Goal: Task Accomplishment & Management: Complete application form

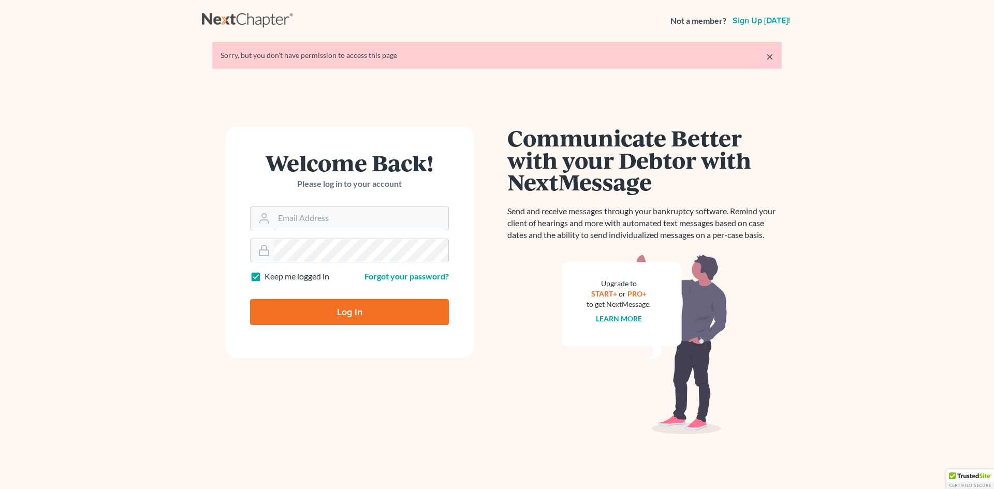
type input "[EMAIL_ADDRESS][DOMAIN_NAME]"
click at [351, 307] on input "Log In" at bounding box center [349, 312] width 199 height 26
type input "Thinking..."
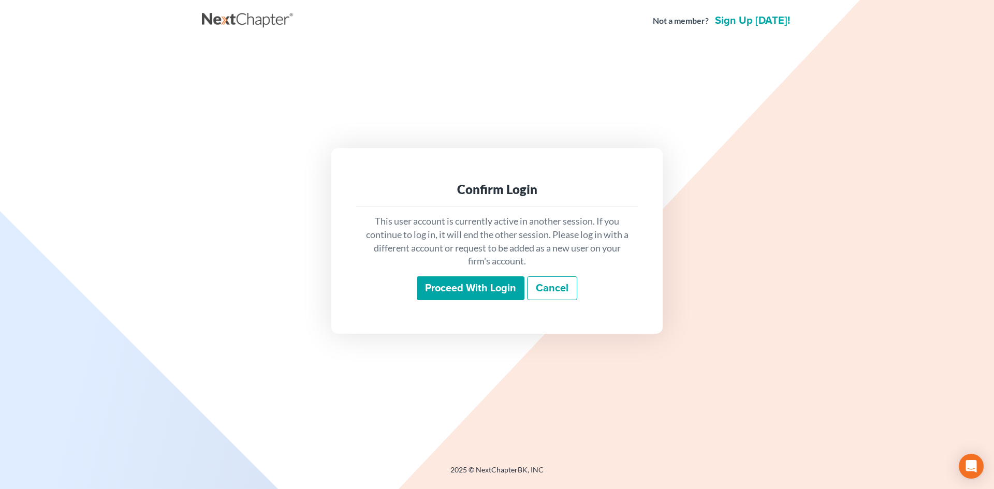
click at [461, 291] on input "Proceed with login" at bounding box center [471, 289] width 108 height 24
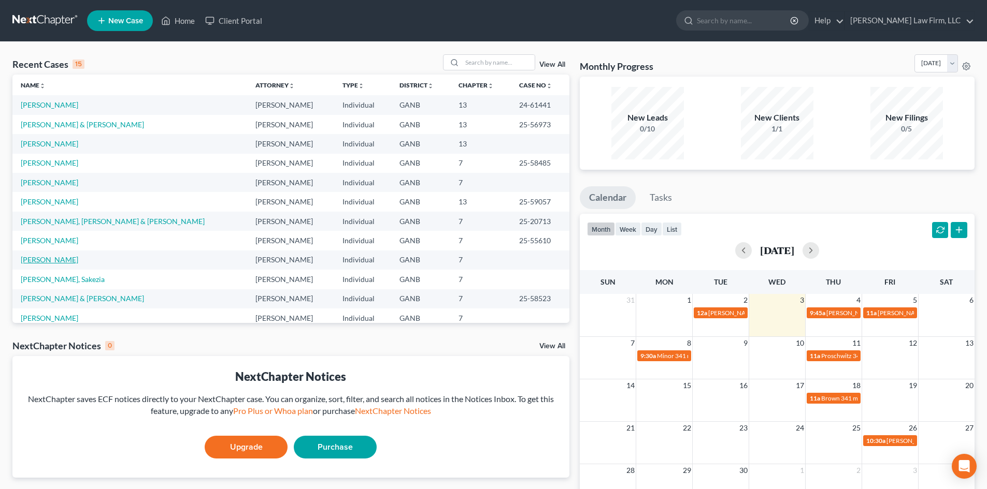
click at [55, 260] on link "[PERSON_NAME]" at bounding box center [49, 259] width 57 height 9
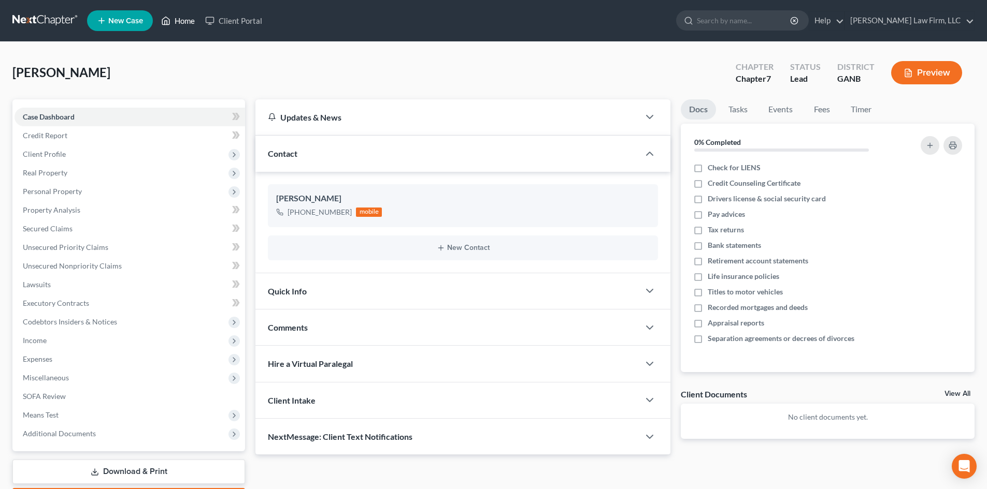
click at [177, 21] on link "Home" at bounding box center [178, 20] width 44 height 19
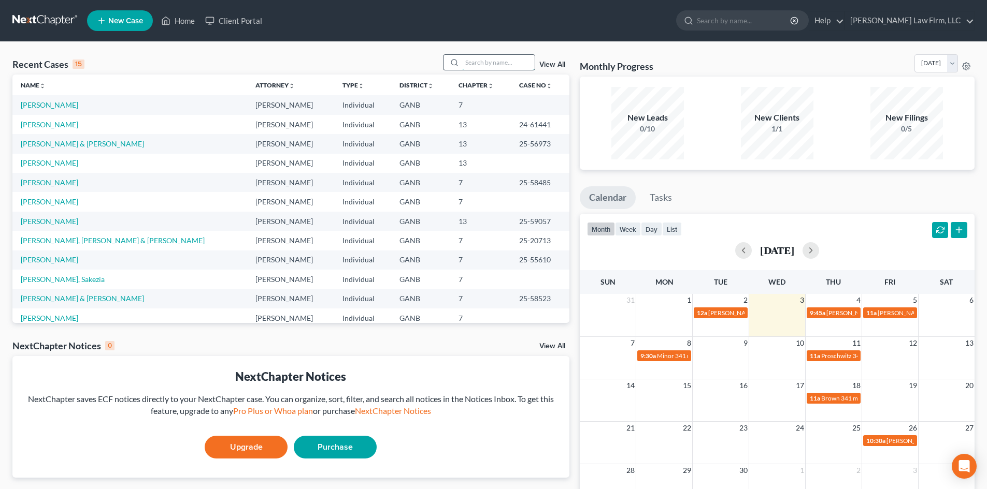
click at [483, 61] on input "search" at bounding box center [498, 62] width 73 height 15
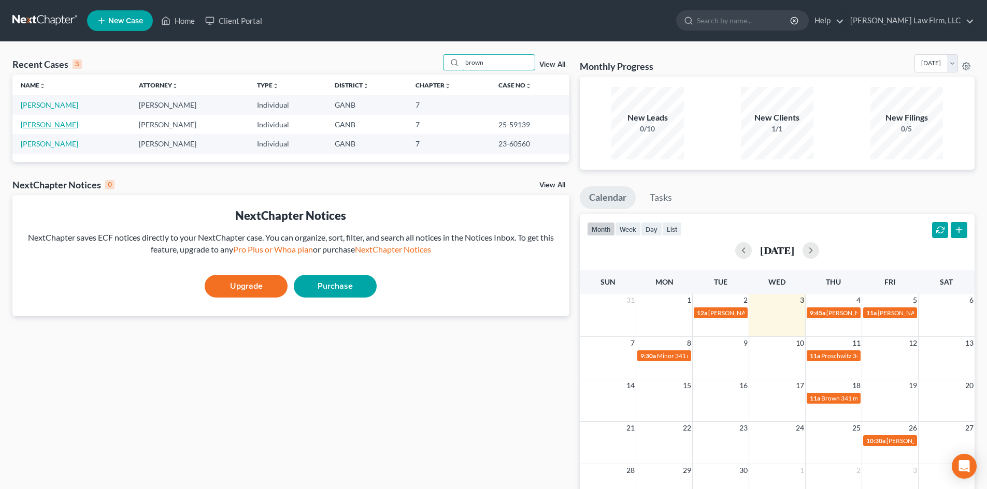
type input "brown"
click at [41, 121] on link "Brown, Alexis" at bounding box center [49, 124] width 57 height 9
select select "6"
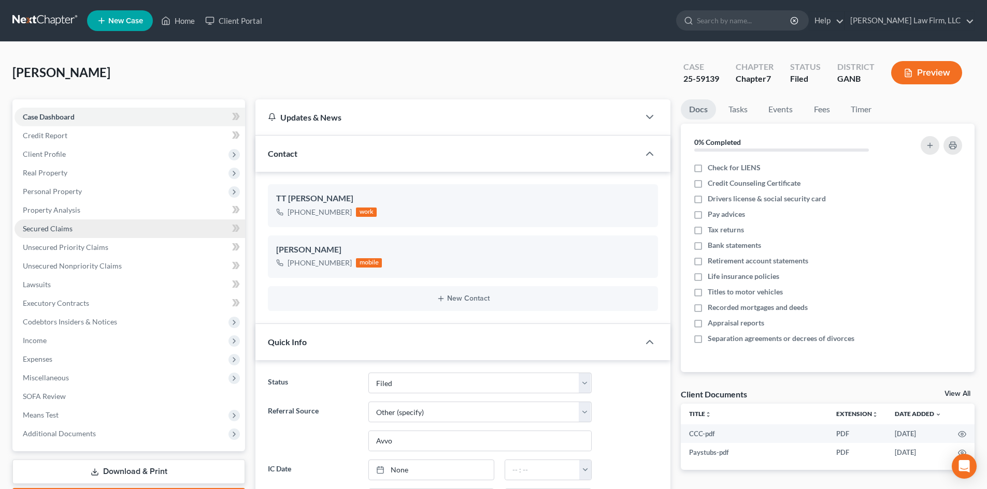
click at [59, 232] on span "Secured Claims" at bounding box center [48, 228] width 50 height 9
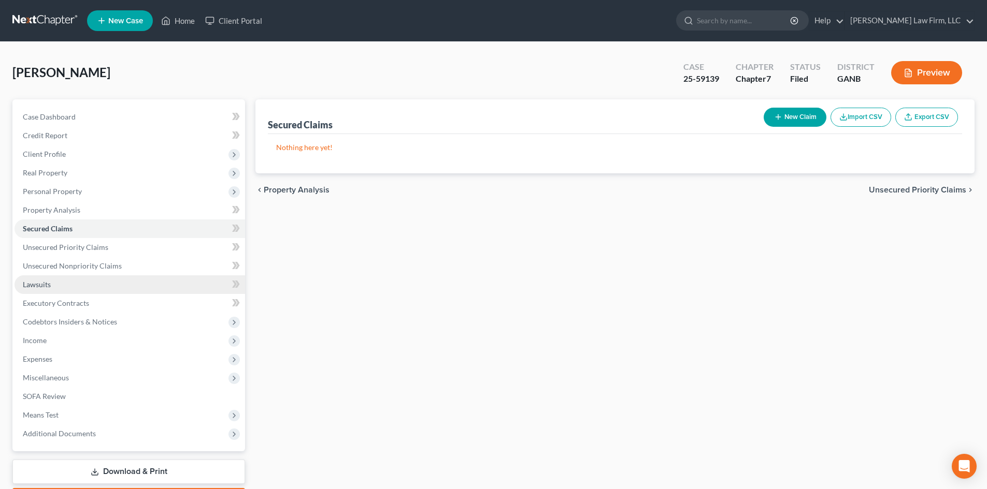
click at [45, 283] on span "Lawsuits" at bounding box center [37, 284] width 28 height 9
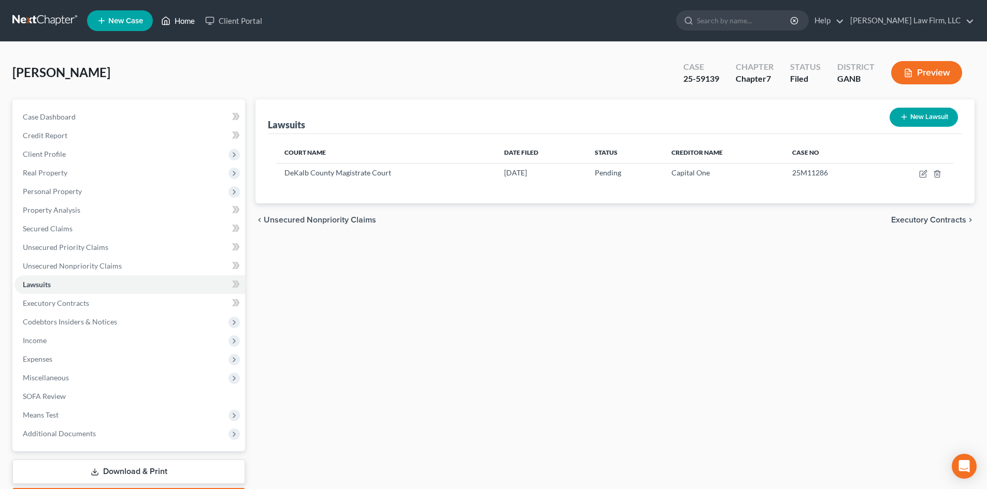
click at [183, 24] on link "Home" at bounding box center [178, 20] width 44 height 19
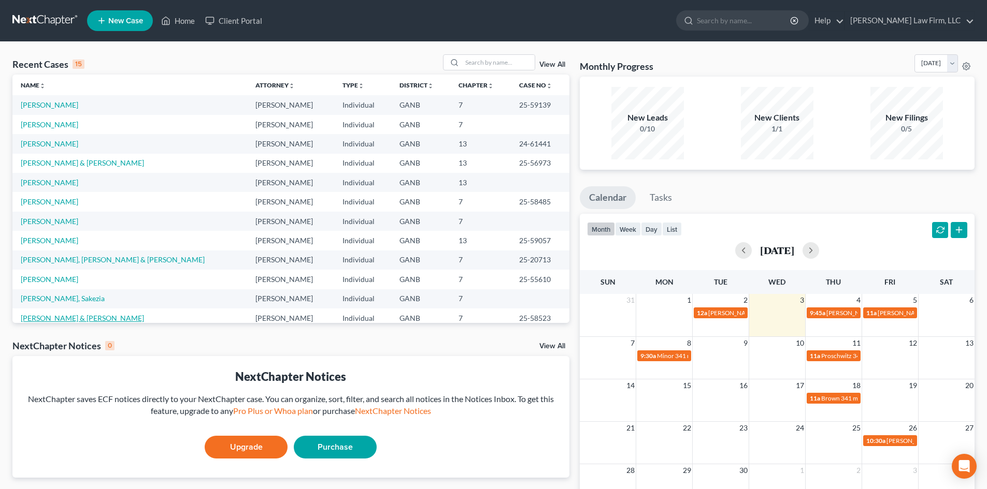
click at [44, 317] on link "Minor, Brian & Beverly" at bounding box center [82, 318] width 123 height 9
select select "6"
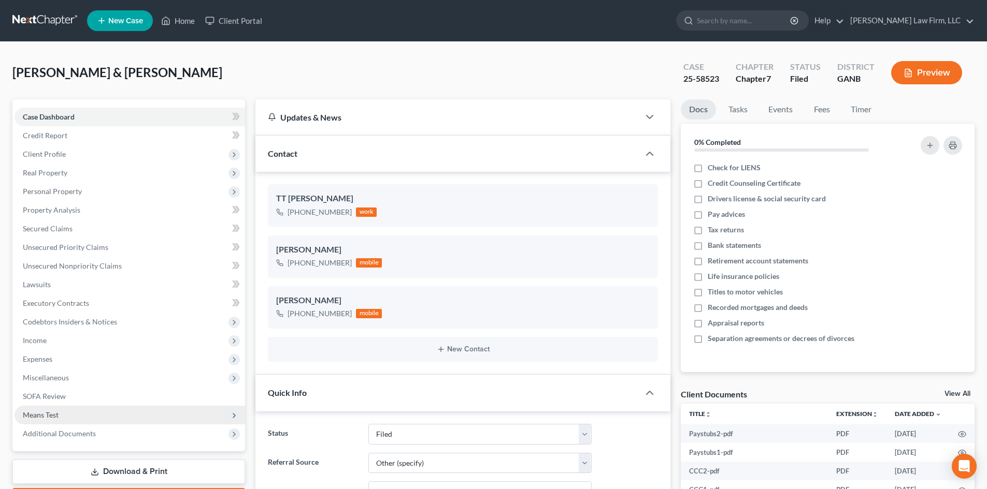
click at [61, 412] on span "Means Test" at bounding box center [130, 415] width 230 height 19
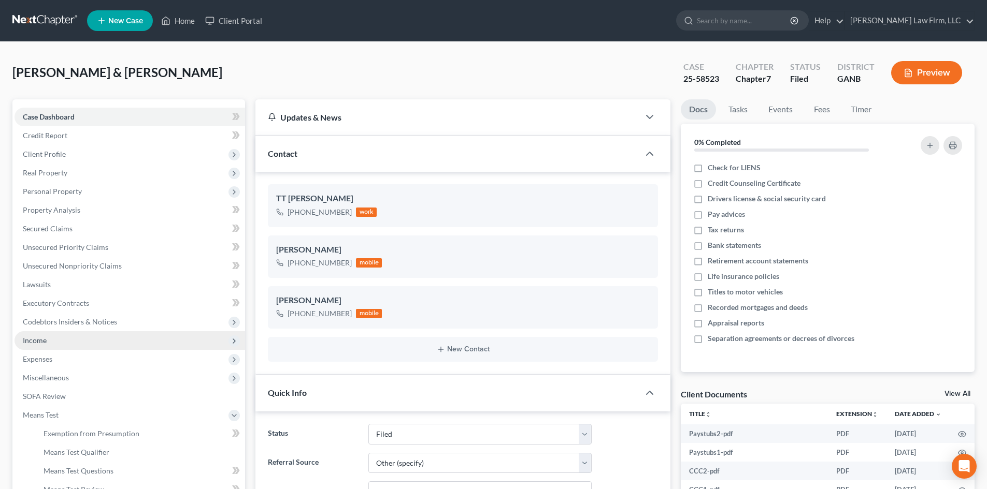
click at [46, 334] on span "Income" at bounding box center [130, 340] width 230 height 19
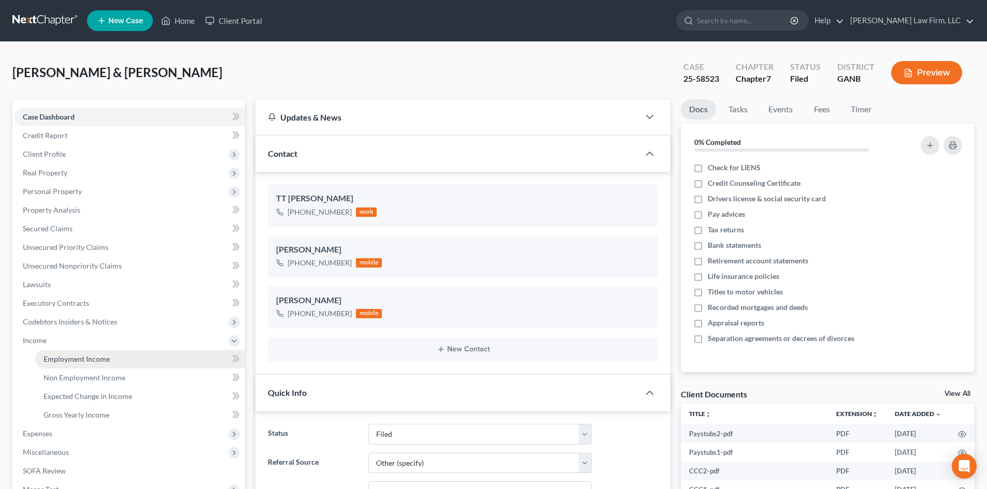
click at [75, 365] on link "Employment Income" at bounding box center [140, 359] width 210 height 19
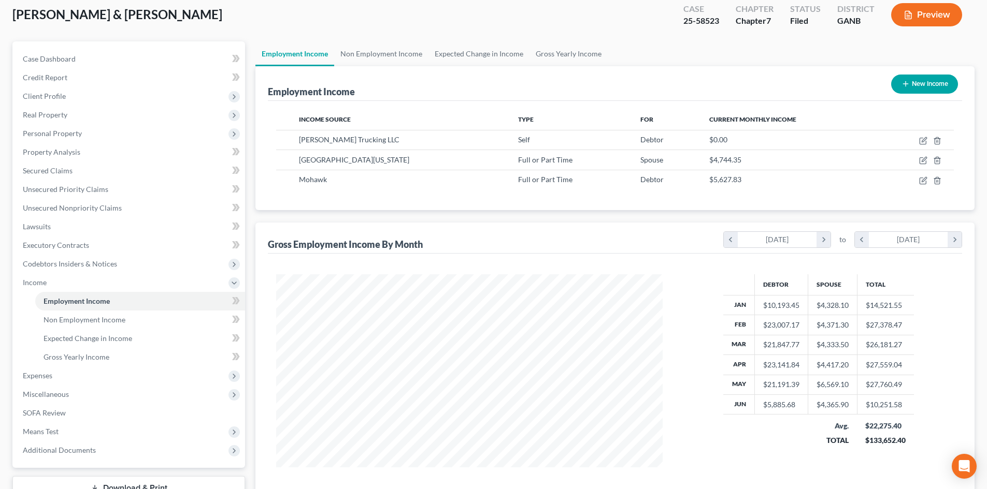
scroll to position [136, 0]
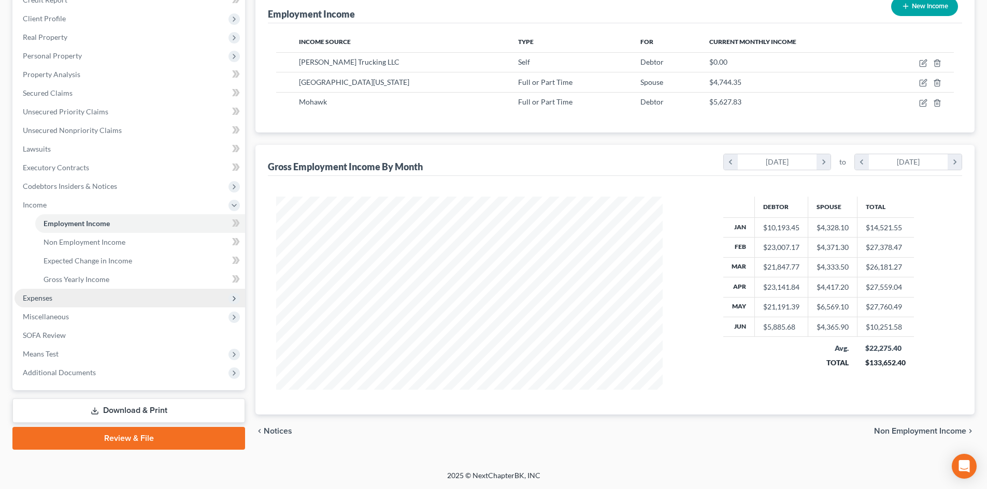
click at [35, 293] on span "Expenses" at bounding box center [130, 298] width 230 height 19
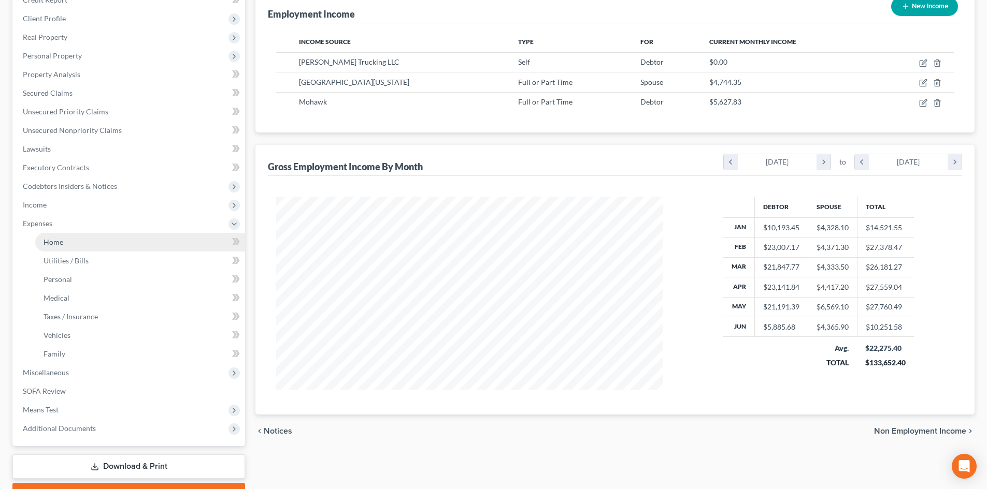
click at [54, 243] on span "Home" at bounding box center [54, 242] width 20 height 9
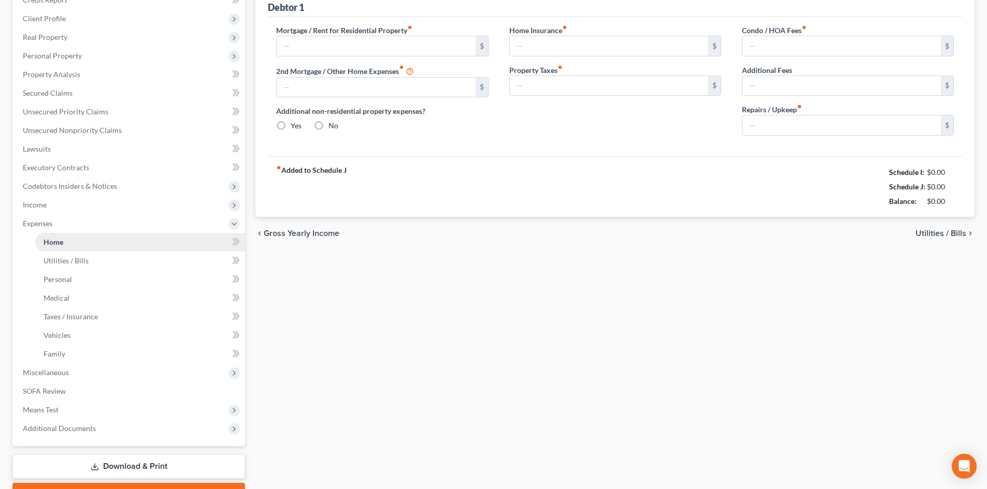
type input "2,740.00"
type input "0.00"
radio input "true"
type input "25.00"
type input "0.00"
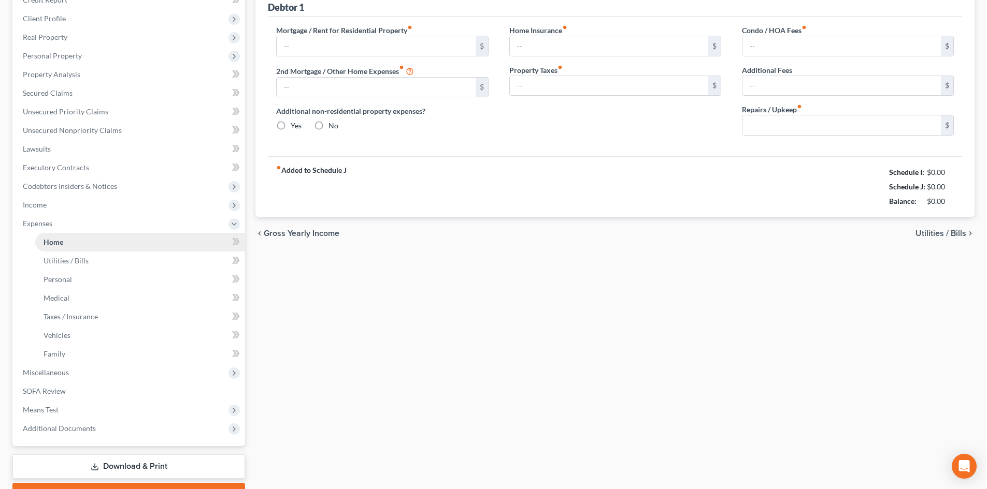
type input "0.00"
type input "35.00"
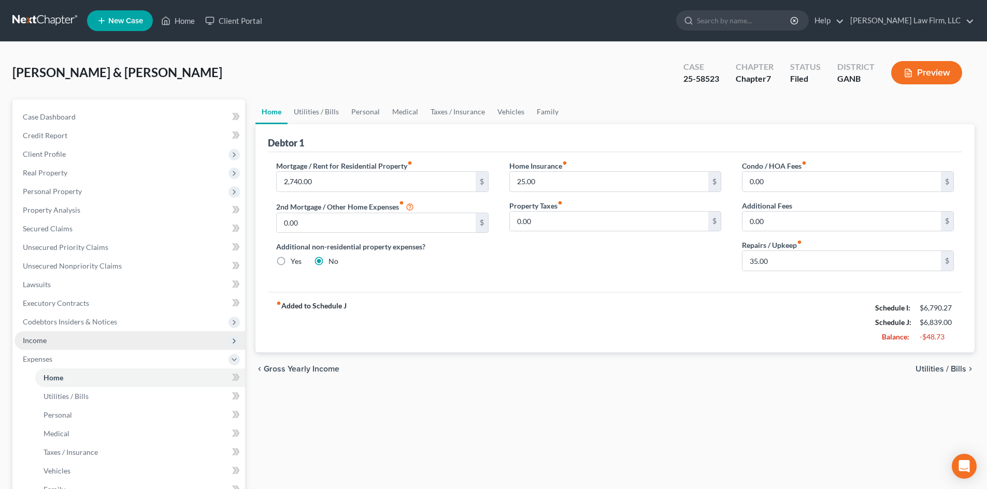
drag, startPoint x: 26, startPoint y: 342, endPoint x: 40, endPoint y: 342, distance: 14.0
click at [26, 342] on span "Income" at bounding box center [35, 340] width 24 height 9
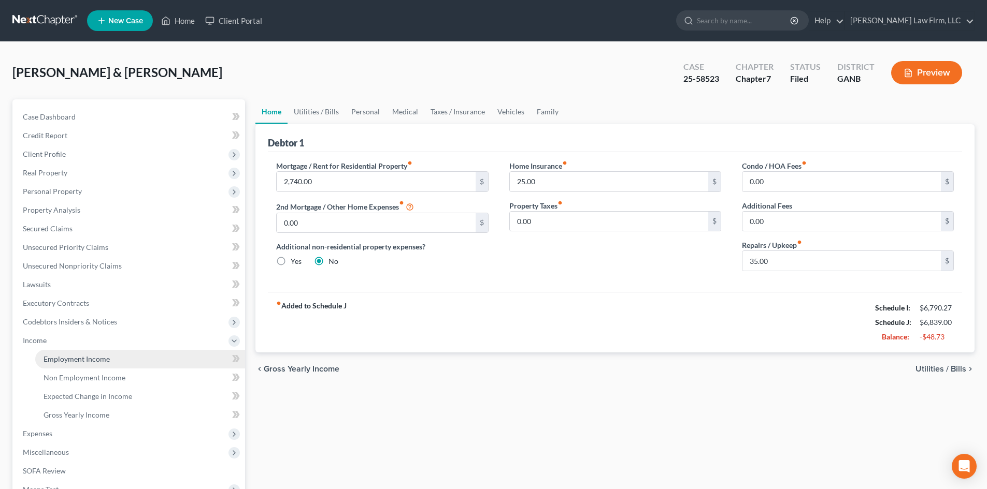
click at [94, 360] on span "Employment Income" at bounding box center [77, 359] width 66 height 9
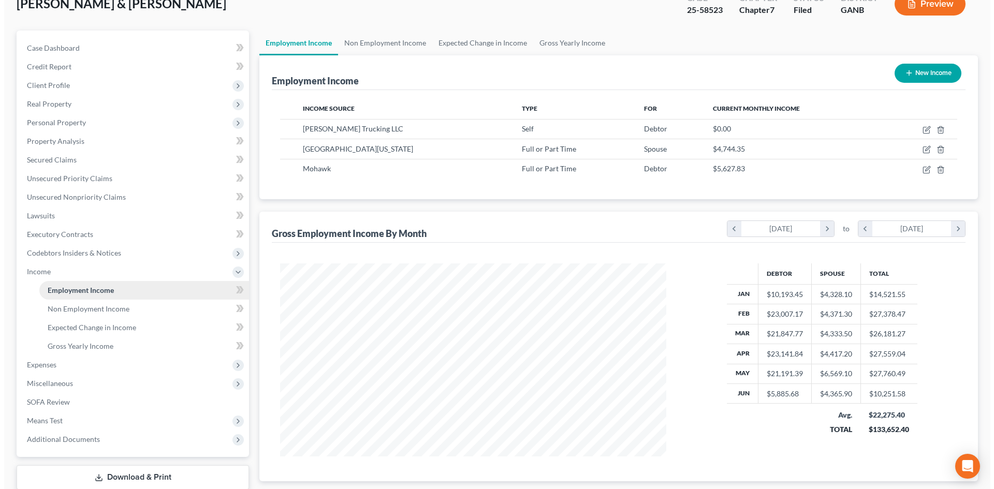
scroll to position [193, 407]
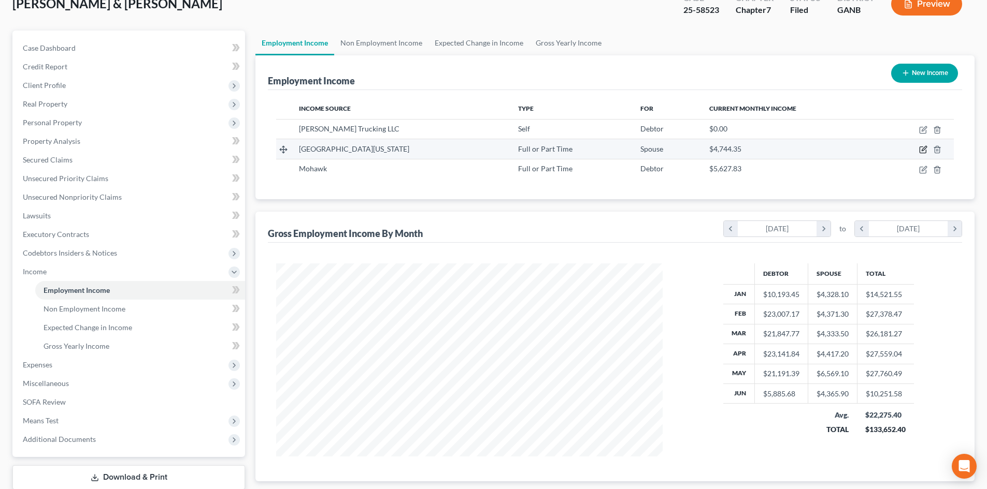
click at [922, 149] on icon "button" at bounding box center [923, 149] width 5 height 5
select select "0"
select select "10"
select select "2"
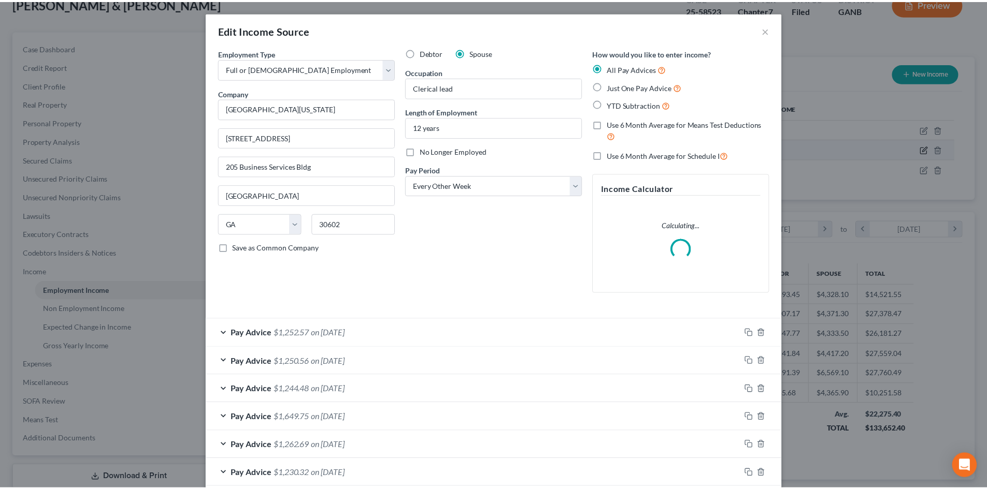
scroll to position [195, 411]
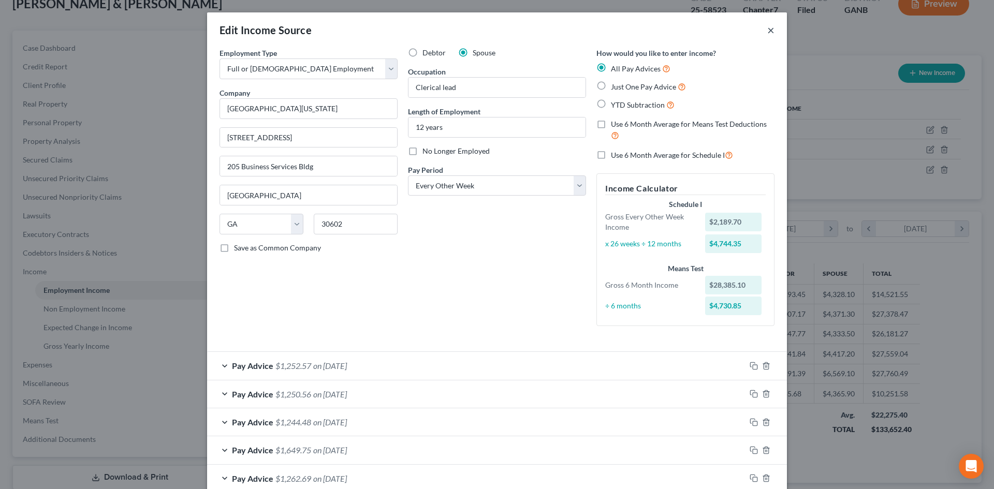
click at [770, 34] on button "×" at bounding box center [770, 30] width 7 height 12
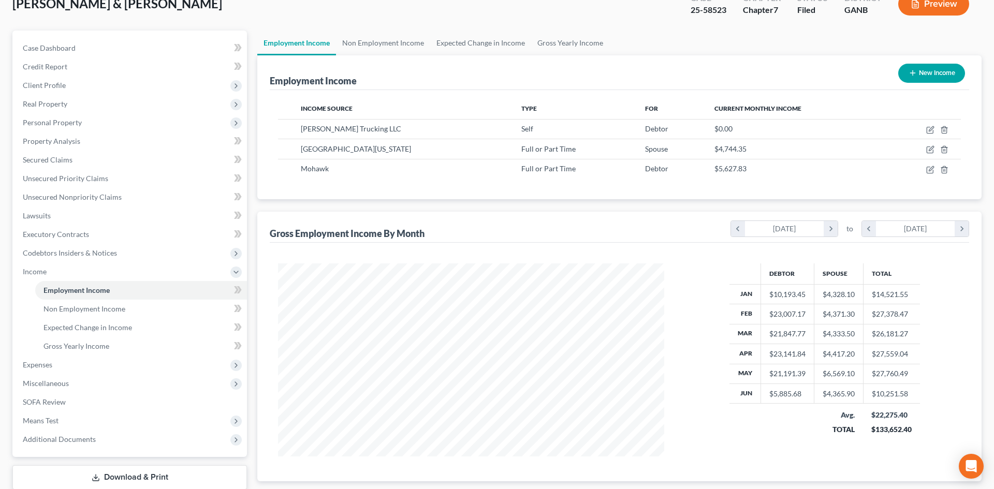
scroll to position [517668, 517454]
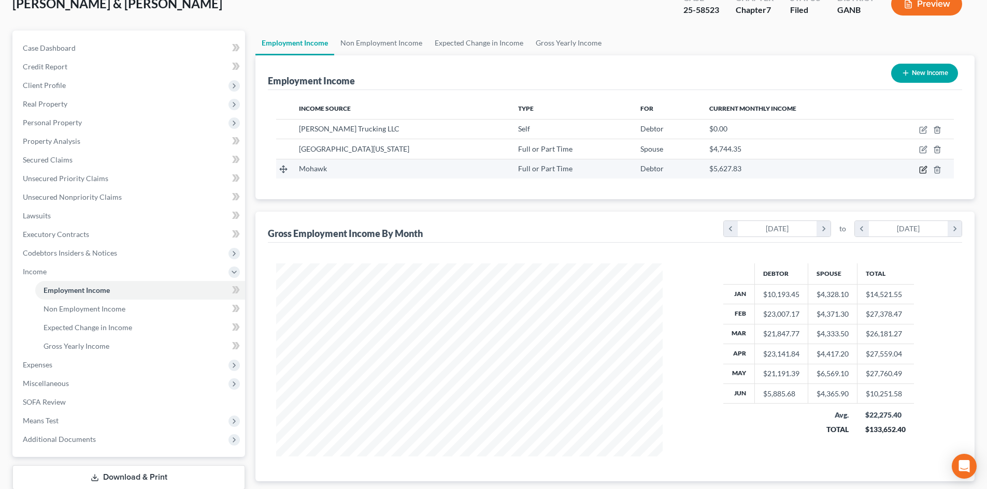
click at [920, 171] on icon "button" at bounding box center [923, 170] width 8 height 8
select select "0"
select select "10"
select select "3"
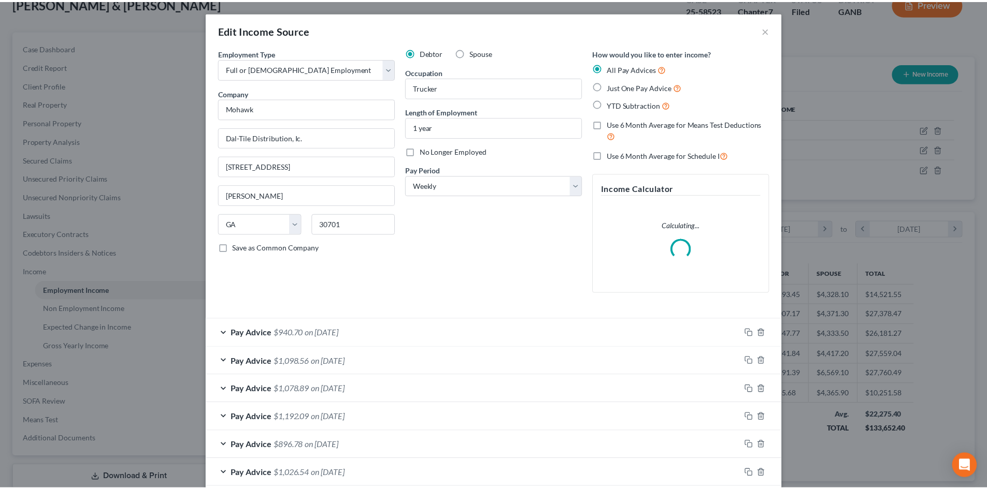
scroll to position [195, 411]
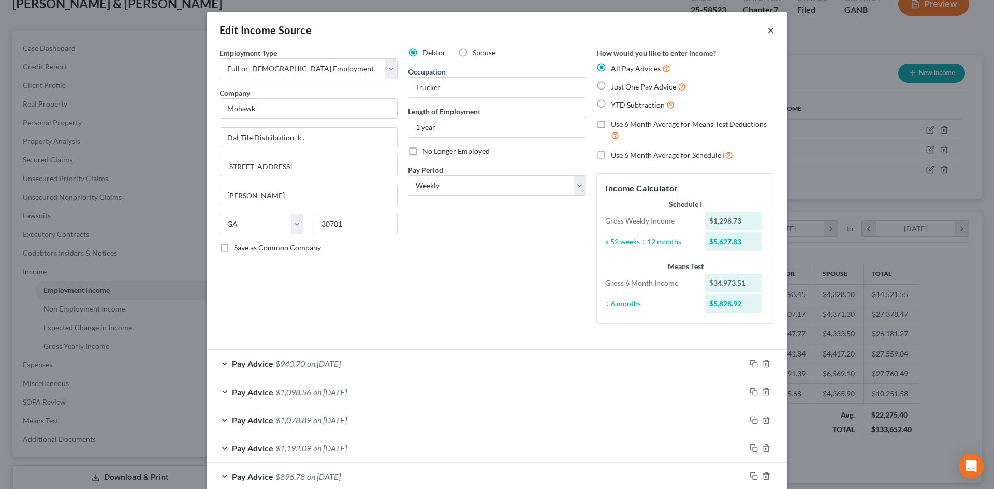
click at [769, 33] on button "×" at bounding box center [770, 30] width 7 height 12
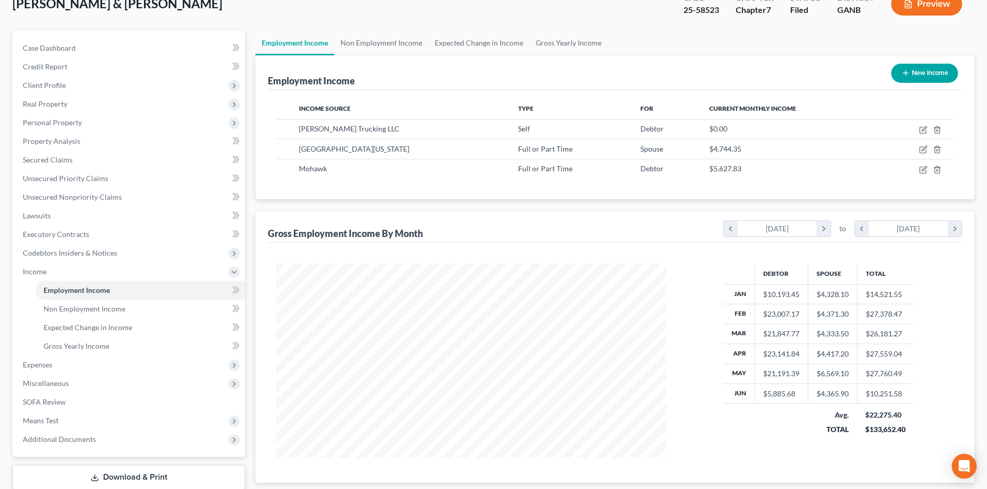
scroll to position [517668, 517454]
click at [55, 363] on span "Expenses" at bounding box center [130, 365] width 230 height 19
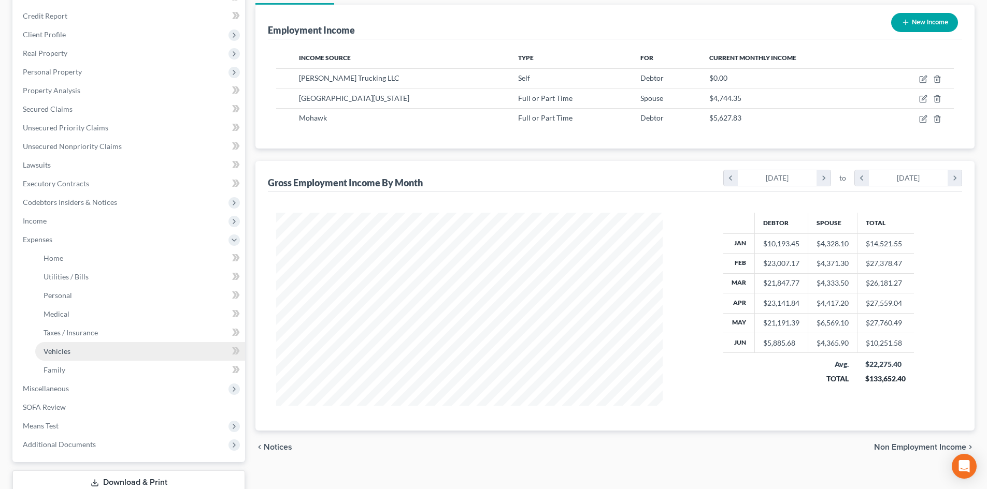
scroll to position [192, 0]
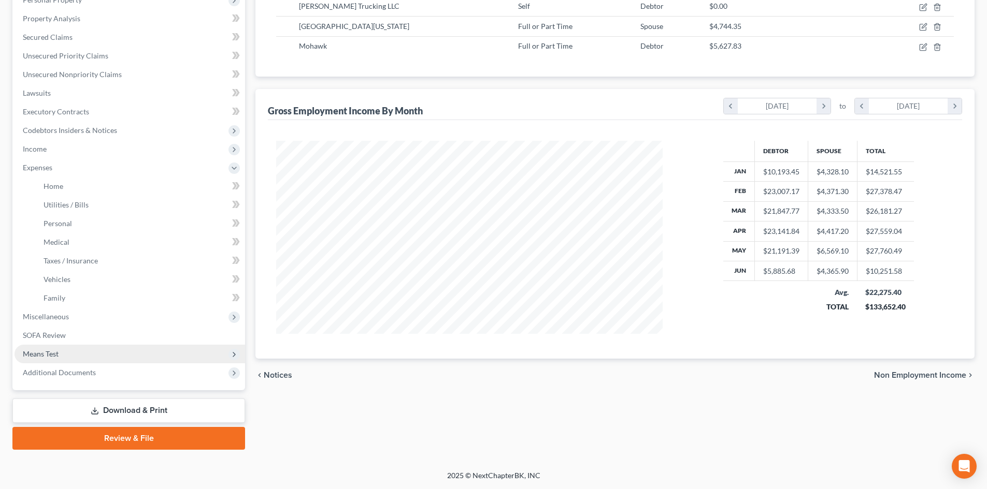
click at [28, 357] on span "Means Test" at bounding box center [41, 354] width 36 height 9
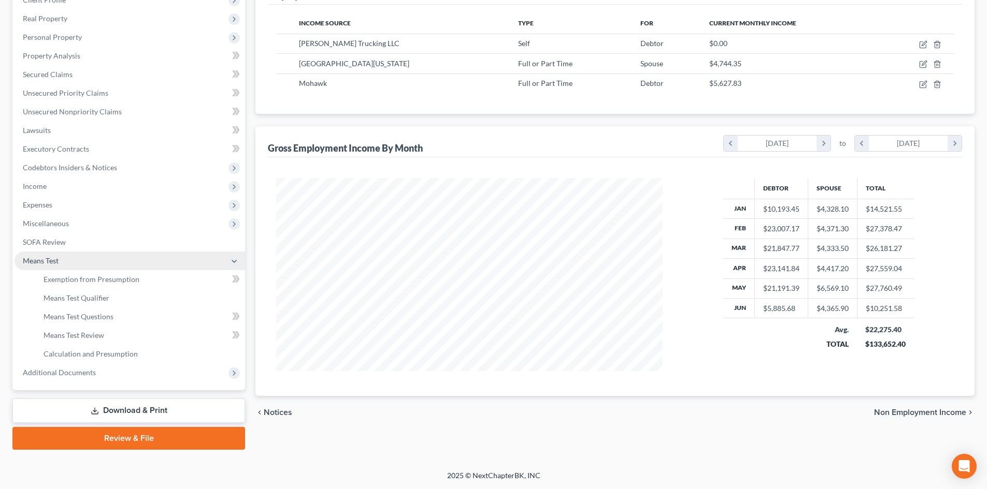
scroll to position [154, 0]
click at [74, 282] on span "Exemption from Presumption" at bounding box center [92, 279] width 96 height 9
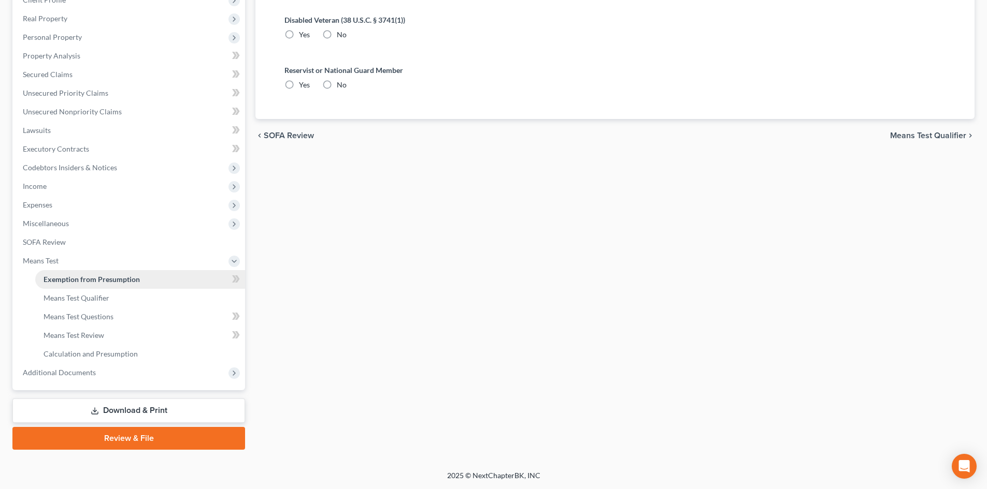
scroll to position [2, 0]
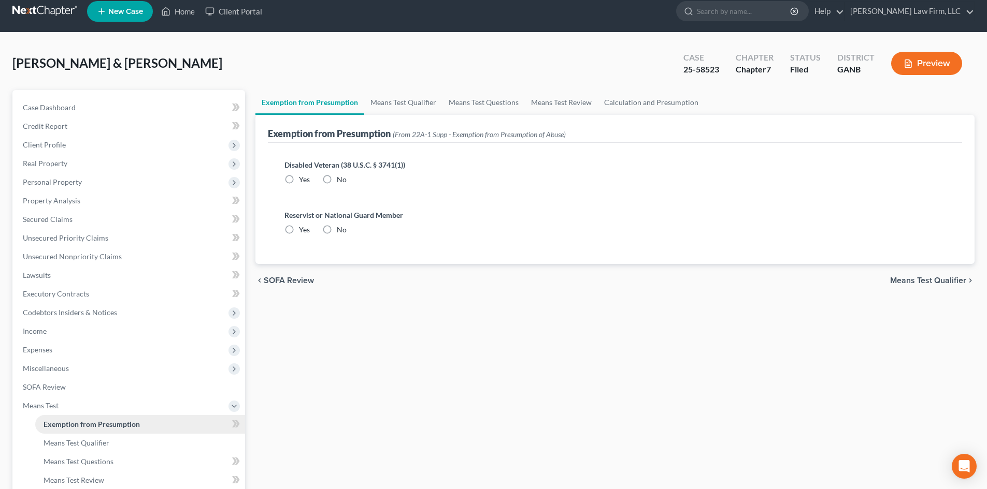
radio input "true"
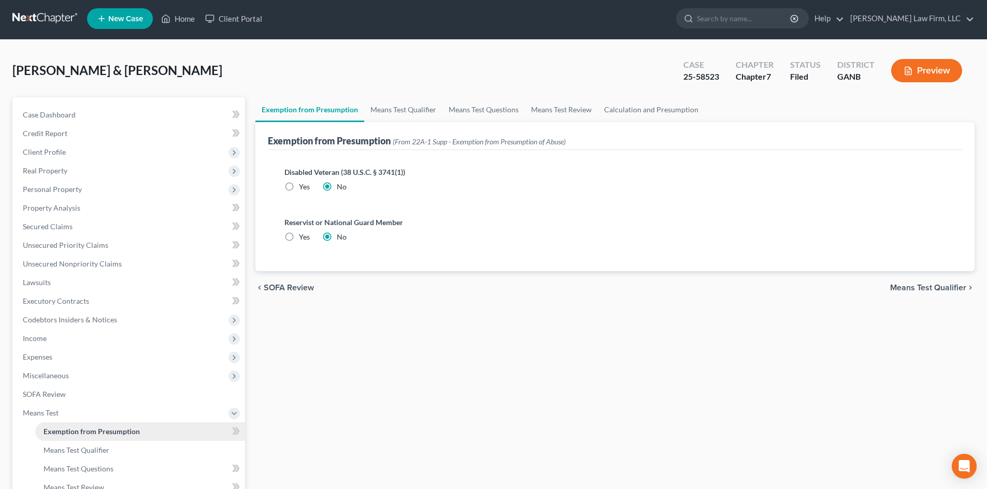
scroll to position [0, 0]
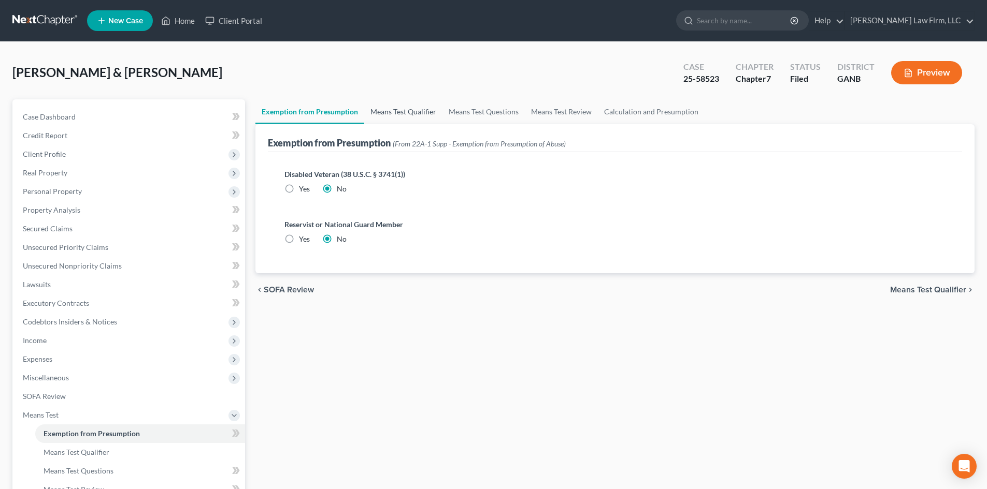
click at [391, 112] on link "Means Test Qualifier" at bounding box center [403, 111] width 78 height 25
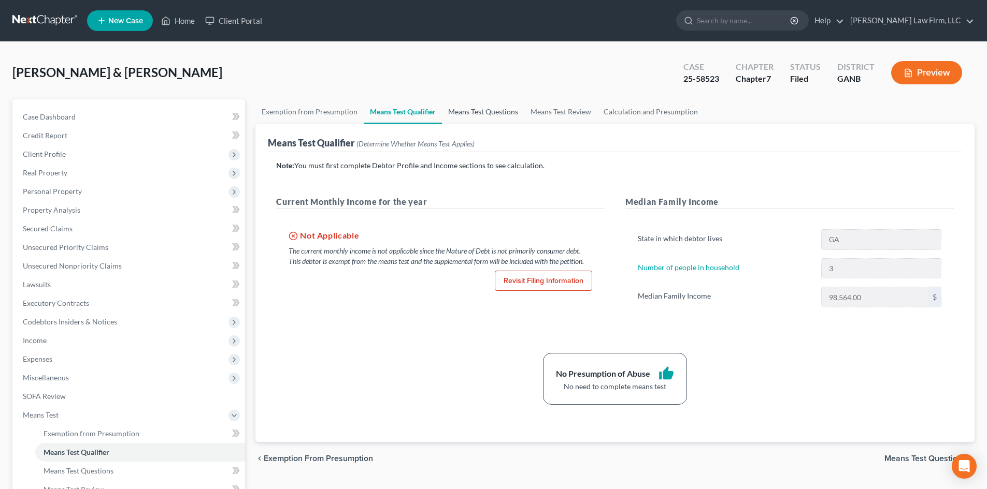
click at [464, 112] on link "Means Test Questions" at bounding box center [483, 111] width 82 height 25
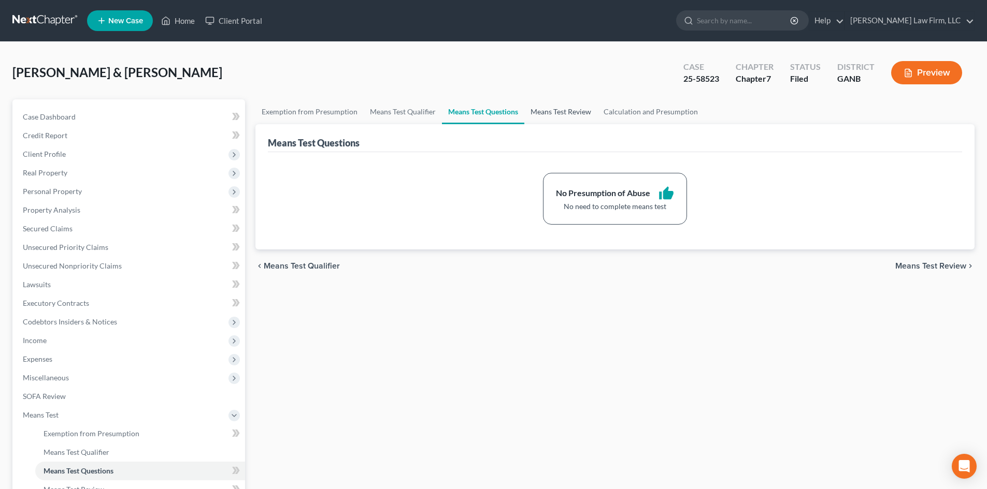
click at [560, 112] on link "Means Test Review" at bounding box center [560, 111] width 73 height 25
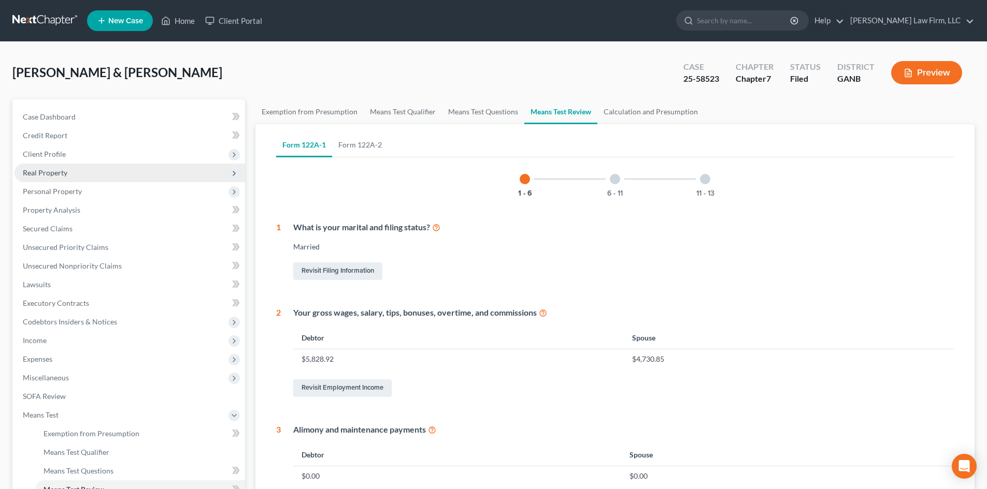
click at [58, 170] on span "Real Property" at bounding box center [45, 172] width 45 height 9
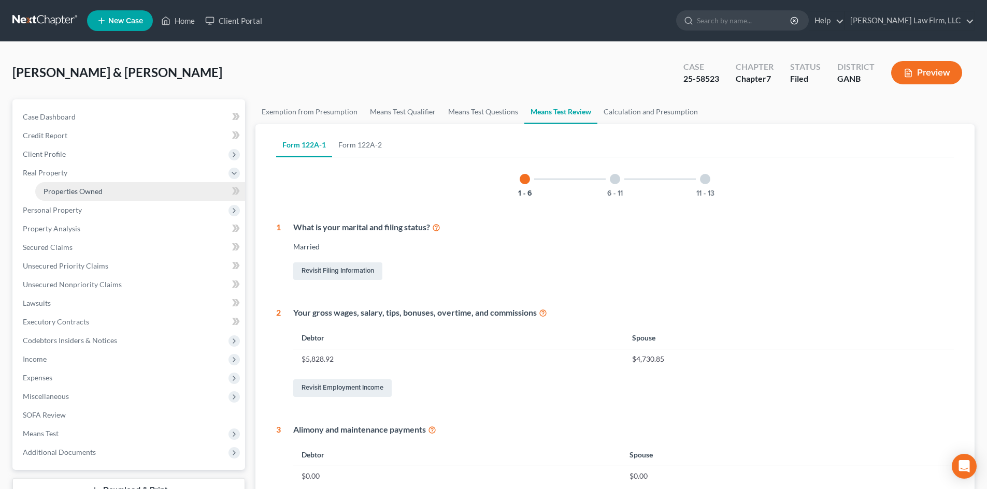
click at [66, 190] on span "Properties Owned" at bounding box center [73, 191] width 59 height 9
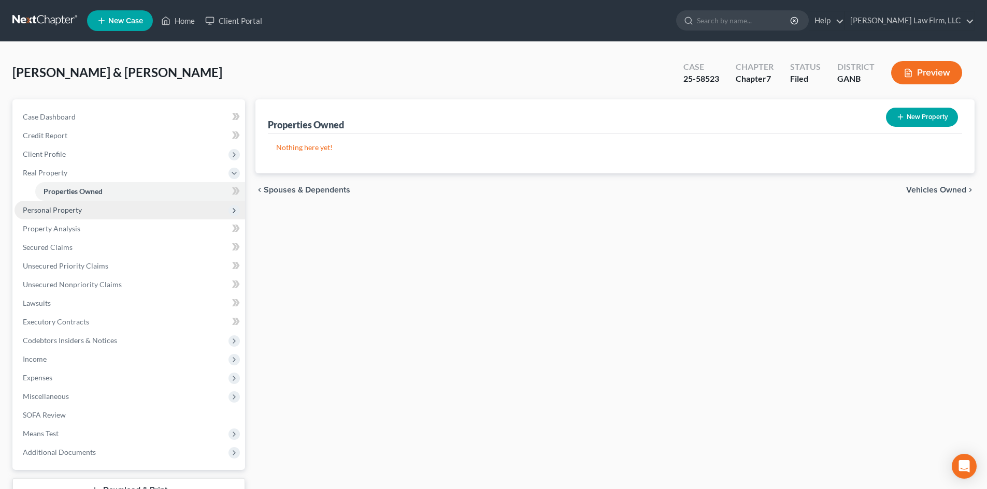
click at [63, 210] on span "Personal Property" at bounding box center [52, 210] width 59 height 9
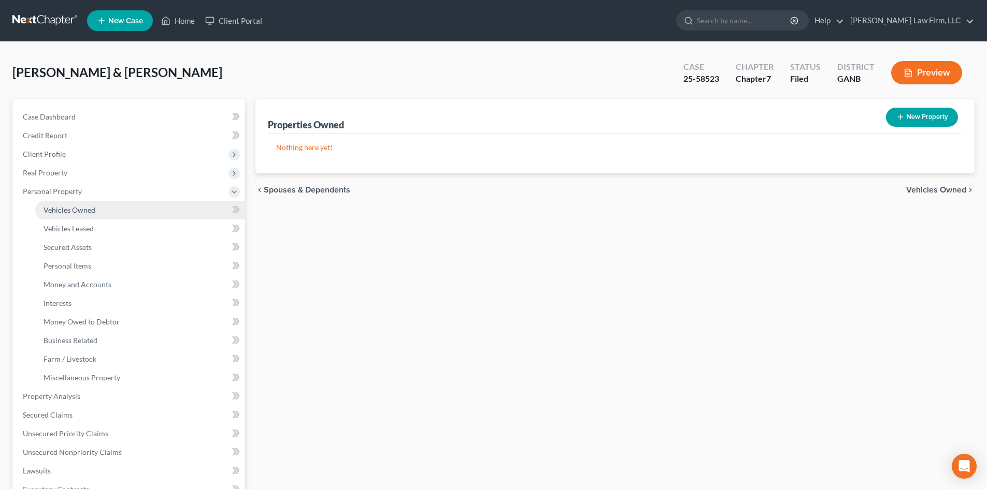
click at [64, 212] on span "Vehicles Owned" at bounding box center [70, 210] width 52 height 9
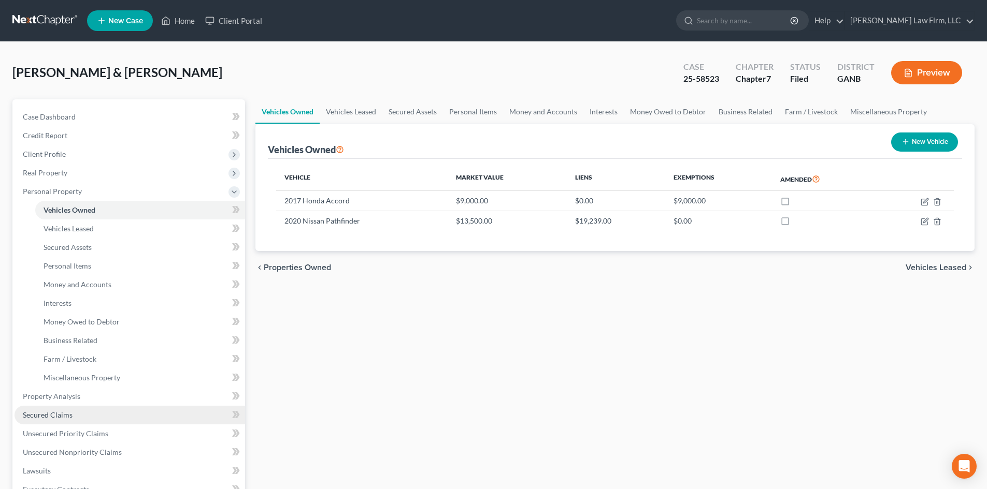
click at [45, 411] on span "Secured Claims" at bounding box center [48, 415] width 50 height 9
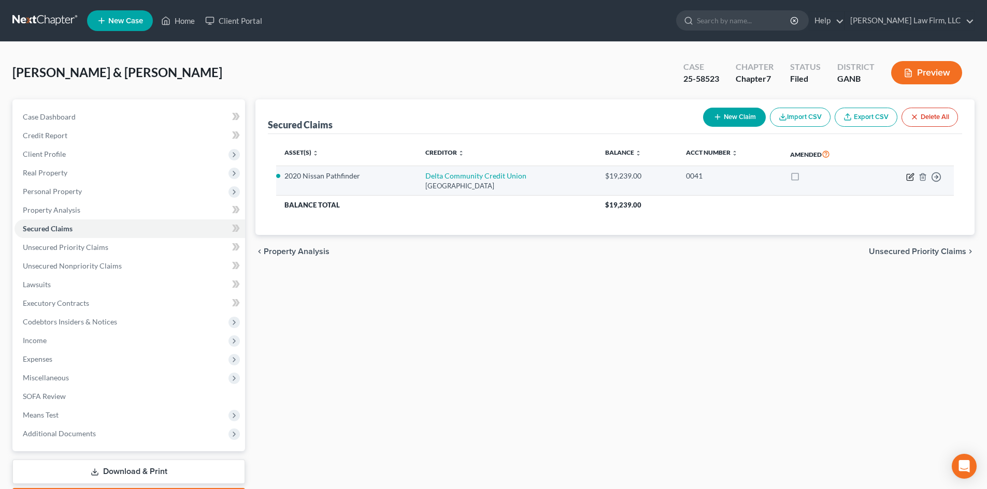
click at [912, 178] on icon "button" at bounding box center [910, 177] width 8 height 8
select select "10"
select select "4"
select select "2"
select select "0"
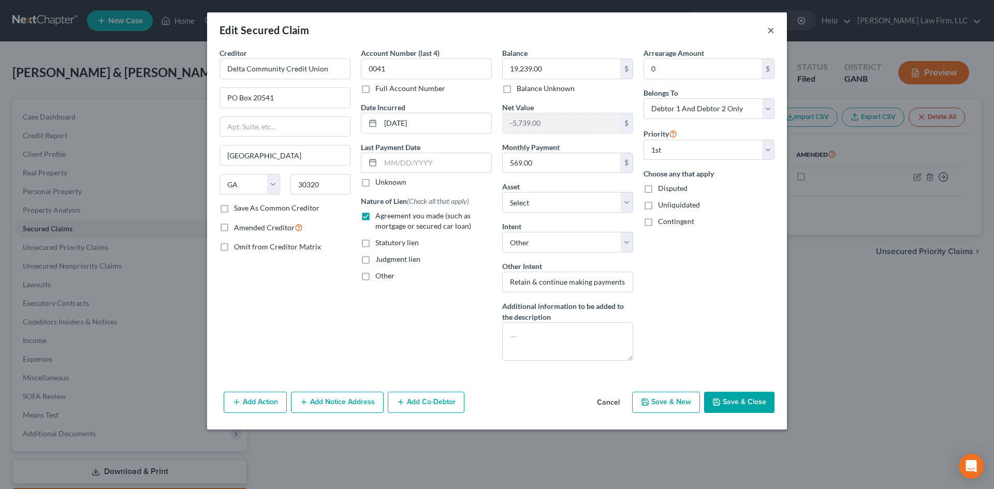
click at [769, 26] on button "×" at bounding box center [770, 30] width 7 height 12
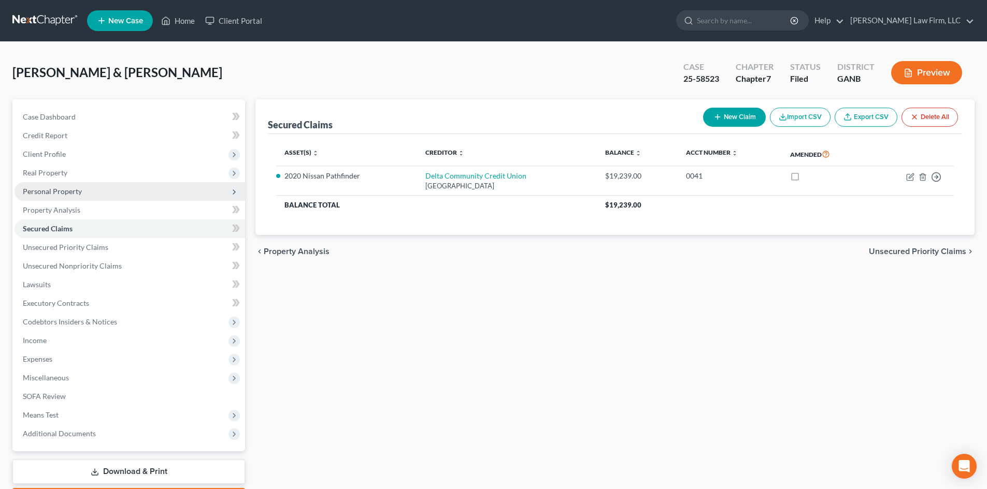
click at [42, 190] on span "Personal Property" at bounding box center [52, 191] width 59 height 9
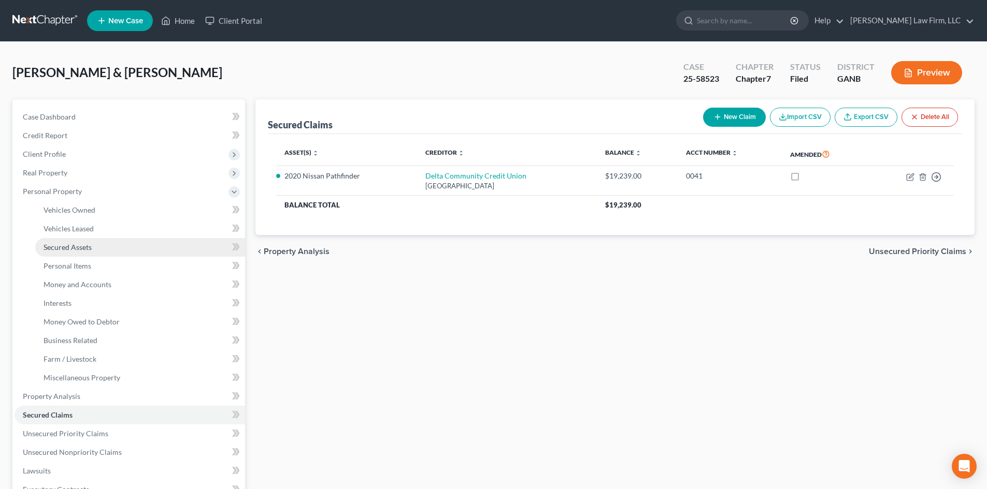
click at [67, 247] on span "Secured Assets" at bounding box center [68, 247] width 48 height 9
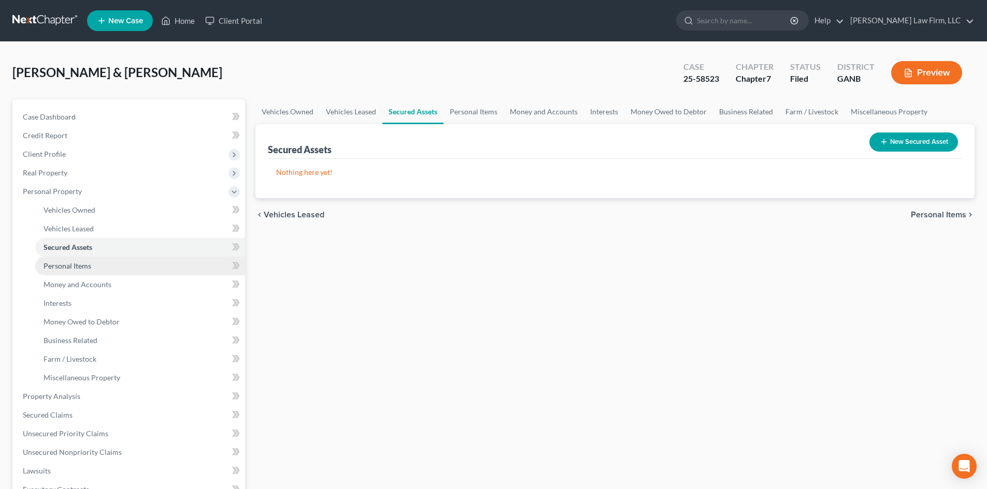
click at [60, 267] on span "Personal Items" at bounding box center [68, 266] width 48 height 9
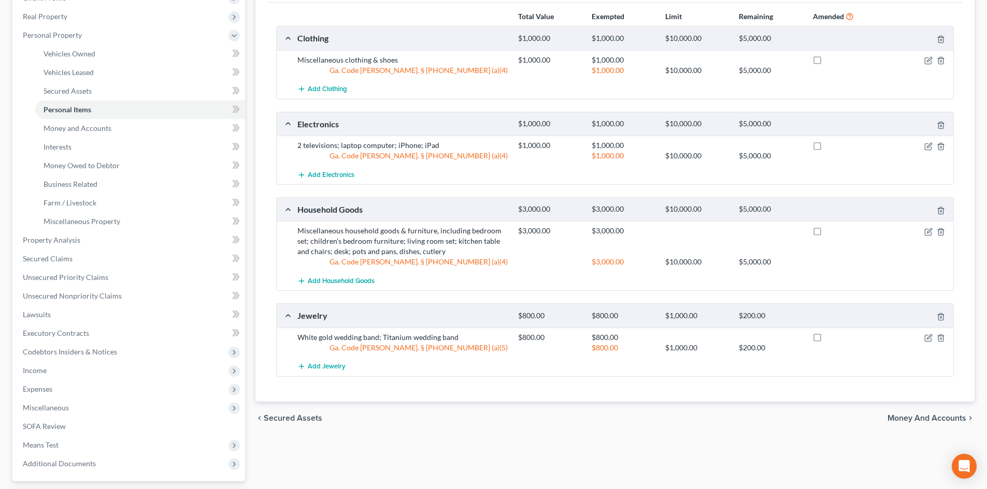
scroll to position [207, 0]
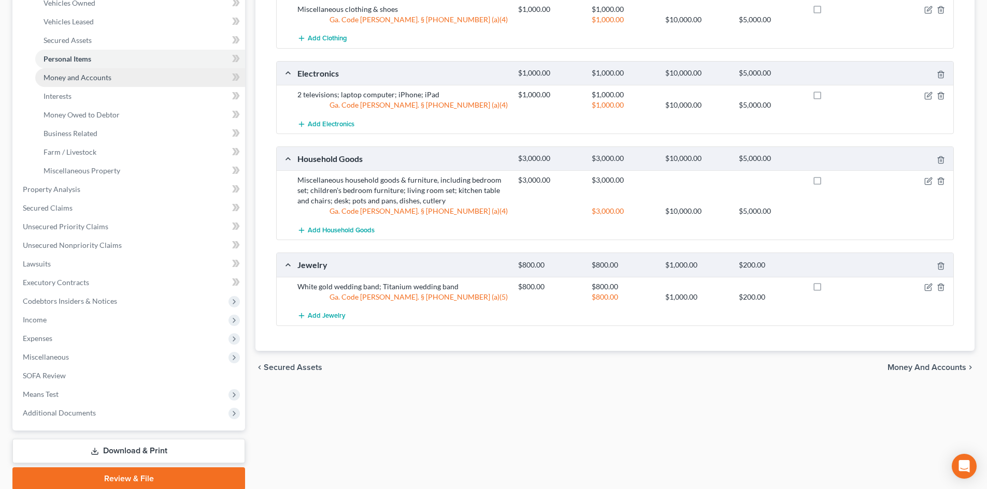
click at [52, 72] on link "Money and Accounts" at bounding box center [140, 77] width 210 height 19
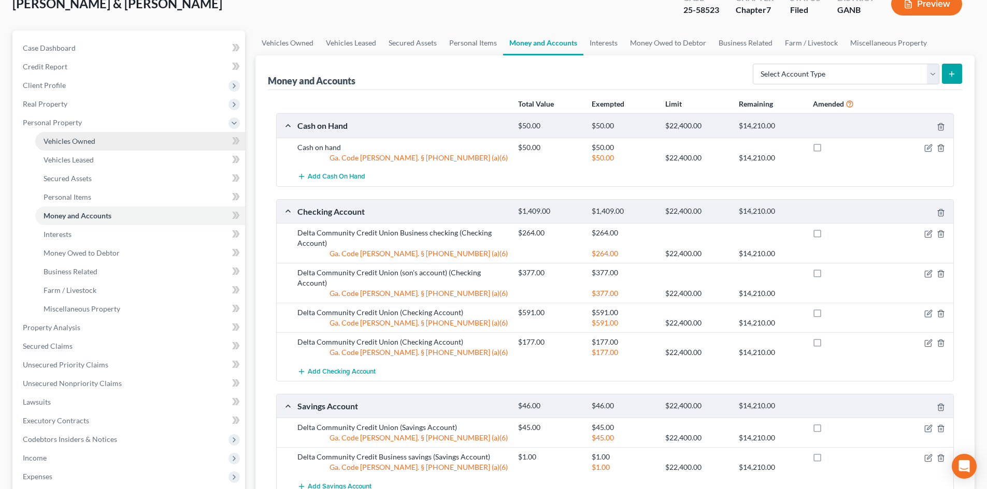
scroll to position [138, 0]
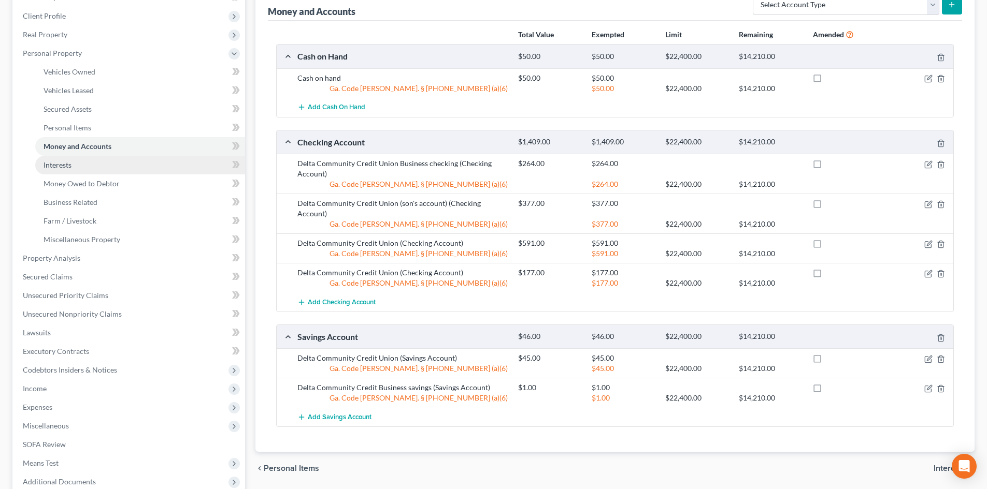
click at [71, 166] on span "Interests" at bounding box center [58, 165] width 28 height 9
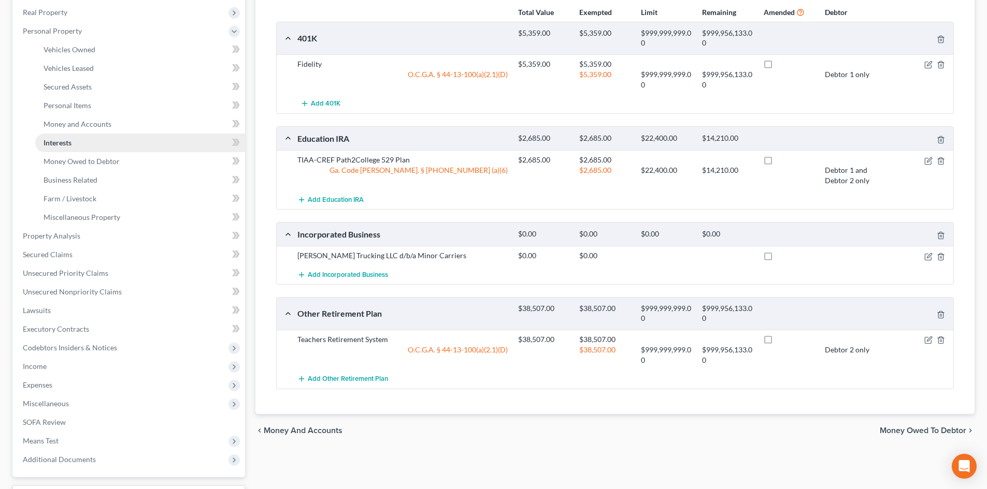
scroll to position [138, 0]
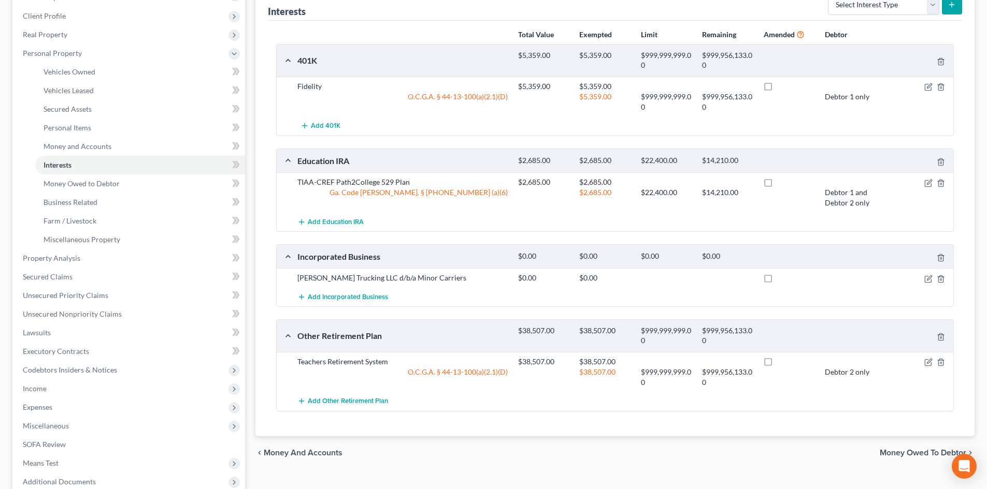
click at [615, 450] on div "chevron_left Money and Accounts Money Owed to Debtor chevron_right" at bounding box center [614, 453] width 719 height 33
click at [62, 184] on span "Money Owed to Debtor" at bounding box center [82, 183] width 76 height 9
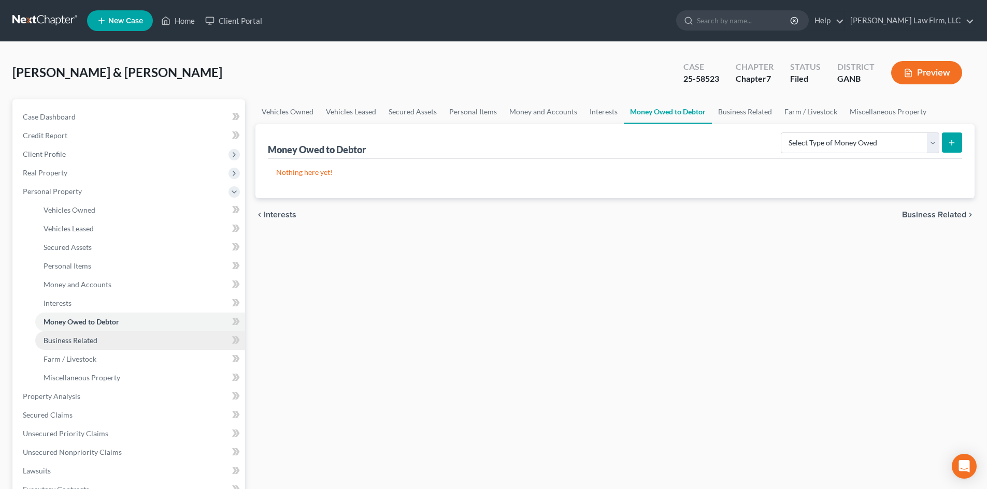
click at [74, 337] on span "Business Related" at bounding box center [71, 340] width 54 height 9
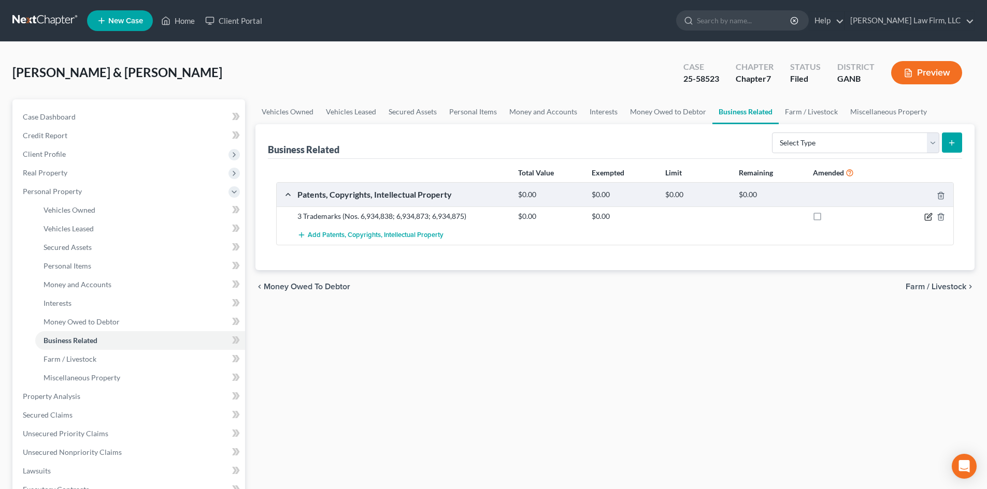
click at [925, 215] on icon "button" at bounding box center [928, 217] width 8 height 8
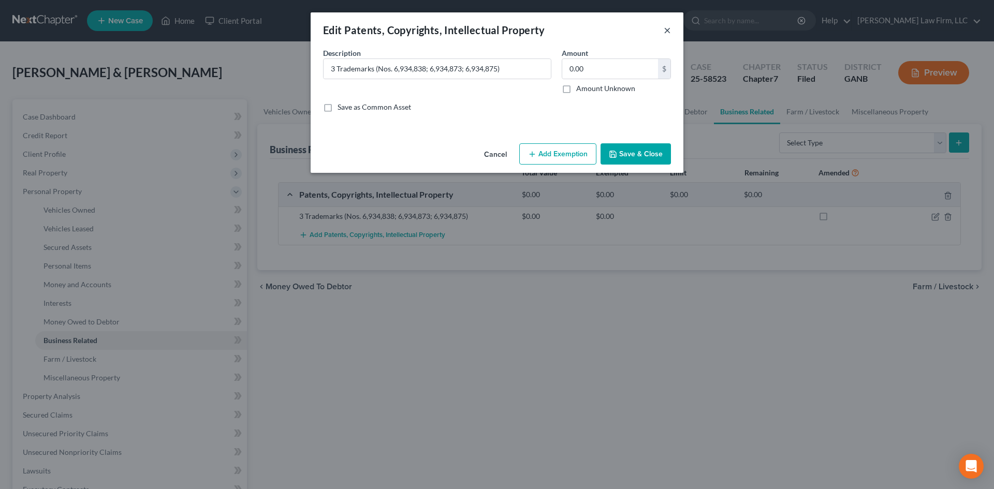
click at [668, 30] on button "×" at bounding box center [667, 30] width 7 height 12
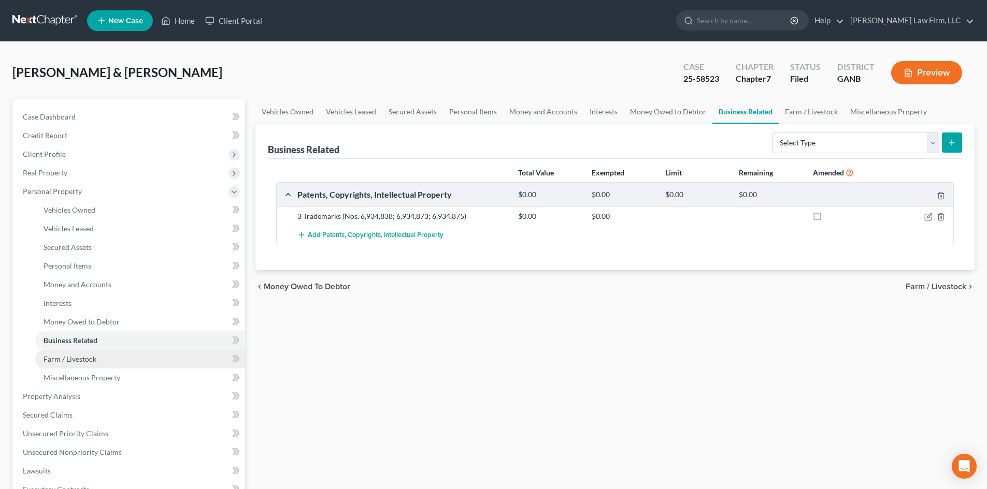
click at [71, 361] on span "Farm / Livestock" at bounding box center [70, 359] width 53 height 9
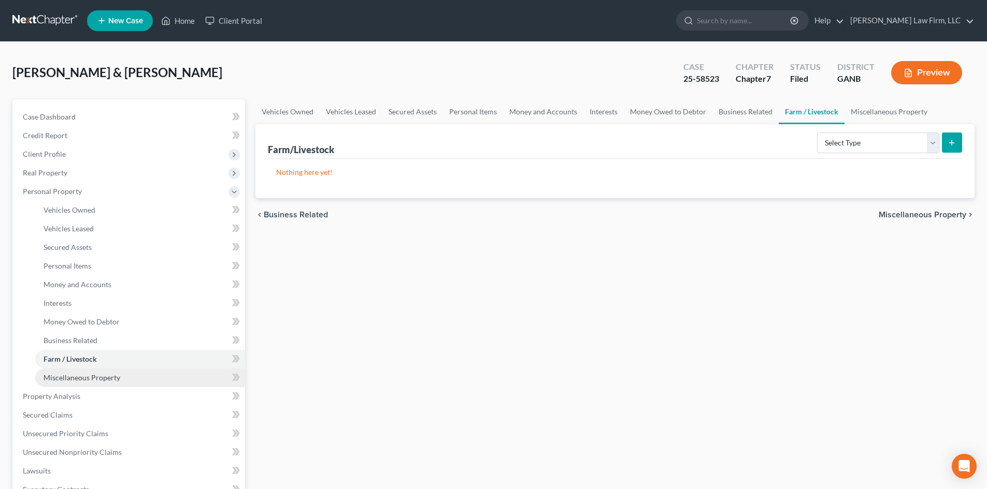
click at [85, 378] on span "Miscellaneous Property" at bounding box center [82, 377] width 77 height 9
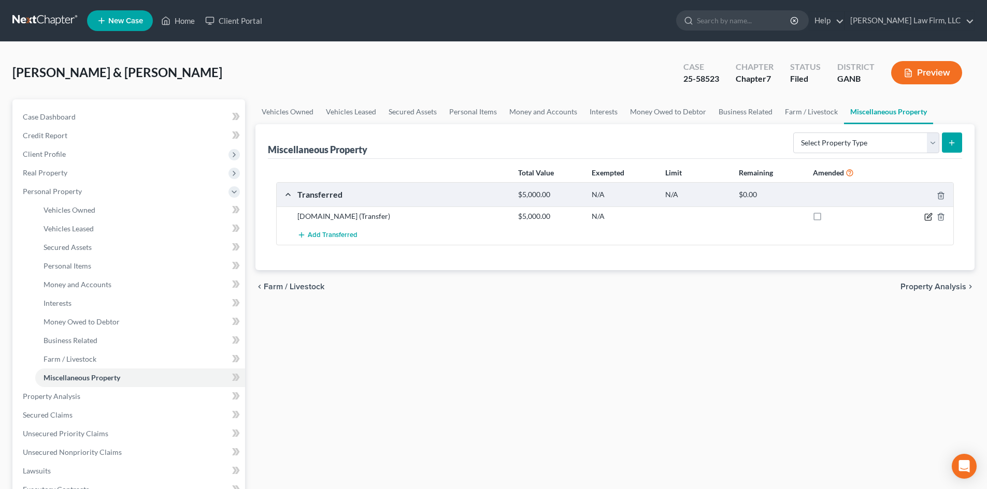
click at [929, 218] on icon "button" at bounding box center [928, 215] width 5 height 5
select select "Ordinary (within 2 years)"
select select "30"
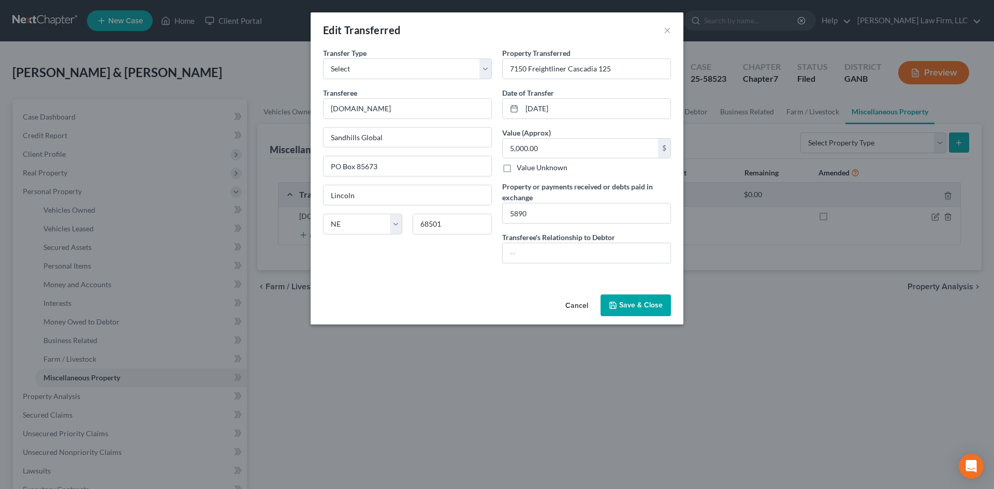
click at [663, 31] on div "Edit Transferred ×" at bounding box center [497, 29] width 373 height 35
click at [665, 30] on button "×" at bounding box center [667, 30] width 7 height 12
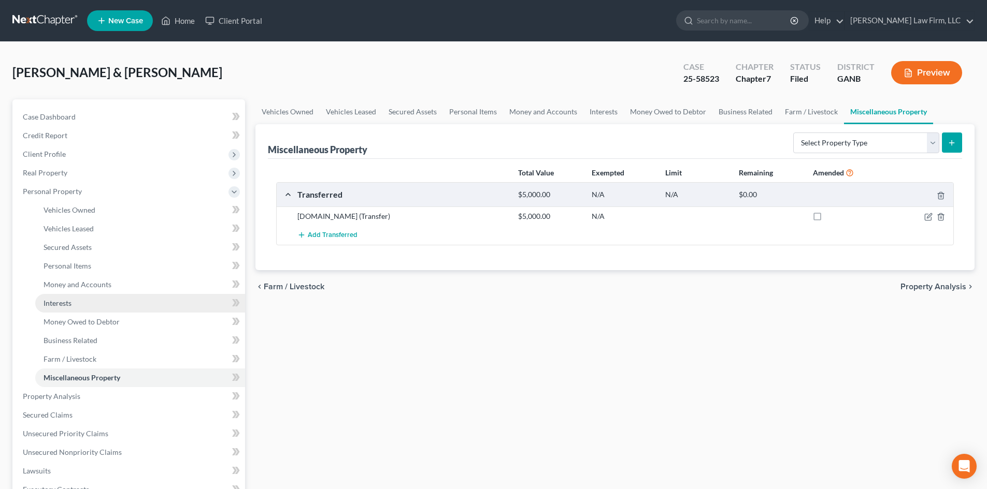
click at [73, 308] on link "Interests" at bounding box center [140, 303] width 210 height 19
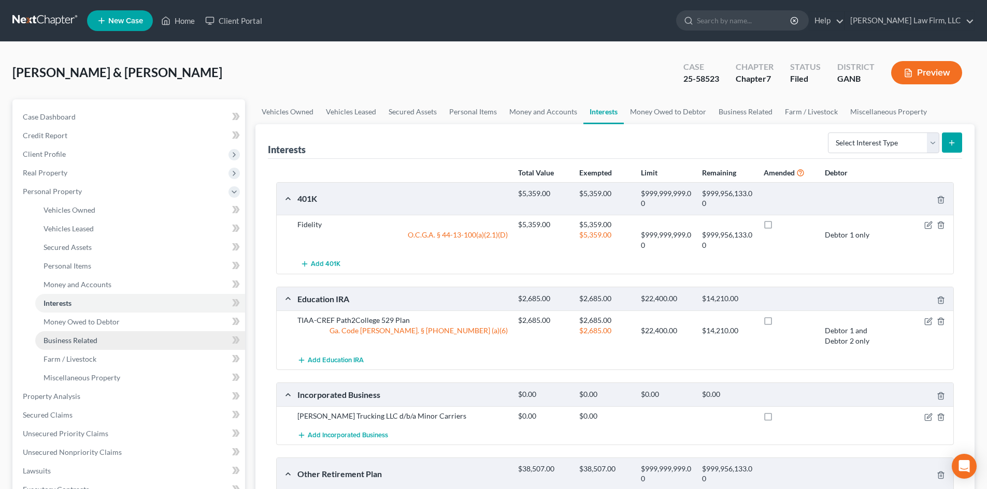
click at [72, 341] on span "Business Related" at bounding box center [71, 340] width 54 height 9
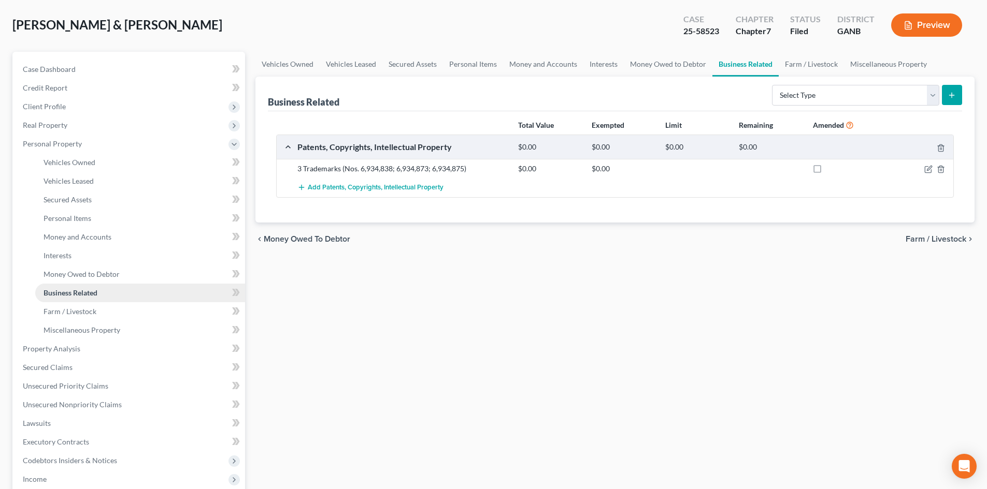
scroll to position [69, 0]
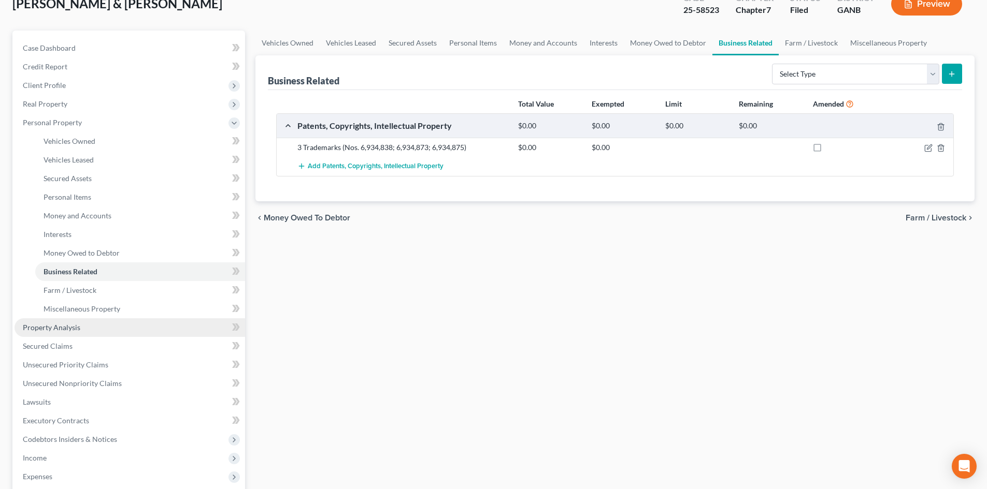
click at [53, 323] on span "Property Analysis" at bounding box center [51, 327] width 57 height 9
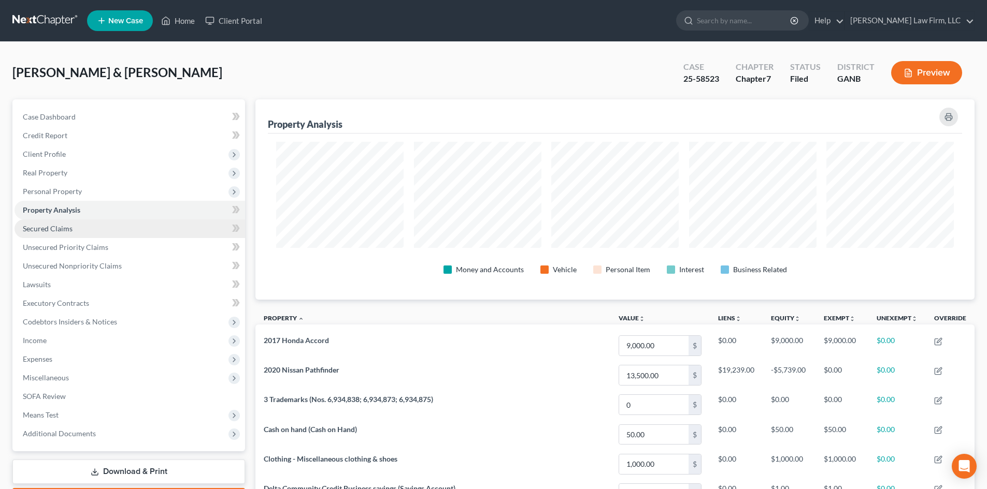
click at [54, 229] on span "Secured Claims" at bounding box center [48, 228] width 50 height 9
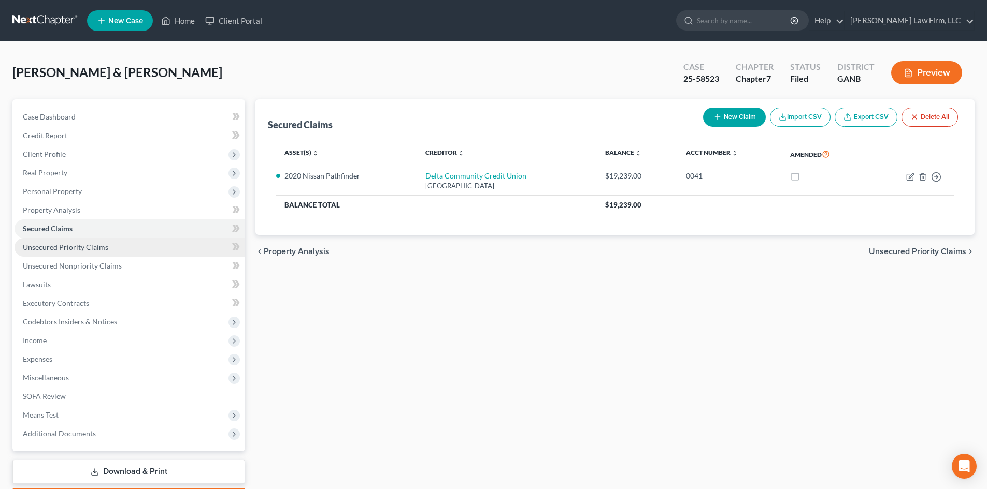
click at [69, 249] on span "Unsecured Priority Claims" at bounding box center [65, 247] width 85 height 9
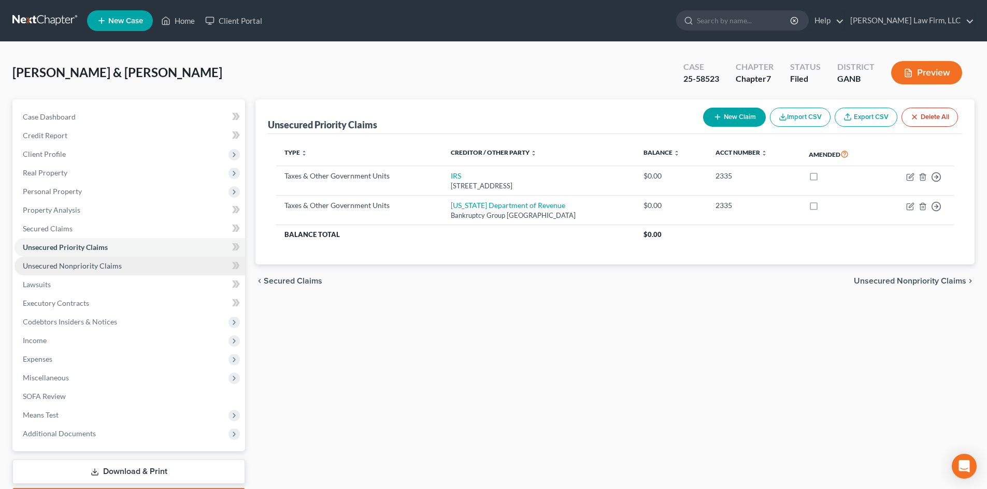
click at [68, 272] on link "Unsecured Nonpriority Claims" at bounding box center [130, 266] width 230 height 19
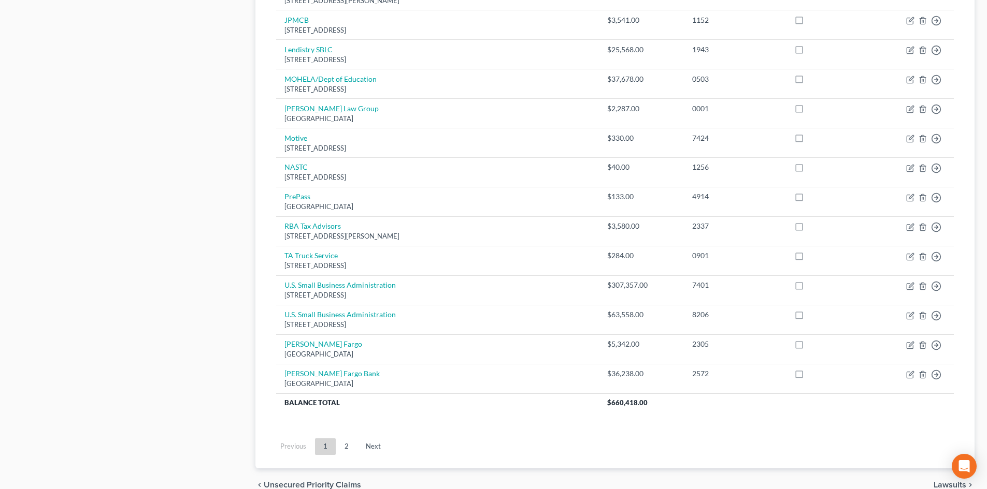
scroll to position [709, 0]
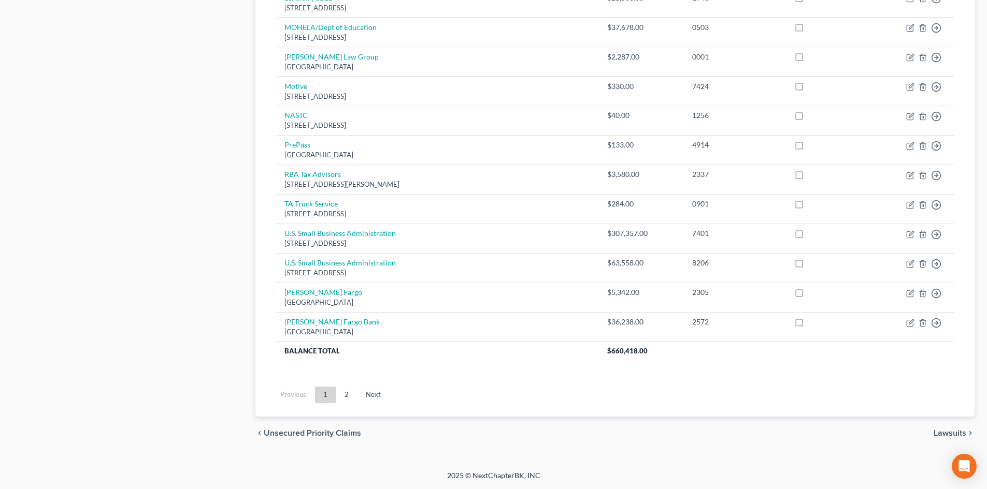
drag, startPoint x: 342, startPoint y: 393, endPoint x: 540, endPoint y: 334, distance: 206.4
click at [342, 393] on link "2" at bounding box center [346, 395] width 21 height 17
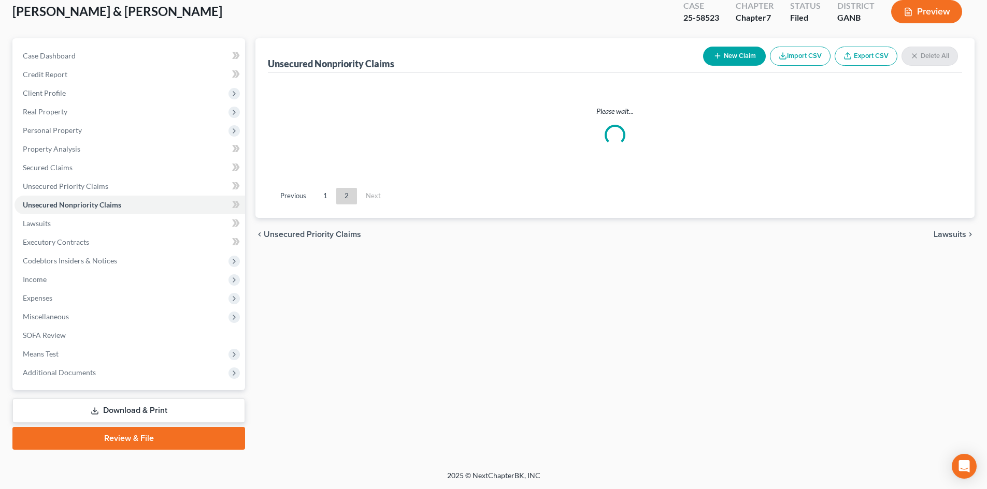
scroll to position [61, 0]
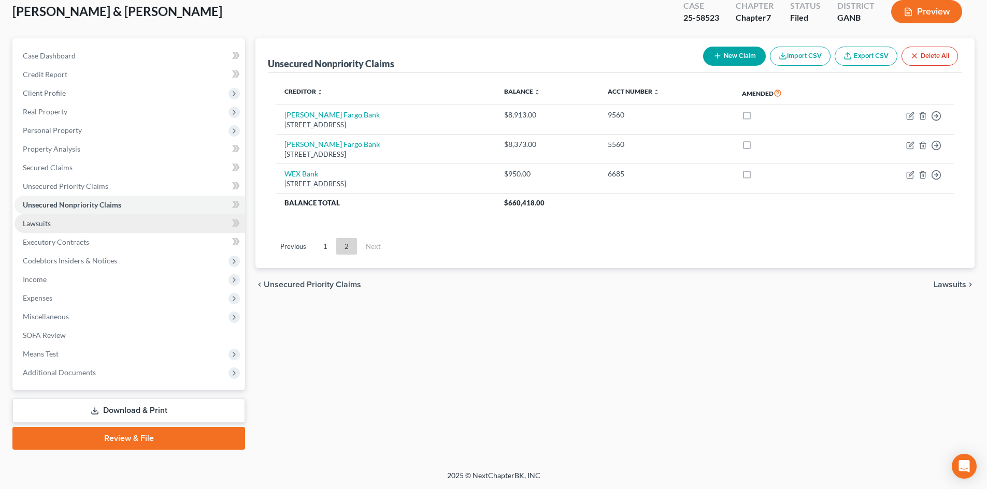
click at [38, 229] on link "Lawsuits" at bounding box center [130, 223] width 230 height 19
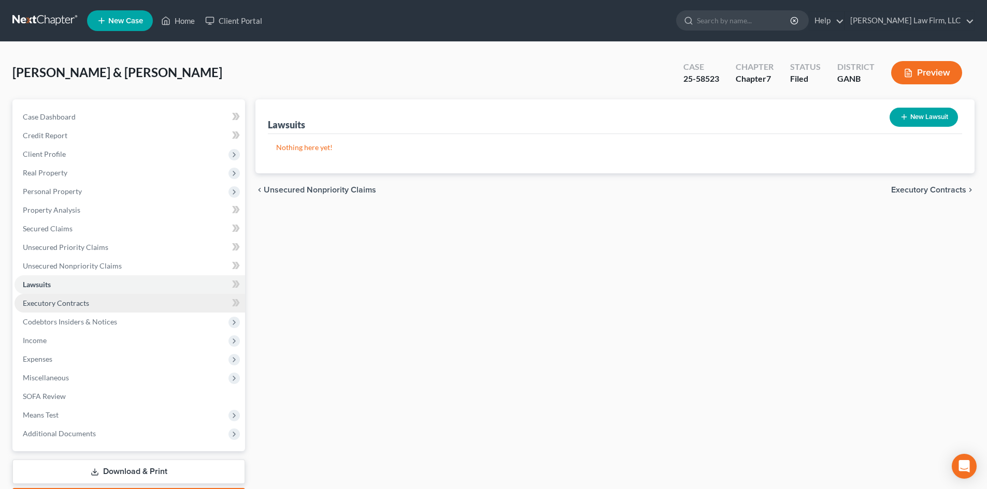
click at [36, 307] on span "Executory Contracts" at bounding box center [56, 303] width 66 height 9
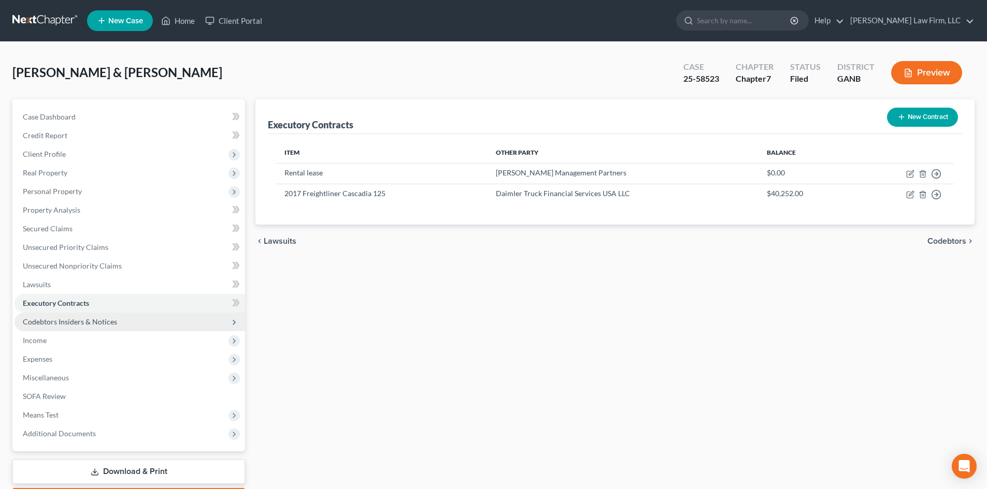
click at [41, 326] on span "Codebtors Insiders & Notices" at bounding box center [70, 321] width 94 height 9
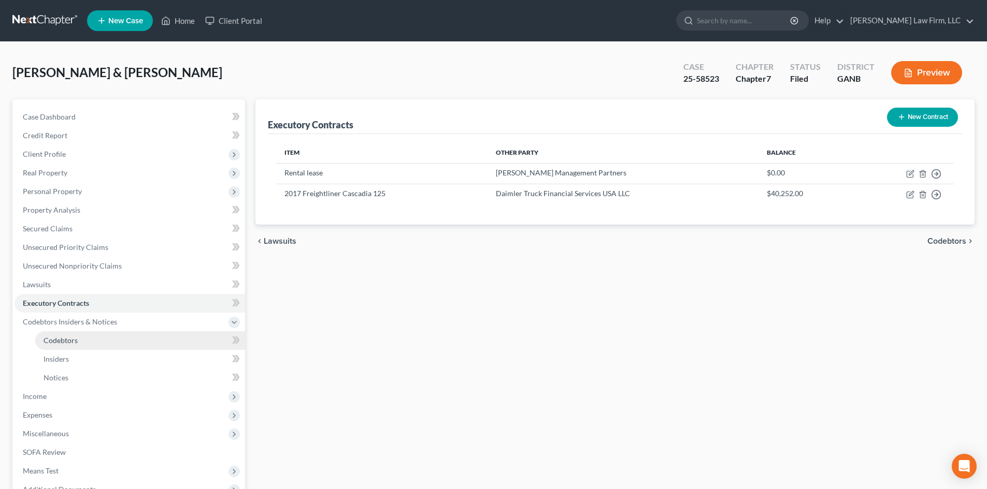
click at [60, 340] on span "Codebtors" at bounding box center [61, 340] width 34 height 9
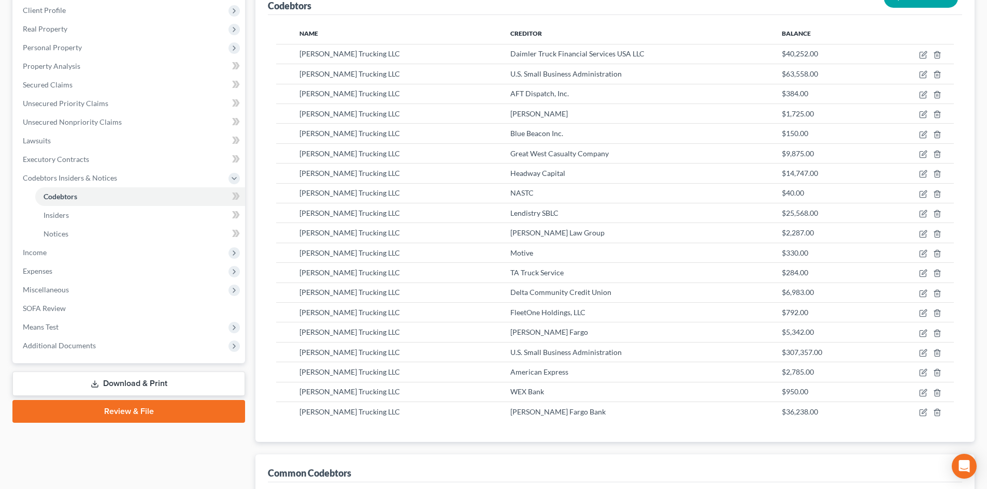
scroll to position [42, 0]
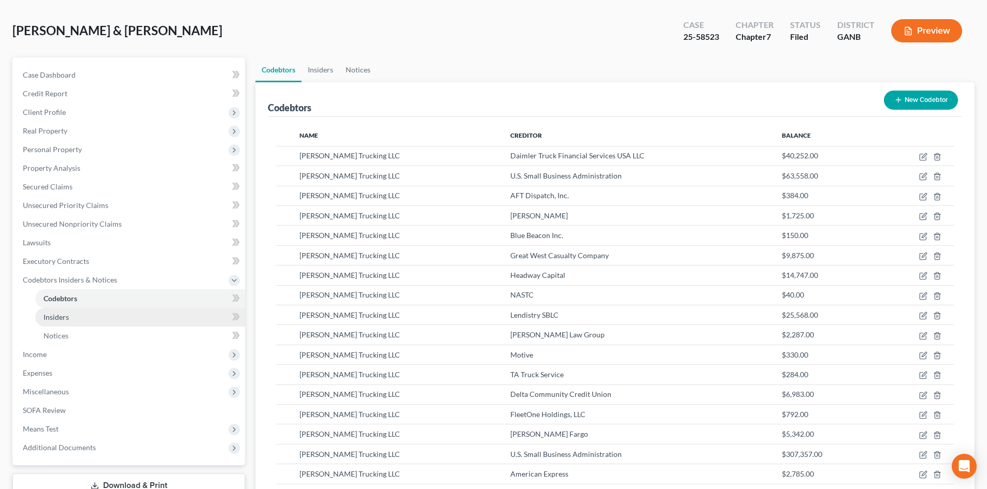
click at [72, 317] on link "Insiders" at bounding box center [140, 317] width 210 height 19
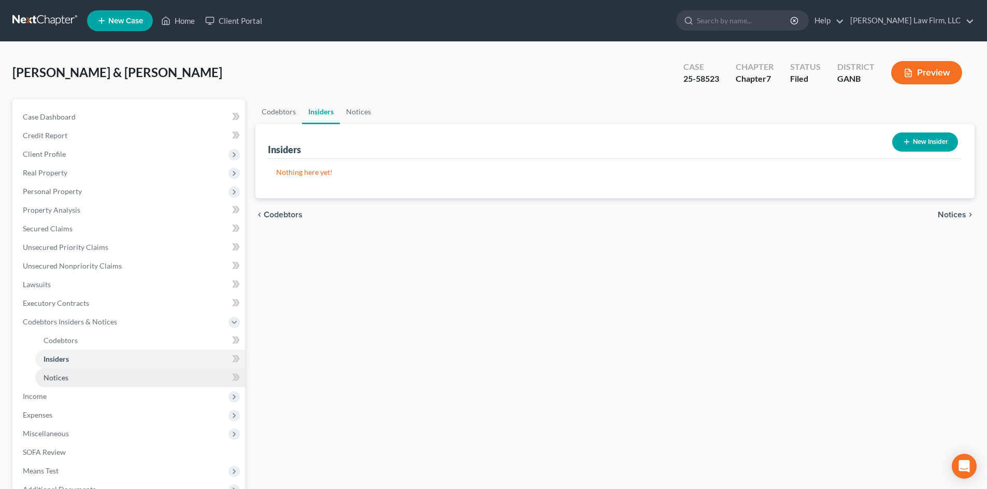
click at [44, 373] on span "Notices" at bounding box center [56, 377] width 25 height 9
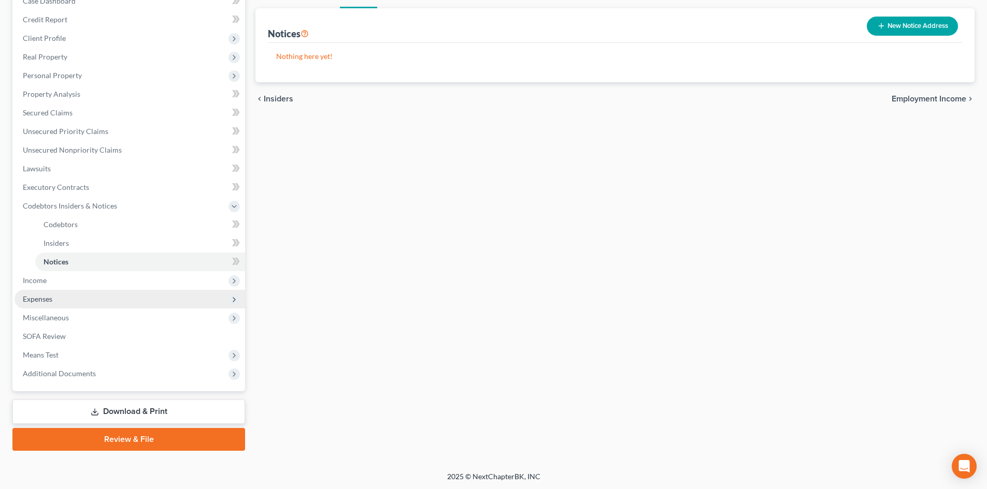
scroll to position [117, 0]
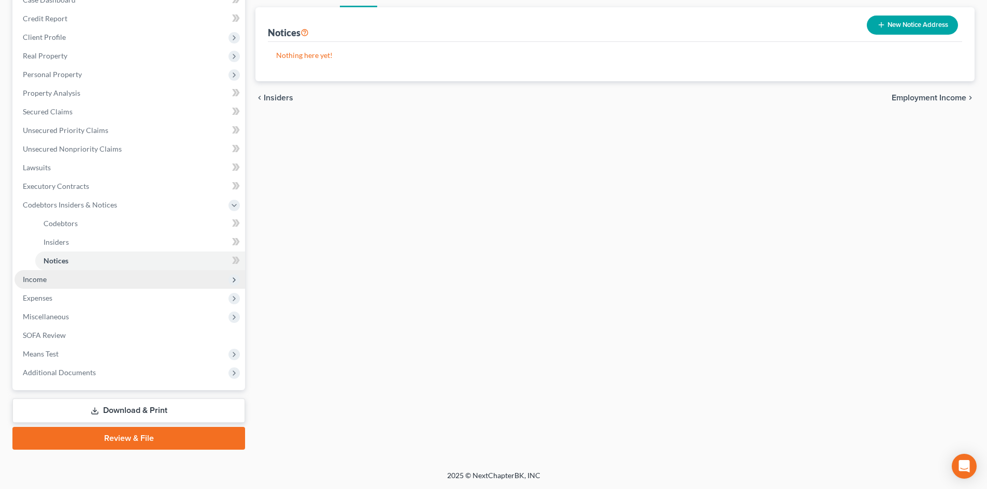
click at [43, 282] on span "Income" at bounding box center [35, 279] width 24 height 9
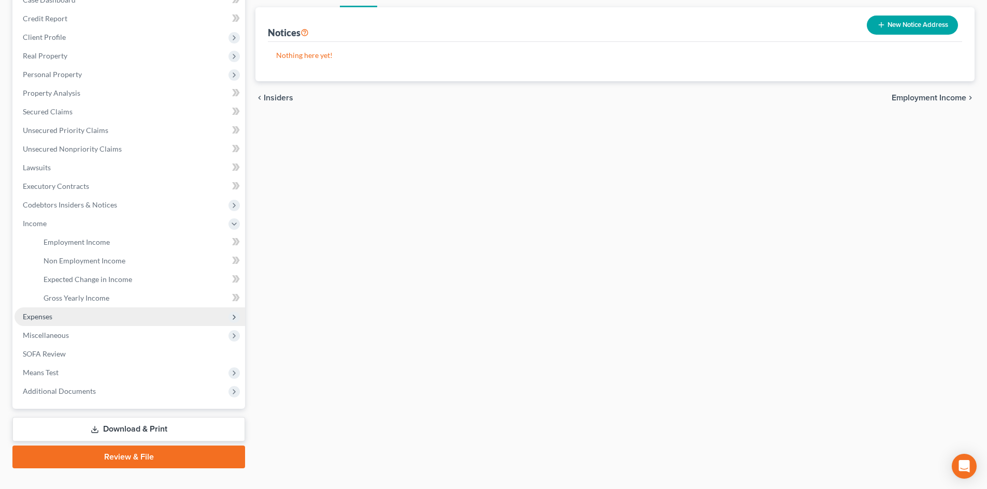
click at [40, 316] on span "Expenses" at bounding box center [38, 316] width 30 height 9
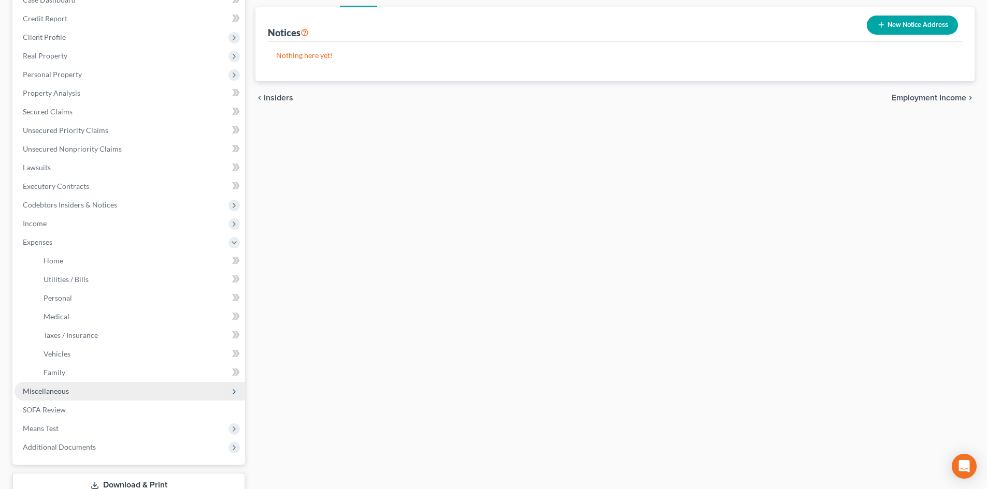
click at [41, 389] on span "Miscellaneous" at bounding box center [46, 391] width 46 height 9
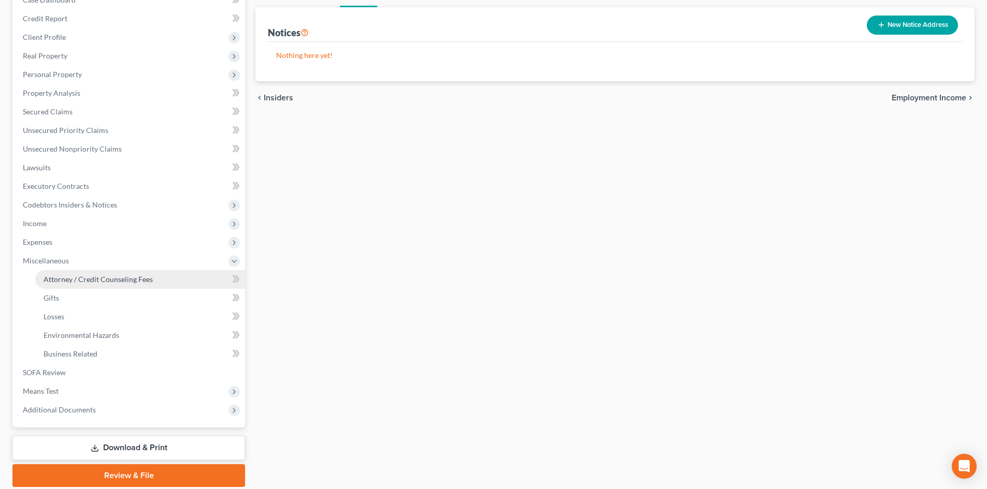
click at [93, 276] on span "Attorney / Credit Counseling Fees" at bounding box center [98, 279] width 109 height 9
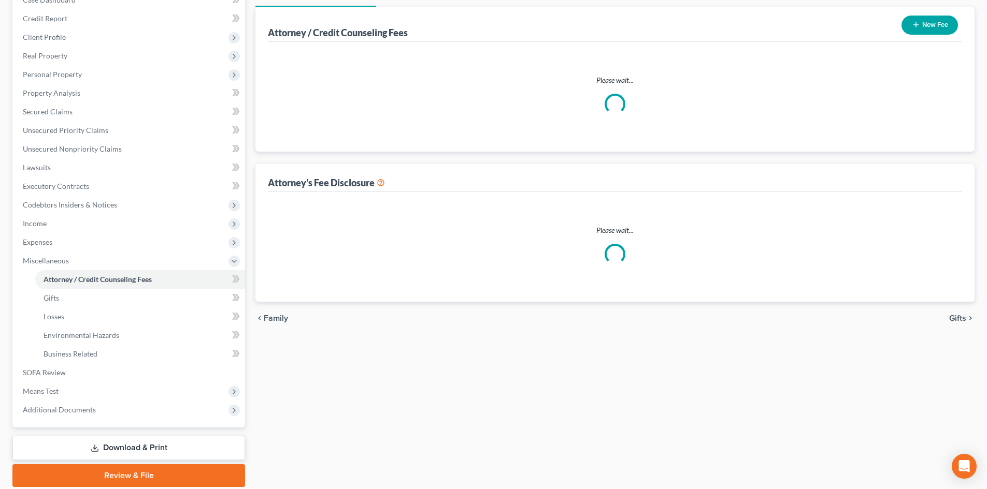
scroll to position [20, 0]
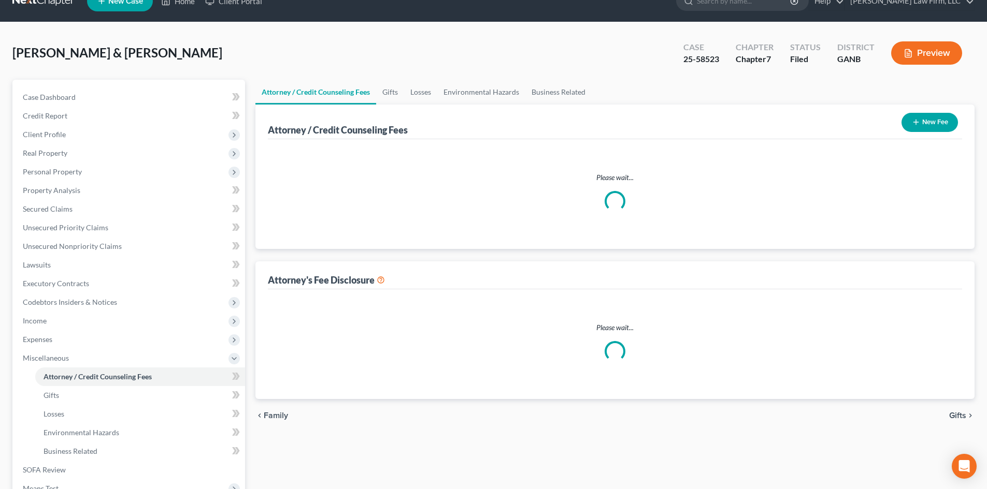
select select "3"
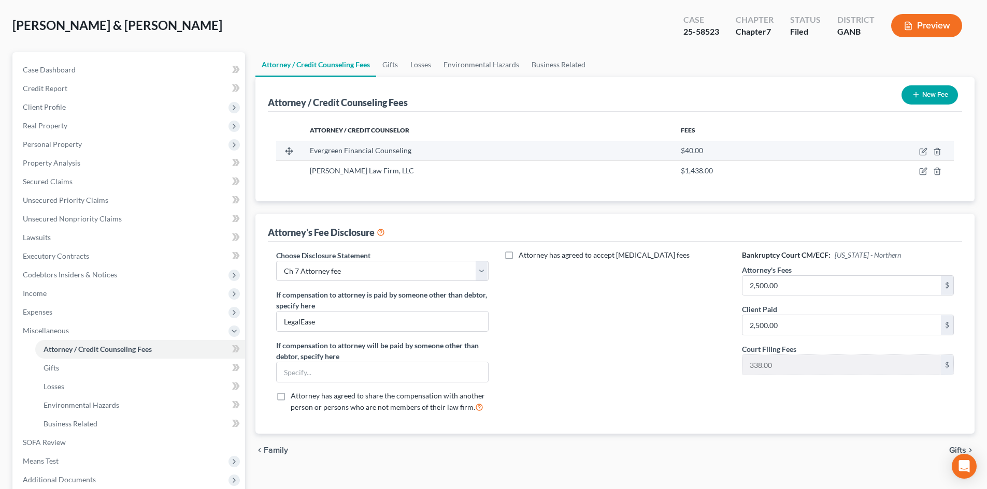
scroll to position [69, 0]
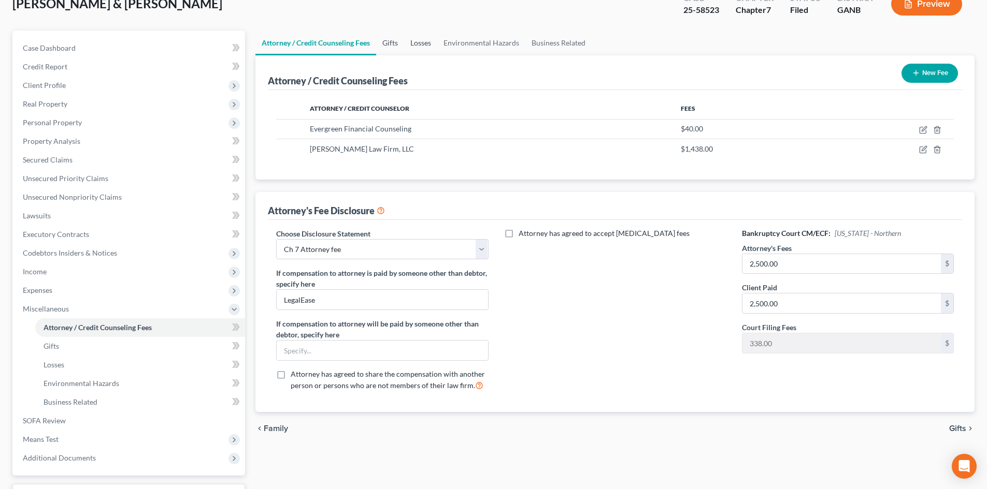
drag, startPoint x: 397, startPoint y: 45, endPoint x: 411, endPoint y: 45, distance: 13.5
click at [397, 45] on link "Gifts" at bounding box center [390, 43] width 28 height 25
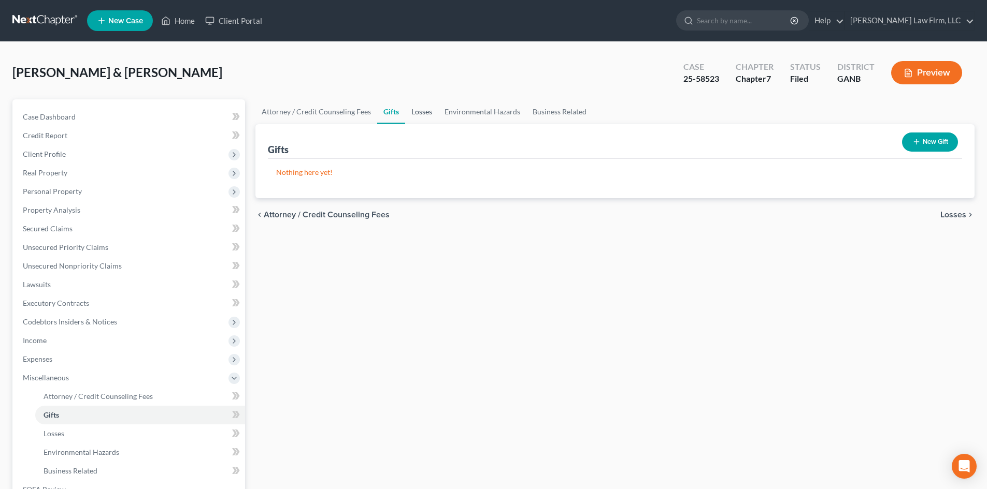
click at [416, 110] on link "Losses" at bounding box center [421, 111] width 33 height 25
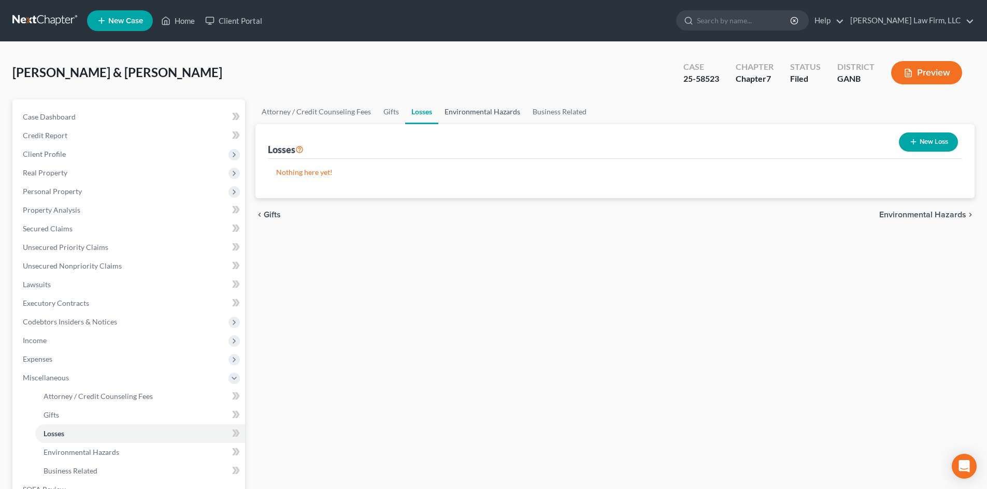
click at [476, 113] on link "Environmental Hazards" at bounding box center [482, 111] width 88 height 25
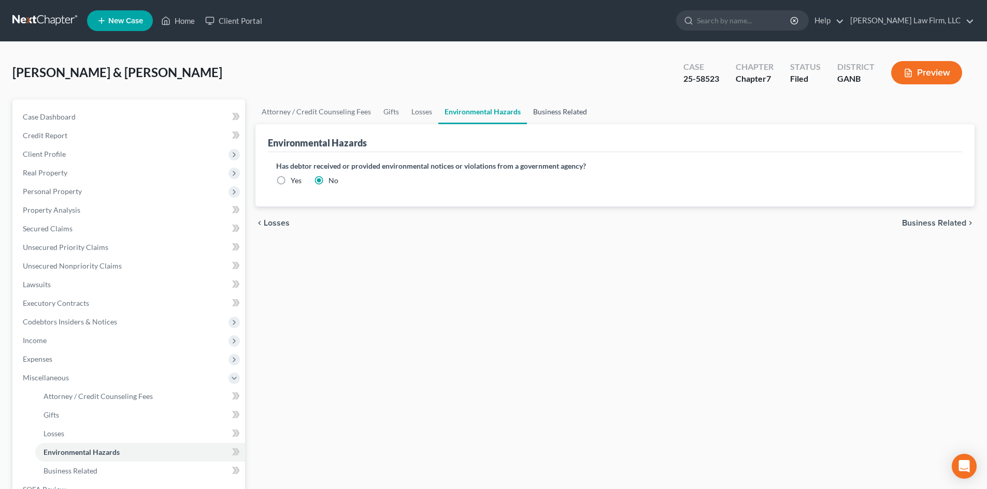
click at [555, 113] on link "Business Related" at bounding box center [560, 111] width 66 height 25
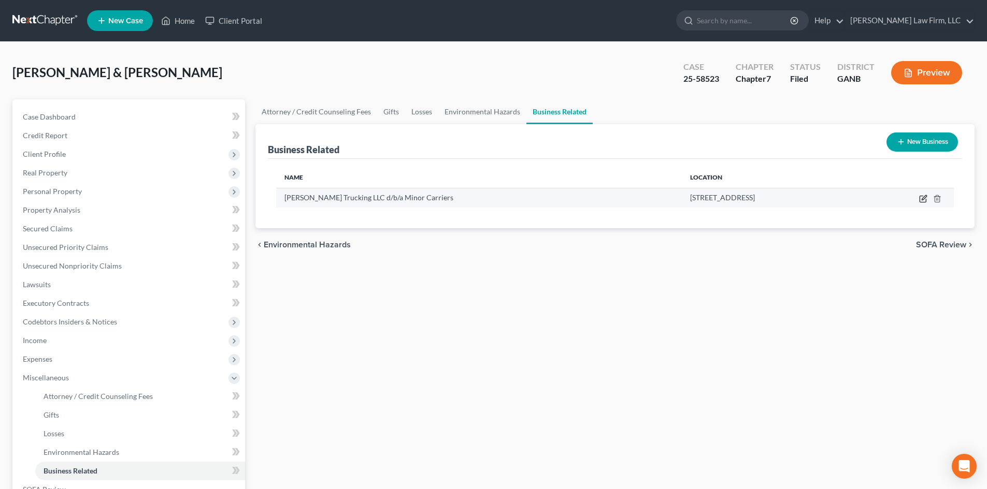
click at [925, 196] on icon "button" at bounding box center [923, 197] width 5 height 5
select select "member"
select select "10"
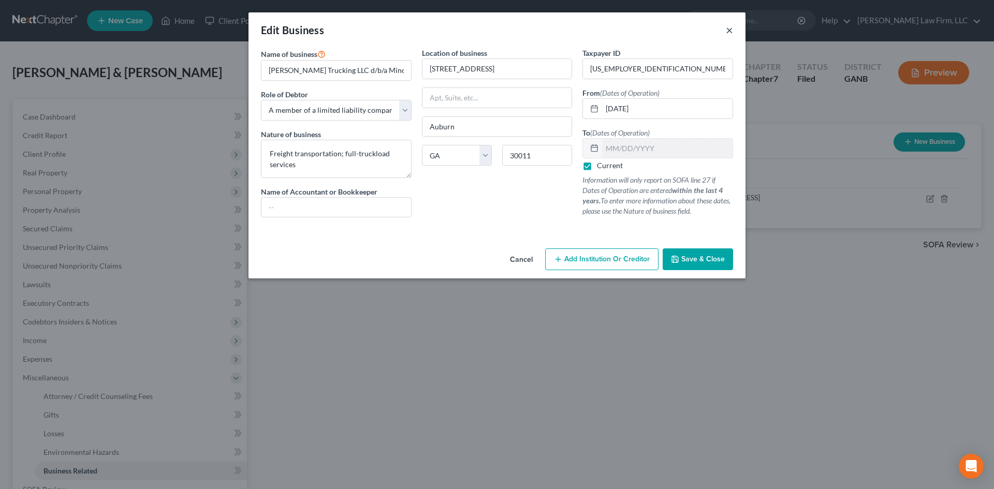
click at [733, 31] on button "×" at bounding box center [729, 30] width 7 height 12
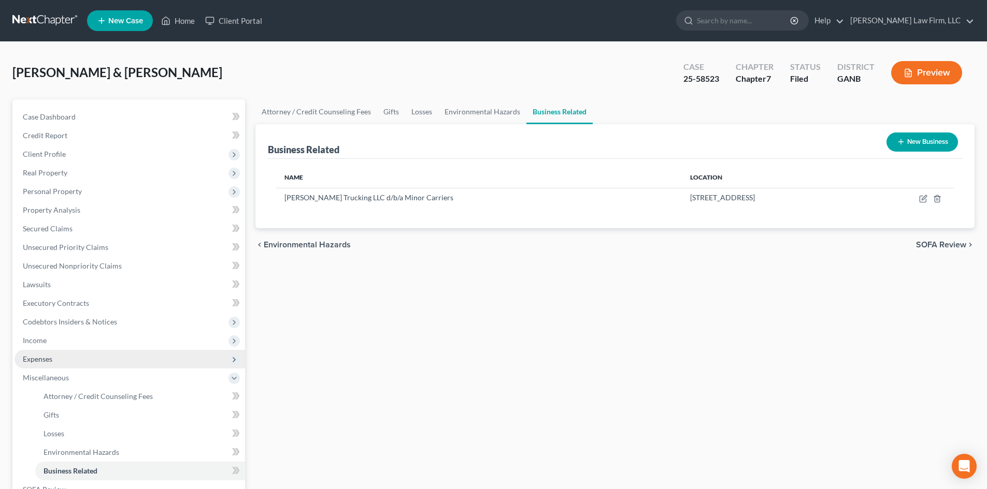
drag, startPoint x: 32, startPoint y: 341, endPoint x: 72, endPoint y: 353, distance: 41.6
click at [32, 341] on span "Income" at bounding box center [35, 340] width 24 height 9
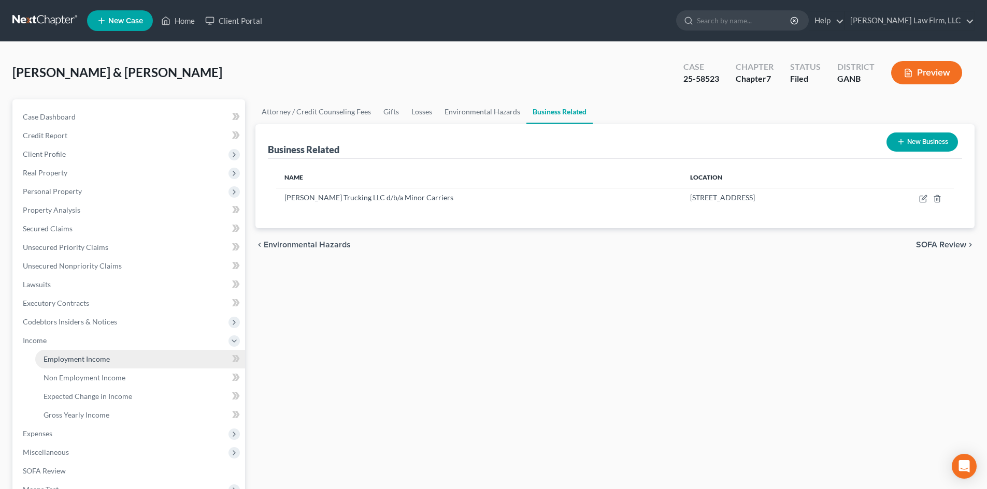
click at [74, 356] on span "Employment Income" at bounding box center [77, 359] width 66 height 9
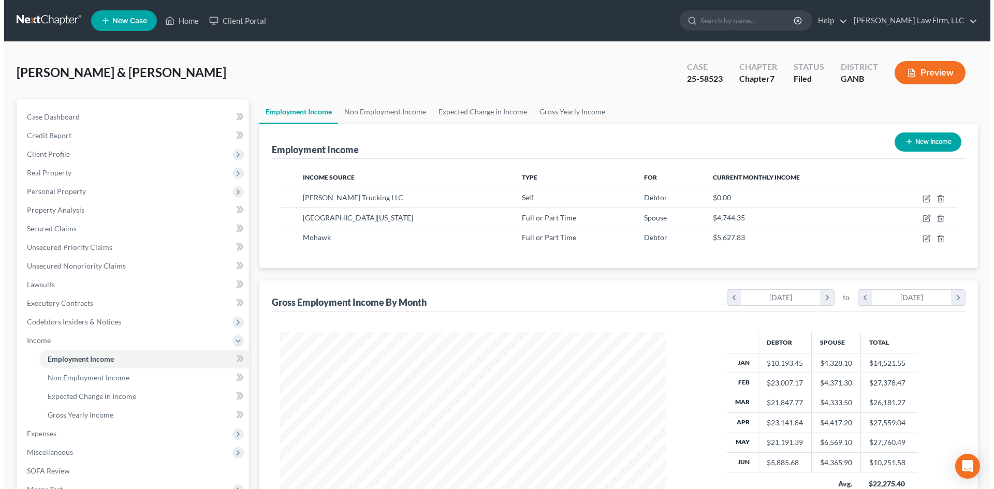
scroll to position [193, 407]
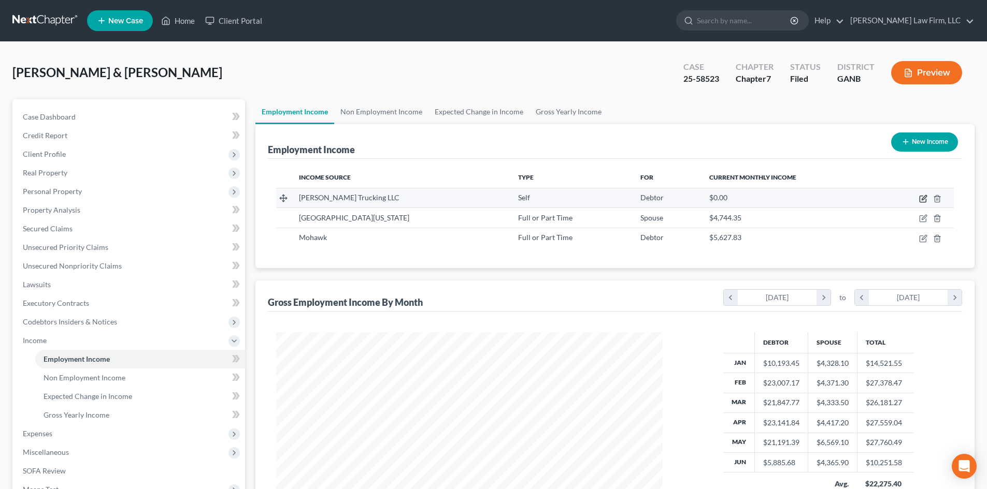
click at [921, 198] on icon "button" at bounding box center [923, 199] width 8 height 8
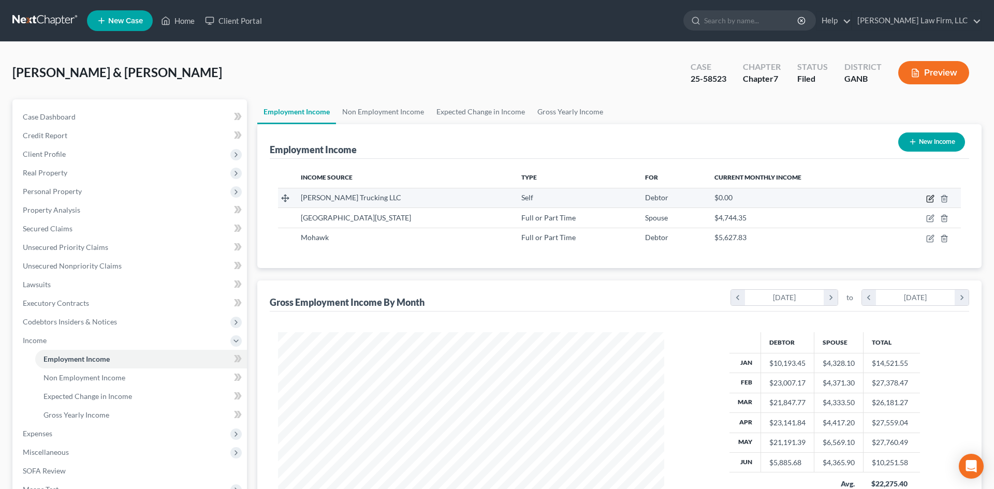
select select "1"
select select "10"
select select "0"
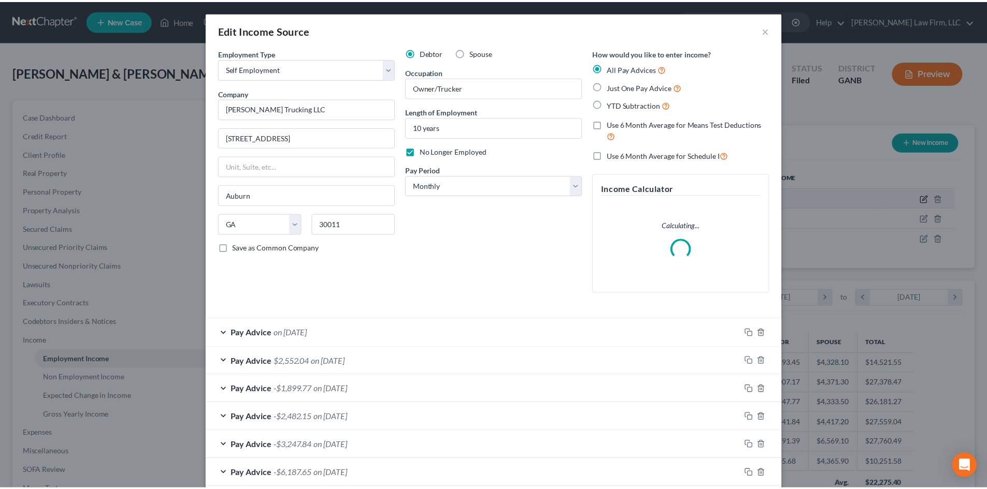
scroll to position [195, 411]
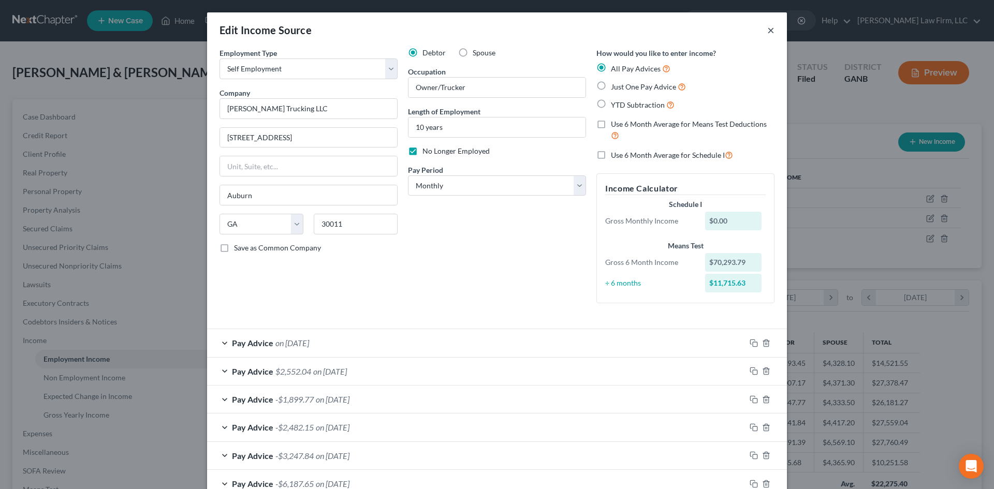
click at [771, 32] on button "×" at bounding box center [770, 30] width 7 height 12
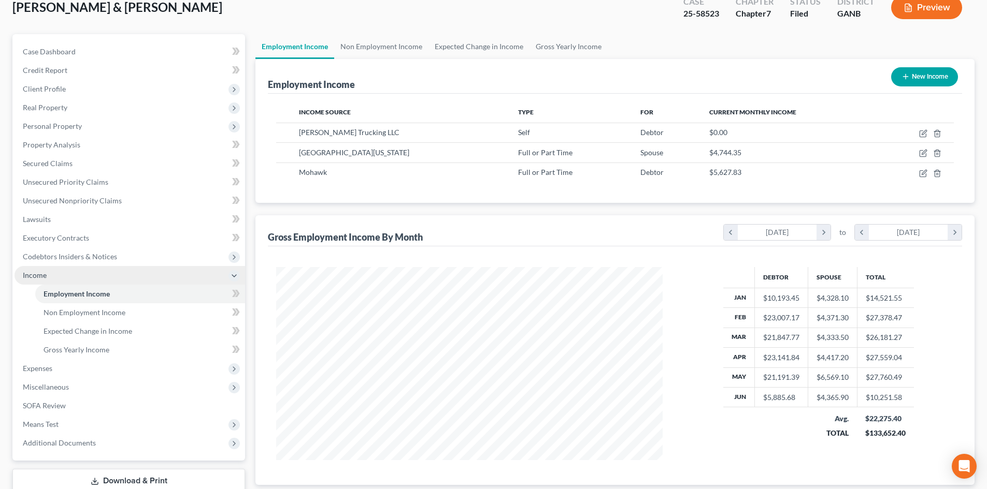
scroll to position [136, 0]
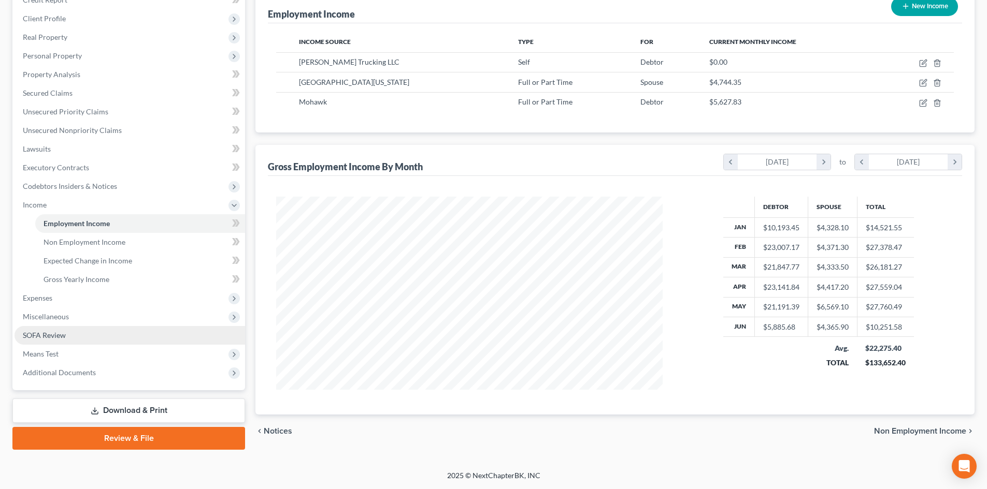
click at [34, 341] on link "SOFA Review" at bounding box center [130, 335] width 230 height 19
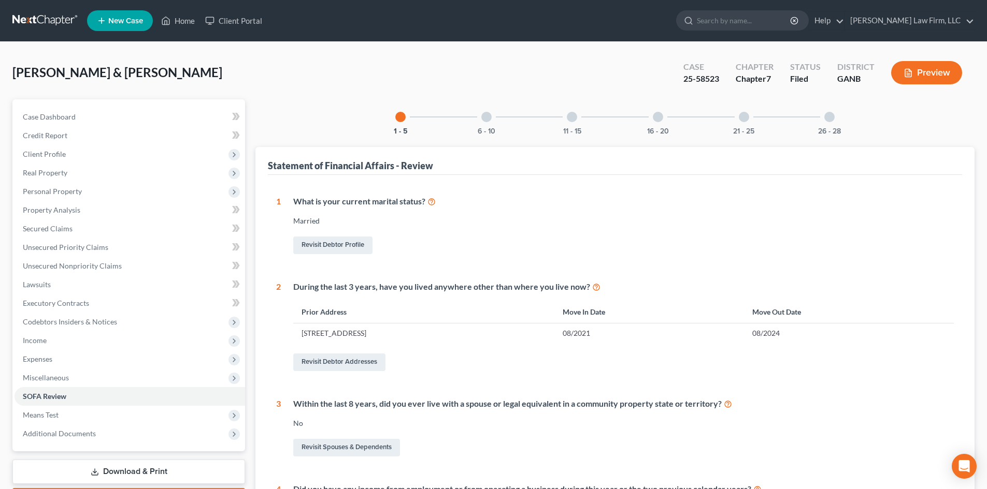
click at [490, 119] on div at bounding box center [486, 117] width 10 height 10
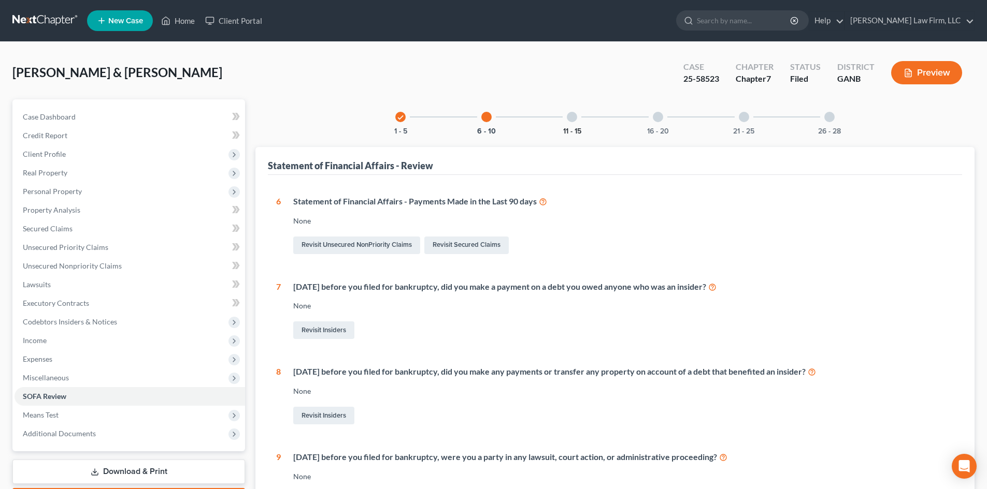
click at [578, 131] on button "11 - 15" at bounding box center [572, 131] width 18 height 7
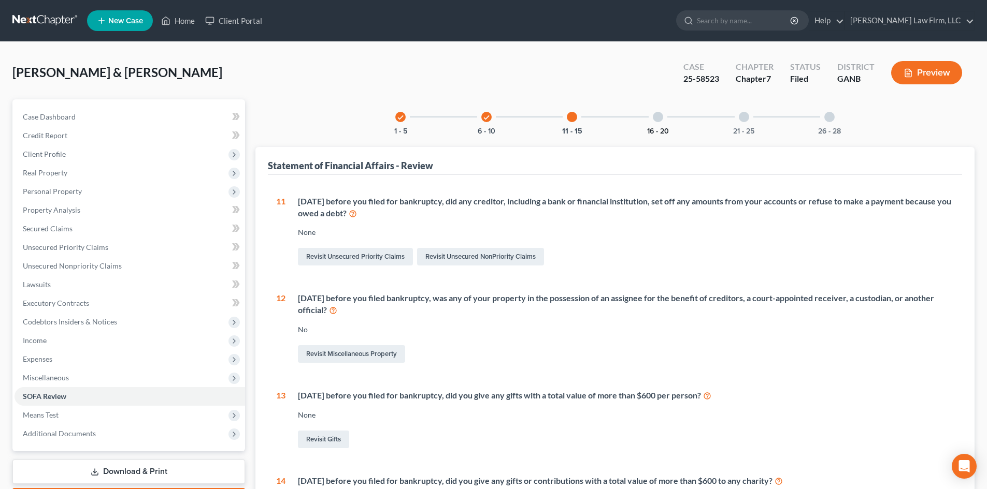
click at [651, 129] on button "16 - 20" at bounding box center [658, 131] width 22 height 7
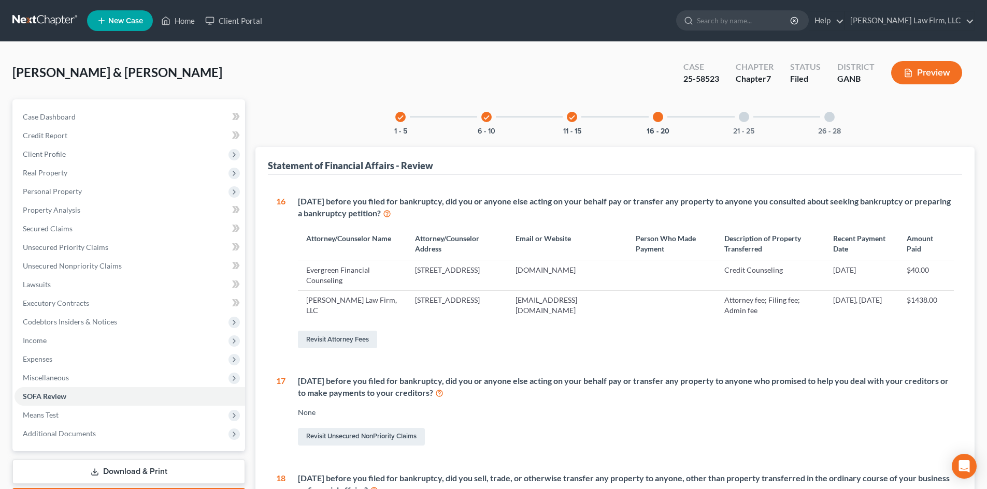
click at [751, 118] on div "21 - 25" at bounding box center [743, 116] width 35 height 35
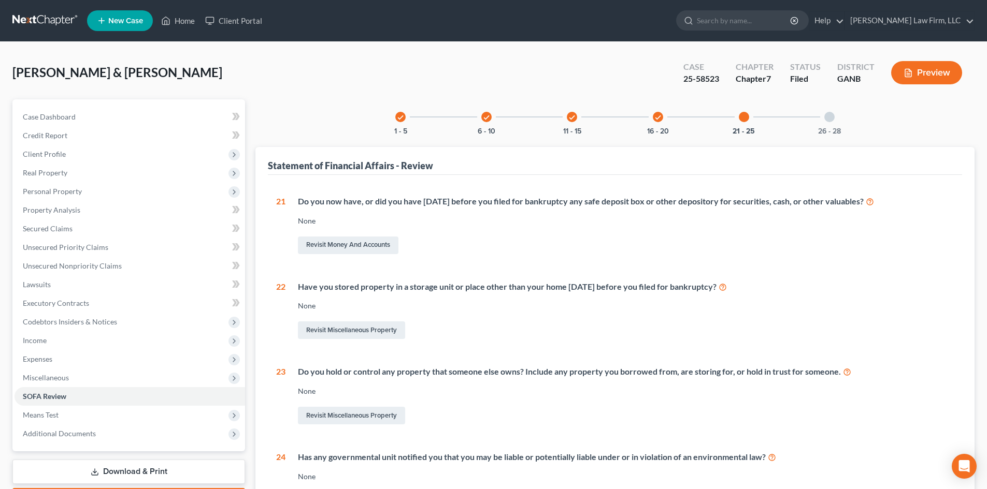
click at [840, 138] on div "check 1 - 5 check 6 - 10 check 11 - 15 check 16 - 20 21 - 25 26 - 28 Statement …" at bounding box center [614, 366] width 719 height 535
click at [829, 132] on button "26 - 28" at bounding box center [829, 131] width 23 height 7
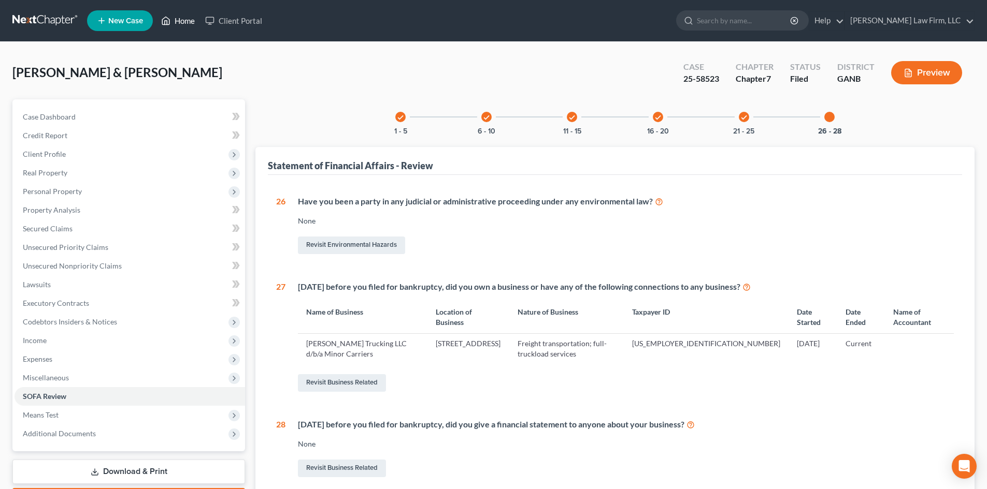
click at [185, 24] on link "Home" at bounding box center [178, 20] width 44 height 19
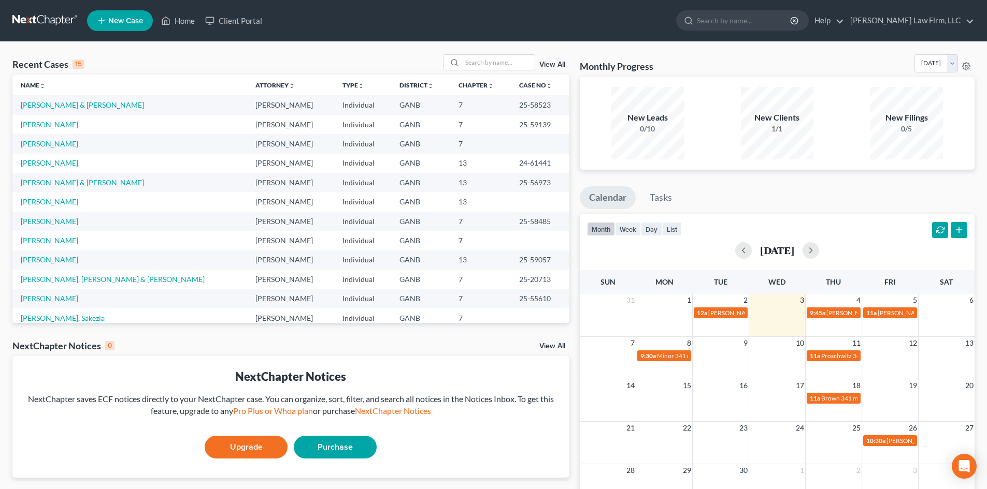
click at [37, 242] on link "Stuart, Maya" at bounding box center [49, 240] width 57 height 9
select select "10"
select select "6"
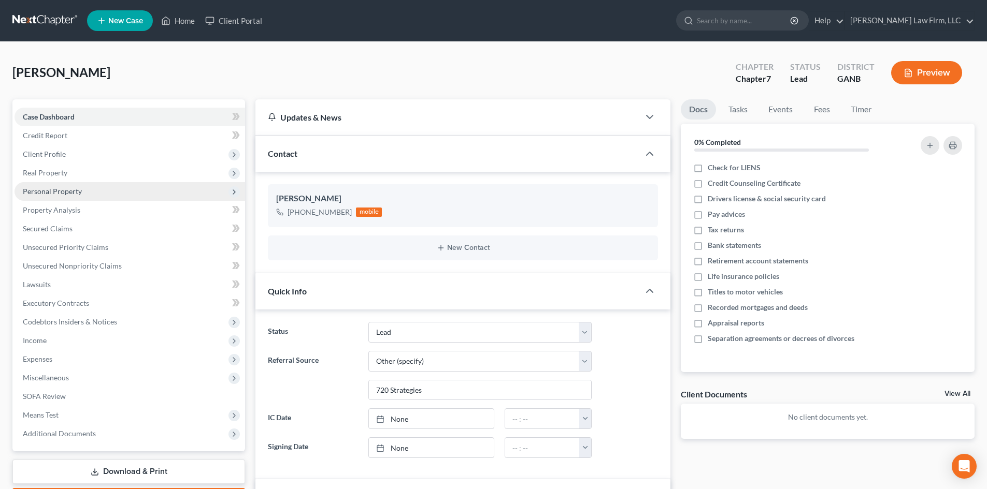
click at [67, 198] on span "Personal Property" at bounding box center [130, 191] width 230 height 19
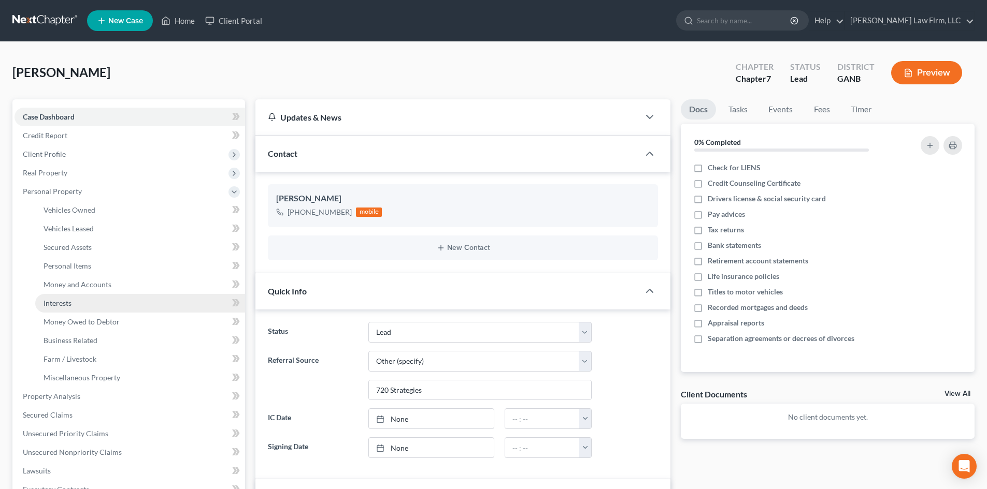
click at [76, 306] on link "Interests" at bounding box center [140, 303] width 210 height 19
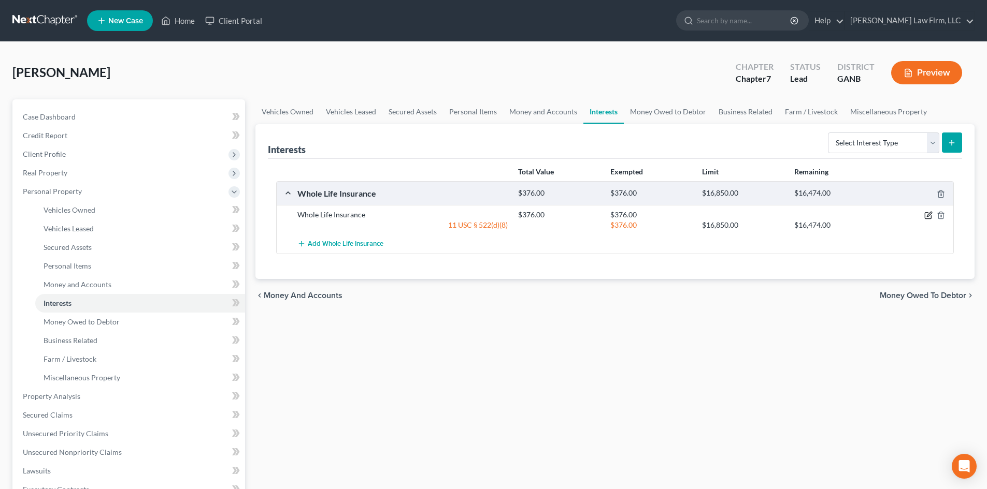
click at [931, 215] on icon "button" at bounding box center [928, 215] width 8 height 8
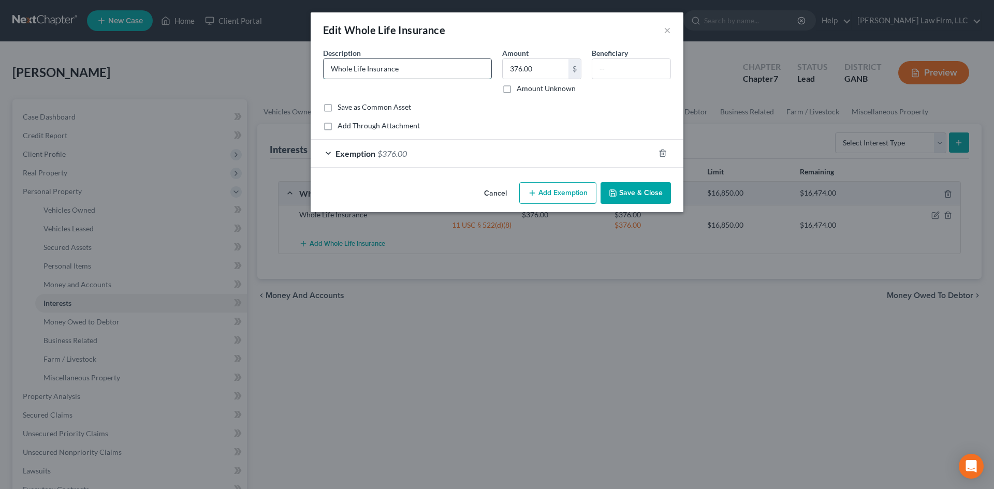
click at [331, 70] on input "Whole Life Insurance" at bounding box center [408, 69] width 168 height 20
type input "Northwestern Mutual Whole Life Insurance"
click at [588, 150] on div "Exemption $376.00" at bounding box center [483, 153] width 344 height 27
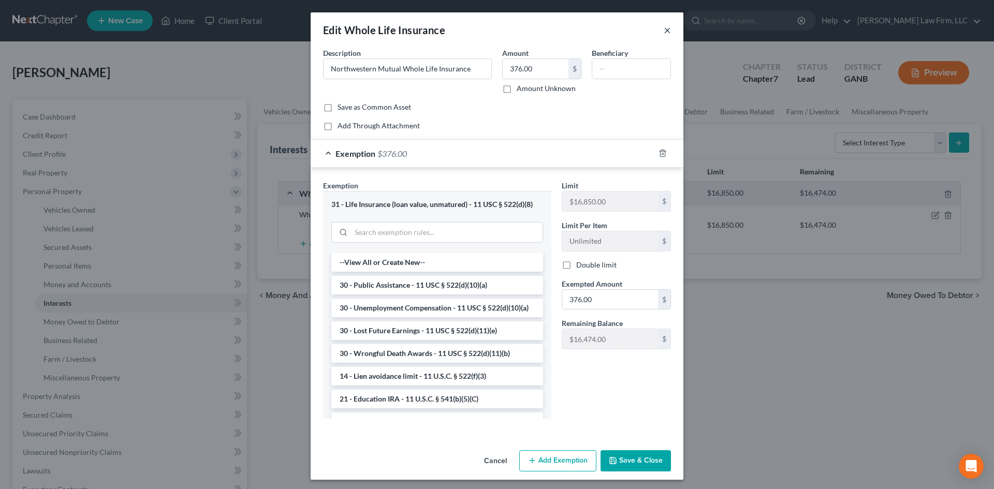
click at [664, 31] on button "×" at bounding box center [667, 30] width 7 height 12
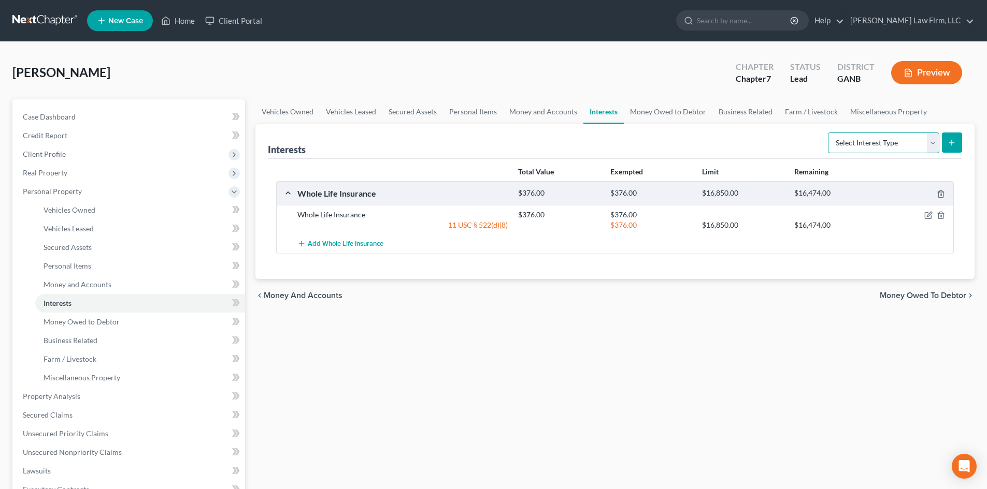
click at [933, 142] on select "Select Interest Type 401K Annuity Bond Education IRA Government Bond Government…" at bounding box center [883, 143] width 111 height 21
click at [829, 133] on select "Select Interest Type 401K Annuity Bond Education IRA Government Bond Government…" at bounding box center [883, 143] width 111 height 21
click at [949, 141] on icon "submit" at bounding box center [951, 143] width 8 height 8
click at [949, 146] on icon "submit" at bounding box center [951, 143] width 8 height 8
click at [951, 140] on icon "submit" at bounding box center [951, 143] width 8 height 8
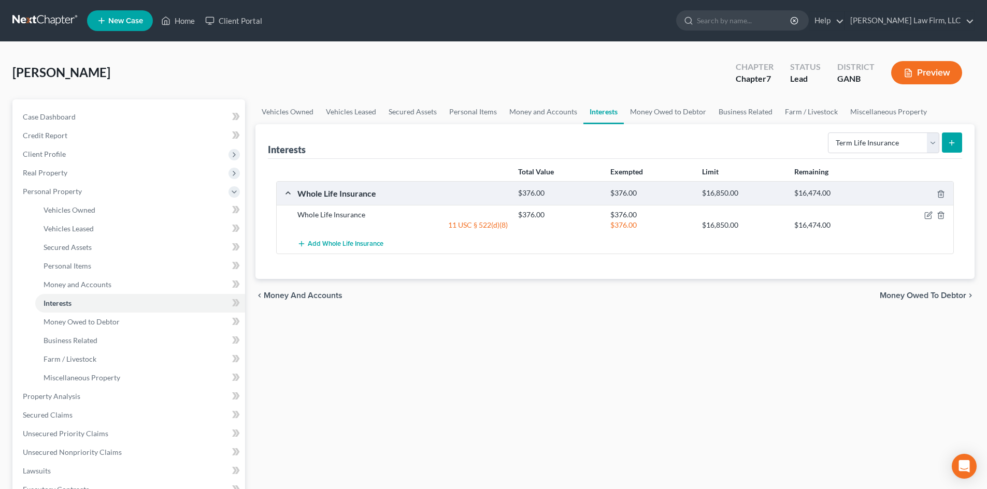
click at [939, 144] on form "Select Interest Type 401K Annuity Bond Education IRA Government Bond Government…" at bounding box center [895, 143] width 134 height 21
click at [936, 144] on select "Select Interest Type 401K Annuity Bond Education IRA Government Bond Government…" at bounding box center [883, 143] width 111 height 21
select select "annuity"
click at [829, 133] on select "Select Interest Type 401K Annuity Bond Education IRA Government Bond Government…" at bounding box center [883, 143] width 111 height 21
click at [959, 140] on button "submit" at bounding box center [951, 143] width 20 height 20
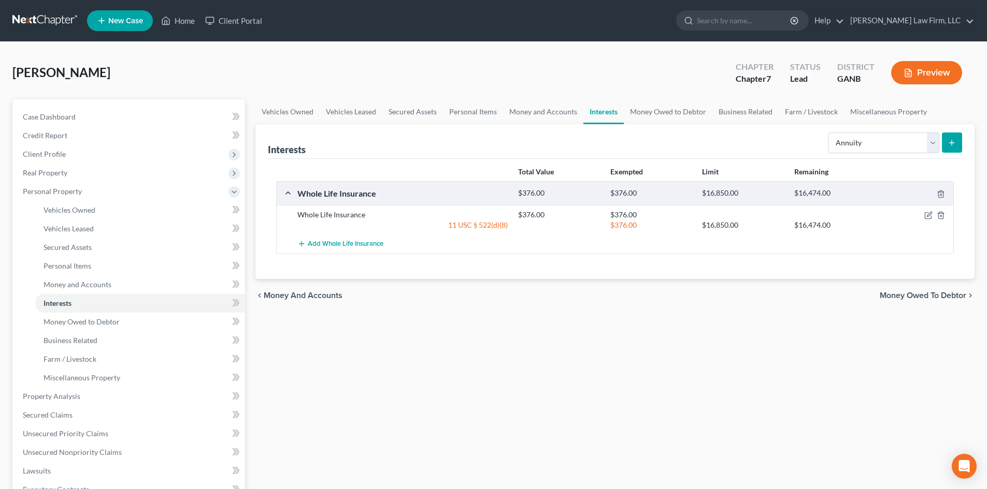
drag, startPoint x: 669, startPoint y: 407, endPoint x: 503, endPoint y: 350, distance: 175.7
click at [669, 404] on div "Vehicles Owned Vehicles Leased Secured Assets Personal Items Money and Accounts…" at bounding box center [614, 398] width 729 height 598
click at [64, 207] on span "Vehicles Owned" at bounding box center [70, 210] width 52 height 9
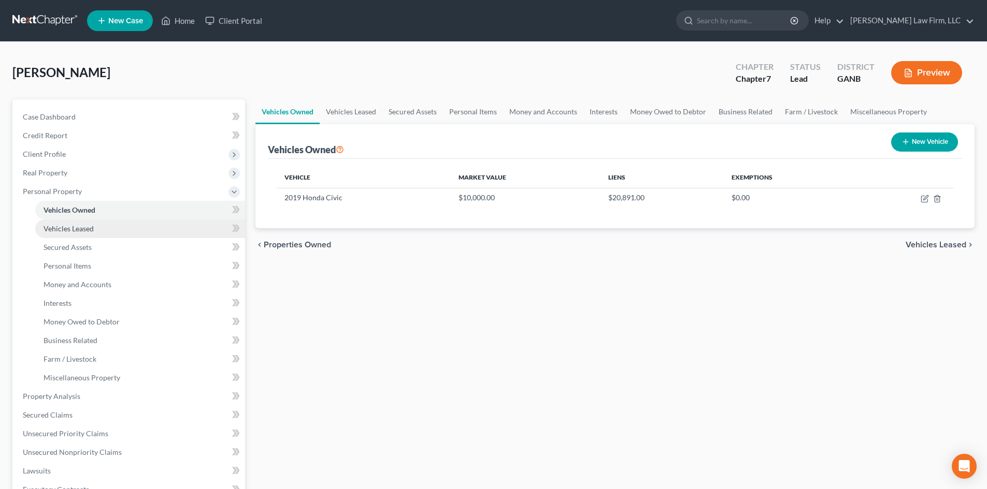
click at [59, 229] on span "Vehicles Leased" at bounding box center [69, 228] width 50 height 9
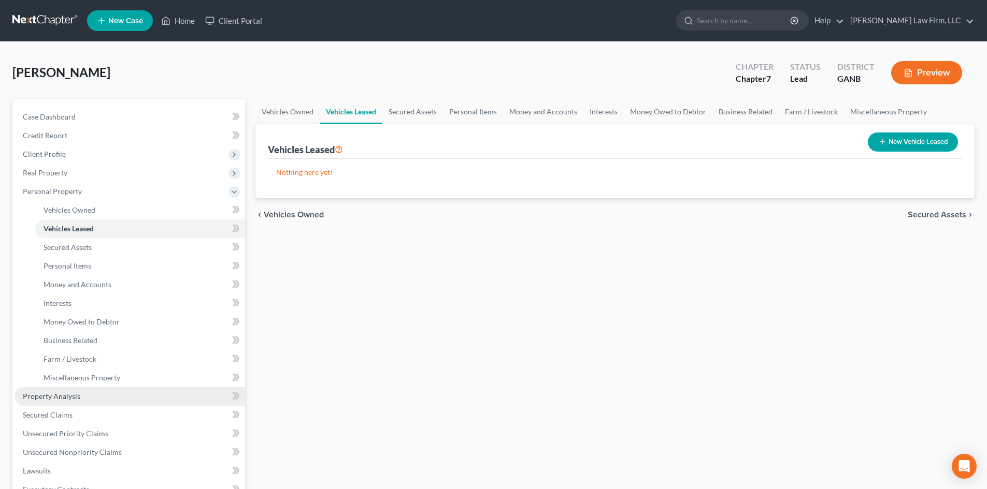
click at [51, 396] on span "Property Analysis" at bounding box center [51, 396] width 57 height 9
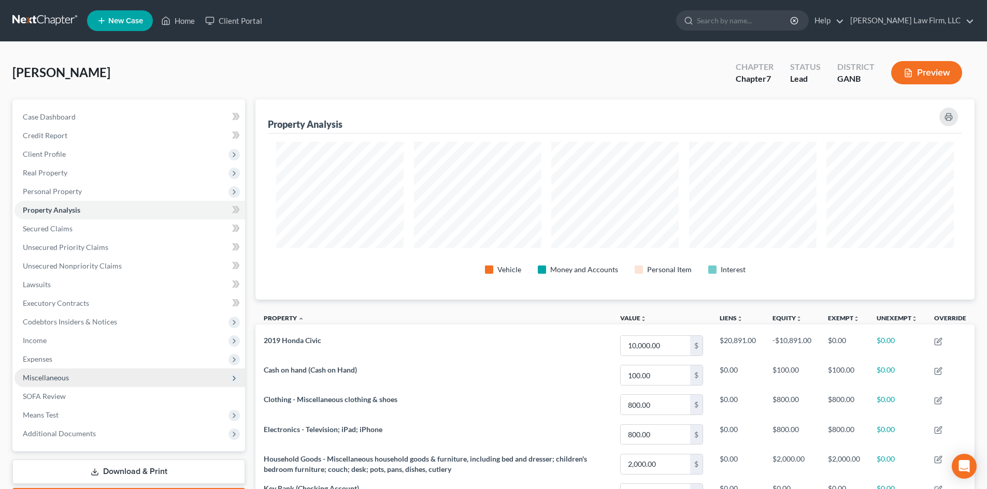
scroll to position [200, 719]
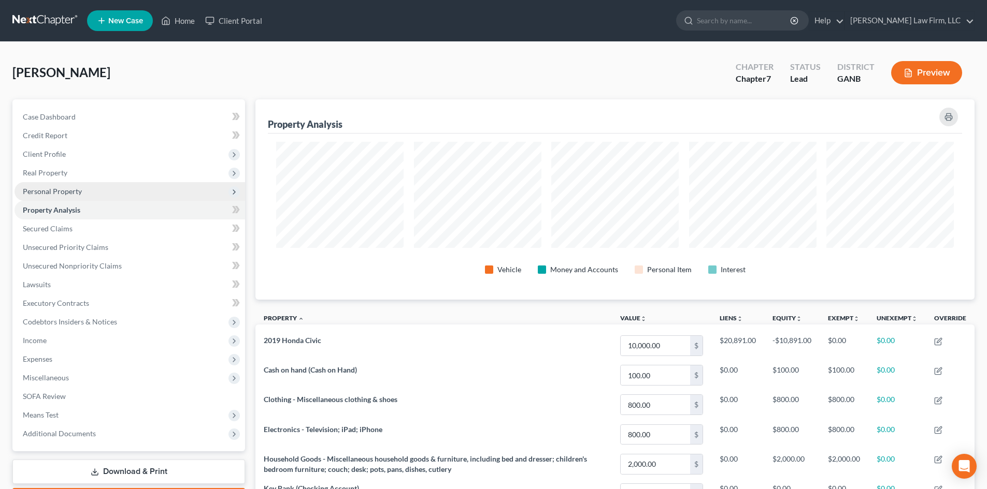
click at [53, 187] on span "Personal Property" at bounding box center [52, 191] width 59 height 9
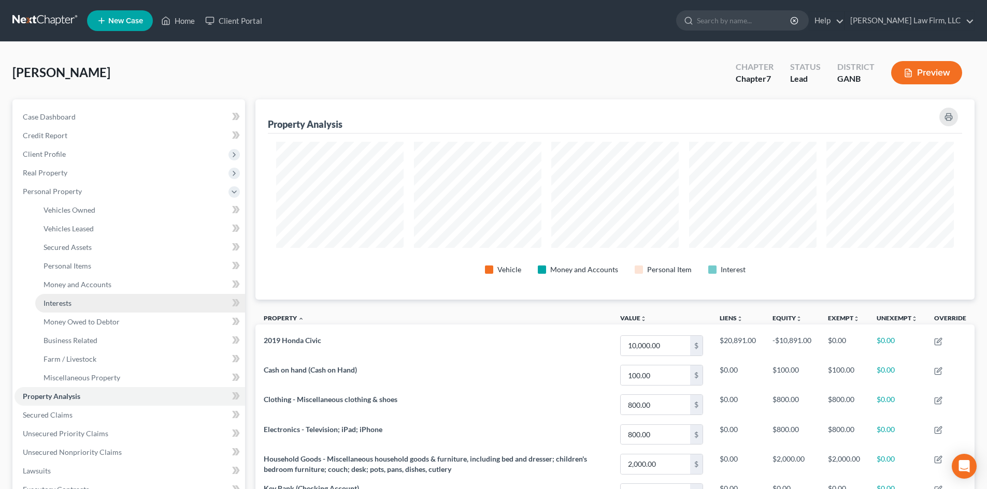
click at [64, 306] on span "Interests" at bounding box center [58, 303] width 28 height 9
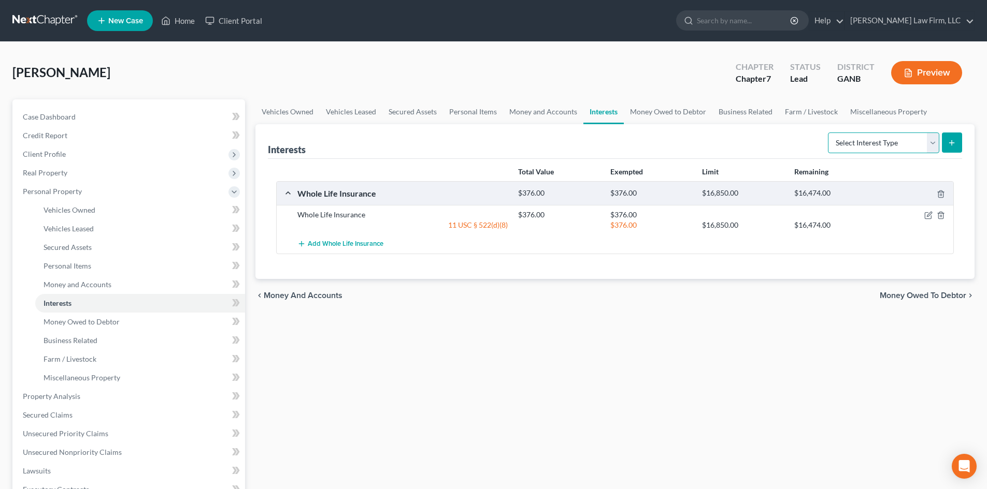
click at [929, 148] on select "Select Interest Type 401K Annuity Bond Education IRA Government Bond Government…" at bounding box center [883, 143] width 111 height 21
select select "term_life_insurance"
click at [829, 133] on select "Select Interest Type 401K Annuity Bond Education IRA Government Bond Government…" at bounding box center [883, 143] width 111 height 21
click at [954, 137] on button "submit" at bounding box center [951, 143] width 20 height 20
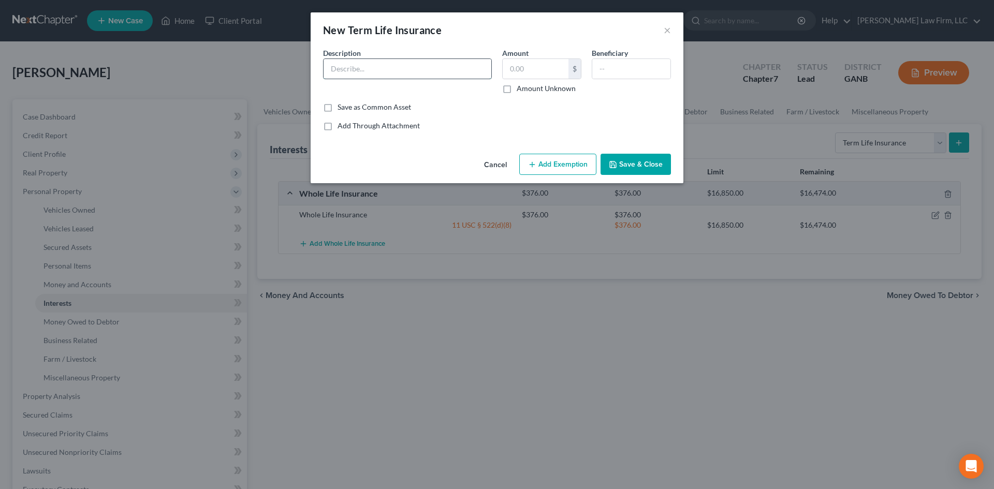
click at [372, 68] on input "text" at bounding box center [408, 69] width 168 height 20
type input "Northwestern Mutual Term Life Insurance"
click at [647, 163] on button "Save & Close" at bounding box center [636, 165] width 70 height 22
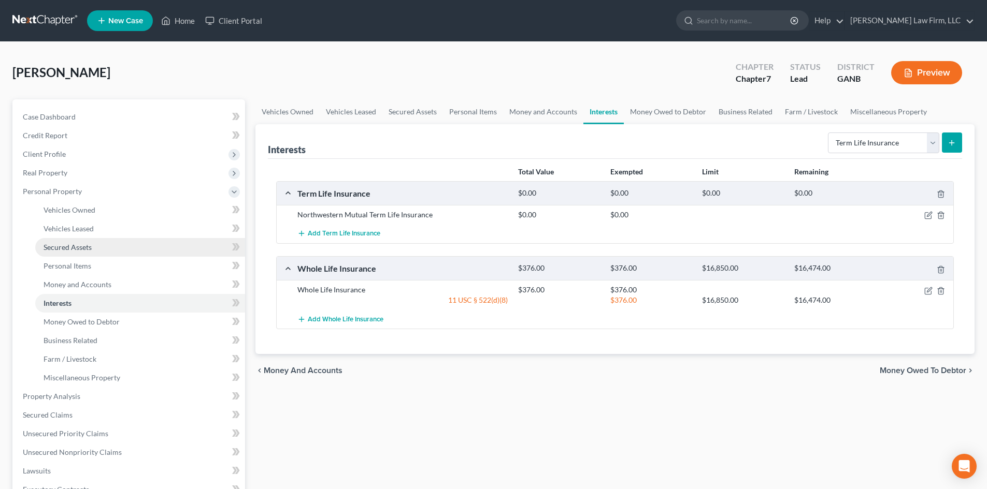
click at [76, 253] on link "Secured Assets" at bounding box center [140, 247] width 210 height 19
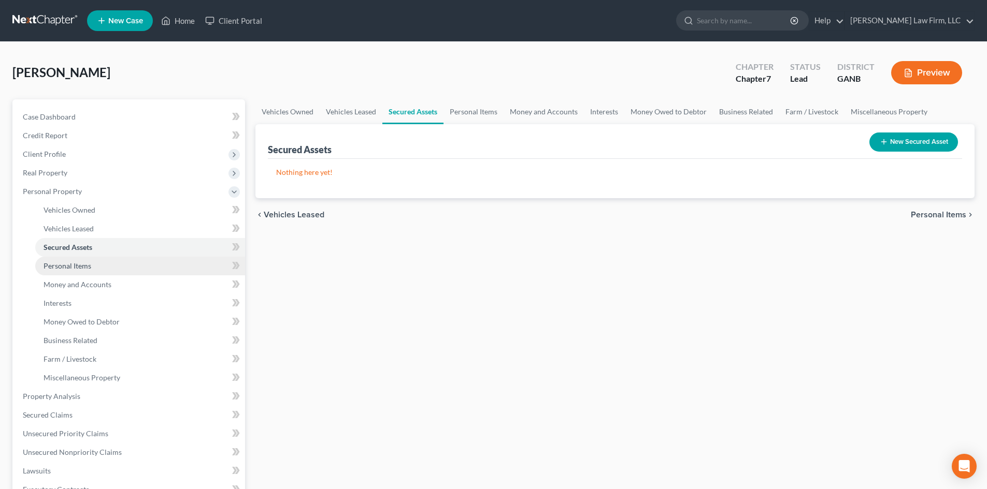
click at [76, 266] on span "Personal Items" at bounding box center [68, 266] width 48 height 9
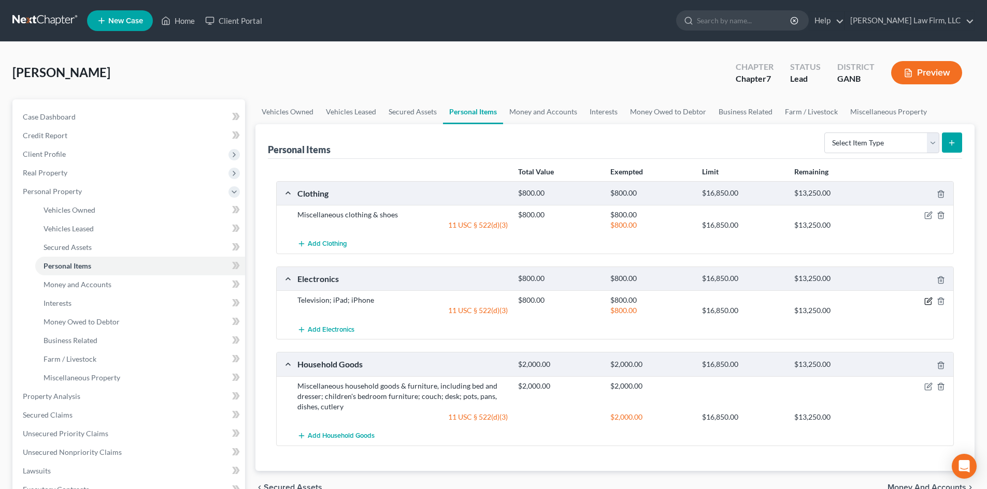
click at [931, 300] on icon "button" at bounding box center [928, 300] width 5 height 5
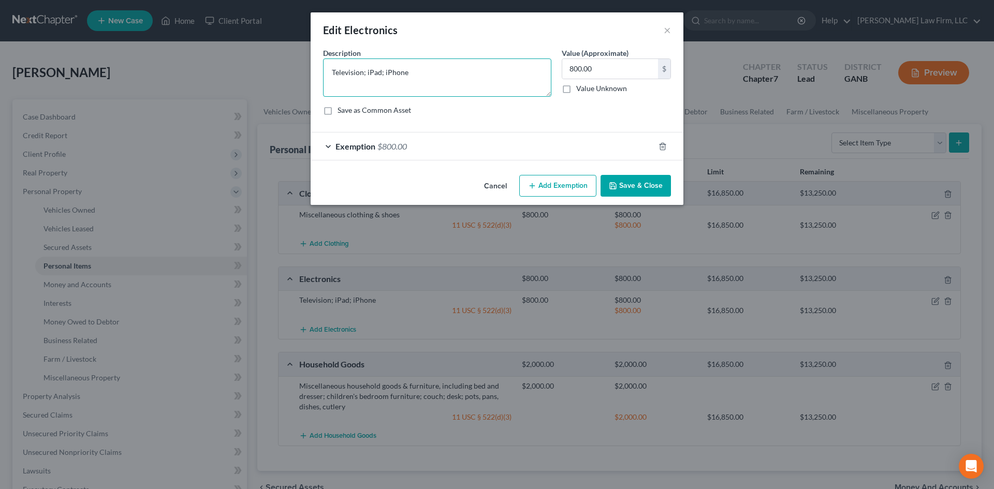
click at [337, 68] on textarea "Television; iPad; iPhone" at bounding box center [437, 78] width 228 height 38
type textarea "2 televisions; iPad; iPhone"
click at [641, 187] on button "Save & Close" at bounding box center [636, 186] width 70 height 22
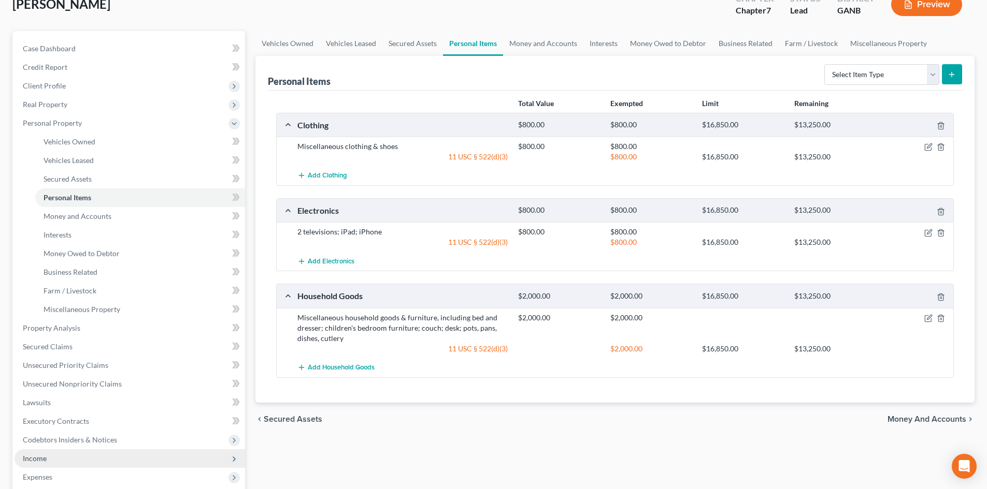
scroll to position [138, 0]
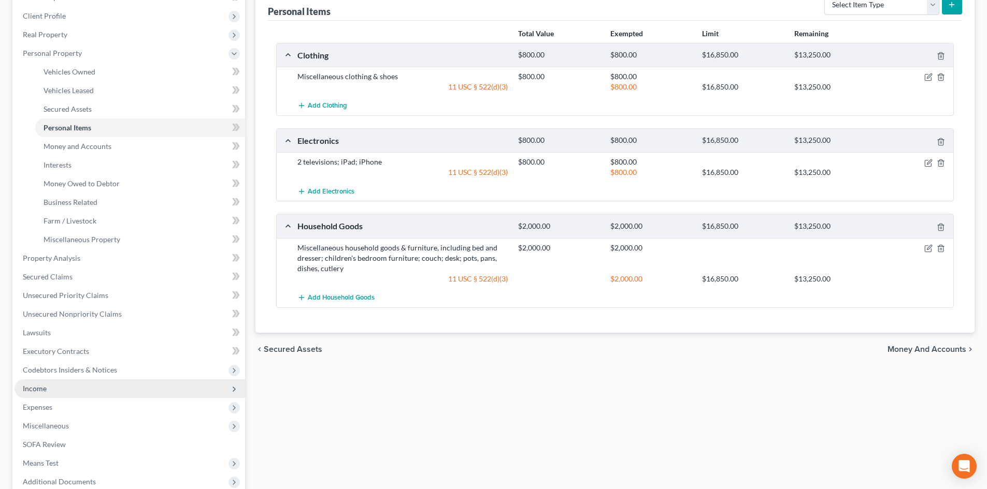
click at [45, 394] on span "Income" at bounding box center [130, 389] width 230 height 19
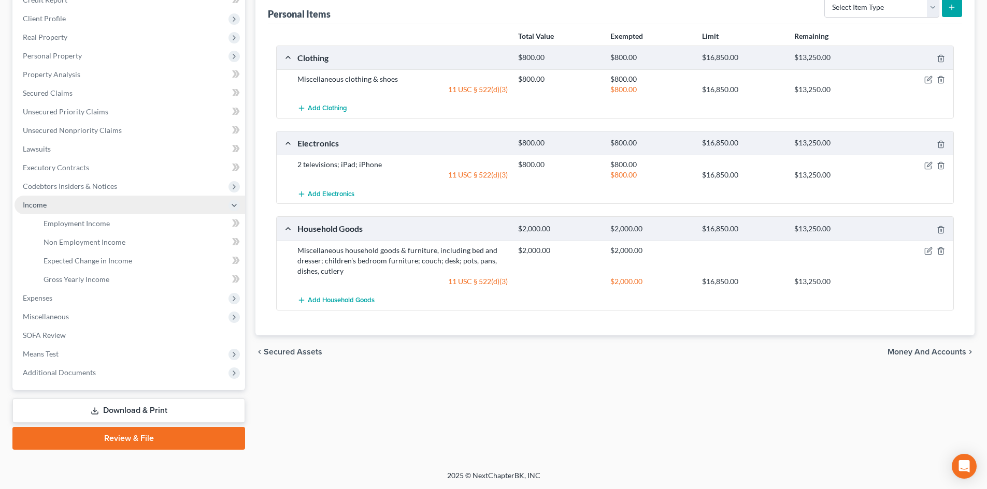
scroll to position [136, 0]
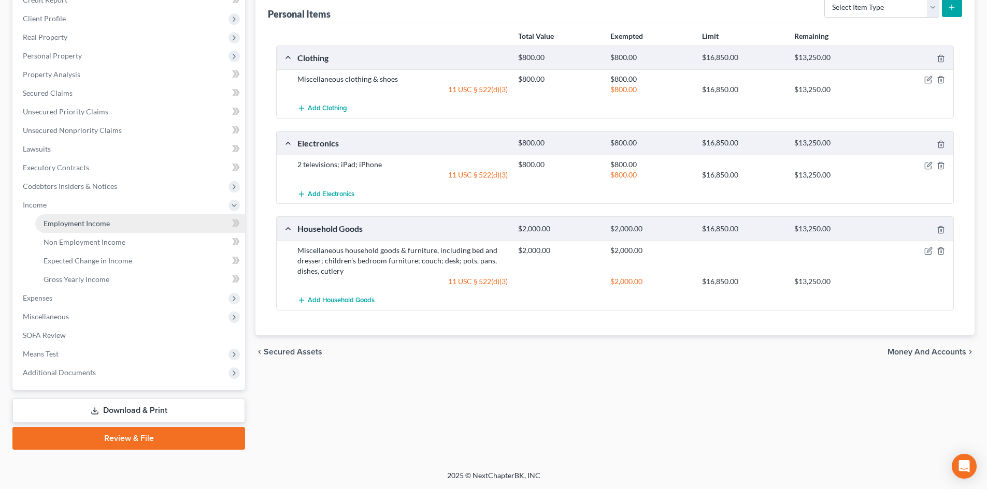
click at [84, 223] on span "Employment Income" at bounding box center [77, 223] width 66 height 9
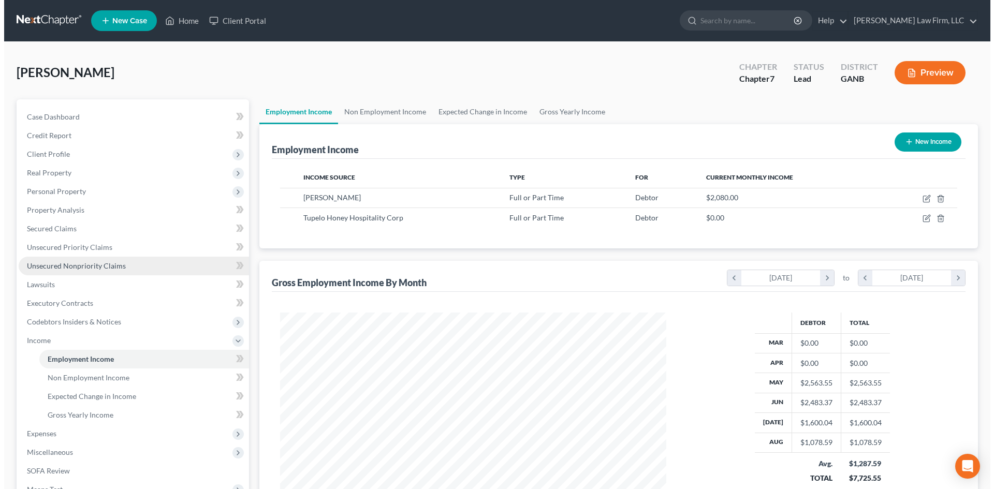
scroll to position [193, 407]
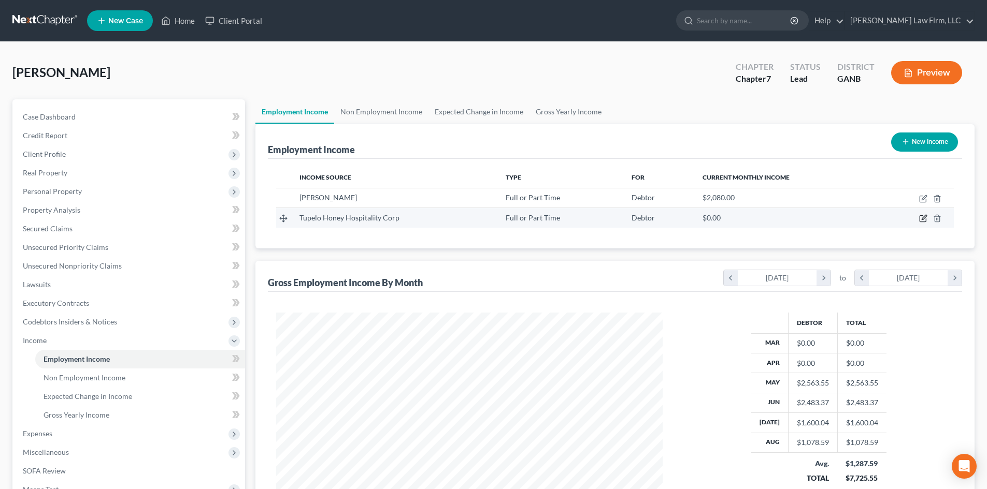
click at [921, 219] on icon "button" at bounding box center [923, 218] width 8 height 8
select select "0"
select select "28"
select select "1"
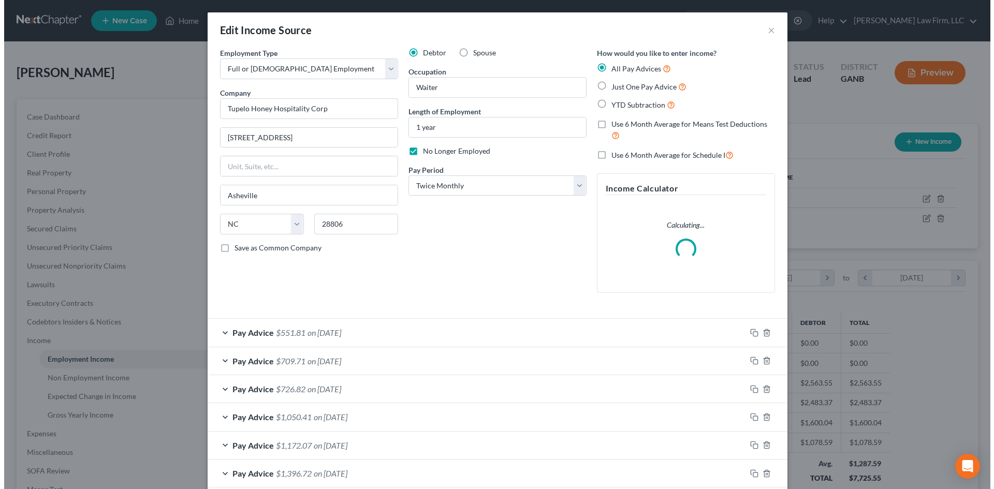
scroll to position [195, 411]
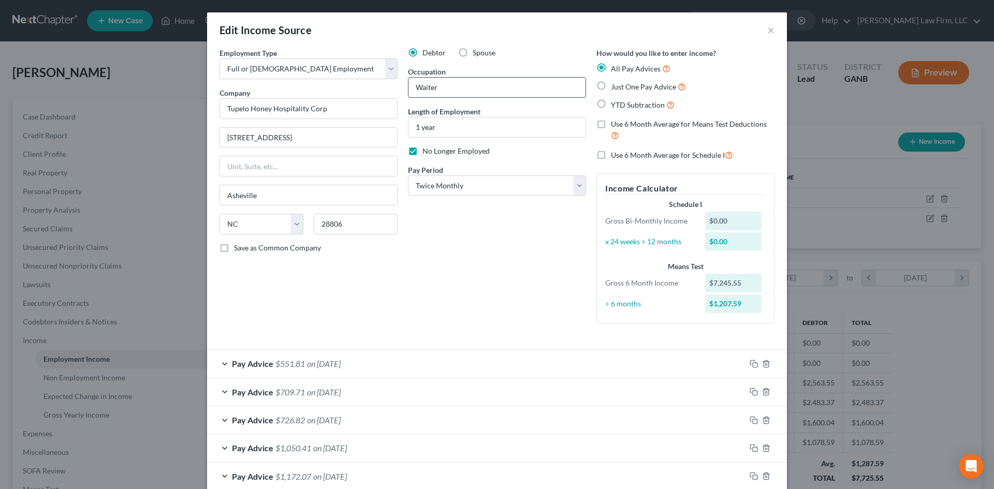
click at [423, 88] on input "Waiter" at bounding box center [497, 88] width 177 height 20
type input "Server"
drag, startPoint x: 451, startPoint y: 119, endPoint x: 388, endPoint y: 126, distance: 62.5
click at [388, 126] on div "Employment Type * Select Full or Part Time Employment Self Employment Company *…" at bounding box center [497, 195] width 566 height 294
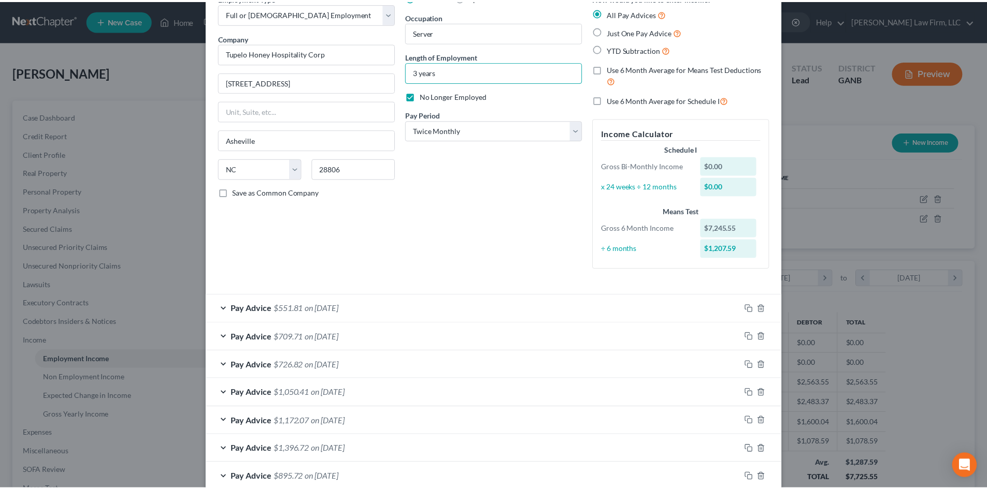
scroll to position [114, 0]
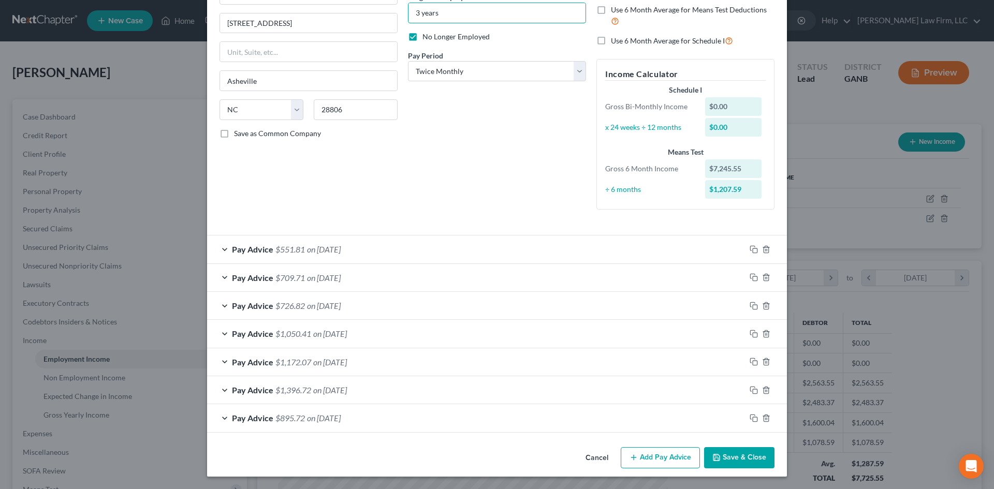
type input "3 years"
click at [734, 462] on button "Save & Close" at bounding box center [739, 458] width 70 height 22
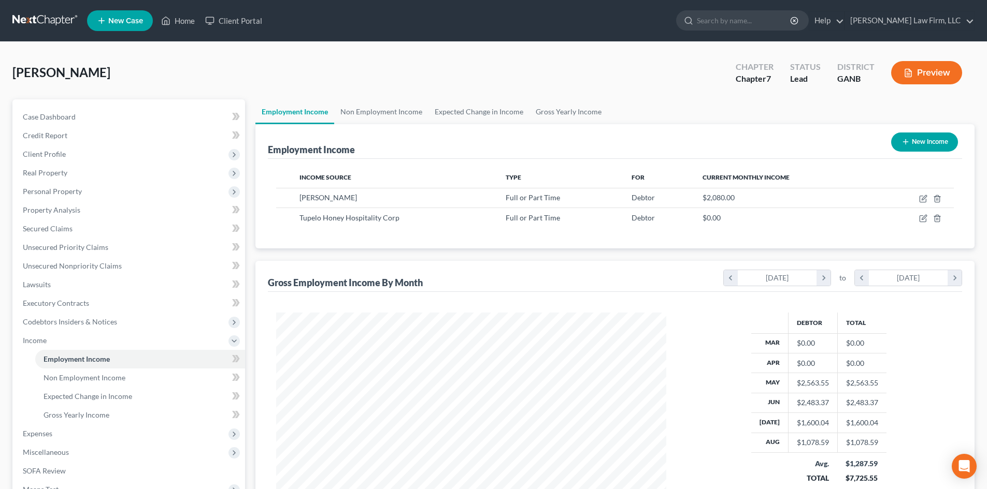
scroll to position [517668, 517454]
click at [39, 340] on span "Income" at bounding box center [35, 340] width 24 height 9
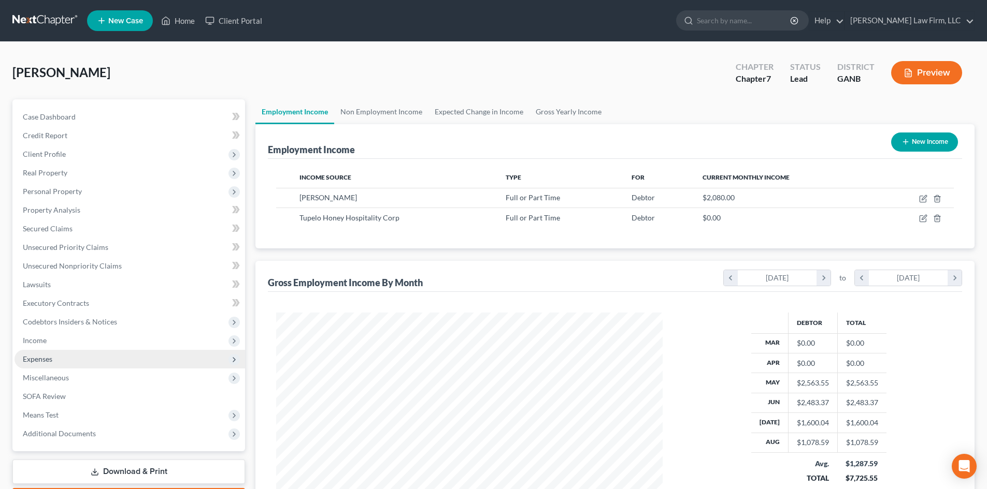
click at [40, 357] on span "Expenses" at bounding box center [38, 359] width 30 height 9
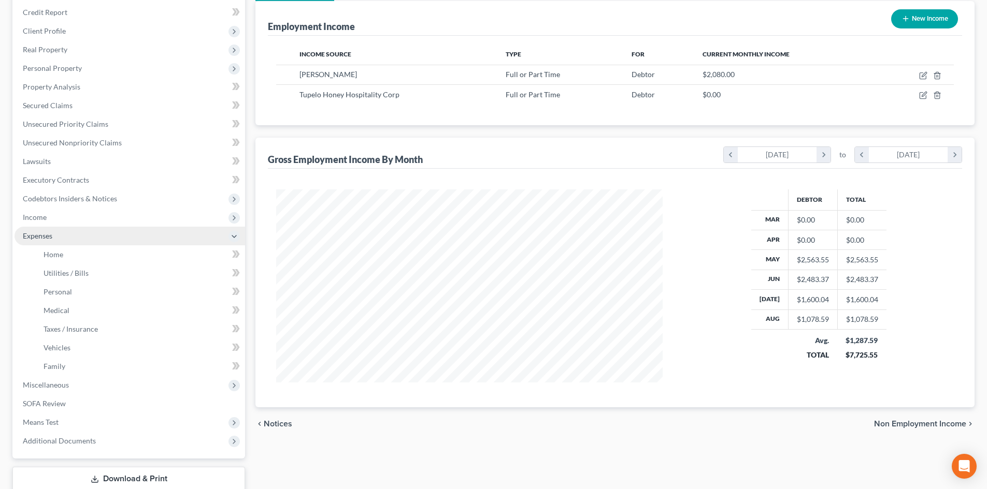
scroll to position [138, 0]
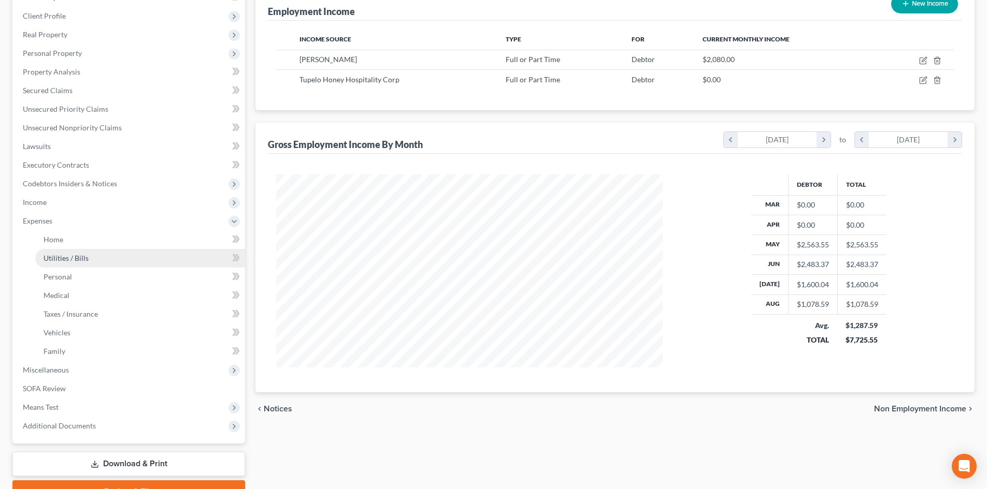
click at [73, 257] on span "Utilities / Bills" at bounding box center [66, 258] width 45 height 9
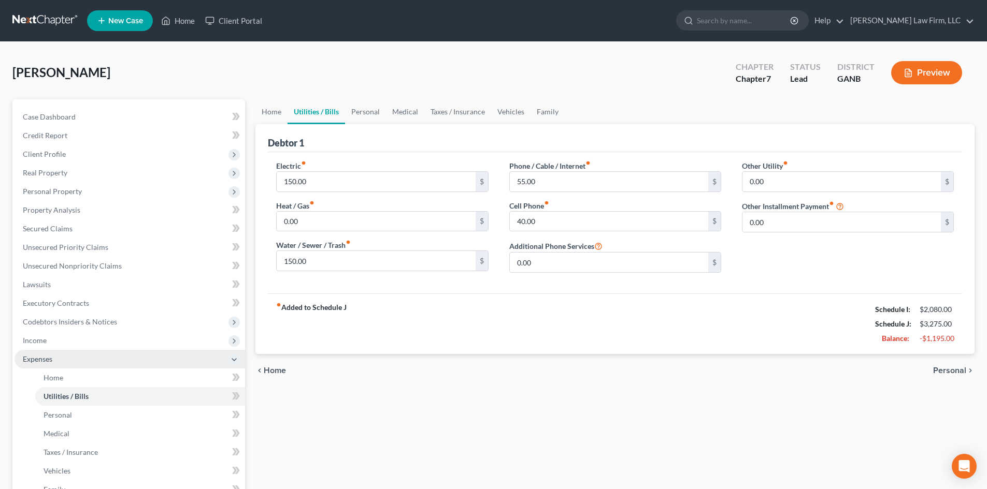
click at [33, 361] on span "Expenses" at bounding box center [38, 359] width 30 height 9
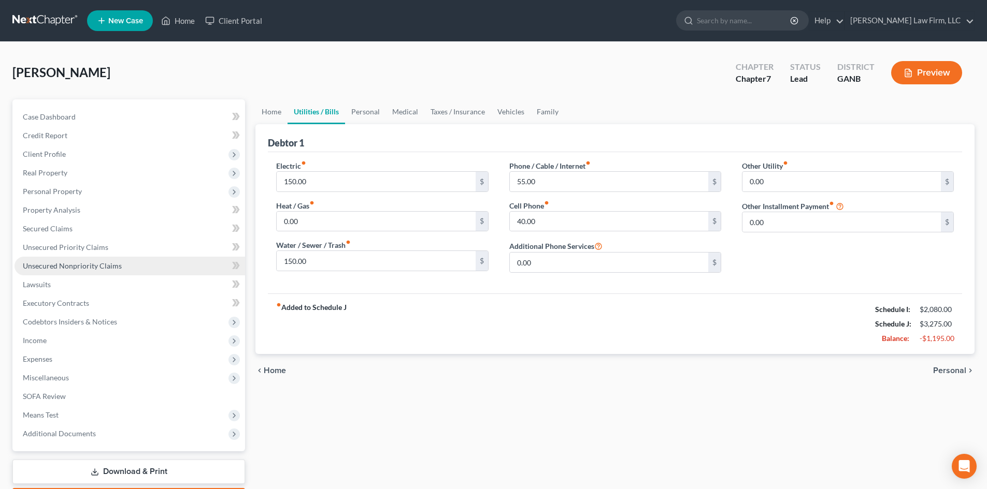
click at [83, 270] on link "Unsecured Nonpriority Claims" at bounding box center [130, 266] width 230 height 19
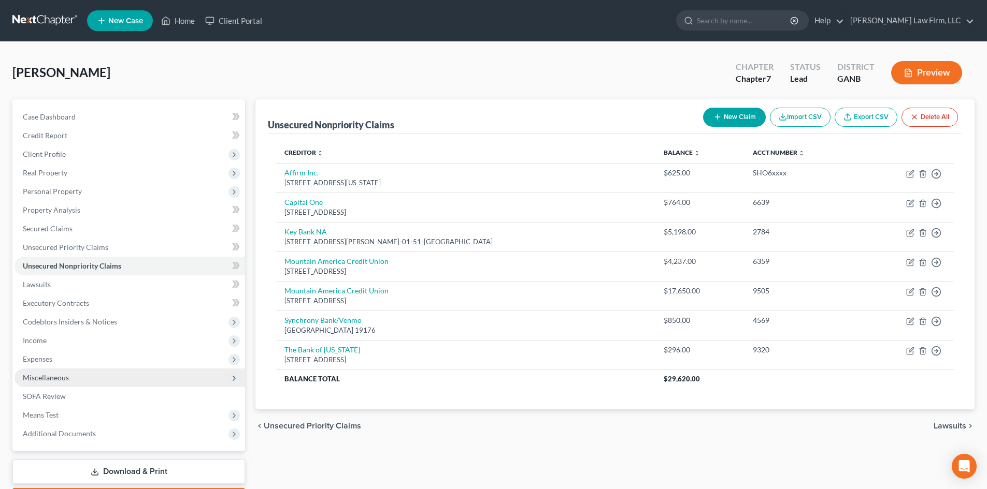
click at [51, 382] on span "Miscellaneous" at bounding box center [46, 377] width 46 height 9
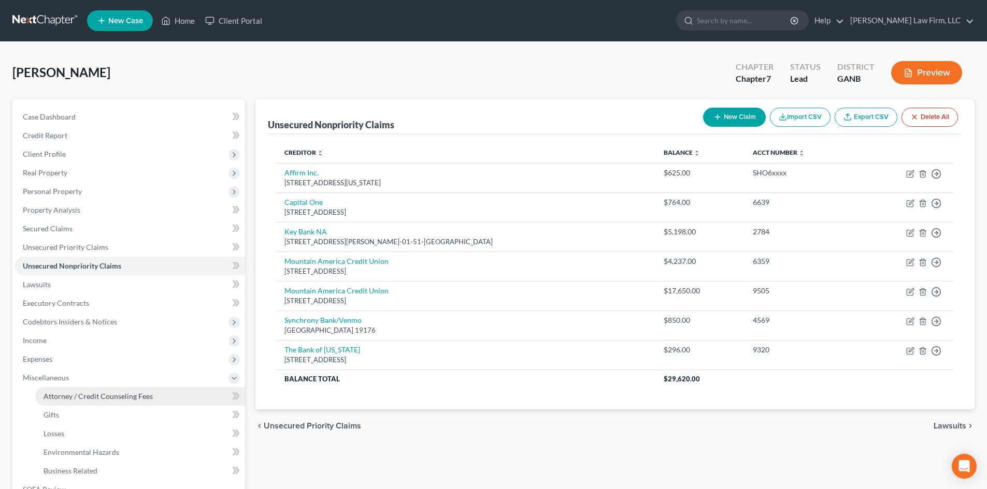
click at [124, 395] on span "Attorney / Credit Counseling Fees" at bounding box center [98, 396] width 109 height 9
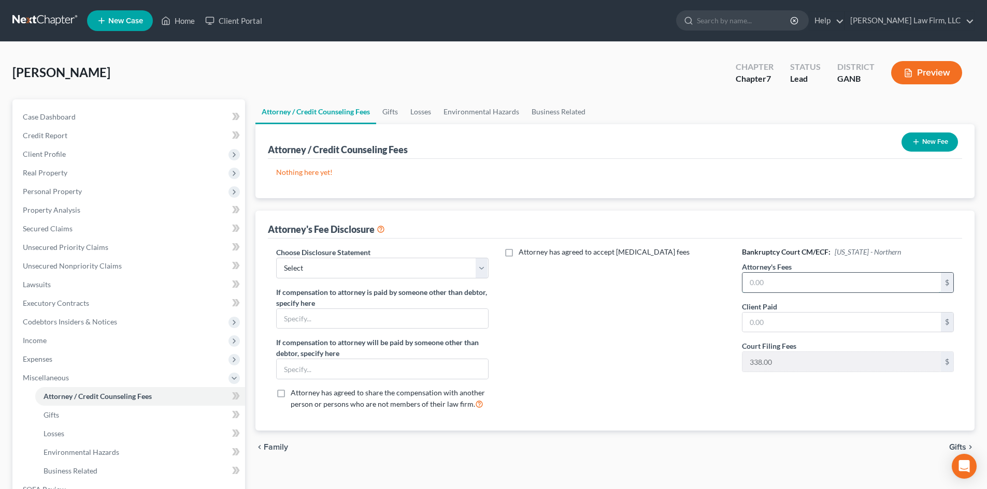
click at [763, 278] on input "text" at bounding box center [841, 283] width 198 height 20
type input "1,500"
click at [596, 431] on div "chevron_left Family Gifts chevron_right" at bounding box center [614, 447] width 719 height 33
drag, startPoint x: 482, startPoint y: 268, endPoint x: 466, endPoint y: 278, distance: 18.7
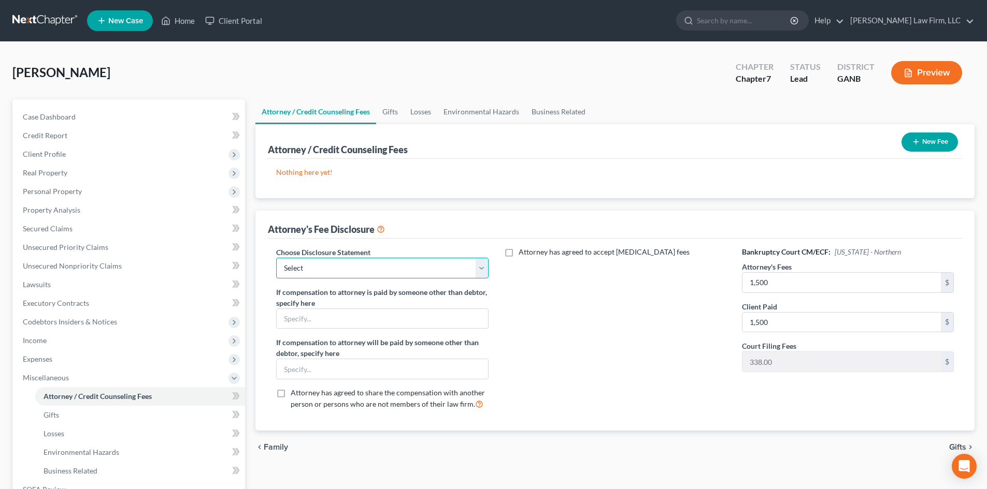
click at [482, 268] on select "Select Ch 13 / $1500 Ch 13 / $1250 Ch 13 Attorney fee Ch 7 Attorney fee" at bounding box center [382, 268] width 212 height 21
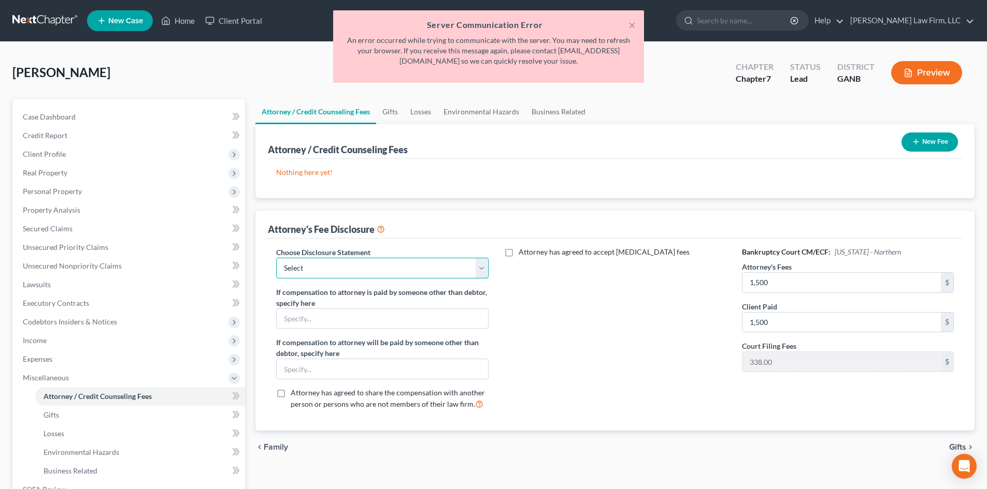
select select "3"
click at [276, 258] on select "Select Ch 13 / $1500 Ch 13 / $1250 Ch 13 Attorney fee Ch 7 Attorney fee" at bounding box center [382, 268] width 212 height 21
click at [631, 26] on button "×" at bounding box center [631, 25] width 7 height 12
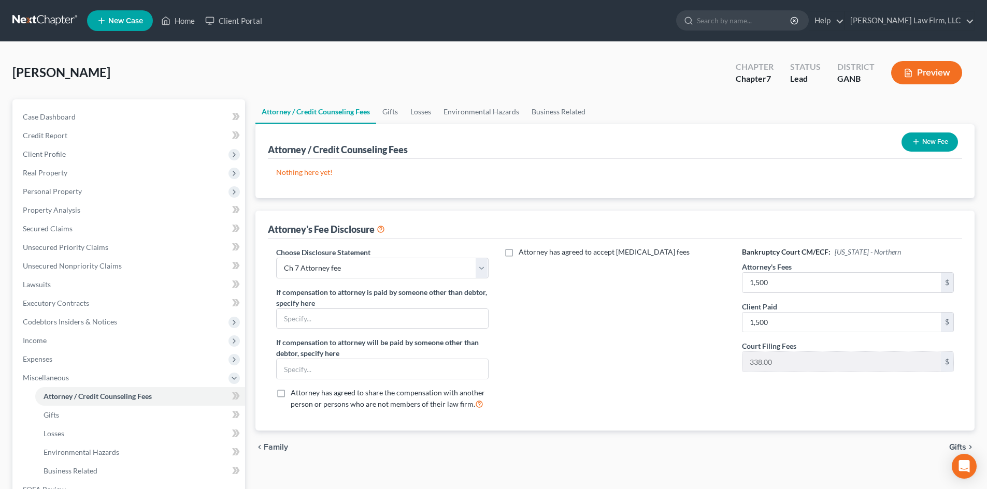
drag, startPoint x: 562, startPoint y: 325, endPoint x: 501, endPoint y: 303, distance: 64.7
click at [563, 325] on div "Attorney has agreed to accept retainer fees" at bounding box center [615, 332] width 233 height 171
click at [553, 316] on div "Attorney has agreed to accept retainer fees" at bounding box center [615, 332] width 233 height 171
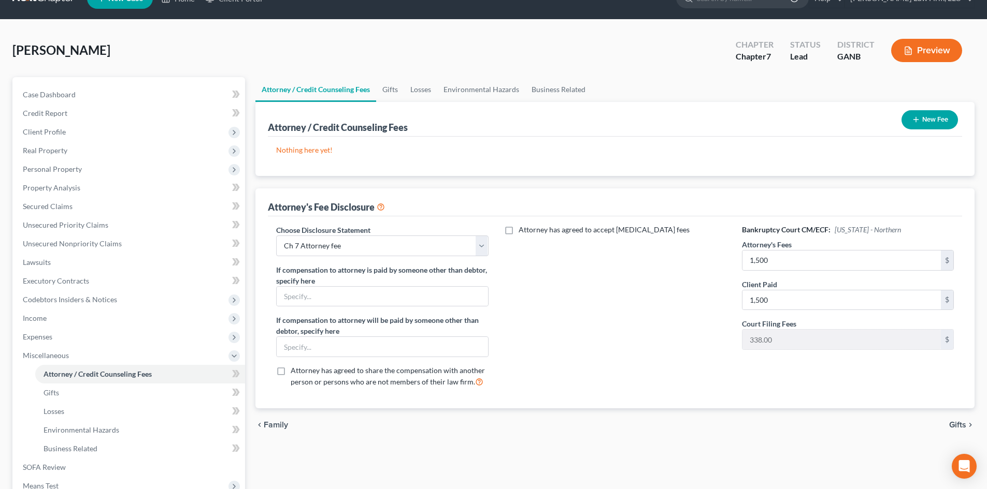
scroll to position [16, 0]
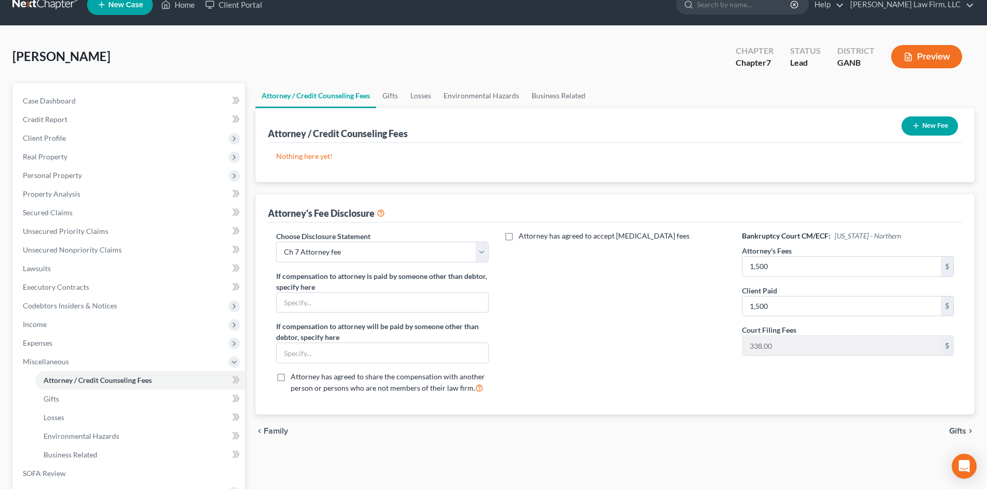
click at [924, 128] on button "New Fee" at bounding box center [929, 126] width 56 height 19
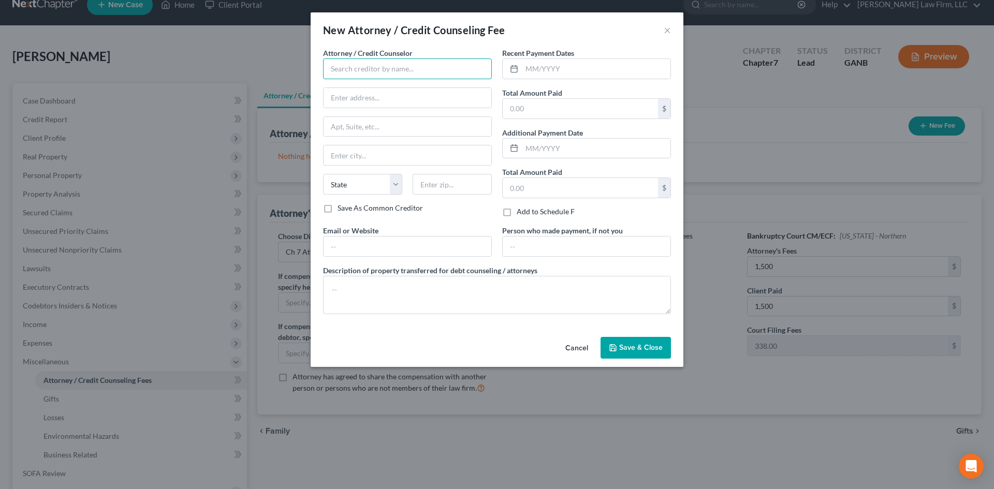
click at [406, 65] on input "text" at bounding box center [407, 69] width 169 height 21
click at [396, 86] on div "Blum Law Firm, LLC" at bounding box center [385, 87] width 108 height 10
type input "Blum Law Firm, LLC"
type input "1854 Independence Square"
type input "Atlanta"
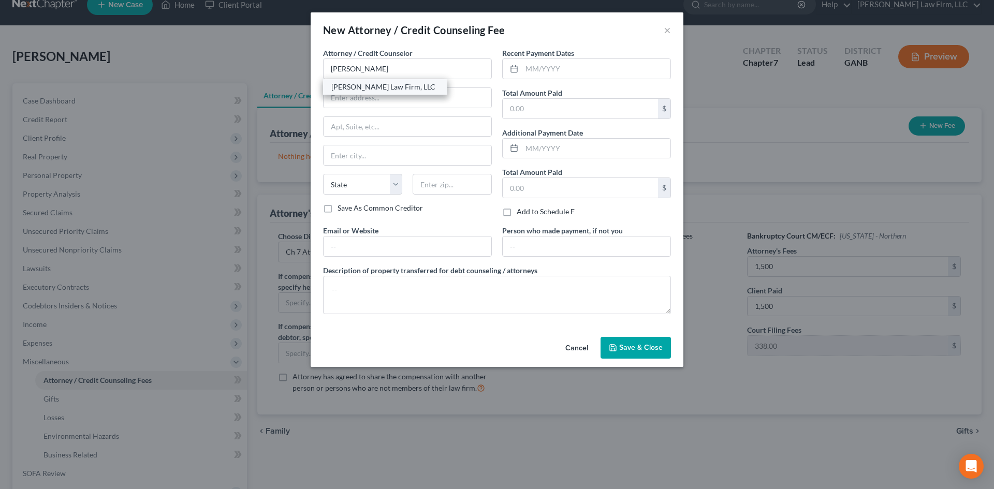
select select "10"
type input "30338"
click at [385, 241] on input "text" at bounding box center [408, 247] width 168 height 20
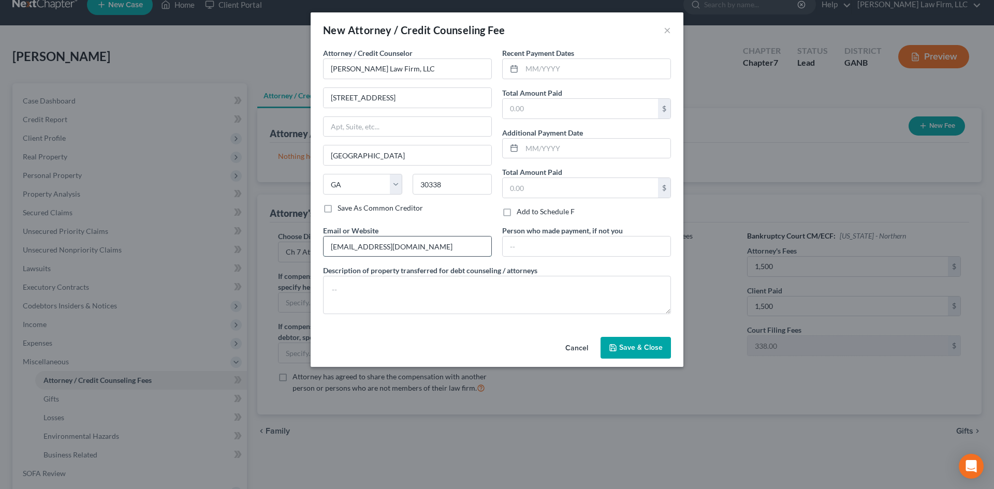
type input "blumlawfirm@gmail.com"
click at [554, 139] on input "text" at bounding box center [596, 149] width 149 height 20
type input "09/02/2025"
click at [538, 188] on input "text" at bounding box center [580, 188] width 155 height 20
type input "400"
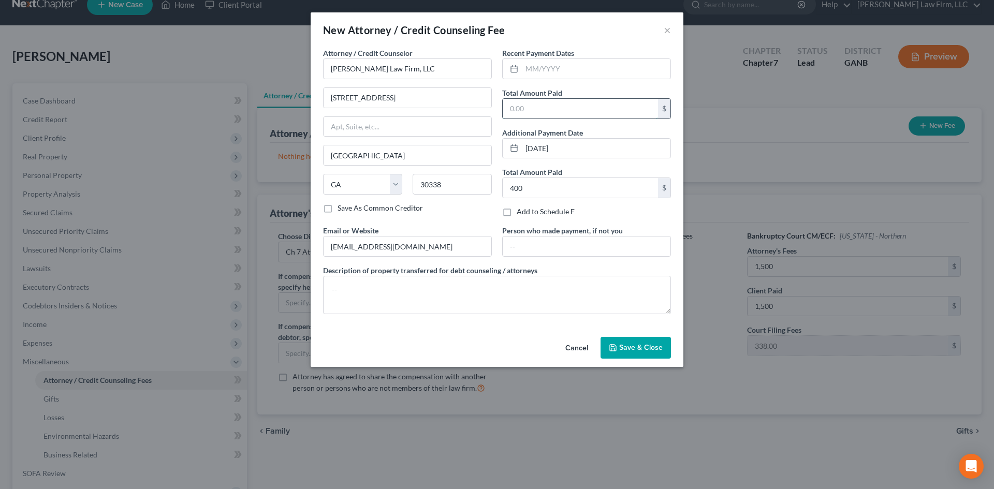
click at [535, 107] on input "text" at bounding box center [580, 109] width 155 height 20
drag, startPoint x: 493, startPoint y: 289, endPoint x: 519, endPoint y: 281, distance: 27.3
click at [493, 289] on textarea at bounding box center [497, 295] width 348 height 38
type textarea "Attorney fee; Filing fee; Admin fee"
click at [644, 345] on span "Save & Close" at bounding box center [641, 347] width 44 height 9
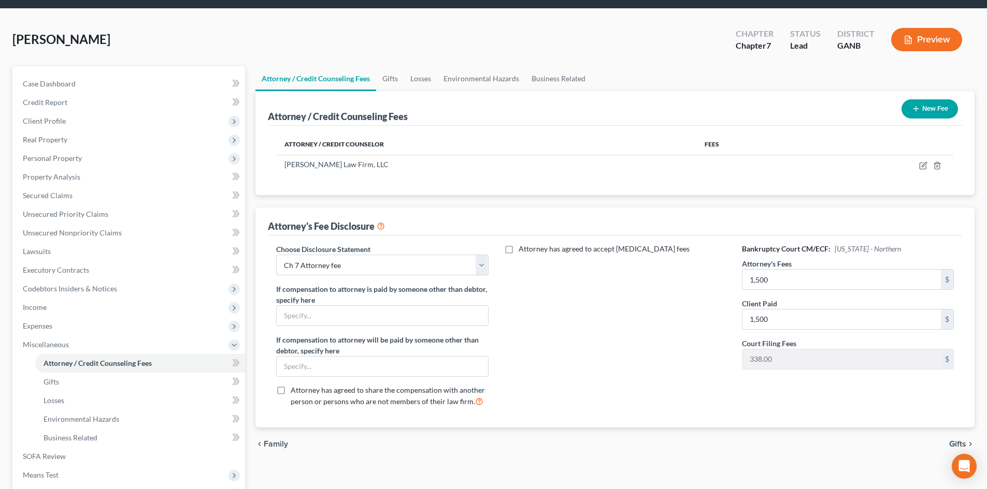
scroll to position [0, 0]
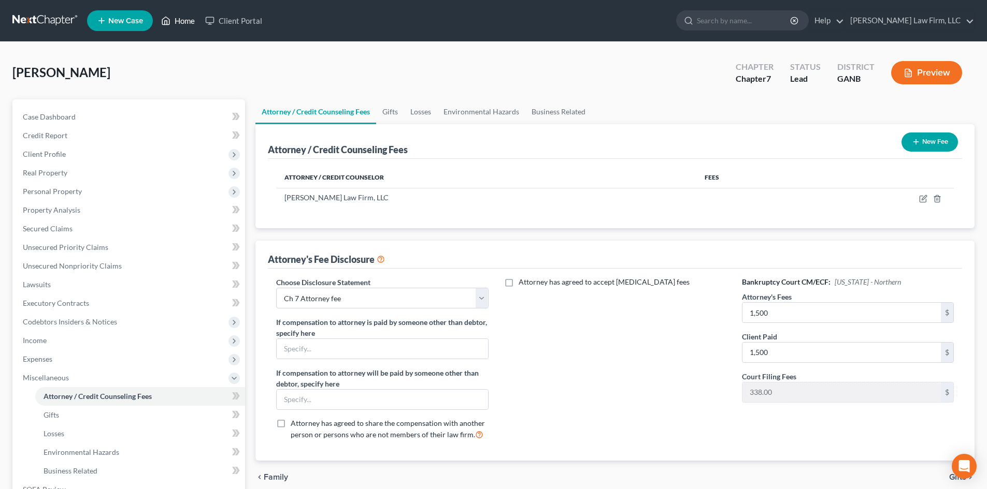
click at [183, 21] on link "Home" at bounding box center [178, 20] width 44 height 19
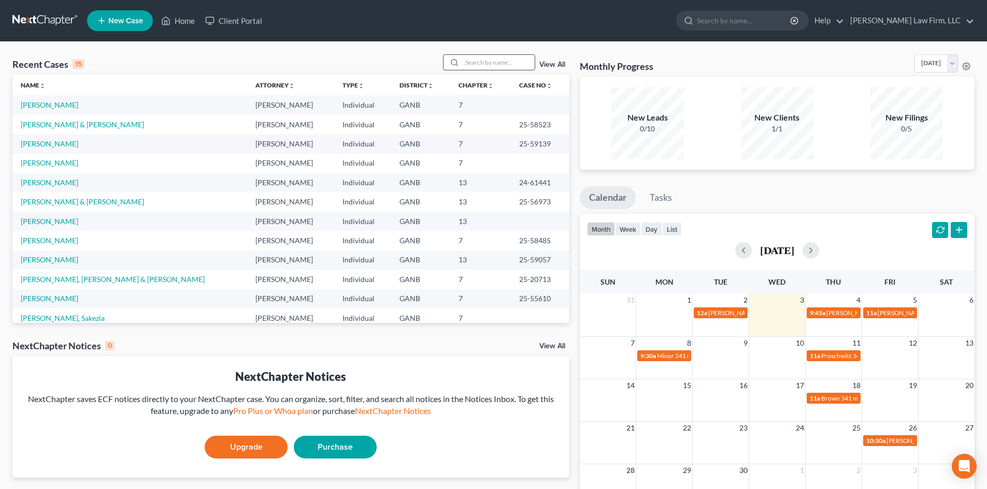
click at [519, 56] on input "search" at bounding box center [498, 62] width 73 height 15
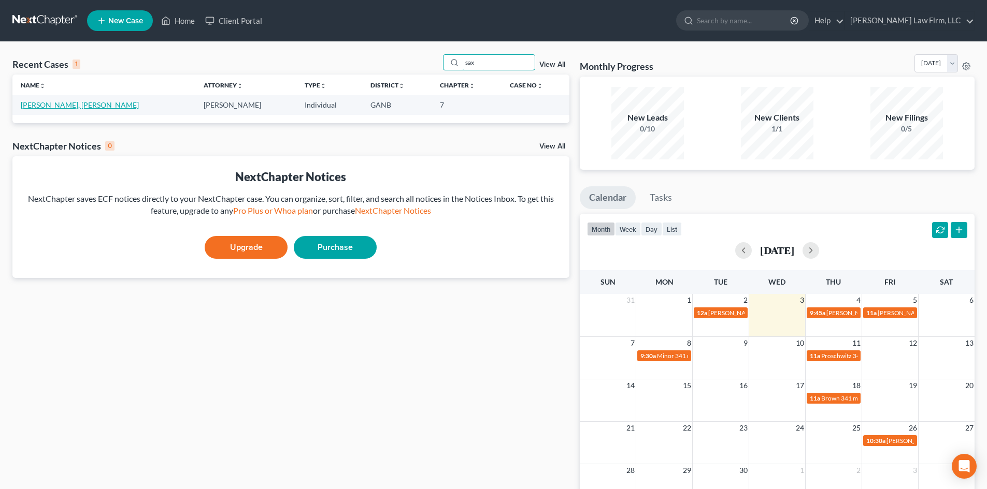
type input "sax"
click at [54, 105] on link "Jennings, Saxon" at bounding box center [80, 104] width 118 height 9
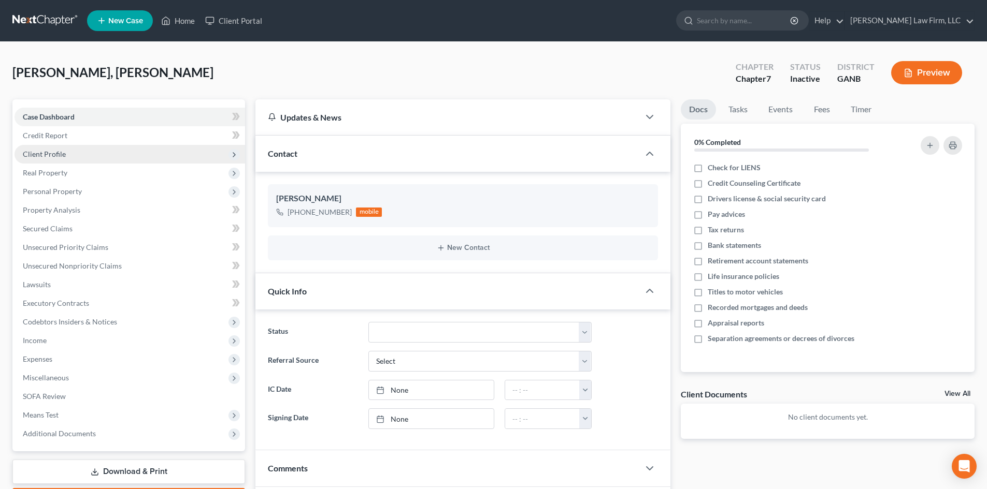
click at [54, 158] on span "Client Profile" at bounding box center [44, 154] width 43 height 9
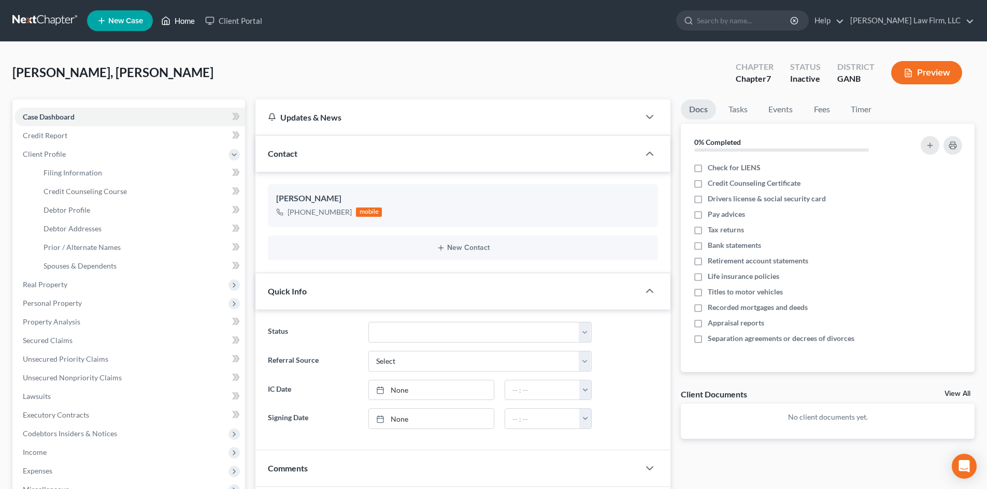
click at [182, 21] on link "Home" at bounding box center [178, 20] width 44 height 19
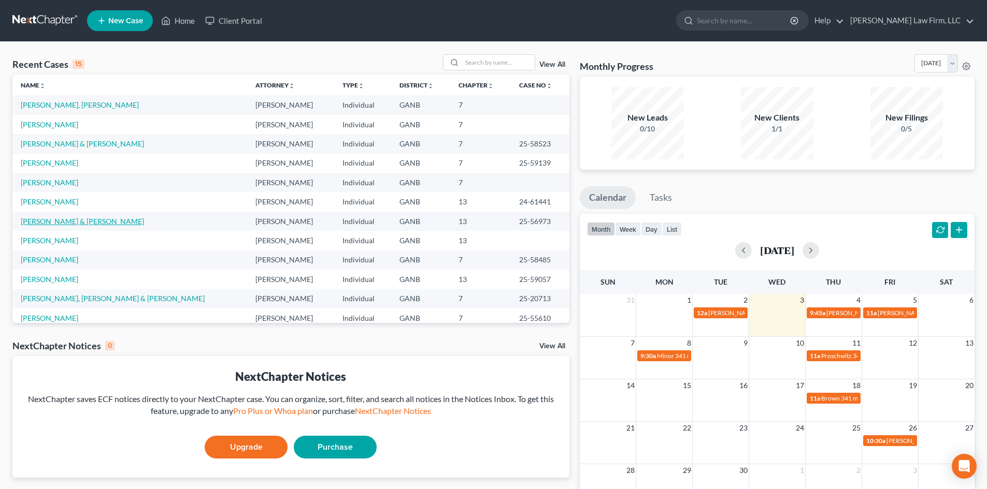
click at [44, 220] on link "Schechtel, Laura & Gaston" at bounding box center [82, 221] width 123 height 9
select select "6"
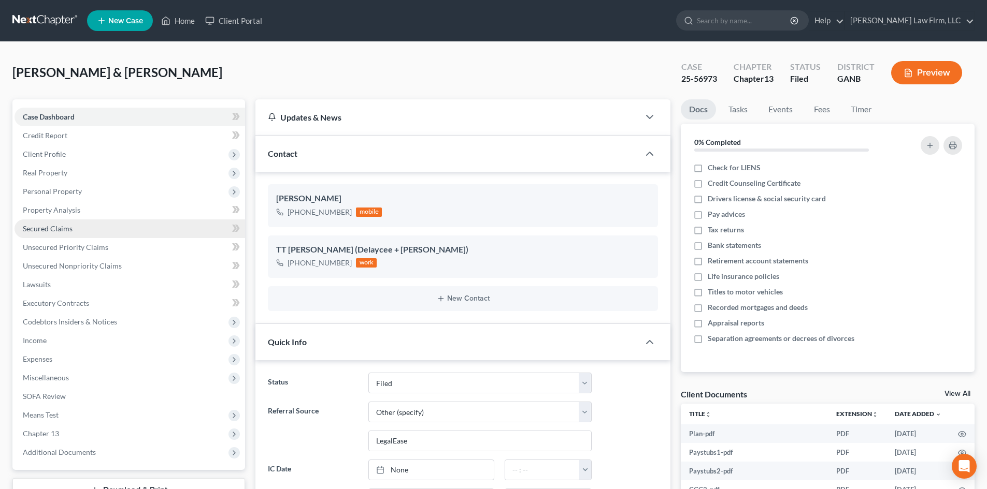
click at [32, 224] on span "Secured Claims" at bounding box center [48, 228] width 50 height 9
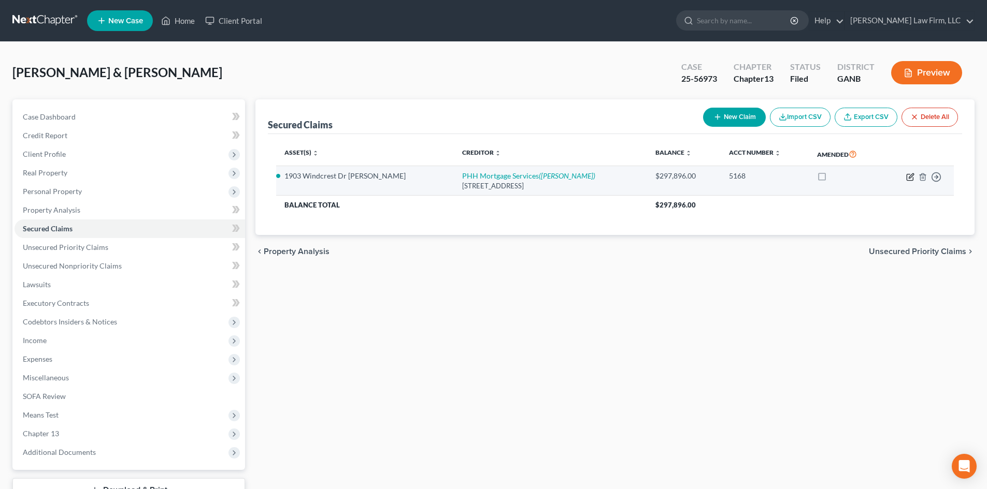
click at [910, 178] on icon "button" at bounding box center [910, 177] width 8 height 8
select select "33"
select select "3"
select select "16"
select select "4"
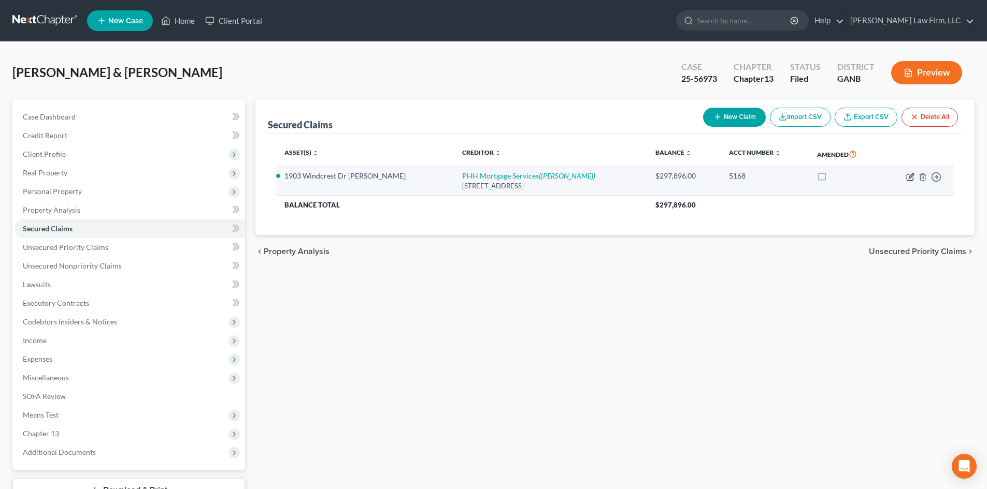
select select "2"
select select "0"
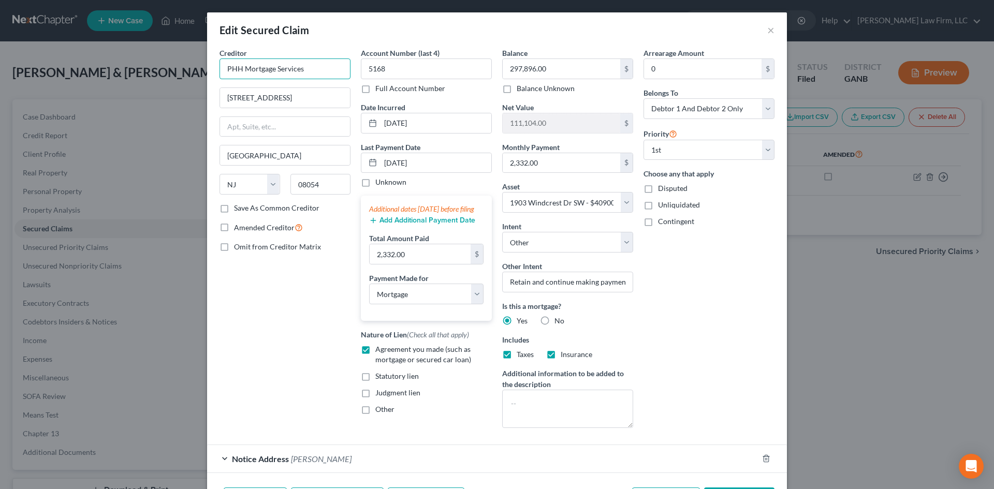
click at [304, 71] on input "PHH Mortgage Services" at bounding box center [285, 69] width 131 height 21
type input "PHH Mortgage Corporation"
type input "Onslow Bay Financial LLC"
type input "A"
click at [319, 68] on input "PHH Mortgage Corporation" at bounding box center [285, 69] width 131 height 21
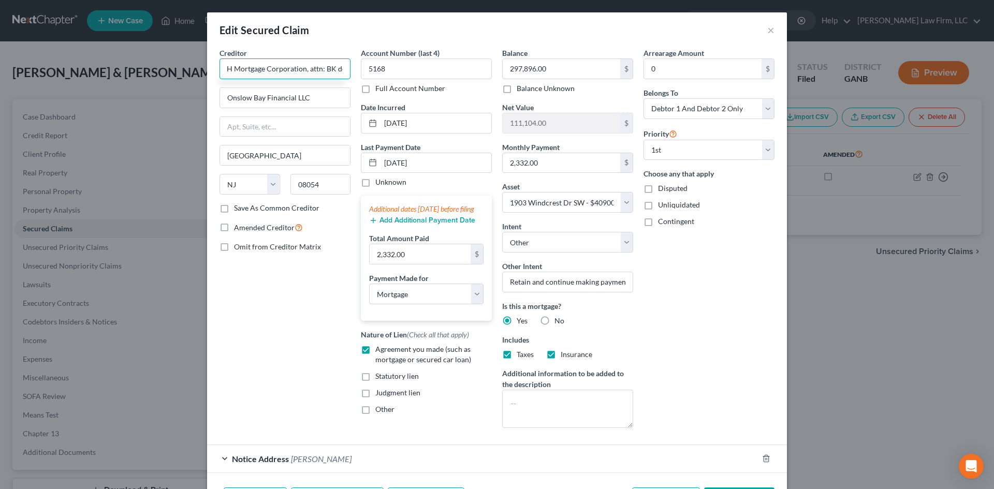
scroll to position [0, 18]
type input "PHH Mortgage Corporation, attn: BK dept"
click at [300, 131] on input "text" at bounding box center [285, 127] width 130 height 20
type input "PO Box 24605"
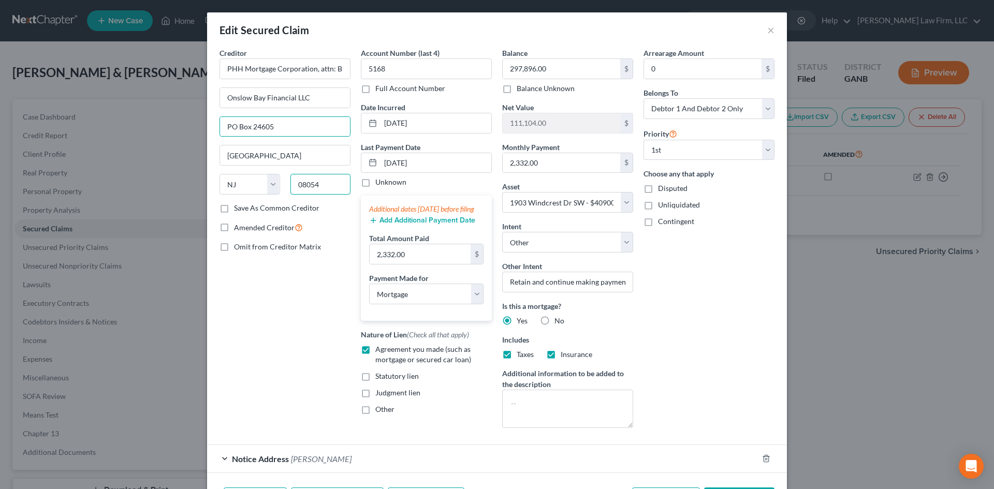
click at [318, 187] on input "08054" at bounding box center [321, 184] width 61 height 21
type input "33416"
type input "West Palm Beach"
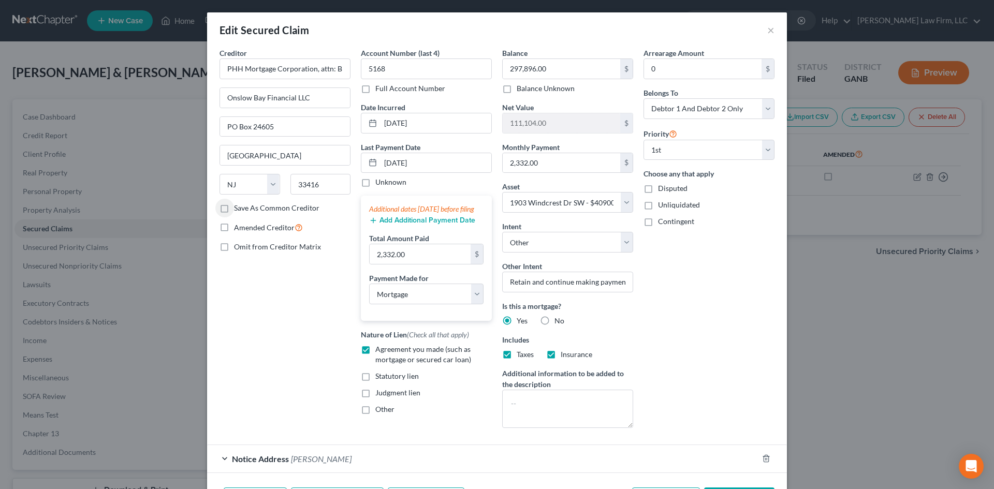
select select "9"
click at [280, 360] on div "Creditor * PHH Mortgage Corporation, attn: BK dept Onslow Bay Financial LLC PO …" at bounding box center [284, 242] width 141 height 389
drag, startPoint x: 313, startPoint y: 70, endPoint x: 350, endPoint y: 74, distance: 37.5
click at [350, 74] on div "Creditor * PHH Mortgage Corporation, attn: BK dept Onslow Bay Financial LLC PO …" at bounding box center [284, 242] width 141 height 389
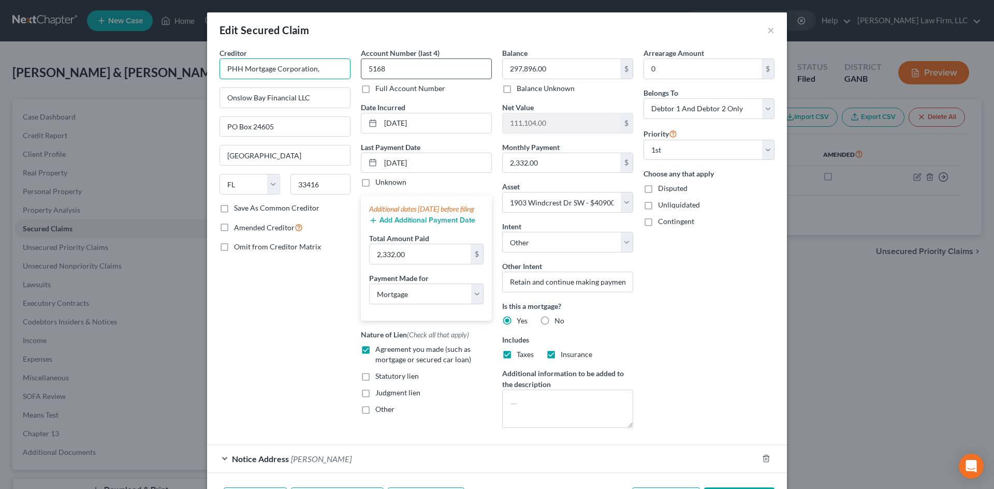
scroll to position [0, 0]
type input "PHH Mortgage Corporation (24-1)"
click at [334, 100] on input "Onslow Bay Financial LLC" at bounding box center [285, 98] width 130 height 20
type input "Onslow Bay Financial LLC, attn: BK Dept"
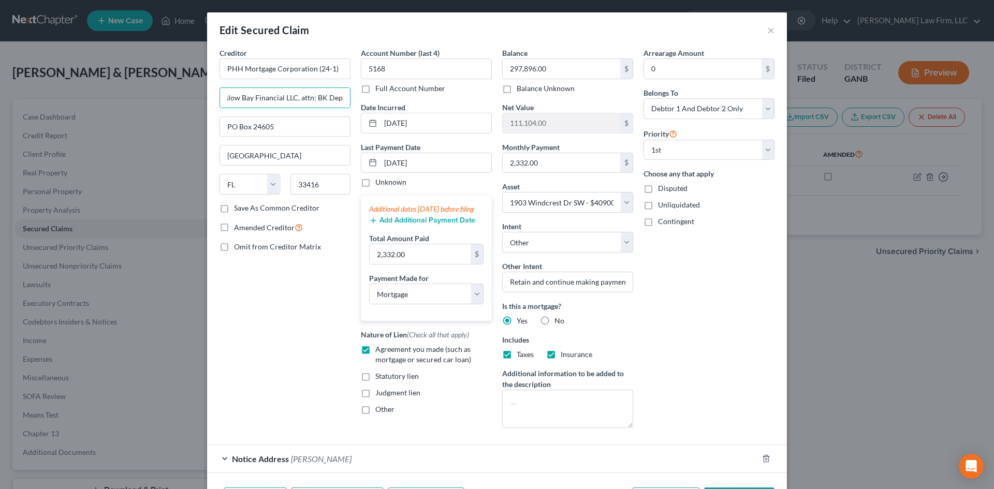
click at [313, 331] on div "Creditor * PHH Mortgage Corporation (24-1) Onslow Bay Financial LLC, attn: BK D…" at bounding box center [284, 242] width 141 height 389
click at [690, 66] on input "0" at bounding box center [703, 69] width 118 height 20
type input "1,268.5"
click at [731, 266] on div "Arrearage Amount 1,268.5 $ Belongs To * Select Debtor 1 Only Debtor 2 Only Debt…" at bounding box center [709, 242] width 141 height 389
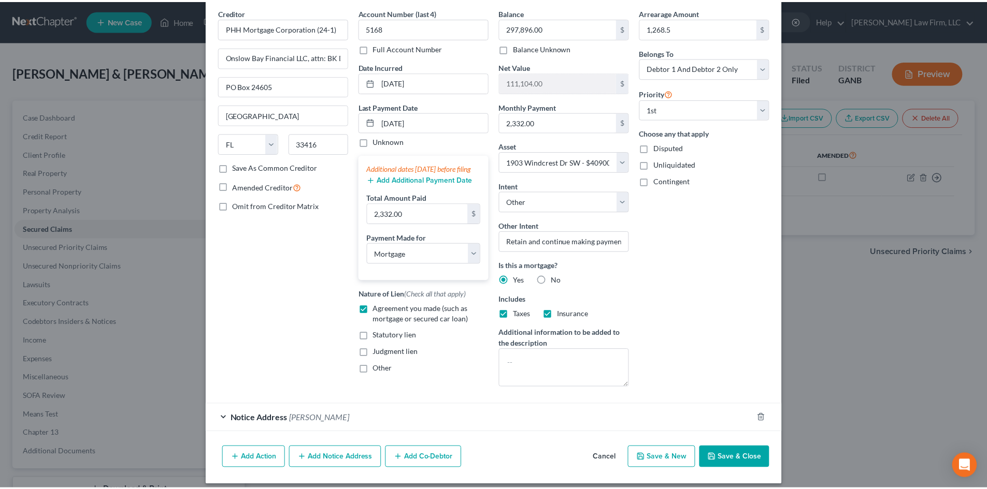
scroll to position [49, 0]
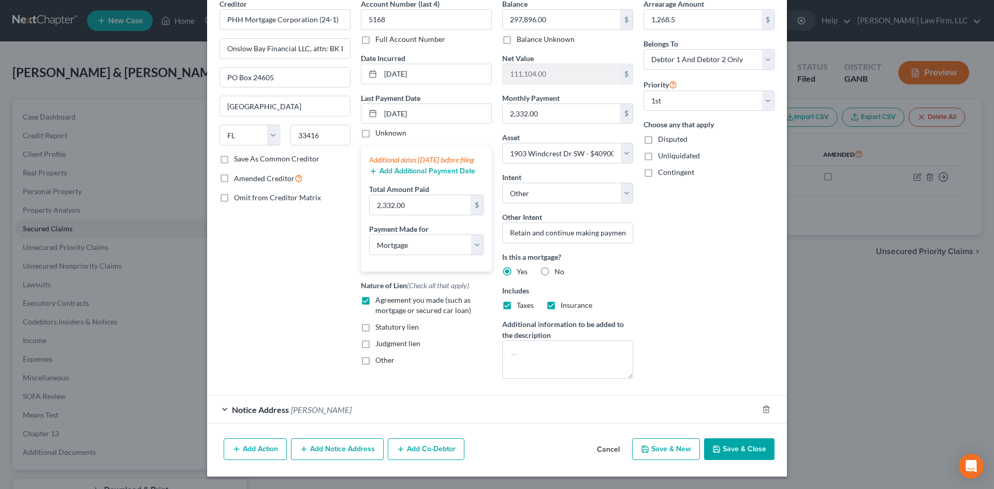
click at [738, 450] on button "Save & Close" at bounding box center [739, 450] width 70 height 22
select select
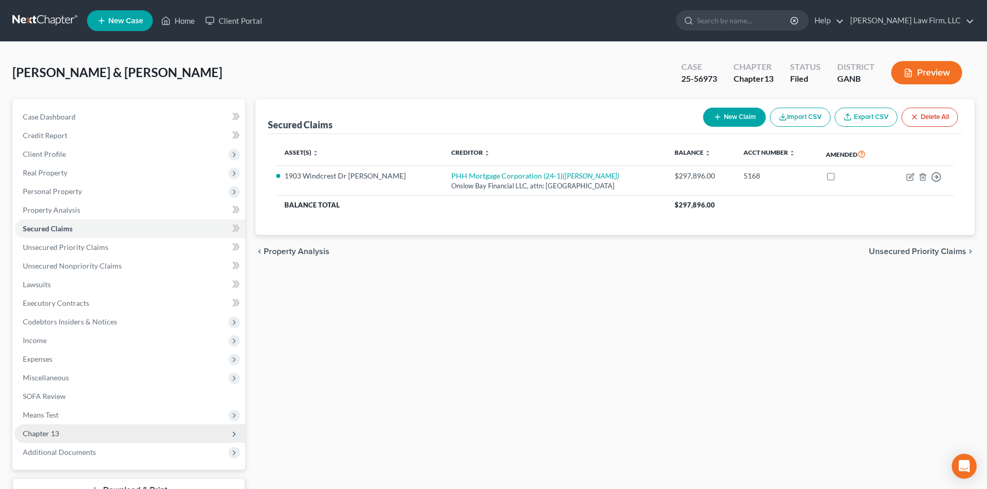
click at [44, 433] on span "Chapter 13" at bounding box center [41, 433] width 36 height 9
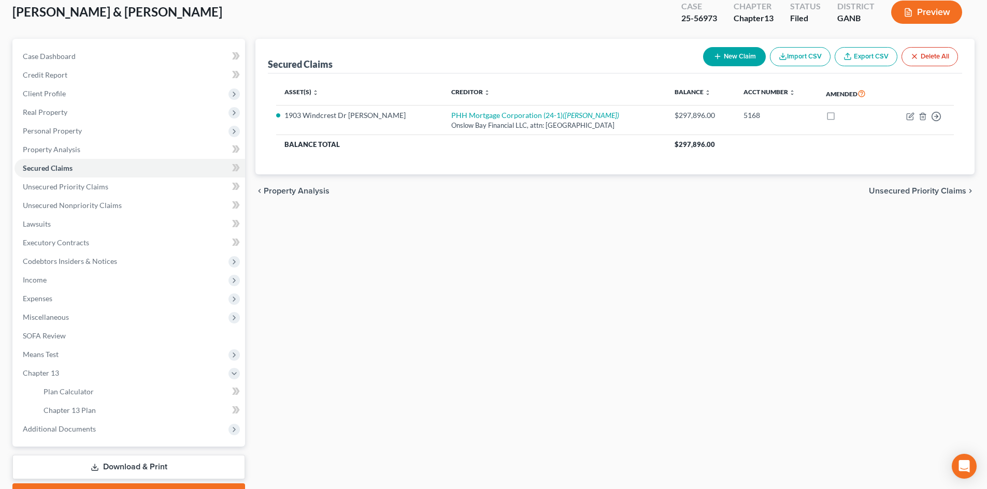
scroll to position [117, 0]
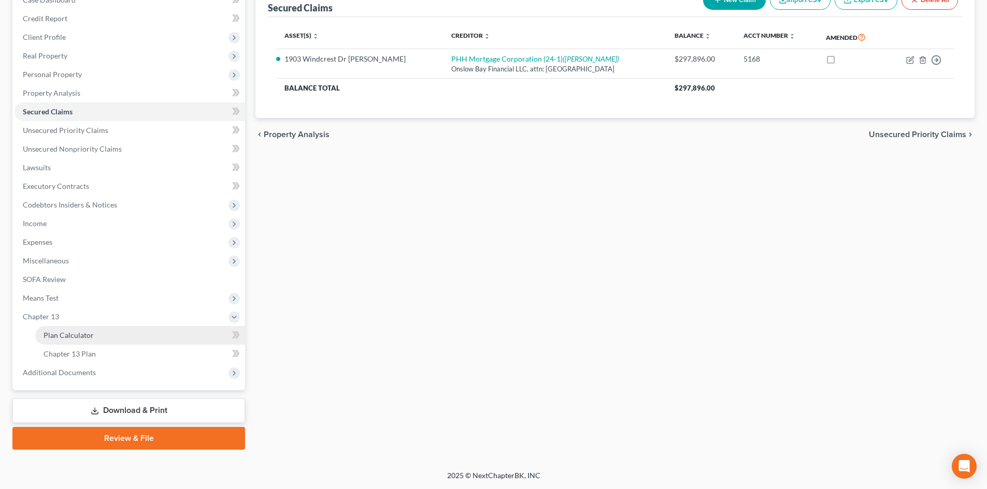
click at [64, 337] on span "Plan Calculator" at bounding box center [69, 335] width 50 height 9
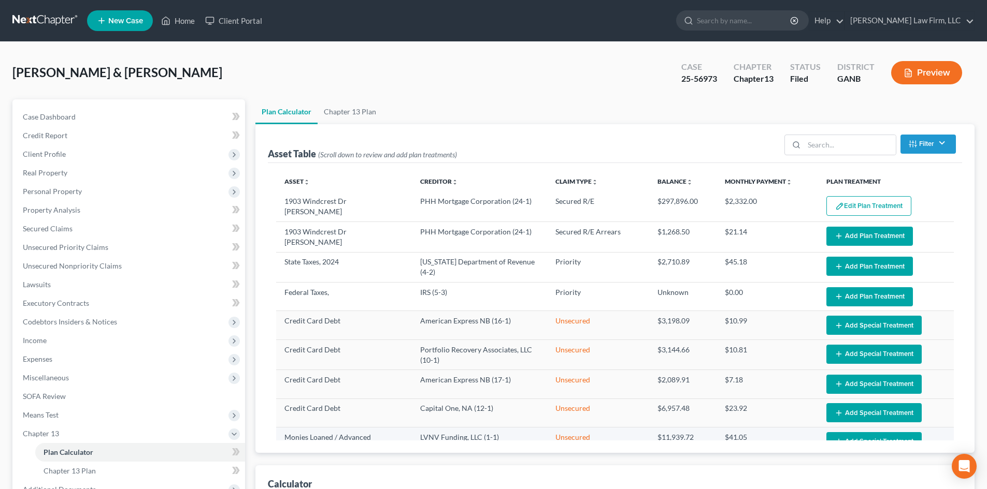
select select "59"
click at [522, 86] on div "Schechtel, Laura & Gaston Upgraded Case 25-56973 Chapter Chapter 13 Status File…" at bounding box center [493, 76] width 962 height 45
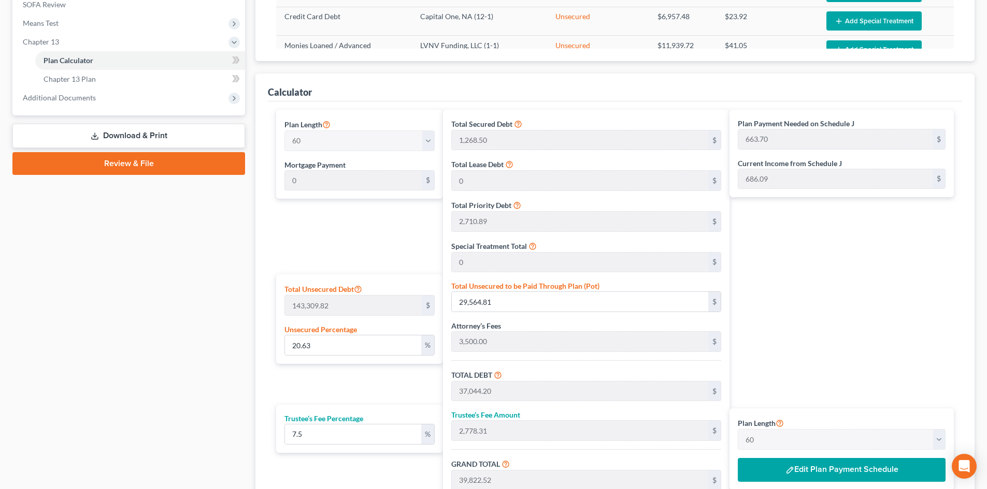
scroll to position [483, 0]
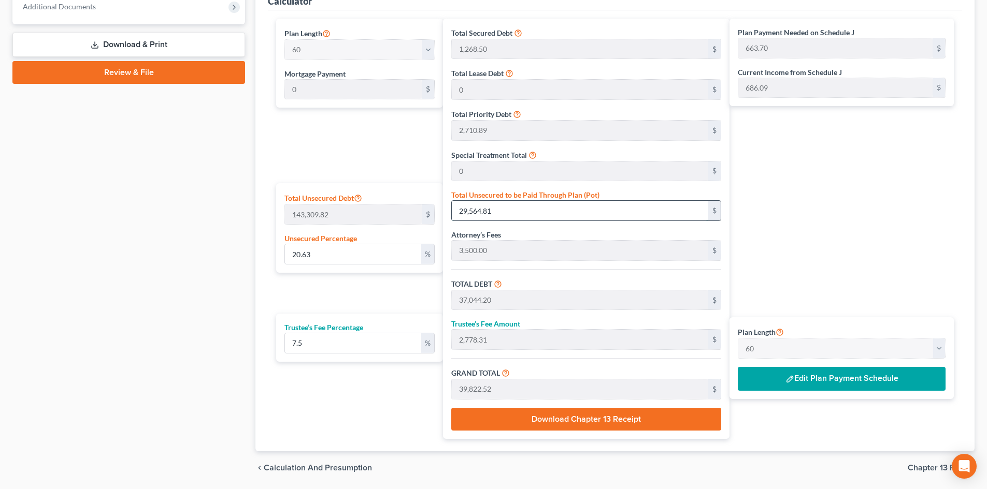
click at [529, 214] on input "29,564.81" at bounding box center [580, 211] width 256 height 20
type input "0.002093366665312956"
type input "3"
type input "7,482.38"
type input "561.17"
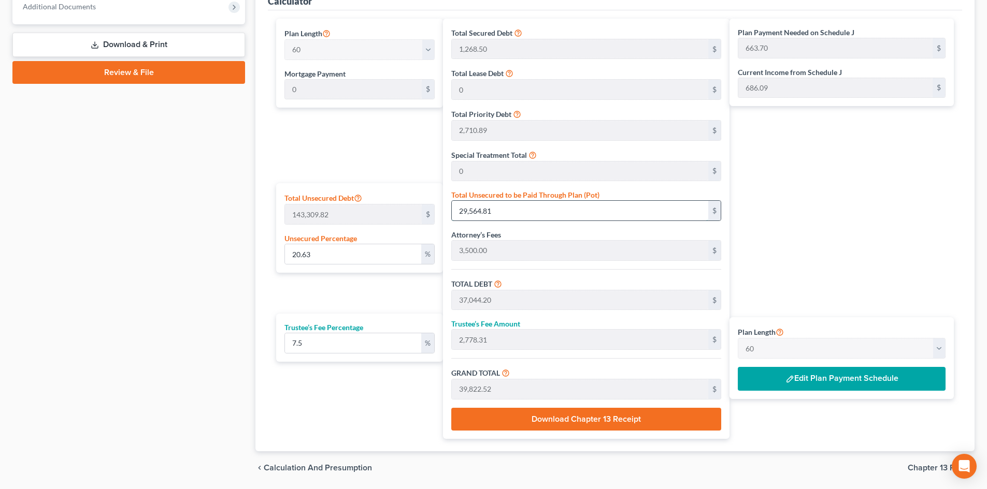
type input "8,043.56"
type input "134.05"
type input "0.023027033318442518"
type input "33"
type input "7,512.38"
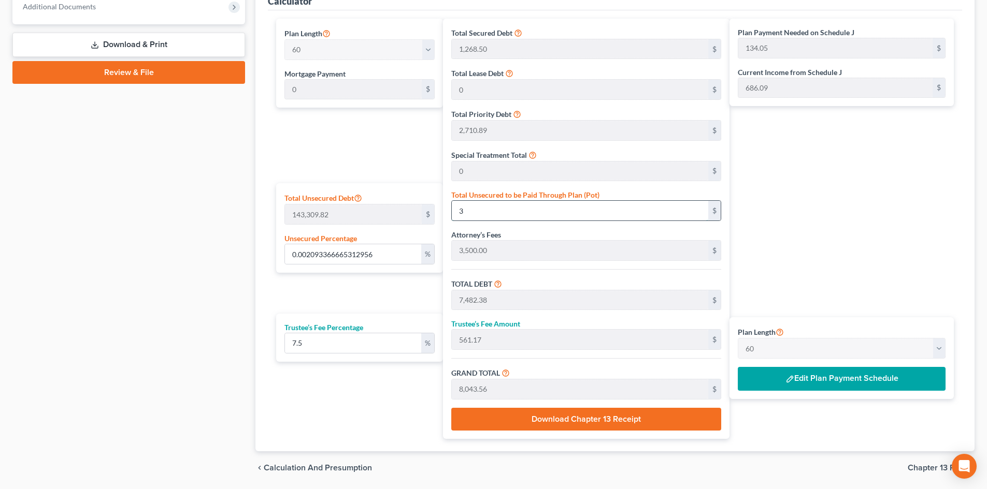
type input "563.42"
type input "8,075.81"
type input "134.59"
type input "0.23375927762661342"
type input "335"
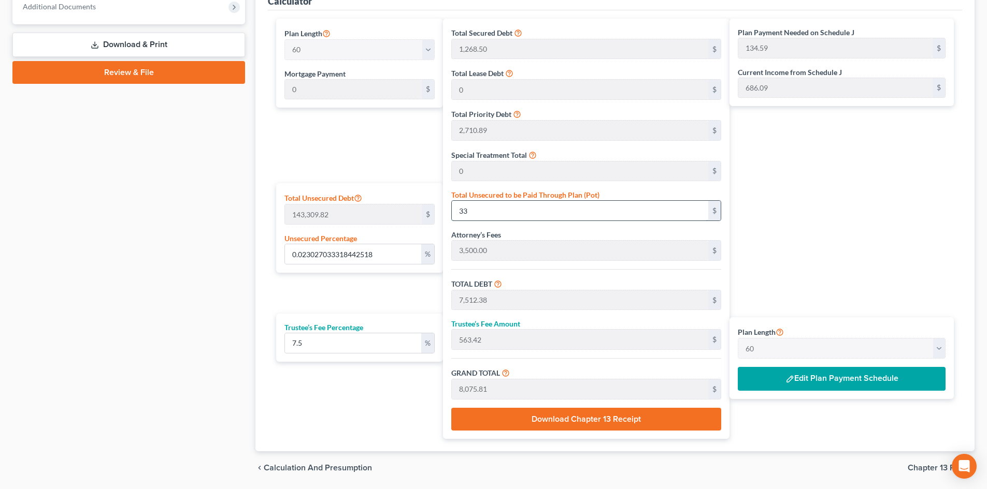
type input "7,814.38"
type input "586.07"
type input "8,400.46"
type input "140.00"
type input "2.3410817207083228"
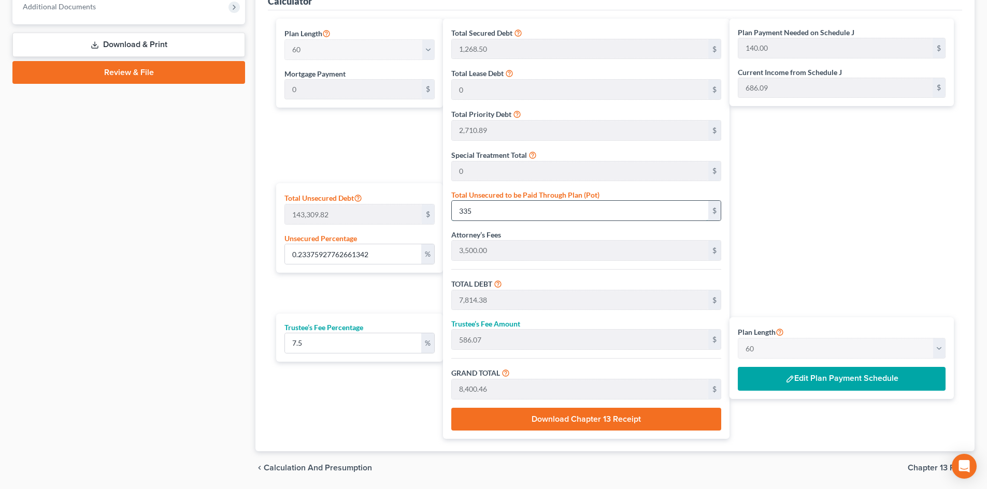
type input "3355"
type input "10,834.39"
type input "812.57"
type input "11,646.96"
type input "194.11"
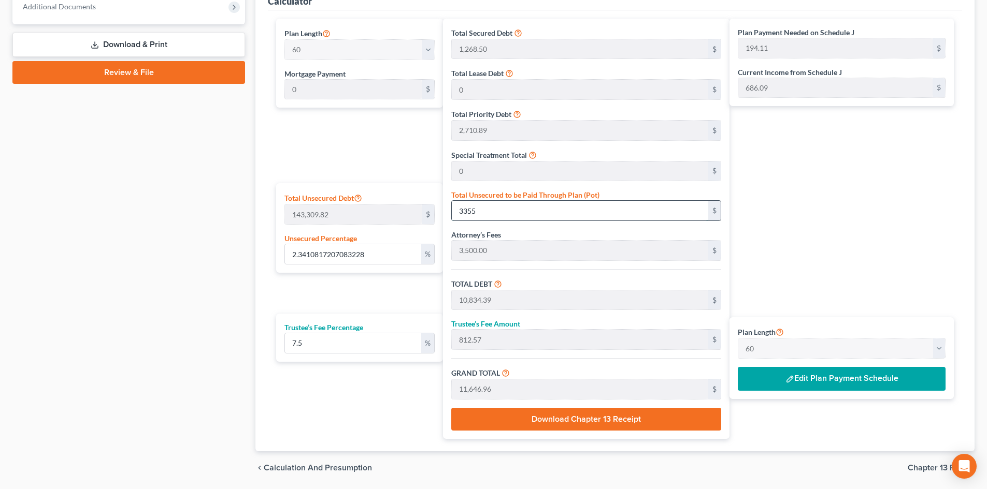
type input "3,355"
type input "23.410817207083227"
type input "3,3550"
type input "41,029.39"
type input "3,077.20"
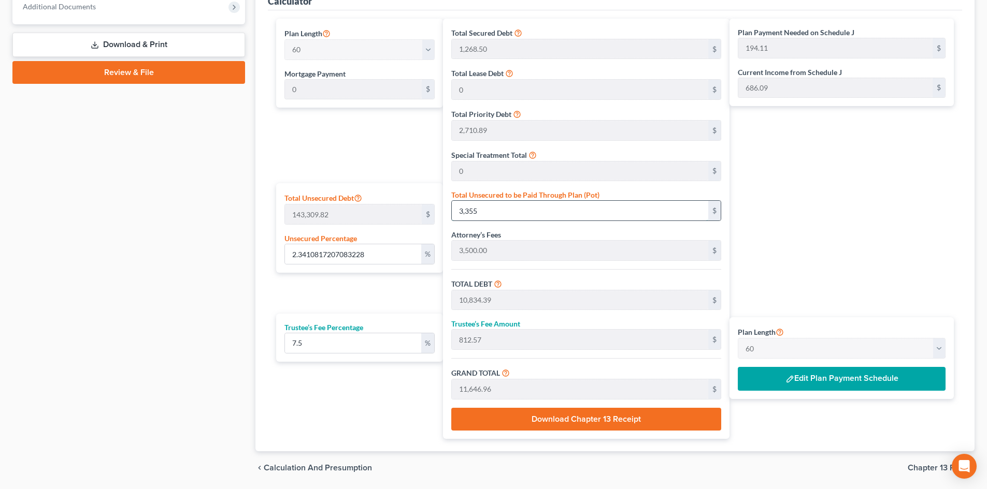
type input "44,106.59"
type input "735.10"
type input "33,550"
click at [350, 407] on div "Plan Length 1 2 3 4 5 6 7 8 9 10 11 12 13 14 15 16 17 18 19 20 21 22 23 24 25 2…" at bounding box center [357, 229] width 172 height 421
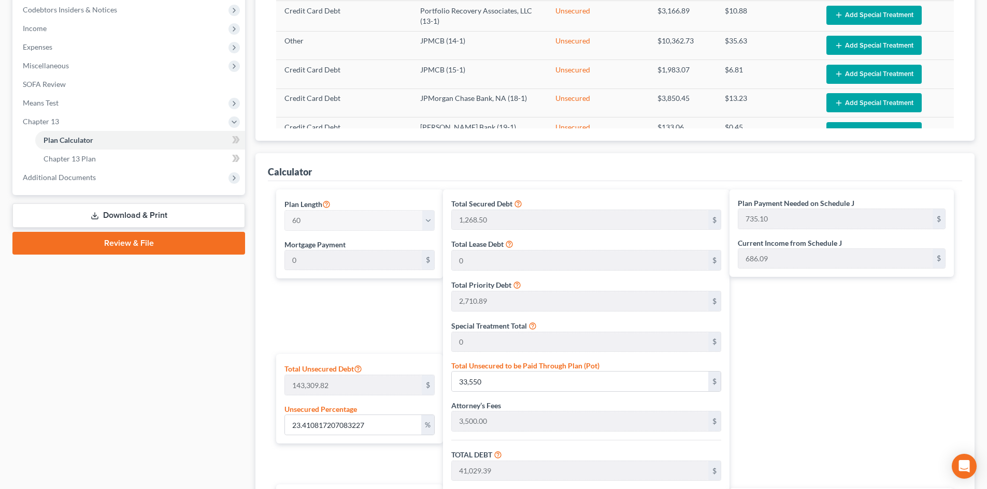
scroll to position [207, 0]
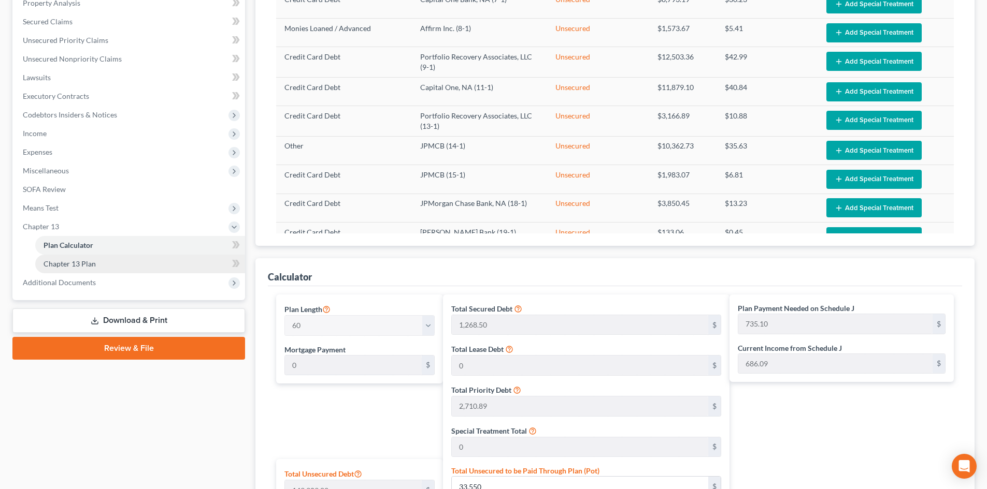
click at [76, 267] on span "Chapter 13 Plan" at bounding box center [70, 263] width 52 height 9
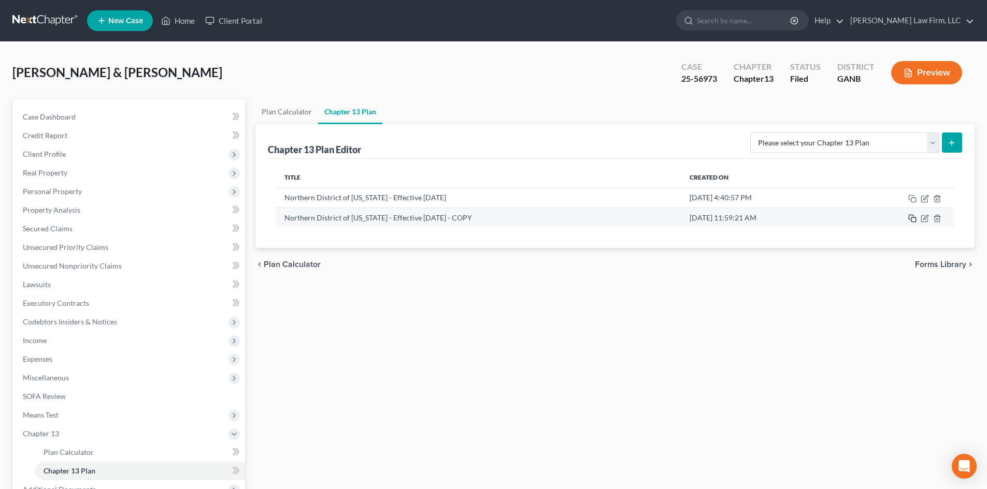
click at [911, 221] on icon "button" at bounding box center [912, 218] width 8 height 8
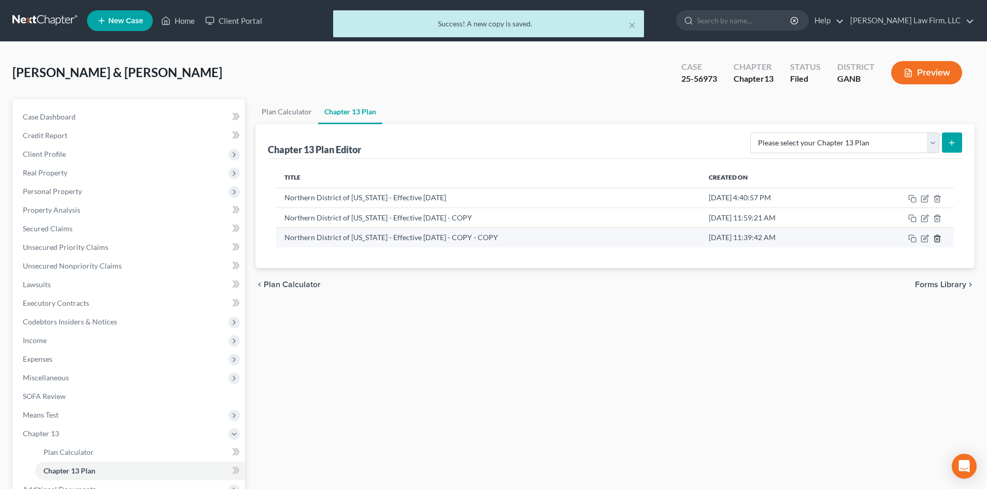
click at [936, 240] on line "button" at bounding box center [936, 239] width 0 height 2
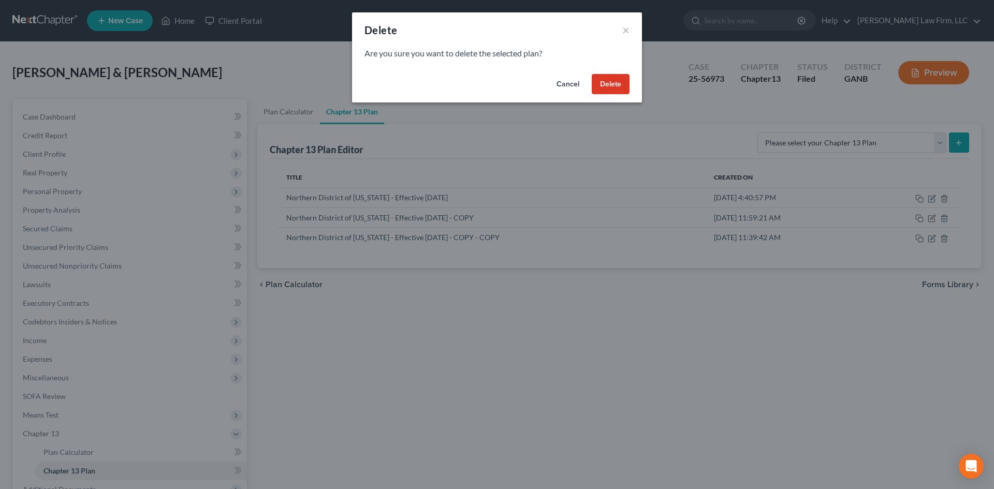
click at [605, 76] on button "Delete" at bounding box center [611, 84] width 38 height 21
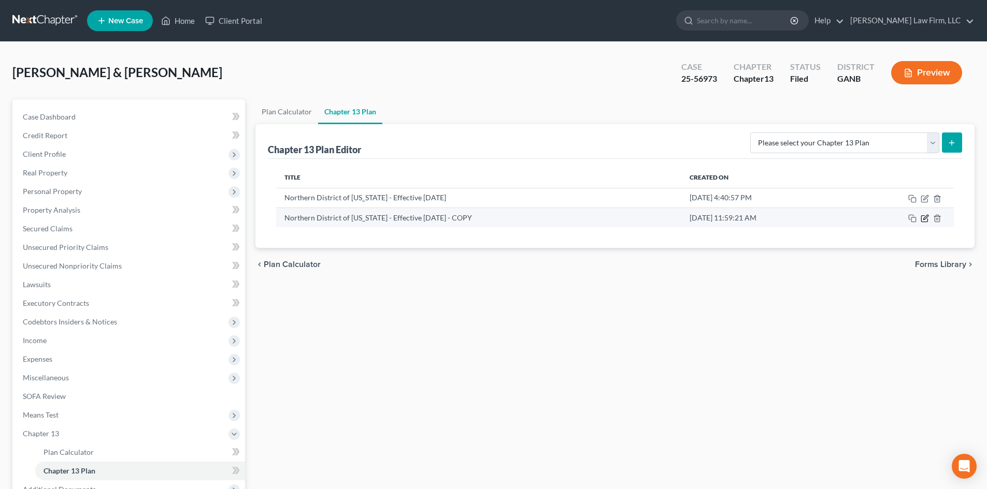
click at [926, 221] on icon "button" at bounding box center [924, 218] width 8 height 8
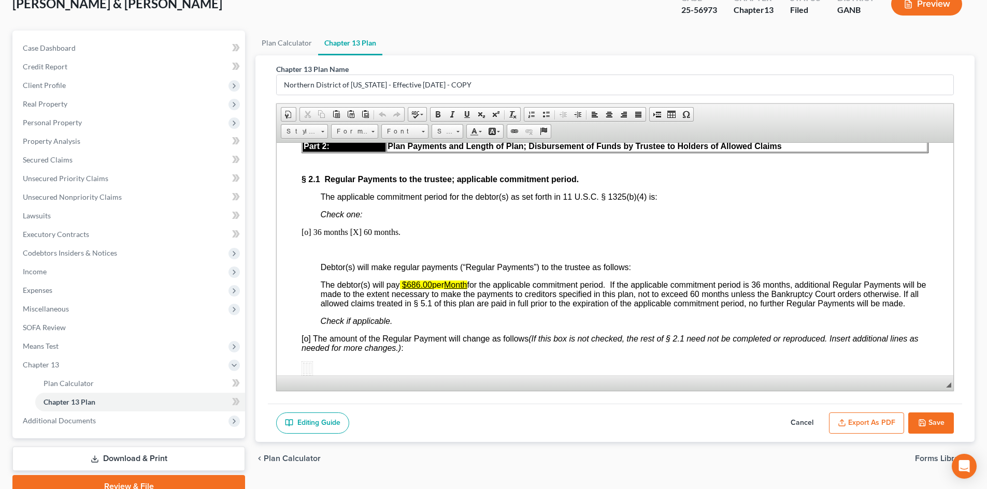
scroll to position [690, 0]
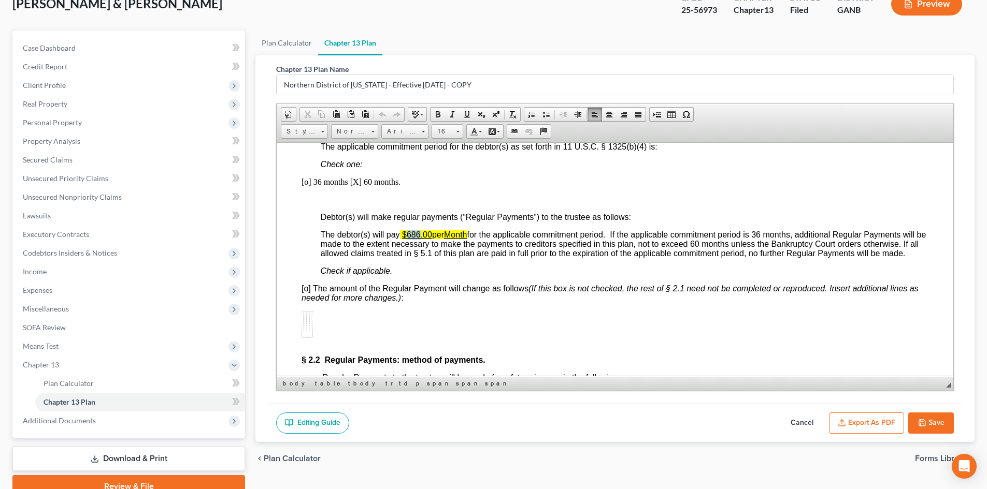
drag, startPoint x: 412, startPoint y: 234, endPoint x: 423, endPoint y: 234, distance: 10.4
click at [423, 234] on span "$686.00" at bounding box center [417, 234] width 30 height 9
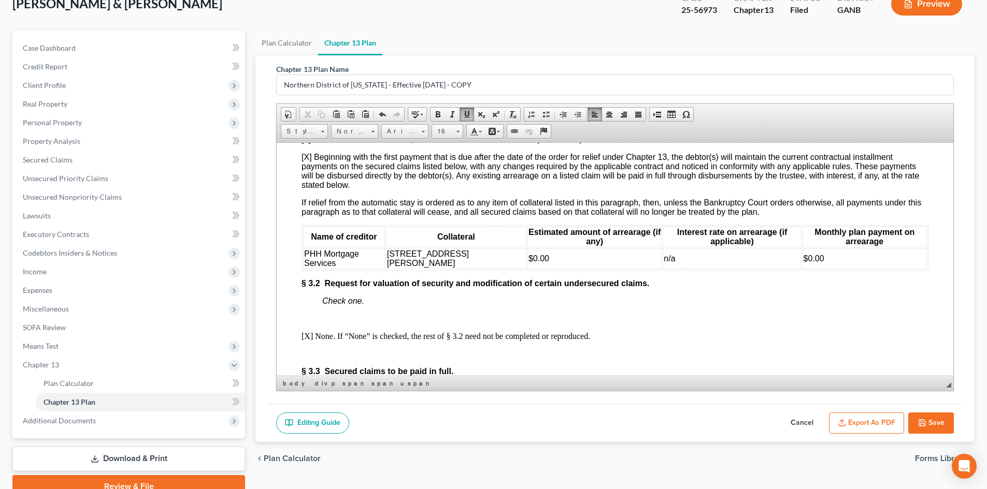
scroll to position [1450, 0]
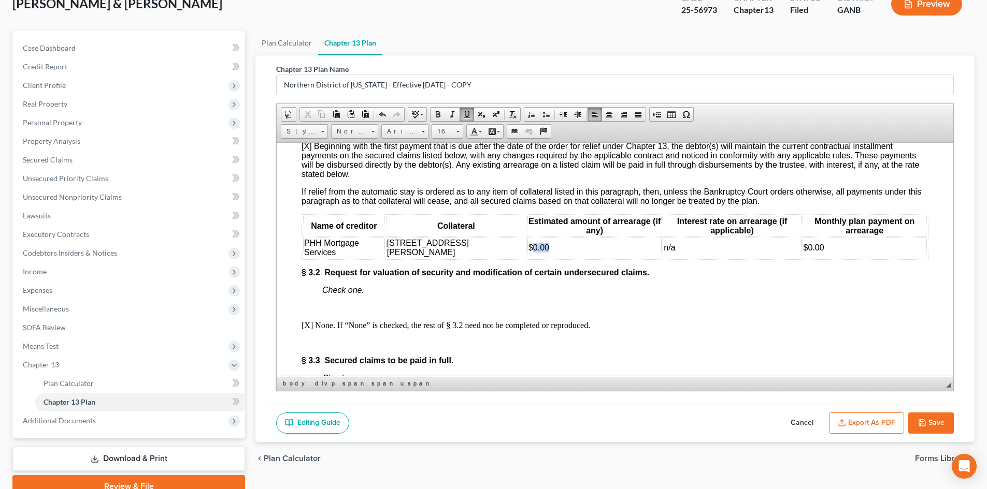
drag, startPoint x: 554, startPoint y: 269, endPoint x: 579, endPoint y: 269, distance: 25.4
click at [579, 258] on td "$0.00" at bounding box center [594, 247] width 134 height 21
click at [573, 258] on td "$0.00" at bounding box center [594, 247] width 134 height 21
drag, startPoint x: 556, startPoint y: 268, endPoint x: 572, endPoint y: 267, distance: 16.6
click at [572, 258] on td "$0.00" at bounding box center [594, 247] width 134 height 21
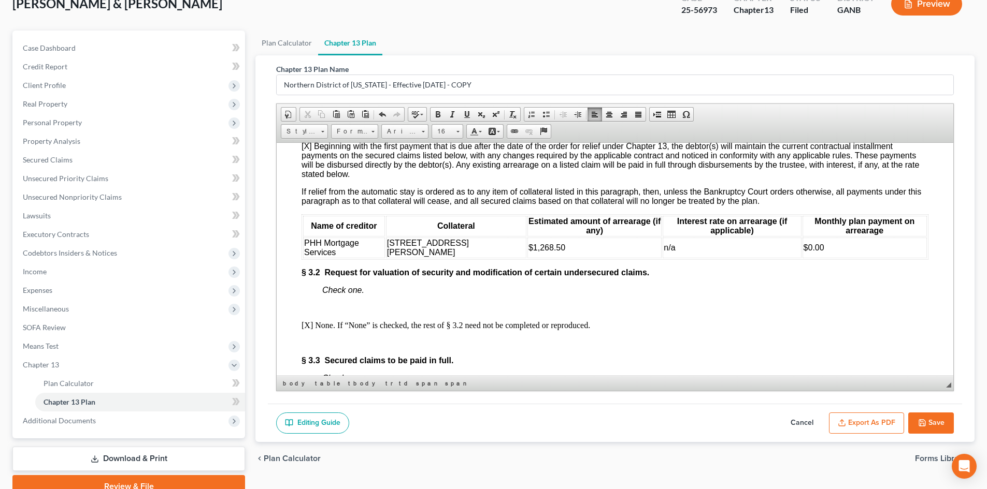
click at [807, 252] on span "$0.00" at bounding box center [813, 247] width 21 height 9
click at [315, 256] on span "PHH Mortgage Services" at bounding box center [331, 247] width 55 height 18
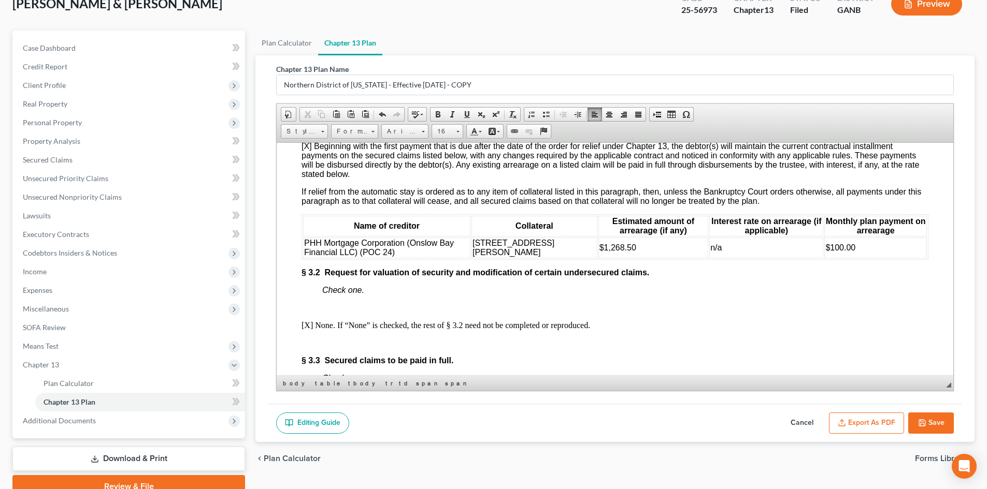
click at [406, 256] on span "PHH Mortgage Corporation (Onslow Bay Financial LLC) (POC 24)" at bounding box center [379, 247] width 150 height 18
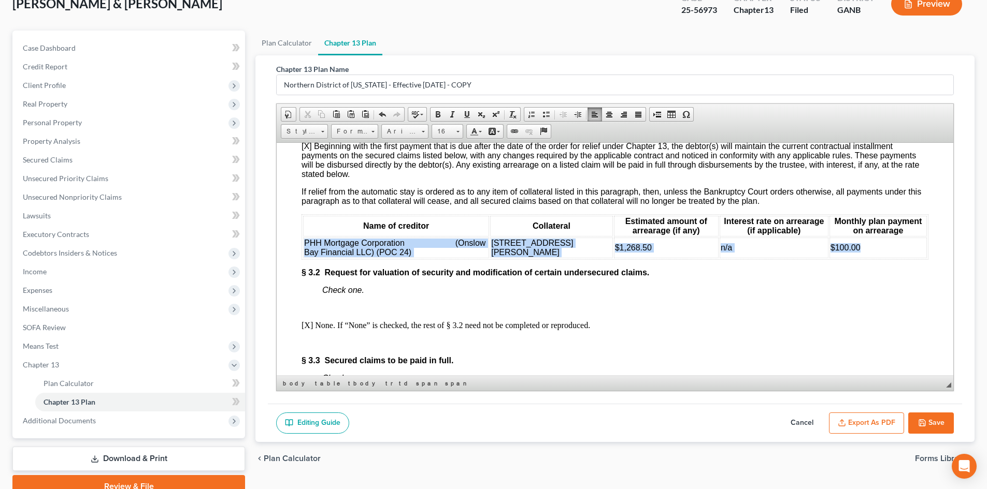
drag, startPoint x: 305, startPoint y: 267, endPoint x: 865, endPoint y: 271, distance: 560.3
click at [865, 258] on tr "PHH Mortgage Corporation (Onslow Bay Financial LLC) (POC 24) 1903 Windcrest Dr …" at bounding box center [615, 247] width 624 height 21
click at [499, 133] on link "Background Color" at bounding box center [494, 131] width 18 height 13
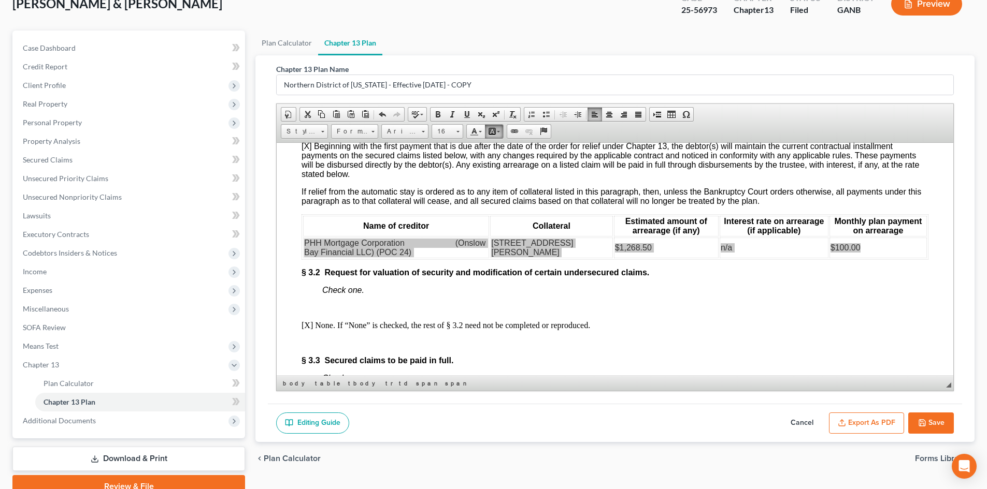
scroll to position [0, 0]
click at [509, 181] on span "Colors" at bounding box center [511, 181] width 6 height 6
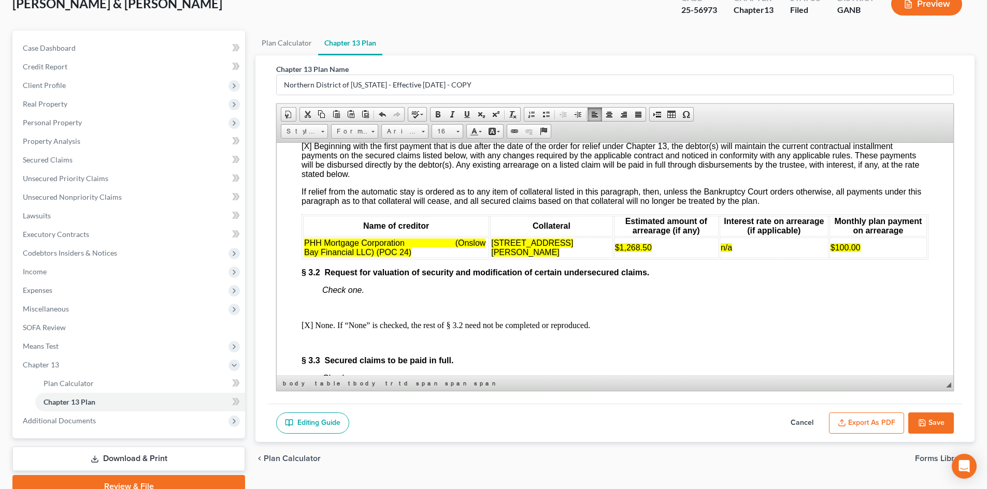
click at [559, 295] on p "Check one." at bounding box center [625, 289] width 606 height 9
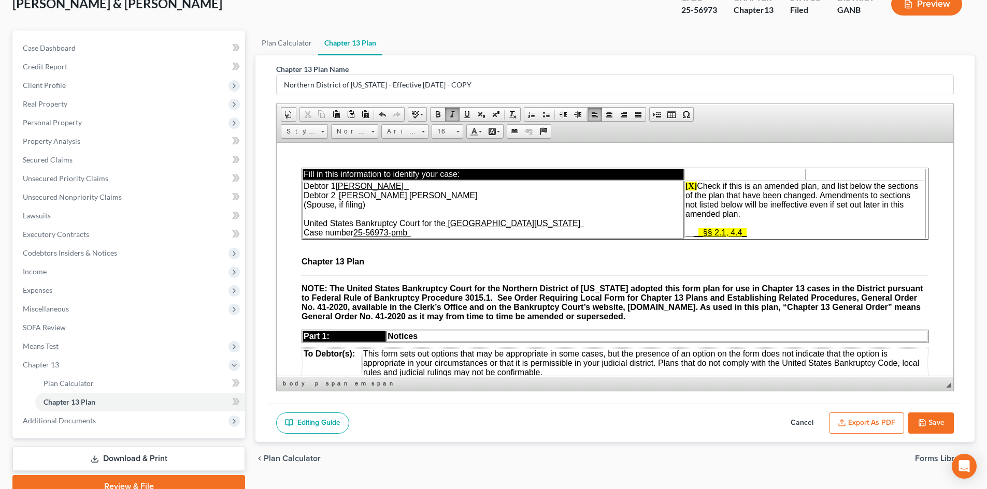
drag, startPoint x: 729, startPoint y: 233, endPoint x: 764, endPoint y: 247, distance: 38.4
click at [729, 234] on span "_§§ 2.1, 4.4_" at bounding box center [722, 232] width 48 height 9
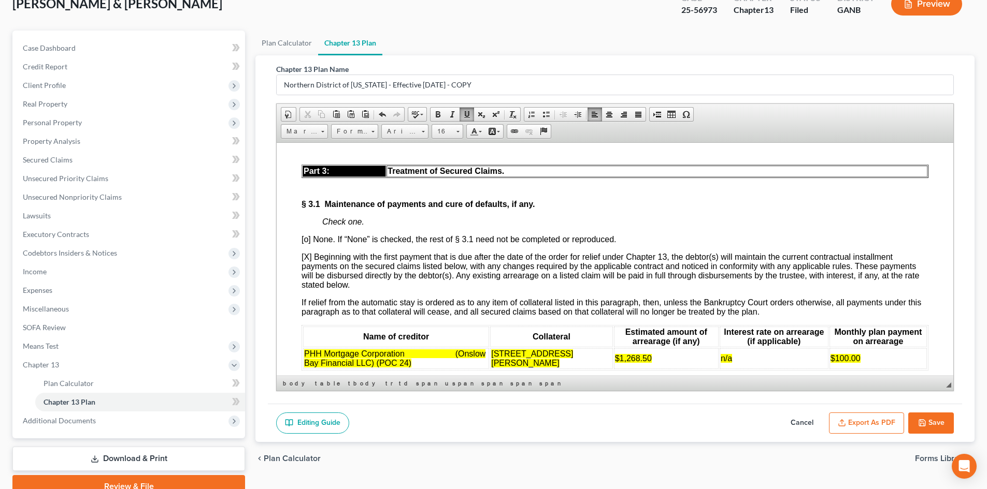
scroll to position [1450, 0]
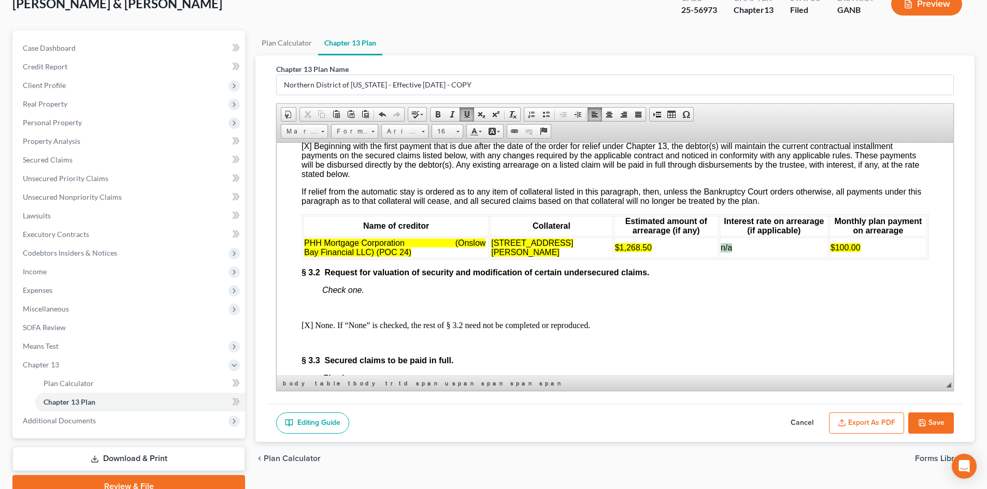
drag, startPoint x: 741, startPoint y: 271, endPoint x: 717, endPoint y: 268, distance: 23.4
click at [719, 258] on td "n/a" at bounding box center [773, 247] width 109 height 21
click at [498, 133] on link "Background Color" at bounding box center [494, 131] width 18 height 13
click at [505, 144] on td "Automatic" at bounding box center [533, 144] width 60 height 6
drag, startPoint x: 738, startPoint y: 297, endPoint x: 755, endPoint y: 301, distance: 17.1
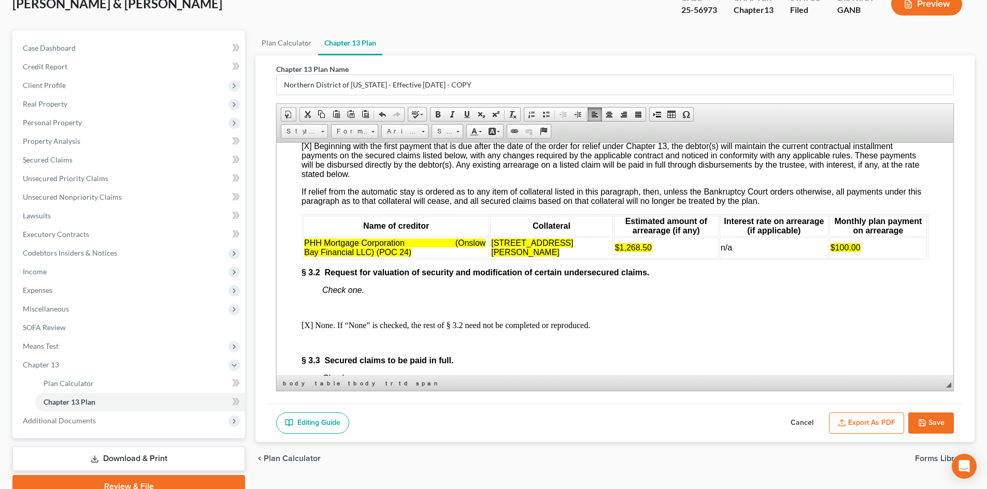
click at [739, 277] on p "§ 3.2 Request for valuation of security and modification of certain undersecure…" at bounding box center [614, 272] width 627 height 9
click at [920, 422] on icon "button" at bounding box center [922, 423] width 8 height 8
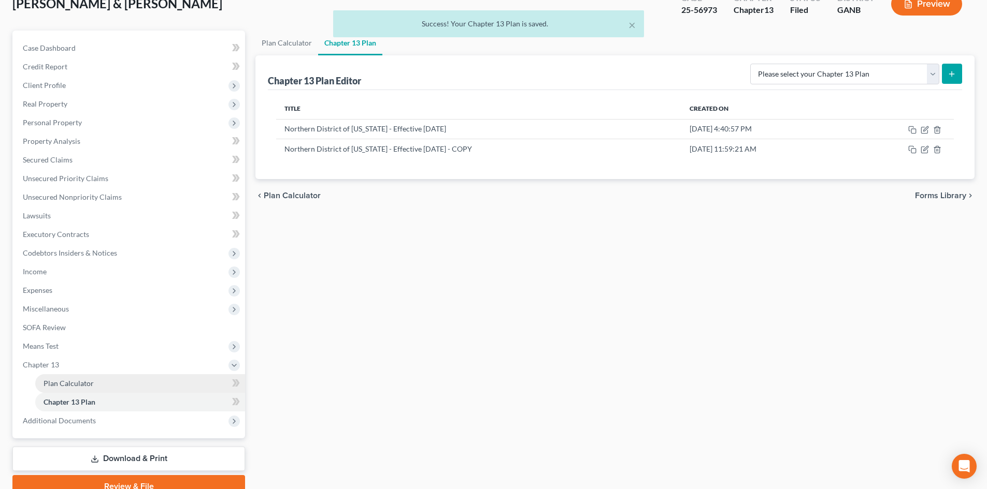
click at [74, 380] on span "Plan Calculator" at bounding box center [69, 383] width 50 height 9
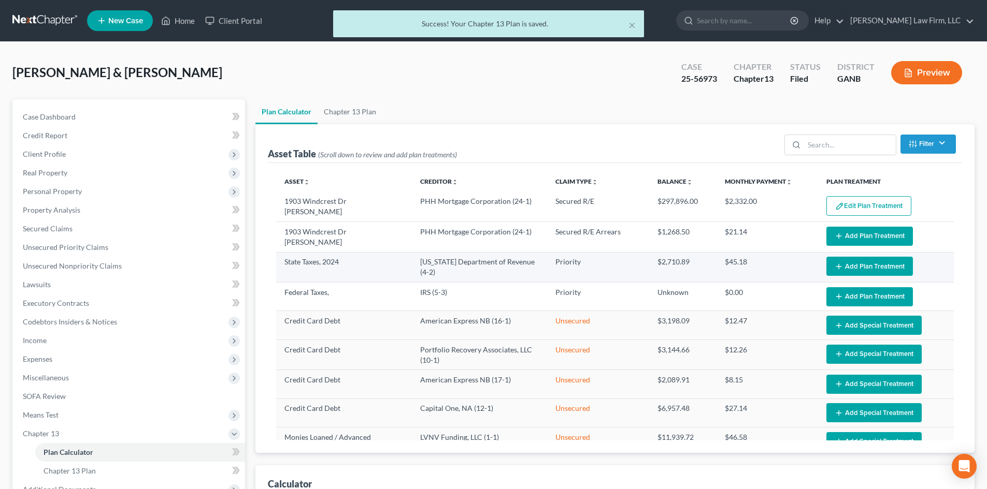
select select "59"
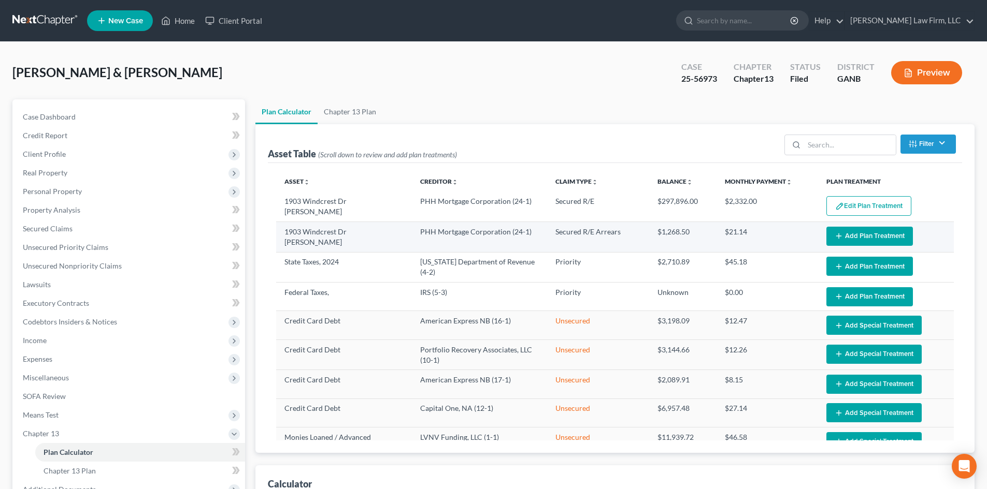
click at [850, 239] on button "Add Plan Treatment" at bounding box center [869, 236] width 86 height 19
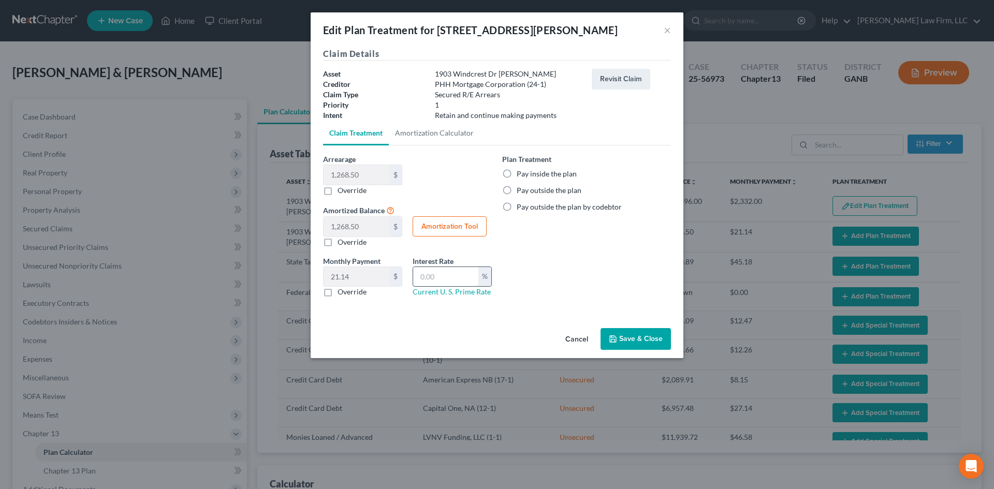
click at [445, 278] on input "text" at bounding box center [445, 277] width 65 height 20
type input "3.345"
click at [526, 293] on div "Plan Treatment Pay inside the plan Pay outside the plan Pay outside the plan by…" at bounding box center [586, 230] width 179 height 152
click at [517, 173] on label "Pay inside the plan" at bounding box center [547, 174] width 60 height 10
click at [521, 173] on input "Pay inside the plan" at bounding box center [524, 172] width 7 height 7
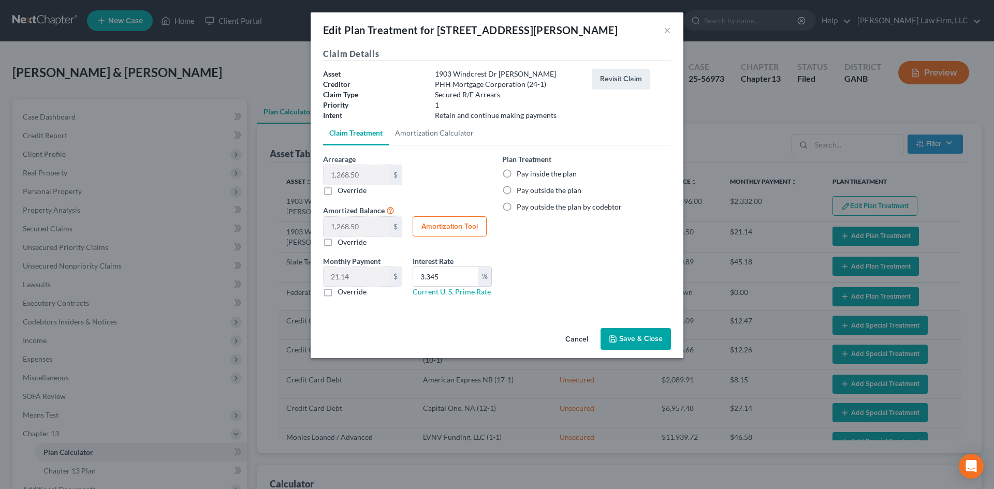
radio input "true"
click at [629, 345] on button "Save & Close" at bounding box center [636, 339] width 70 height 22
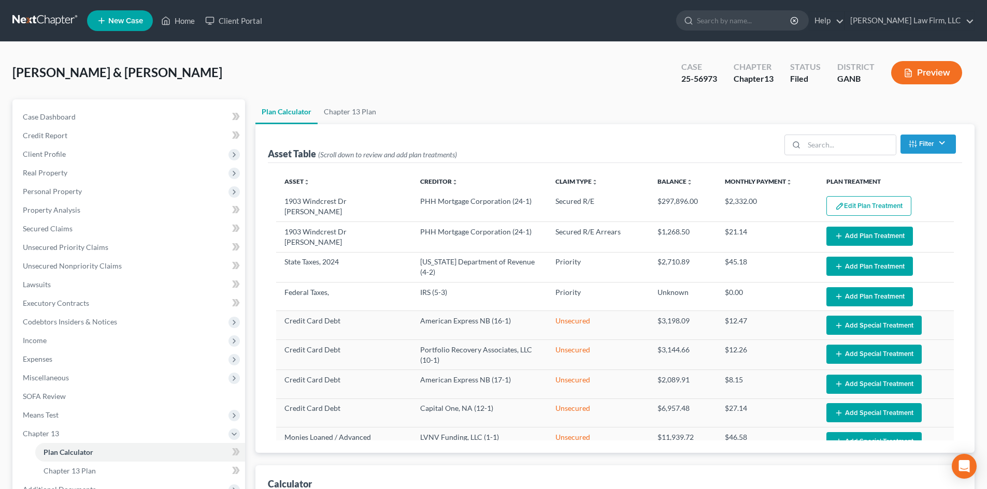
select select "59"
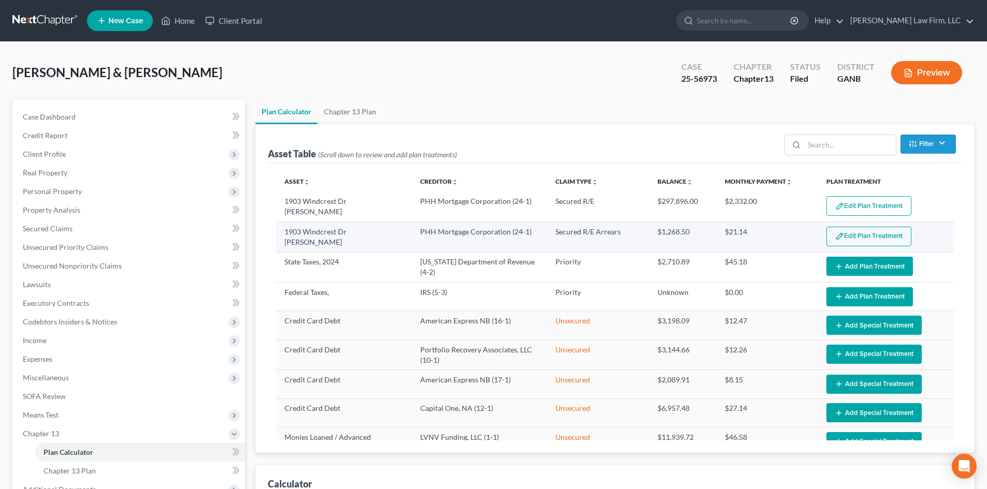
click at [839, 234] on button "Edit Plan Treatment" at bounding box center [868, 237] width 85 height 20
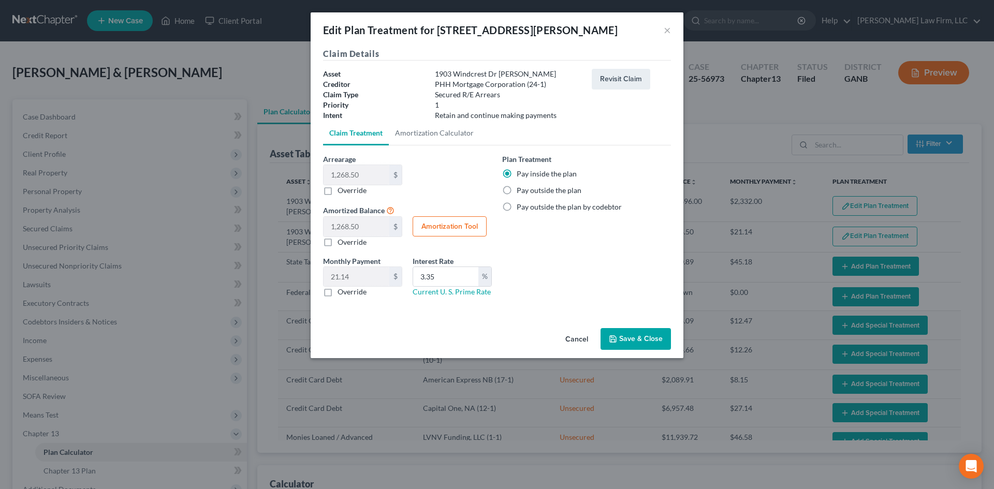
click at [473, 224] on button "Amortization Tool" at bounding box center [450, 226] width 74 height 21
type input "1,268.50"
type input "3.35"
type input "60"
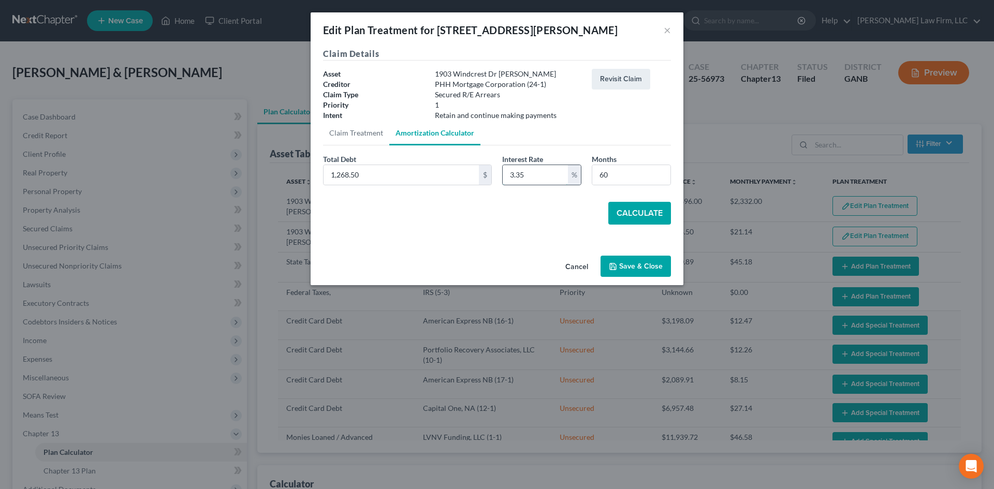
drag, startPoint x: 522, startPoint y: 178, endPoint x: 531, endPoint y: 177, distance: 9.3
click at [531, 177] on input "3.35" at bounding box center [535, 175] width 65 height 20
type input "3.345"
click at [529, 220] on div "Calculate" at bounding box center [497, 213] width 348 height 23
click at [639, 213] on button "Calculate" at bounding box center [639, 213] width 63 height 23
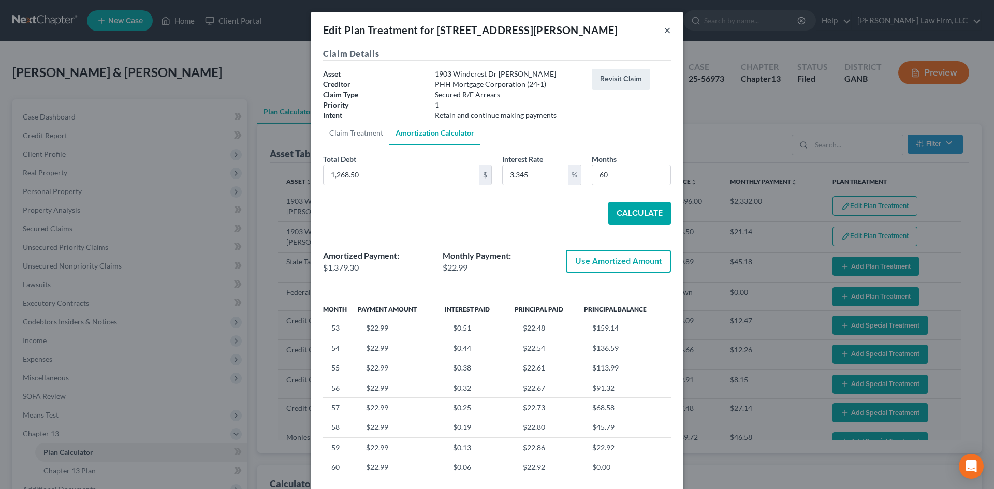
click at [664, 32] on button "×" at bounding box center [667, 30] width 7 height 12
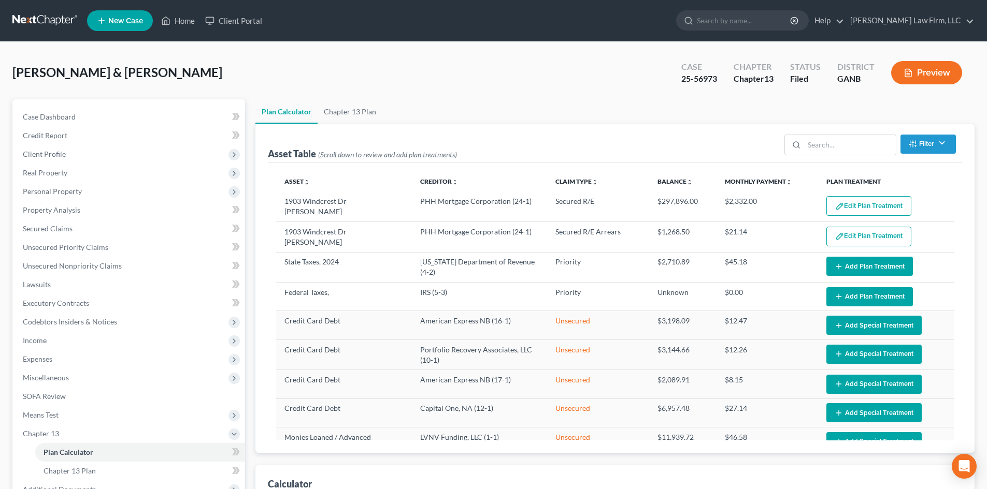
click at [653, 111] on ul "Plan Calculator Chapter 13 Plan" at bounding box center [614, 111] width 719 height 25
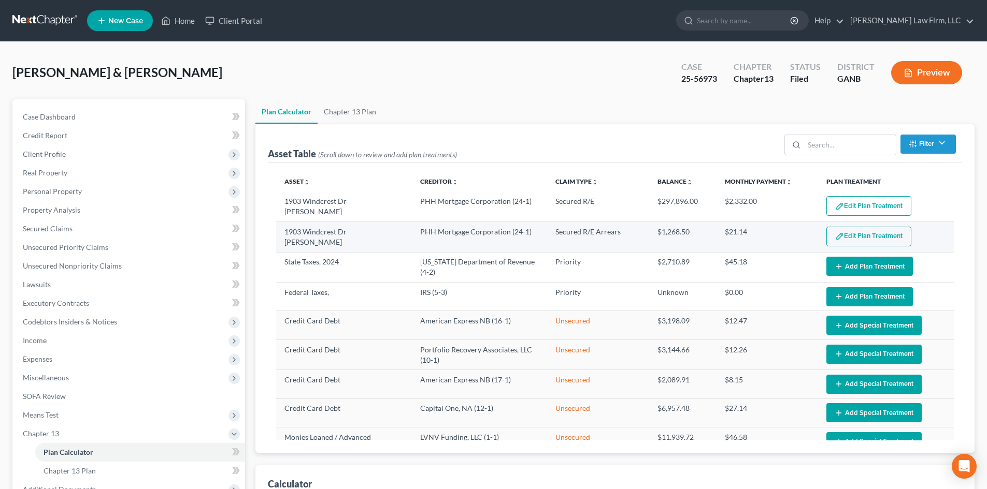
click at [860, 237] on button "Edit Plan Treatment" at bounding box center [868, 237] width 85 height 20
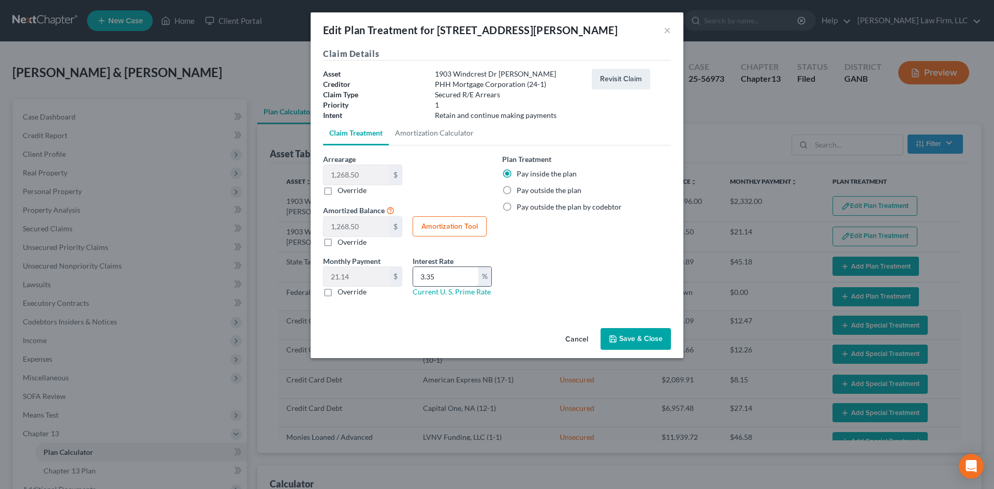
click at [449, 273] on input "3.35" at bounding box center [445, 277] width 65 height 20
click at [450, 277] on input "3.35" at bounding box center [445, 277] width 65 height 20
click at [449, 277] on input "3.35" at bounding box center [445, 277] width 65 height 20
type input "0"
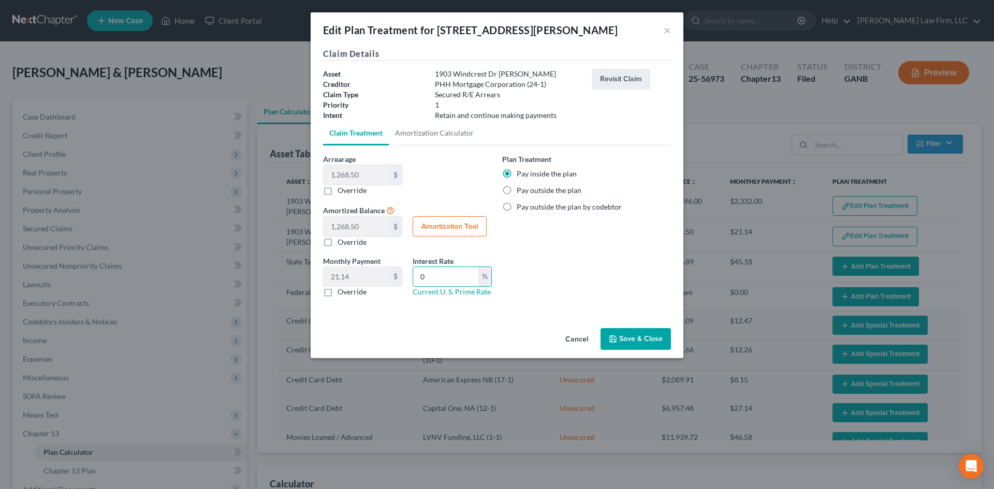
click at [628, 334] on button "Save & Close" at bounding box center [636, 339] width 70 height 22
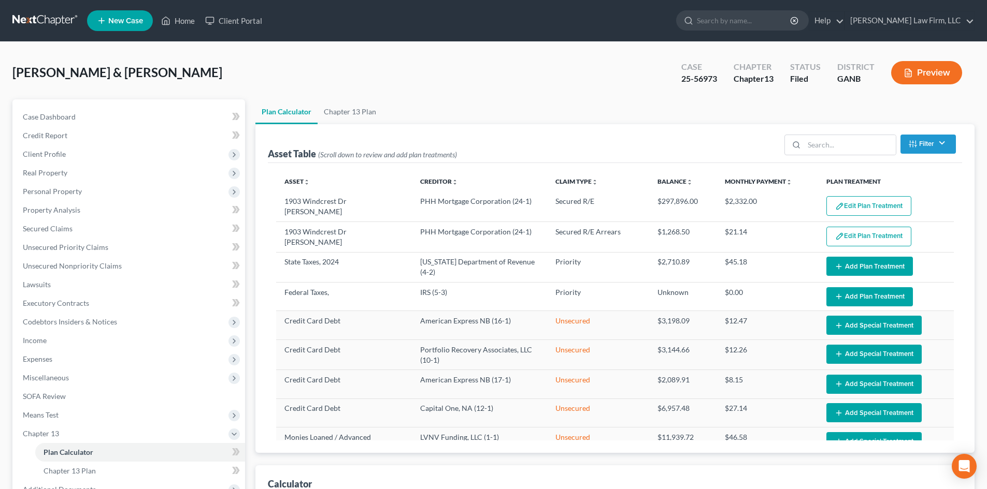
select select "59"
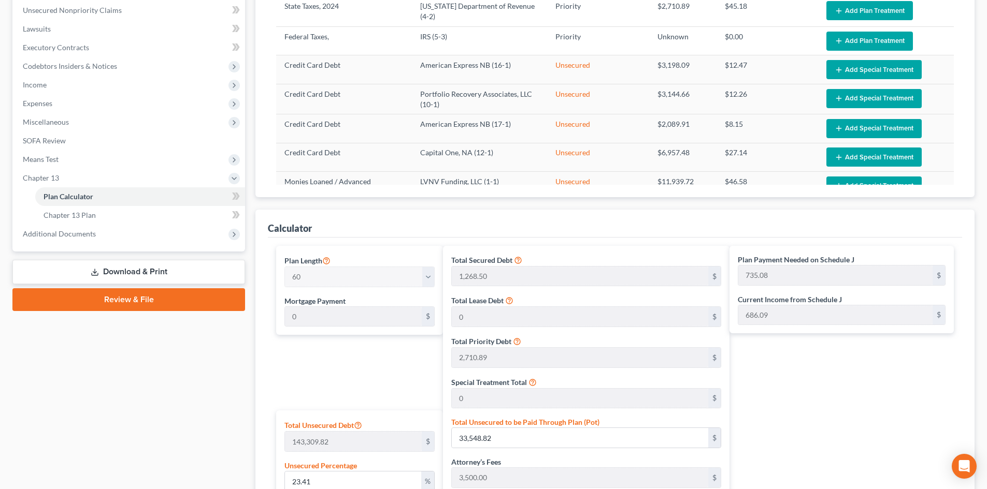
scroll to position [345, 0]
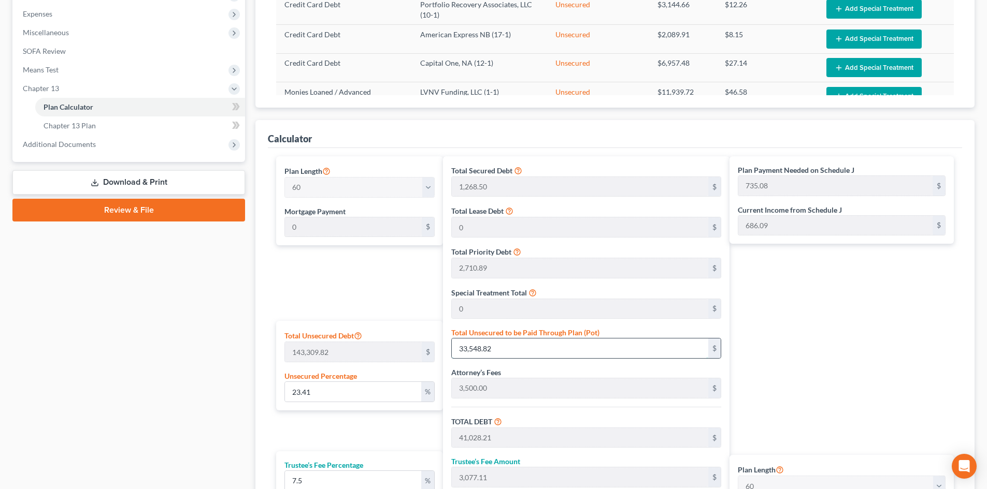
click at [514, 347] on input "33,548.82" at bounding box center [580, 349] width 256 height 20
type input "0.002093366665312956"
type input "3"
type input "7,482.38"
type input "561.17"
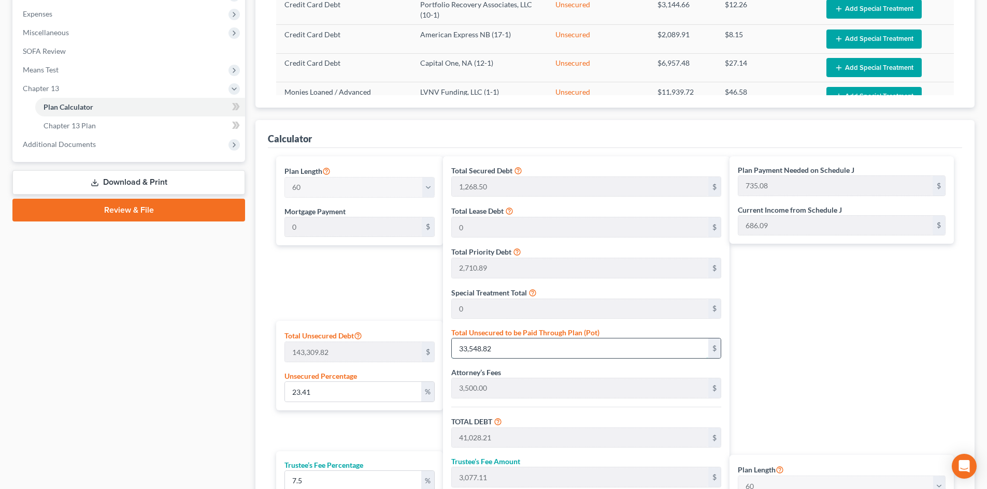
type input "8,043.56"
type input "134.05"
type input "0.023027033318442518"
type input "33"
type input "7,512.38"
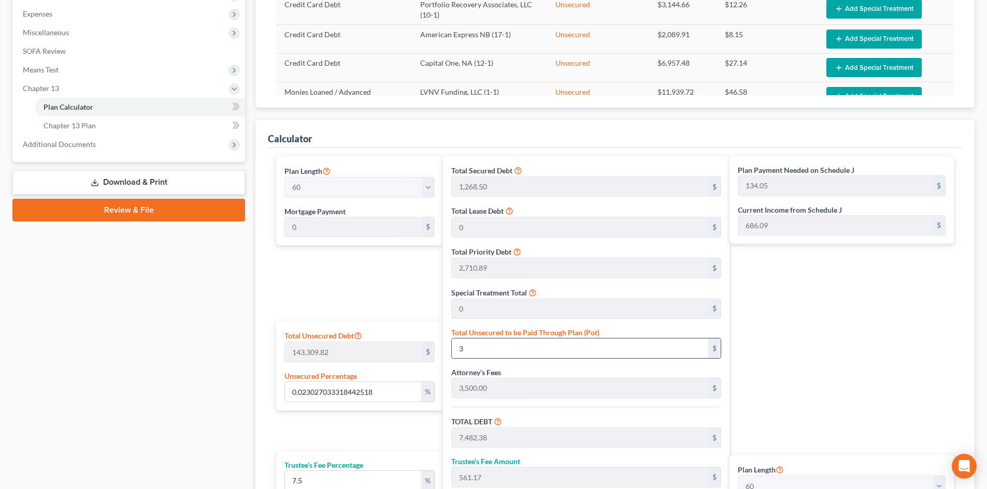
type input "563.42"
type input "8,075.81"
type input "134.59"
type input "0.23375927762661342"
type input "335"
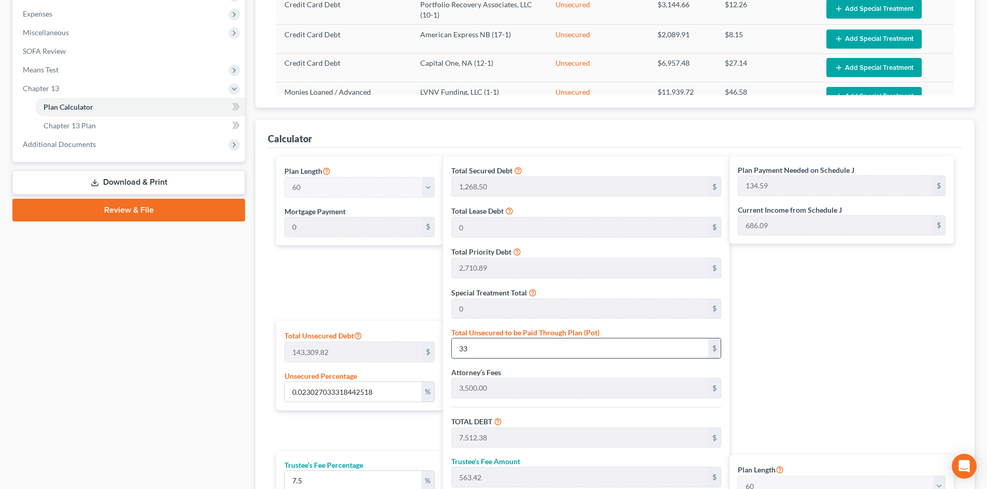
type input "7,814.38"
type input "586.07"
type input "8,400.46"
type input "140.00"
type input "2.3410817207083228"
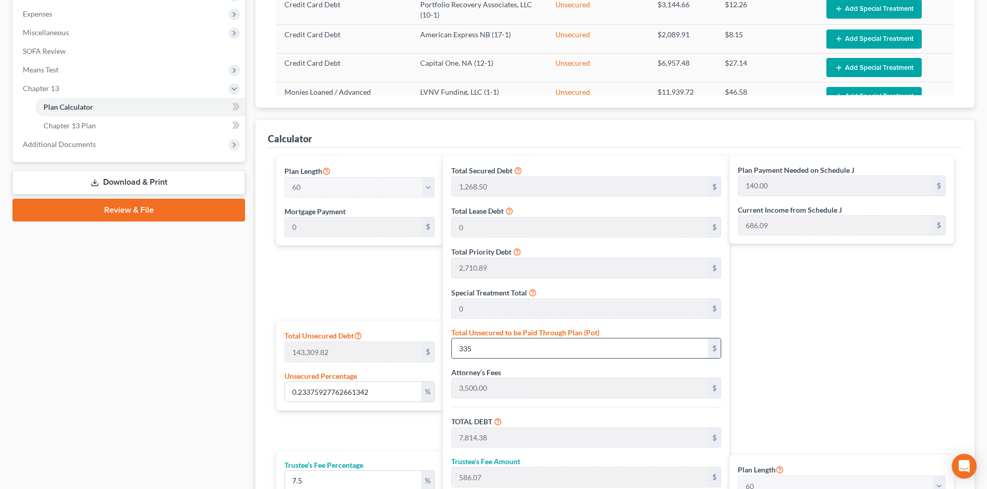
type input "3355"
type input "10,834.39"
type input "812.57"
type input "11,646.96"
type input "194.11"
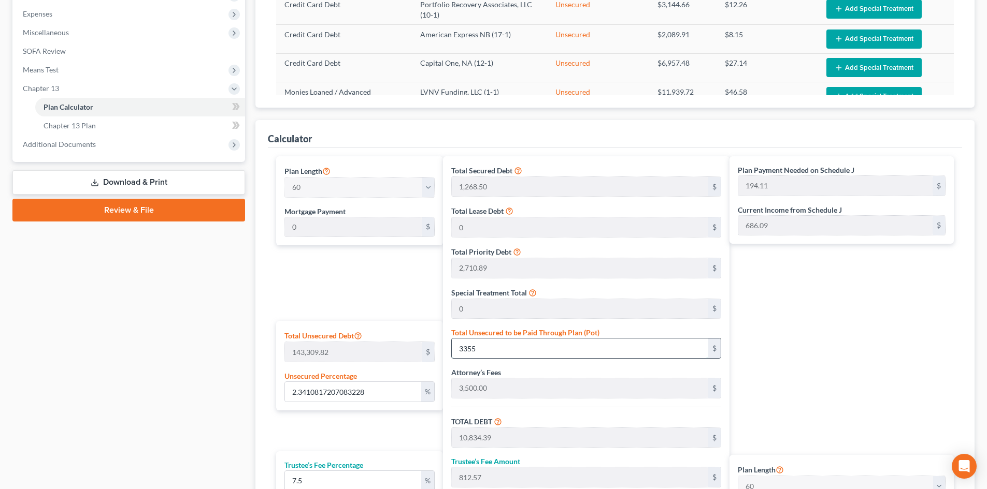
type input "3,355"
type input "23.410817207083227"
type input "3,3550"
type input "41,029.39"
type input "3,077.20"
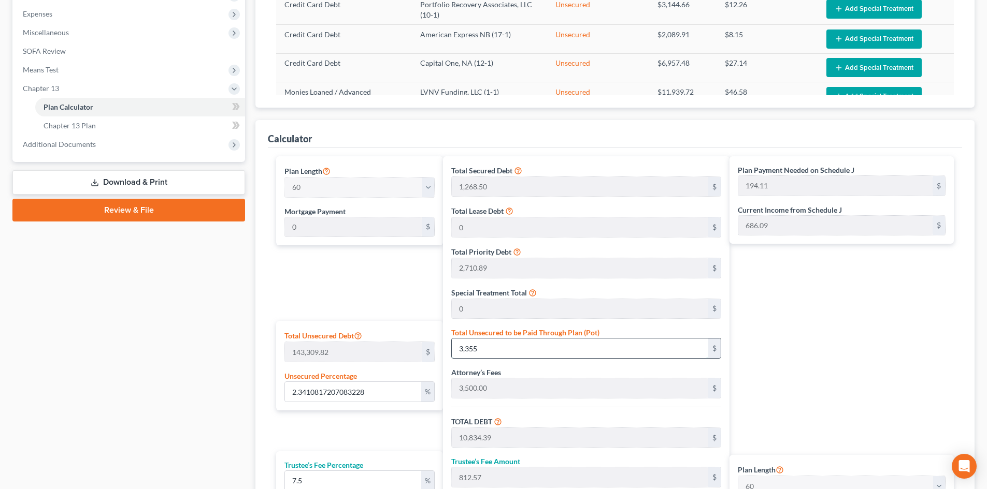
type input "44,106.59"
type input "735.10"
type input "33,550"
click at [778, 362] on div "Plan Payment Needed on Schedule J 735.10 $ Current Income from Schedule J 686.0…" at bounding box center [843, 366] width 229 height 421
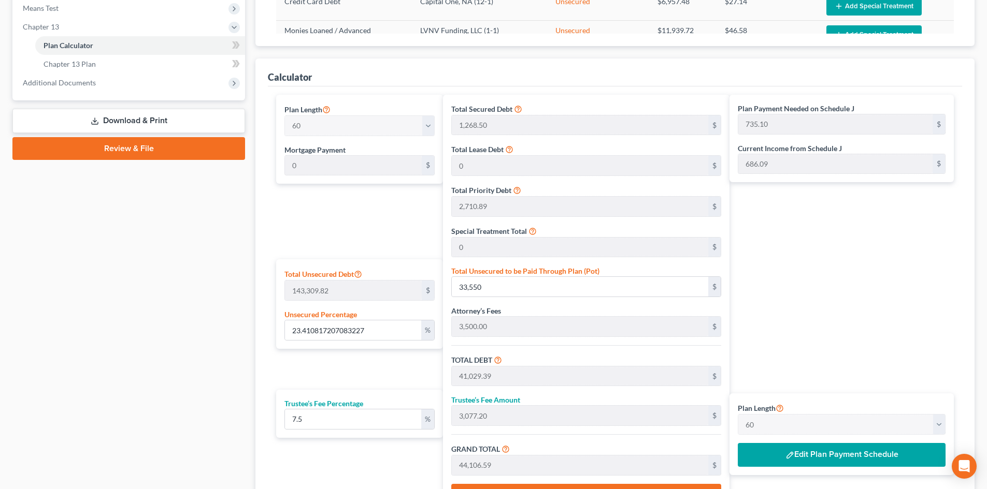
scroll to position [518, 0]
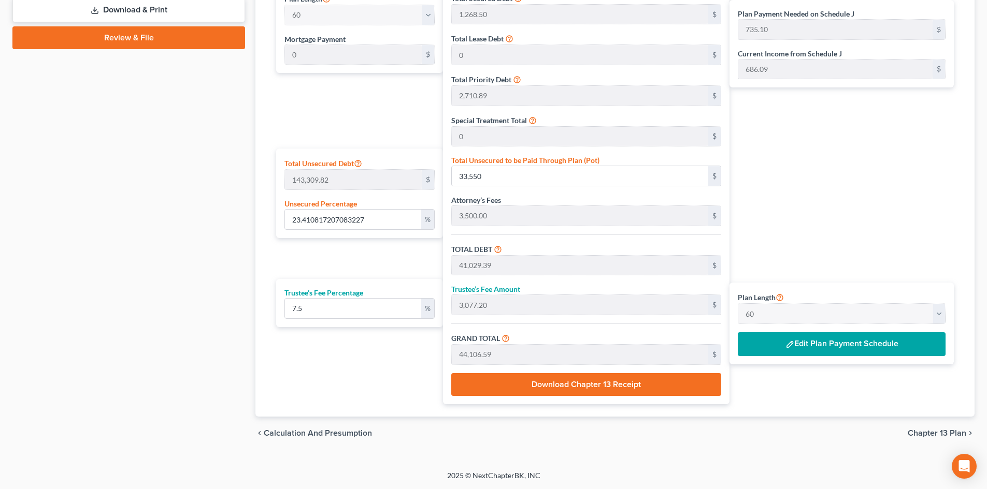
click at [787, 398] on div "Plan Payment Needed on Schedule J 735.10 $ Current Income from Schedule J 686.0…" at bounding box center [843, 194] width 229 height 421
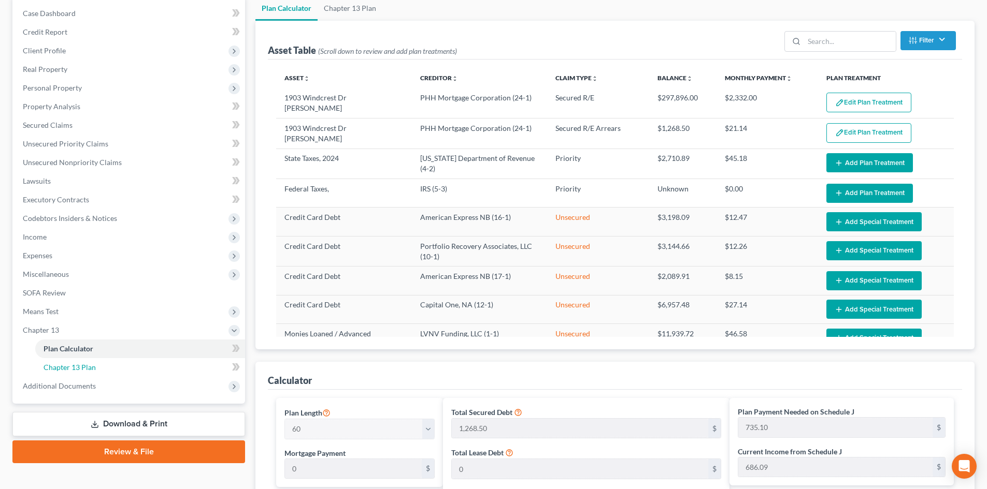
drag, startPoint x: 79, startPoint y: 370, endPoint x: 685, endPoint y: 259, distance: 615.9
click at [79, 369] on span "Chapter 13 Plan" at bounding box center [70, 367] width 52 height 9
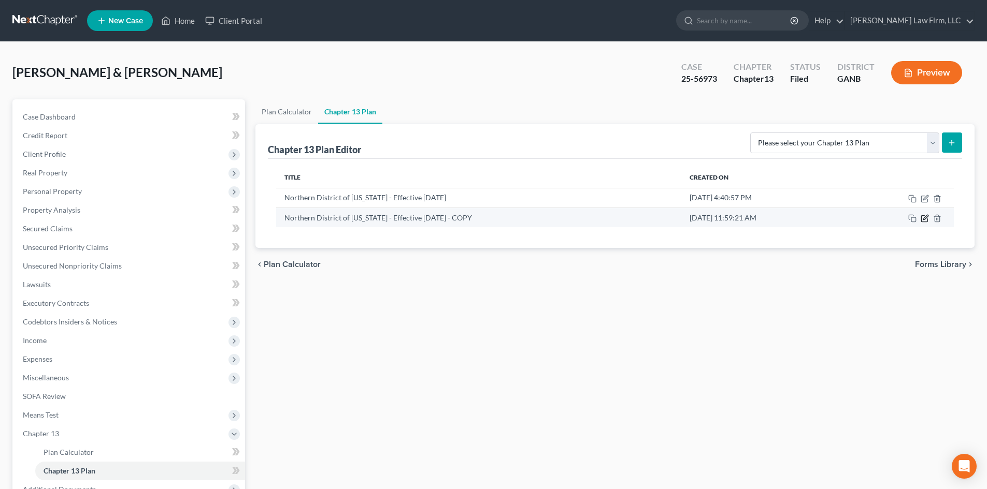
click at [925, 219] on icon "button" at bounding box center [924, 218] width 8 height 8
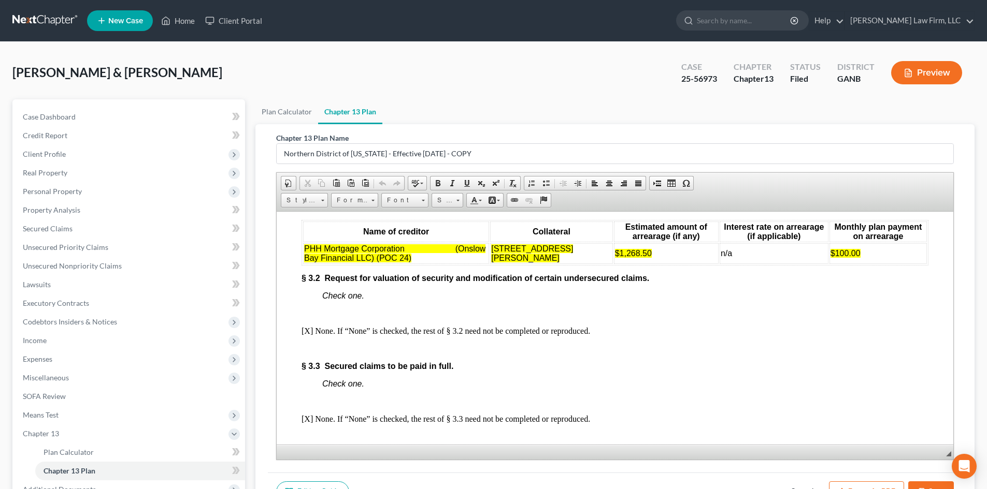
scroll to position [1519, 0]
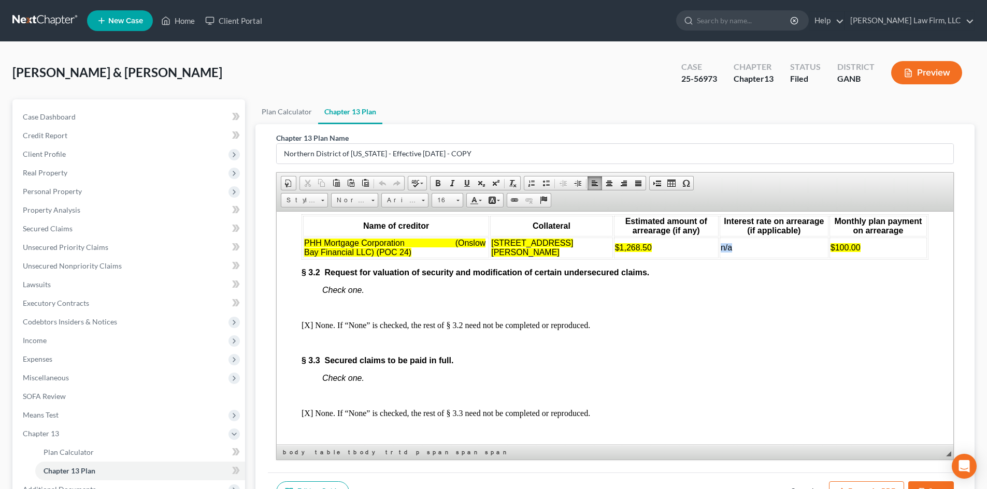
drag, startPoint x: 730, startPoint y: 268, endPoint x: 719, endPoint y: 271, distance: 11.8
click at [720, 252] on span "n/a" at bounding box center [725, 247] width 11 height 9
drag, startPoint x: 741, startPoint y: 270, endPoint x: 715, endPoint y: 273, distance: 26.6
click at [715, 258] on tr "PHH Mortgage Corporation (Onslow Bay Financial LLC) (POC 24) 1903 Windcrest Dr …" at bounding box center [615, 247] width 624 height 21
click at [497, 199] on link "Background Color" at bounding box center [494, 200] width 18 height 13
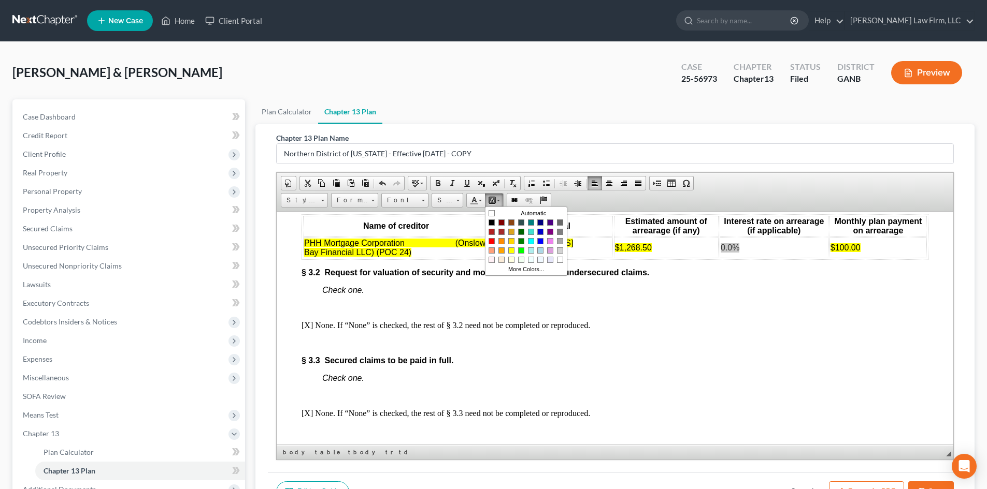
scroll to position [0, 0]
click at [511, 250] on span "Colors" at bounding box center [511, 250] width 6 height 6
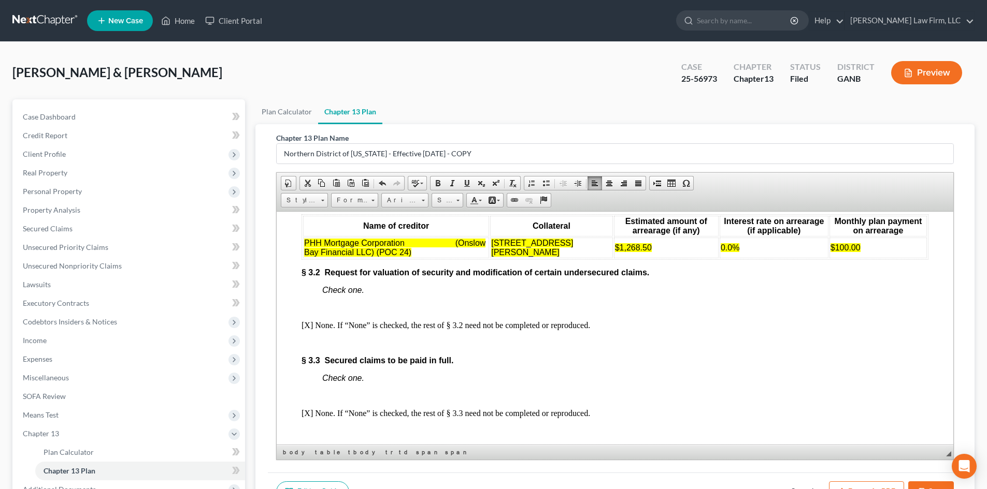
click at [700, 347] on p at bounding box center [614, 342] width 627 height 9
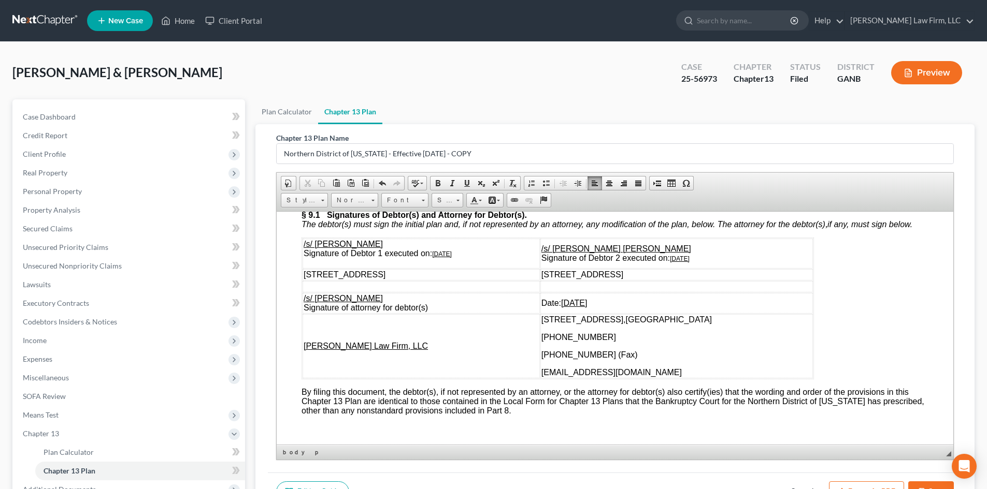
scroll to position [3383, 0]
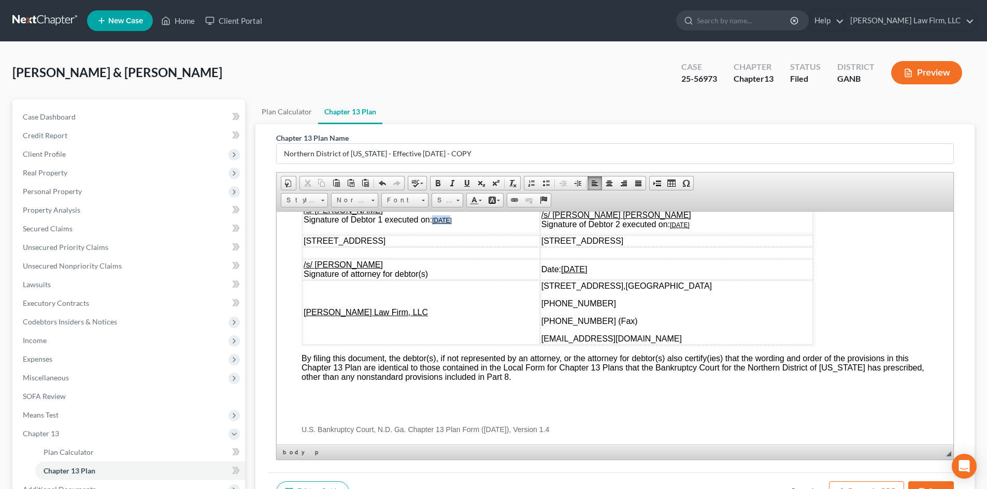
drag, startPoint x: 434, startPoint y: 252, endPoint x: 449, endPoint y: 250, distance: 14.7
click at [449, 224] on u "08/26/2025" at bounding box center [442, 219] width 20 height 7
drag, startPoint x: 682, startPoint y: 259, endPoint x: 695, endPoint y: 258, distance: 14.1
click at [689, 228] on u "08/26/2025" at bounding box center [680, 224] width 20 height 7
drag, startPoint x: 572, startPoint y: 300, endPoint x: 591, endPoint y: 301, distance: 19.2
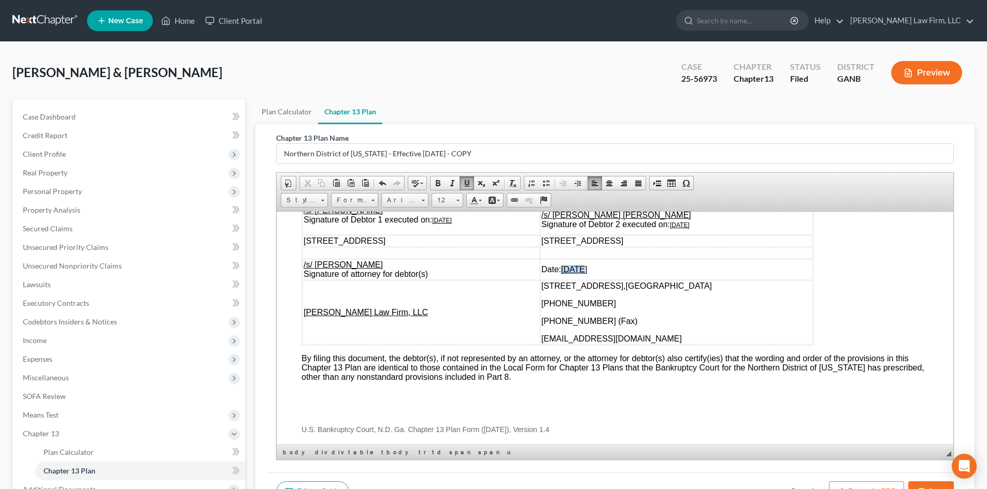
click at [587, 273] on u "08/26/2025" at bounding box center [574, 269] width 26 height 9
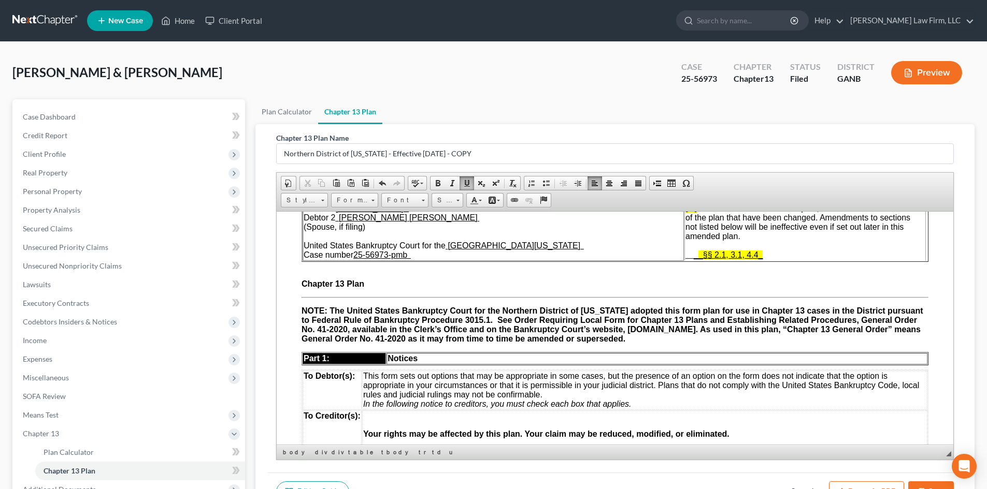
scroll to position [0, 0]
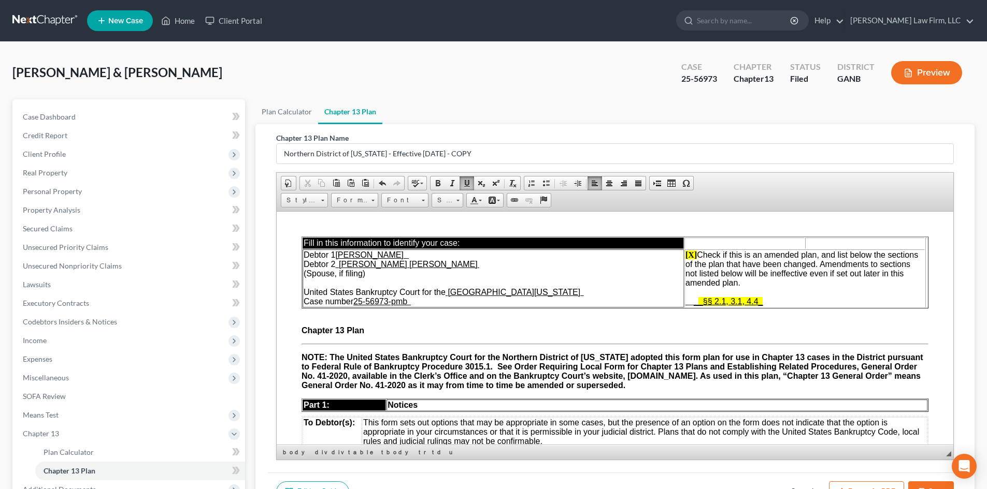
click at [757, 300] on span "_§§ 2.1, 3.1, 4.4_" at bounding box center [730, 301] width 65 height 9
click at [533, 379] on span "NOTE: The United States Bankruptcy Court for the Northern District of Georgia a…" at bounding box center [611, 371] width 621 height 37
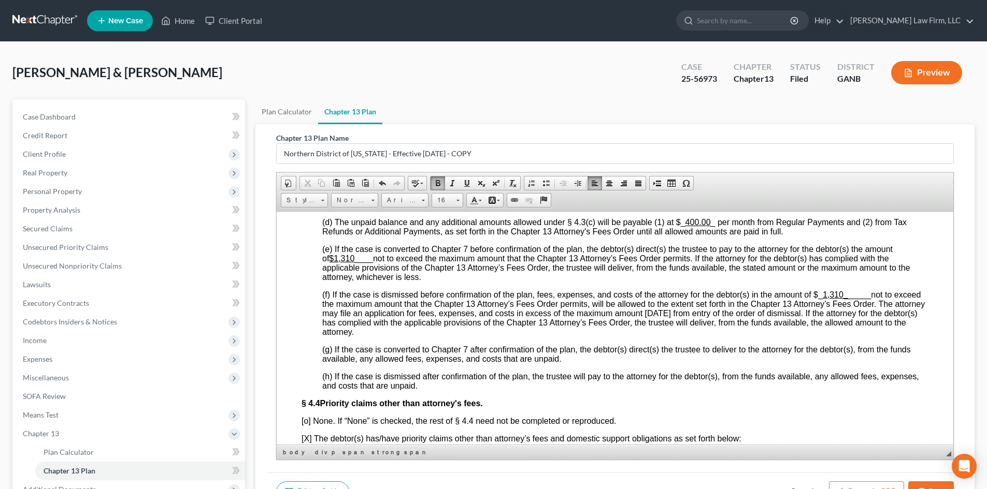
scroll to position [2555, 0]
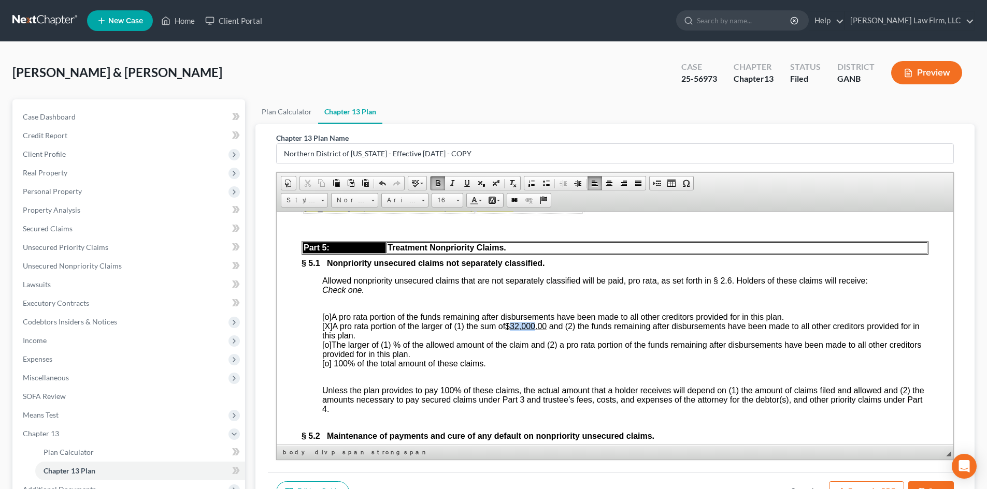
drag, startPoint x: 516, startPoint y: 357, endPoint x: 542, endPoint y: 358, distance: 25.9
click at [542, 330] on u "$32,000.00" at bounding box center [525, 326] width 41 height 9
drag, startPoint x: 511, startPoint y: 358, endPoint x: 558, endPoint y: 359, distance: 47.7
click at [558, 340] on span "] A pro rata portion of the larger of (1) the sum of $33,550.00 and (2) the fun…" at bounding box center [620, 331] width 597 height 18
click at [498, 203] on link "Background Color" at bounding box center [494, 200] width 18 height 13
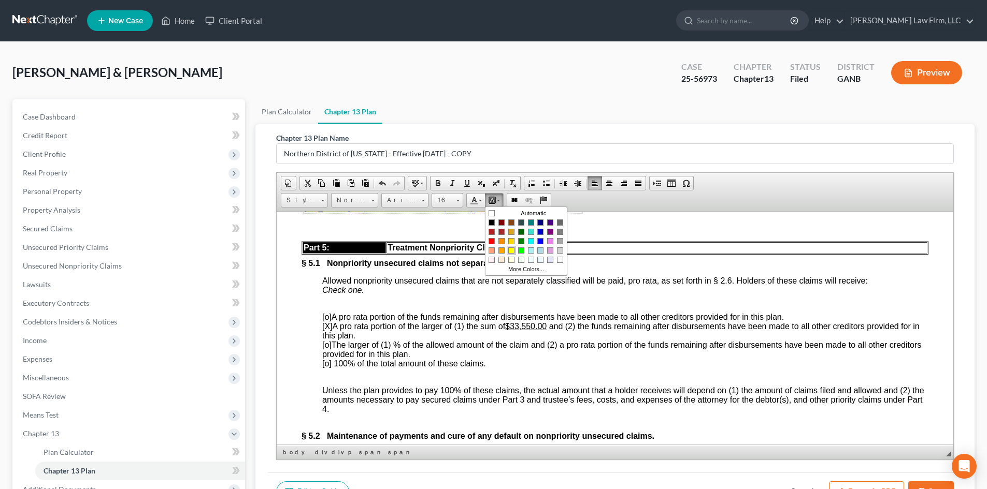
drag, startPoint x: 513, startPoint y: 251, endPoint x: 741, endPoint y: 265, distance: 228.3
click at [513, 251] on span "Colors" at bounding box center [511, 250] width 6 height 6
click at [634, 368] on p "[o] A pro rata portion of the funds remaining after disbursements have been mad…" at bounding box center [625, 340] width 606 height 56
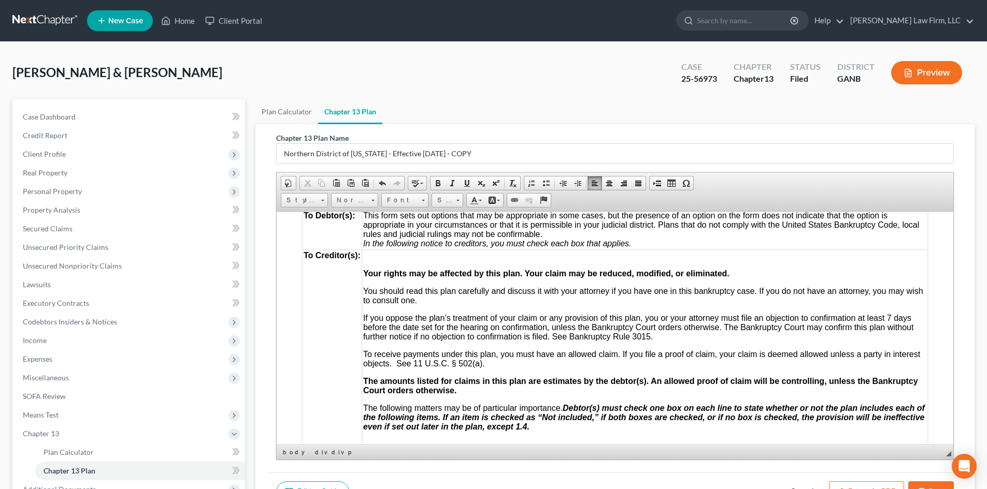
scroll to position [117, 0]
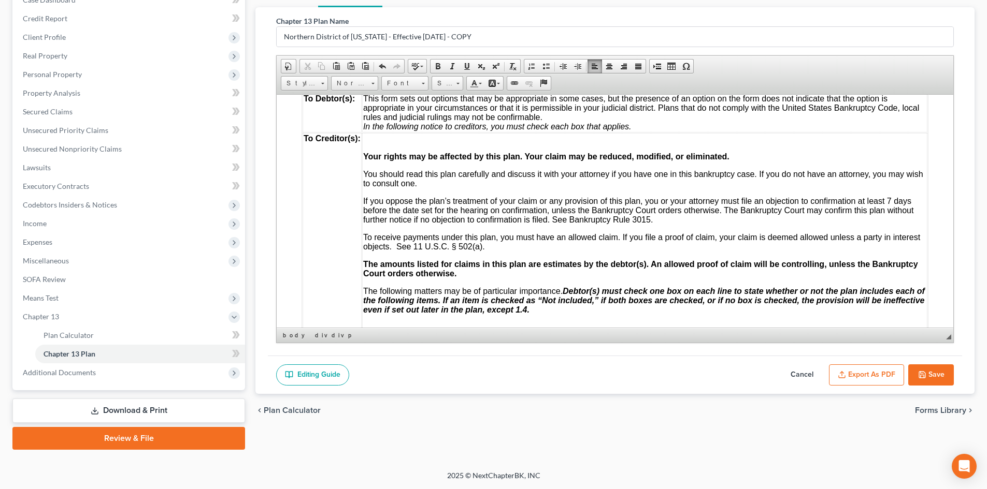
click at [935, 371] on button "Save" at bounding box center [931, 376] width 46 height 22
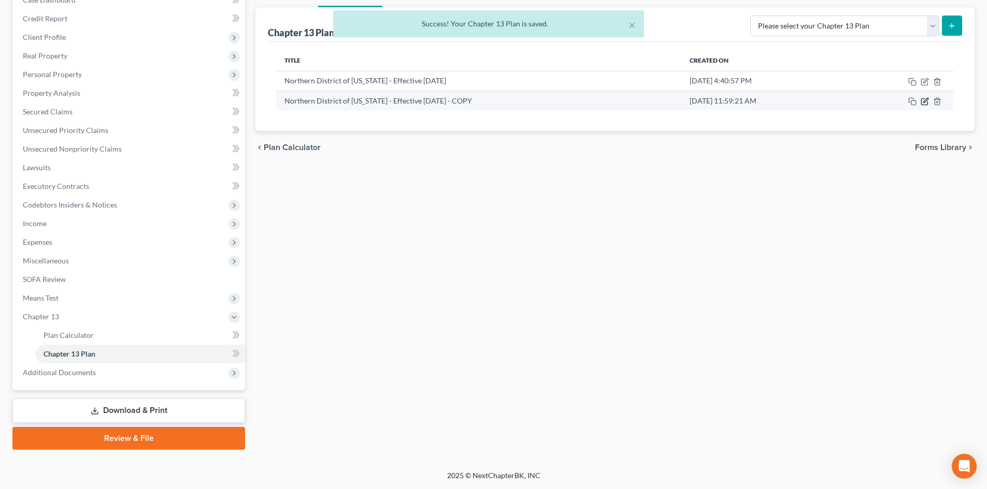
click at [924, 100] on icon "button" at bounding box center [924, 101] width 8 height 8
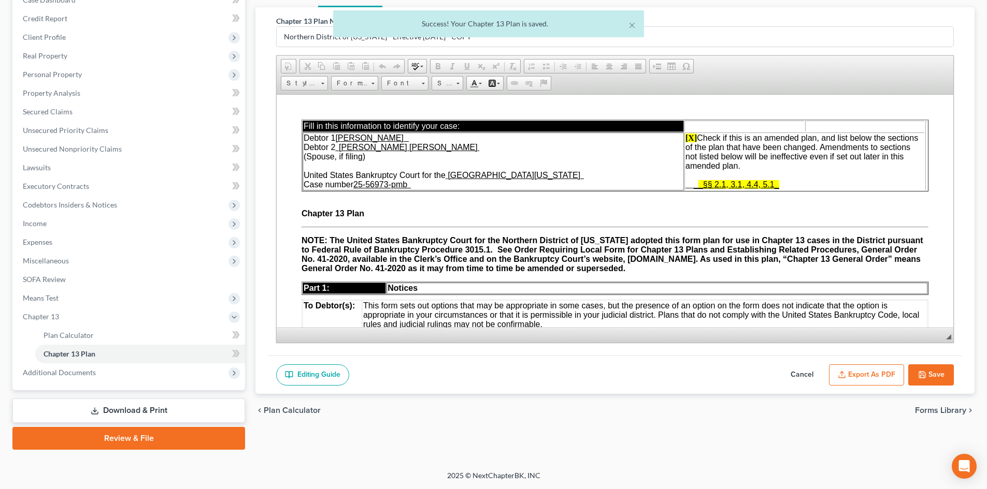
scroll to position [0, 0]
click at [872, 375] on button "Export as PDF" at bounding box center [866, 376] width 75 height 22
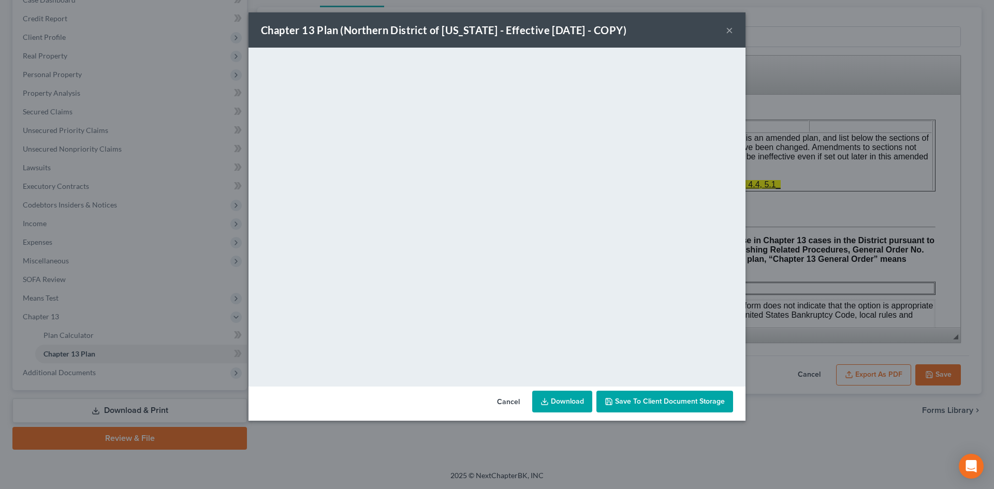
drag, startPoint x: 570, startPoint y: 400, endPoint x: 568, endPoint y: 383, distance: 16.6
click at [570, 400] on link "Download" at bounding box center [562, 402] width 60 height 22
click at [729, 31] on button "×" at bounding box center [729, 30] width 7 height 12
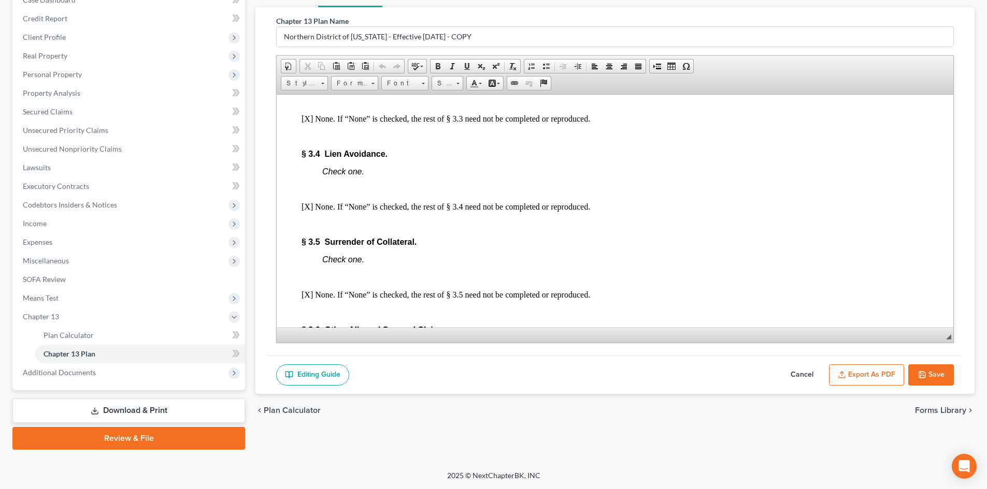
scroll to position [1519, 0]
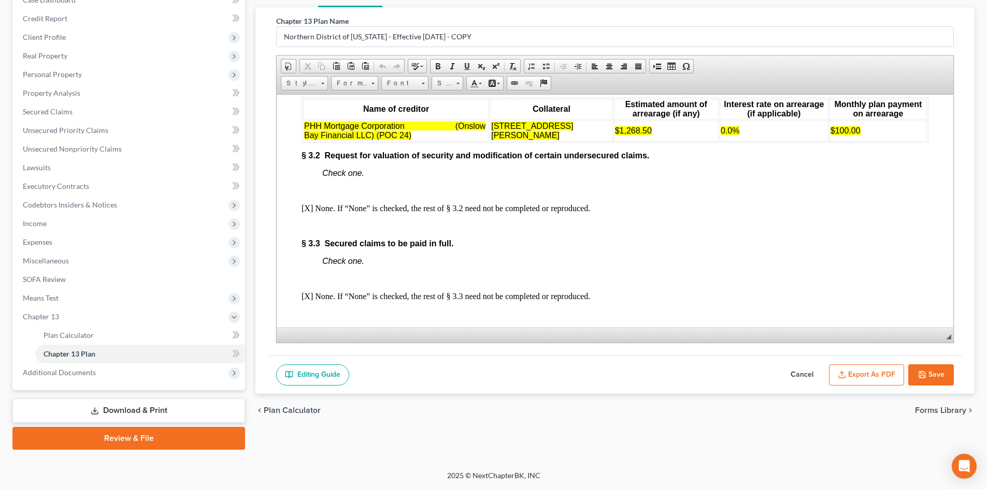
click at [833, 135] on span "$100.00" at bounding box center [845, 130] width 30 height 9
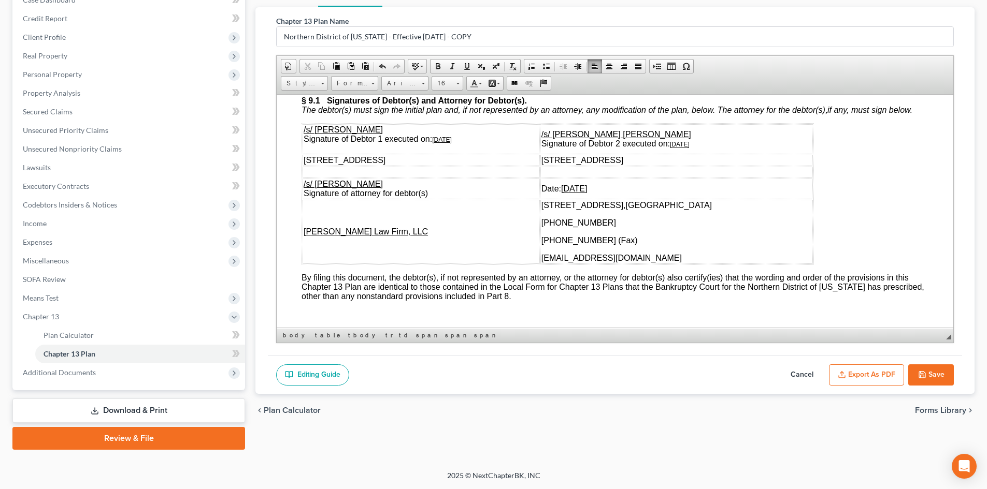
scroll to position [3465, 0]
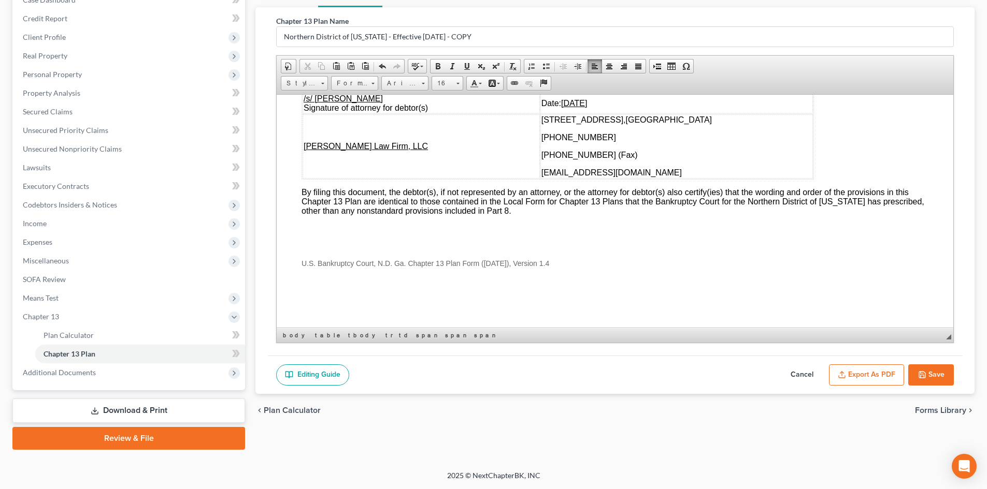
click at [929, 373] on button "Save" at bounding box center [931, 376] width 46 height 22
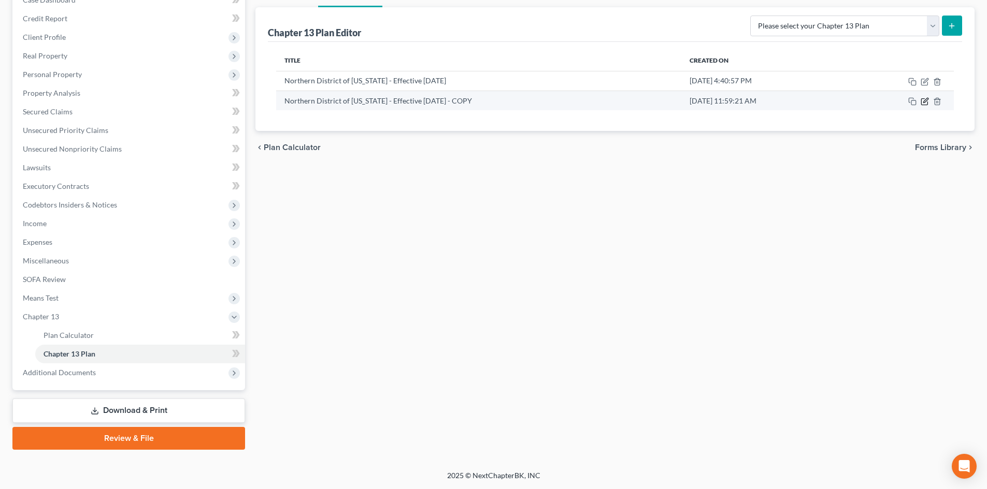
click at [925, 99] on icon "button" at bounding box center [924, 101] width 8 height 8
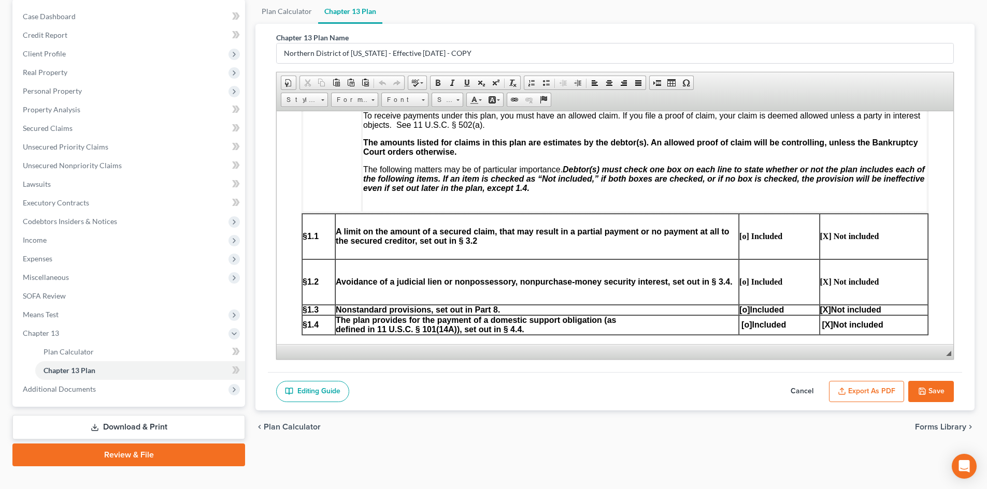
scroll to position [117, 0]
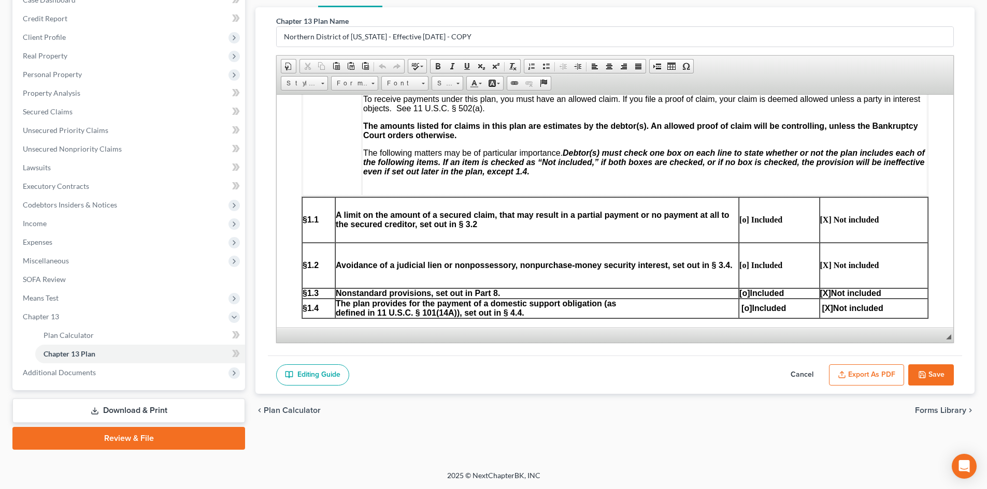
click at [862, 373] on button "Export as PDF" at bounding box center [866, 376] width 75 height 22
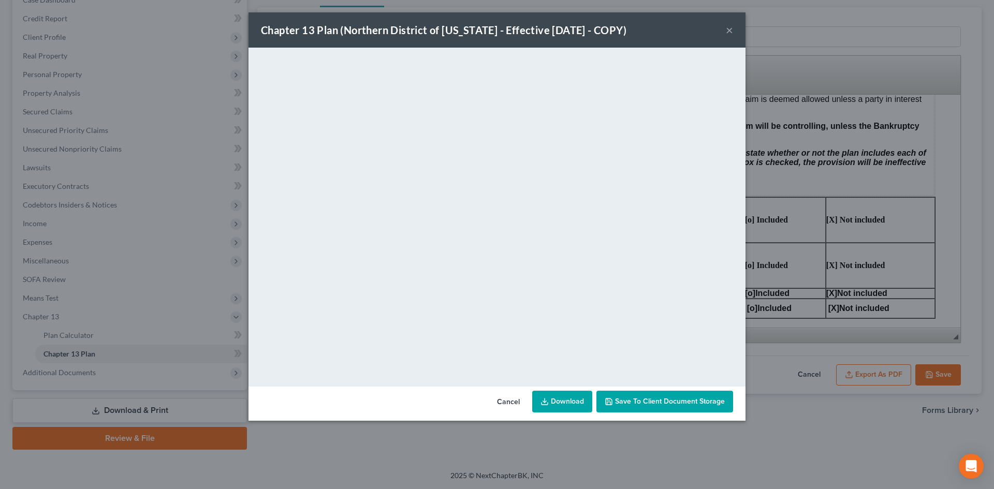
click at [556, 402] on link "Download" at bounding box center [562, 402] width 60 height 22
click at [729, 31] on button "×" at bounding box center [729, 30] width 7 height 12
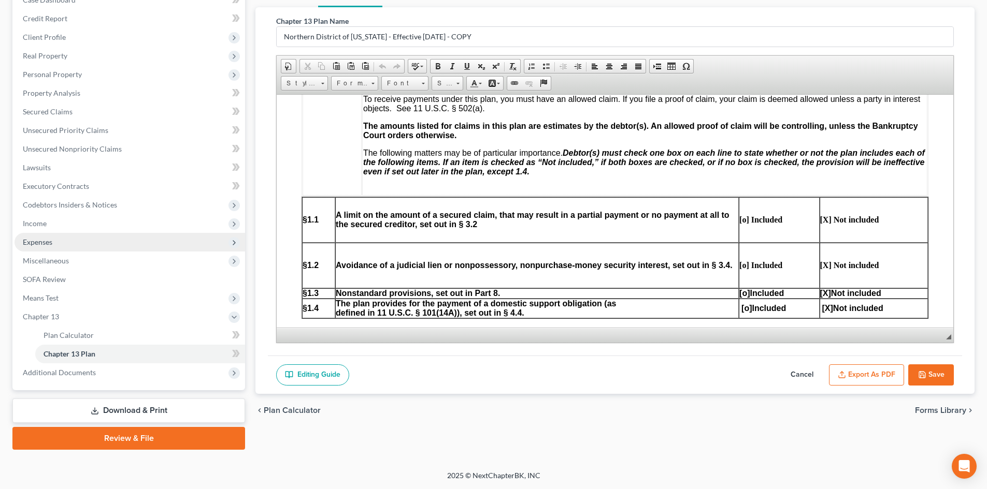
click at [33, 240] on span "Expenses" at bounding box center [38, 242] width 30 height 9
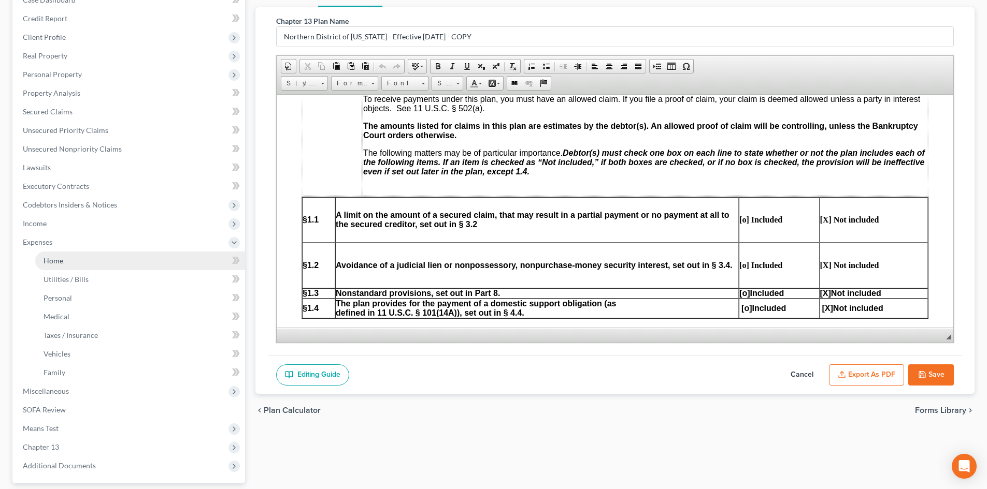
click at [51, 258] on span "Home" at bounding box center [54, 260] width 20 height 9
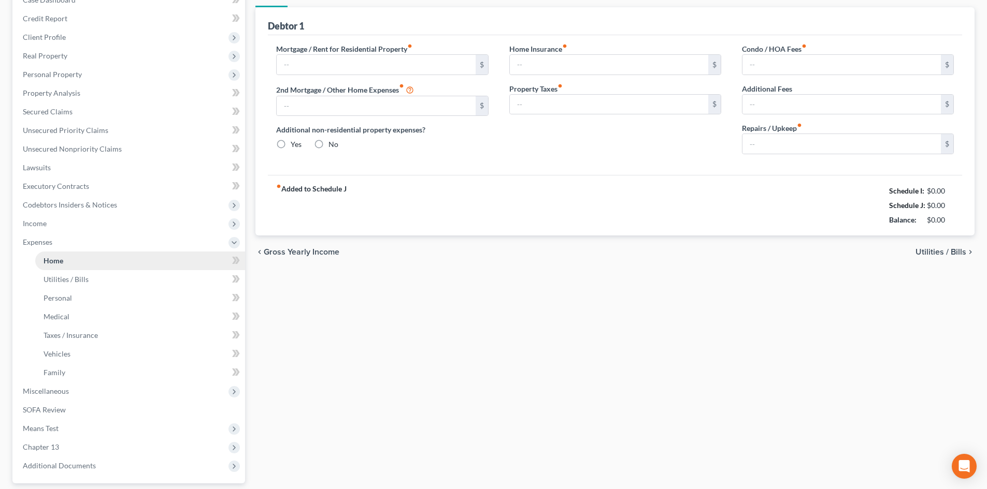
scroll to position [28, 0]
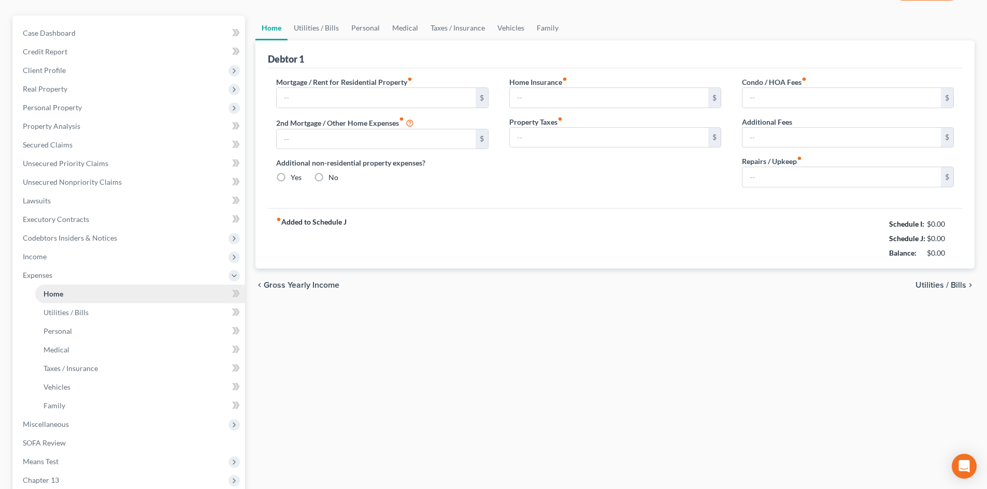
type input "2,332.00"
type input "0.00"
radio input "true"
type input "0.00"
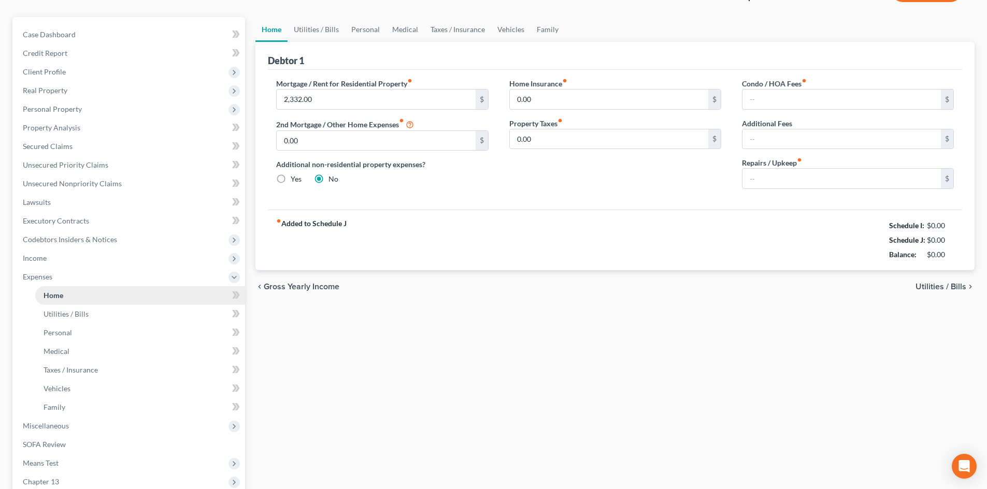
type input "0.00"
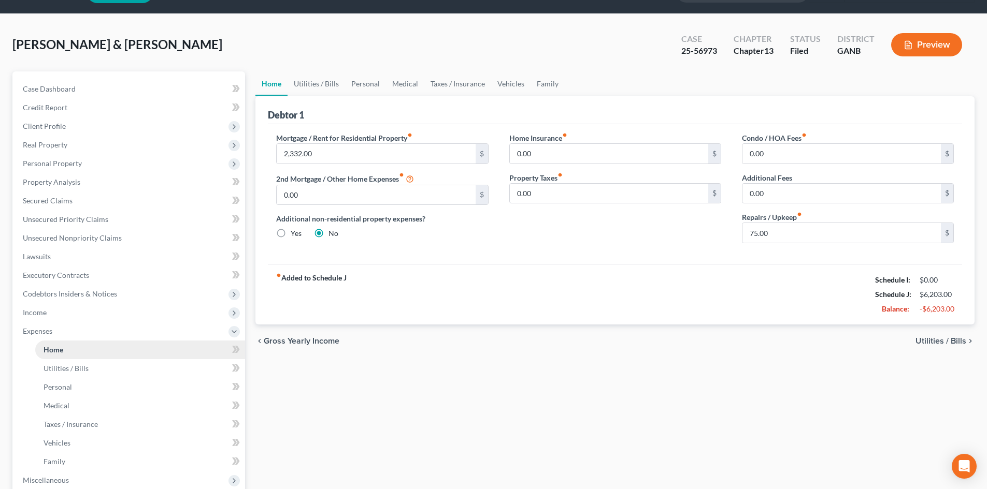
scroll to position [0, 0]
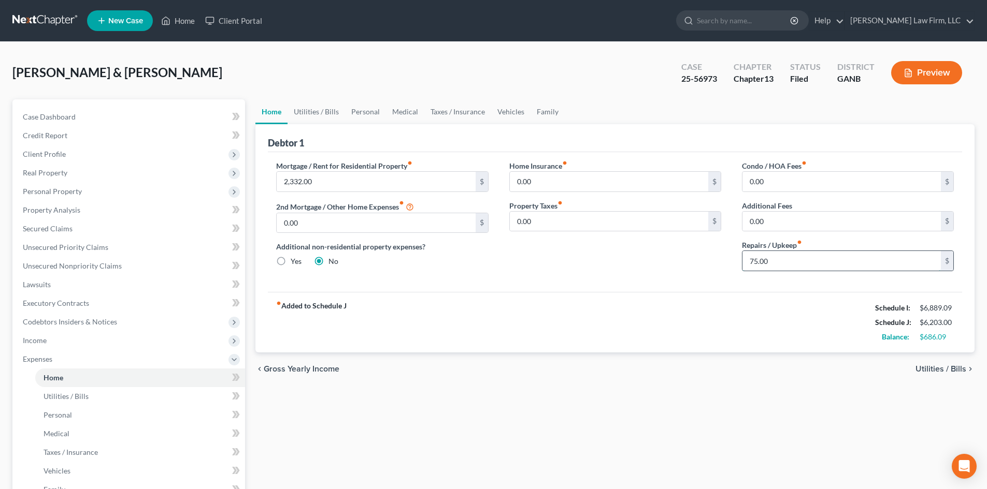
click at [781, 260] on input "75.00" at bounding box center [841, 261] width 198 height 20
type input "25"
click at [663, 298] on div "fiber_manual_record Added to Schedule J Schedule I: $6,889.09 Schedule J: $6,15…" at bounding box center [615, 322] width 694 height 61
click at [307, 109] on link "Utilities / Bills" at bounding box center [315, 111] width 57 height 25
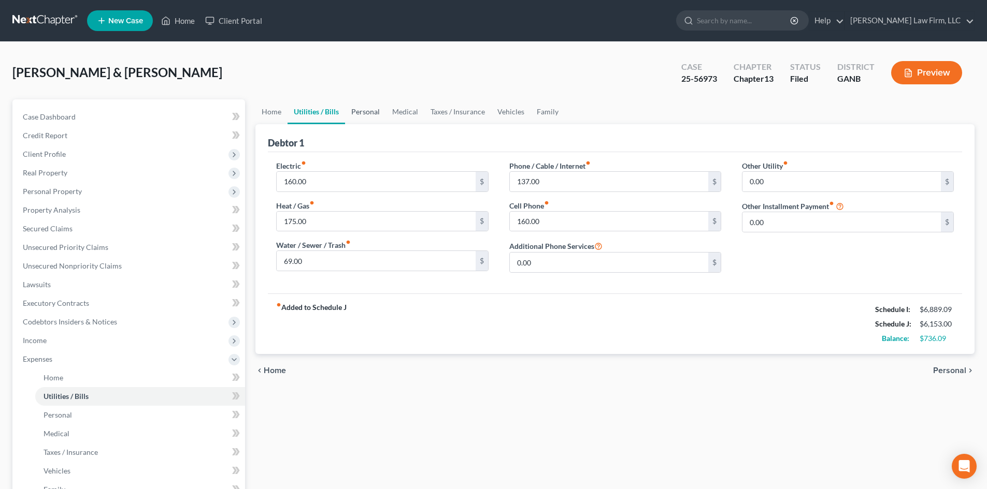
click at [378, 112] on link "Personal" at bounding box center [365, 111] width 41 height 25
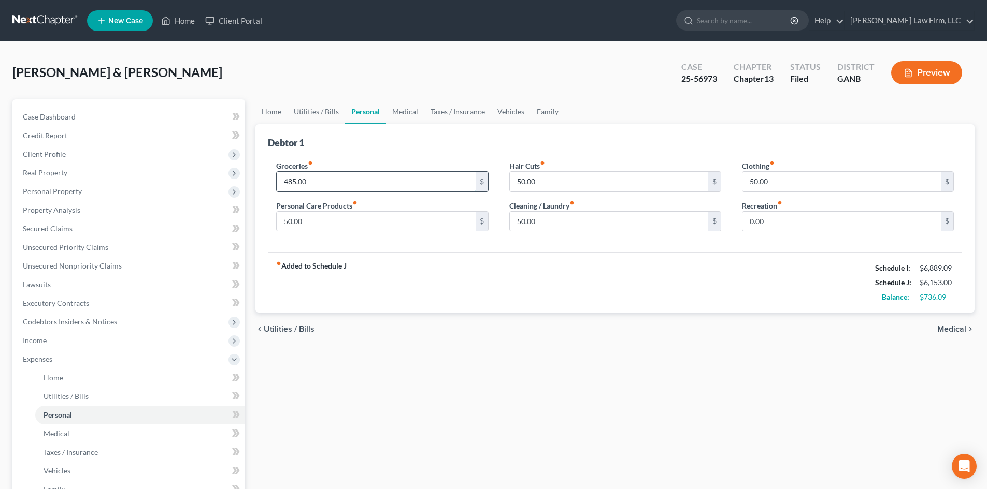
click at [345, 180] on input "485.00" at bounding box center [376, 182] width 198 height 20
type input "453"
click at [446, 280] on div "fiber_manual_record Added to Schedule J Schedule I: $6,889.09 Schedule J: $6,12…" at bounding box center [615, 282] width 694 height 61
click at [407, 114] on link "Medical" at bounding box center [405, 111] width 38 height 25
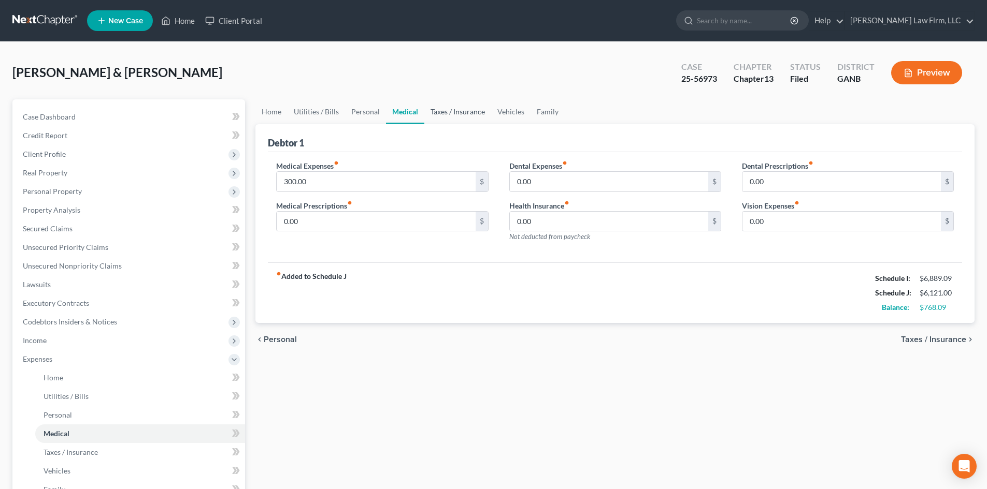
click at [466, 112] on link "Taxes / Insurance" at bounding box center [457, 111] width 67 height 25
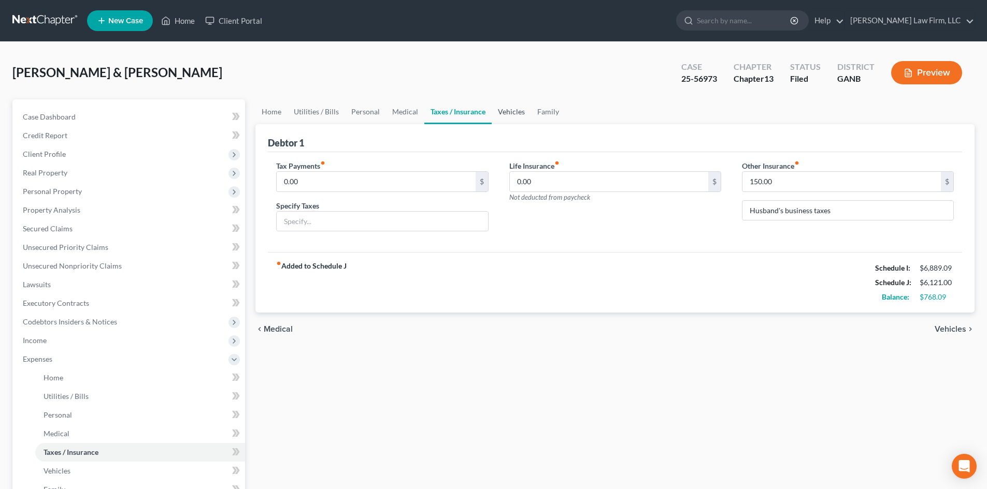
click at [510, 115] on link "Vehicles" at bounding box center [510, 111] width 39 height 25
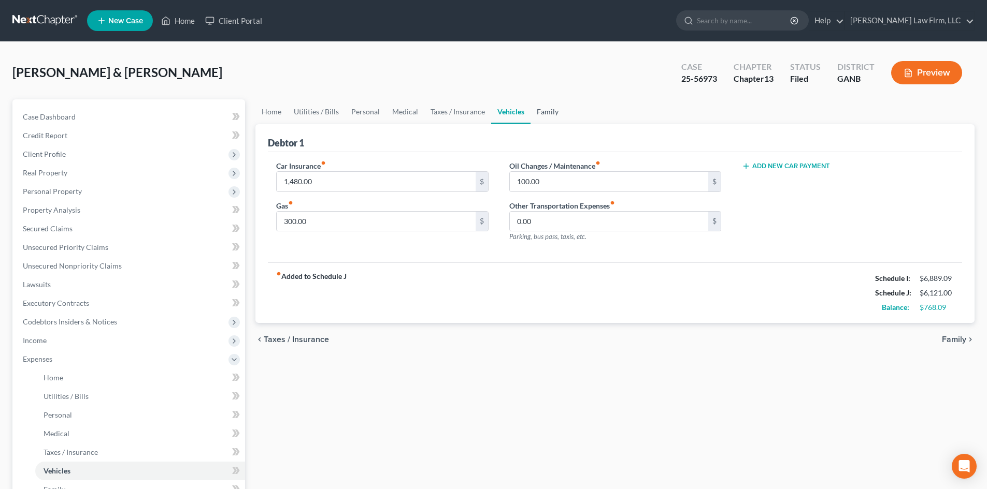
click at [537, 115] on link "Family" at bounding box center [547, 111] width 34 height 25
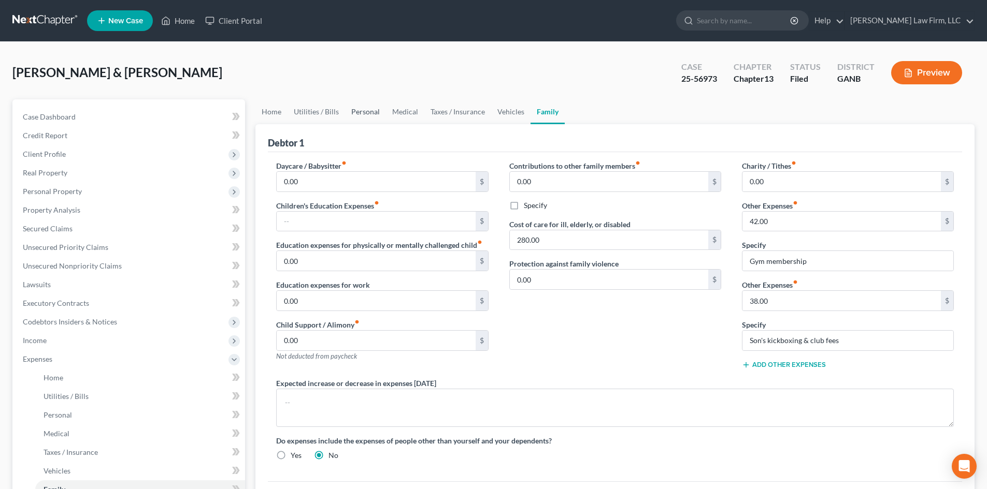
click at [366, 114] on link "Personal" at bounding box center [365, 111] width 41 height 25
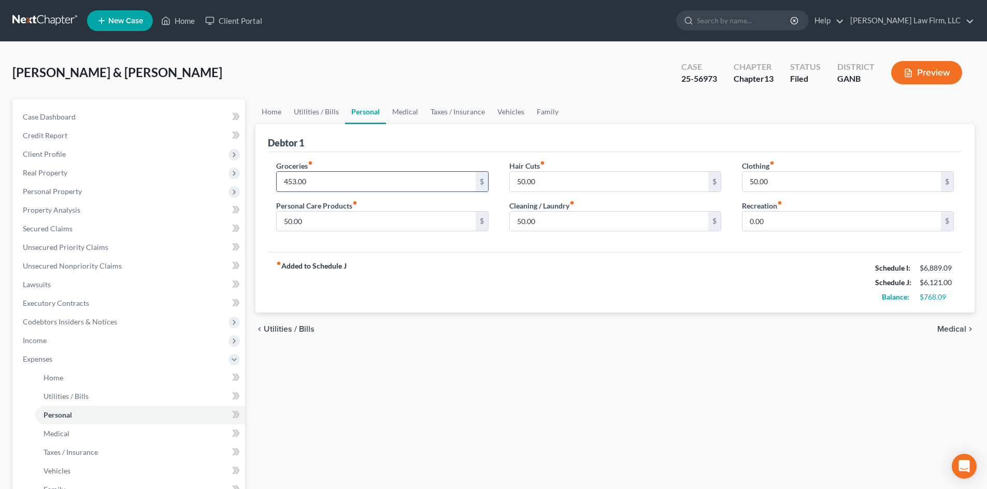
click at [325, 175] on input "453.00" at bounding box center [376, 182] width 198 height 20
type input "460"
click at [501, 271] on div "fiber_manual_record Added to Schedule J Schedule I: $6,889.09 Schedule J: $6,12…" at bounding box center [615, 282] width 694 height 61
click at [533, 112] on link "Family" at bounding box center [547, 111] width 34 height 25
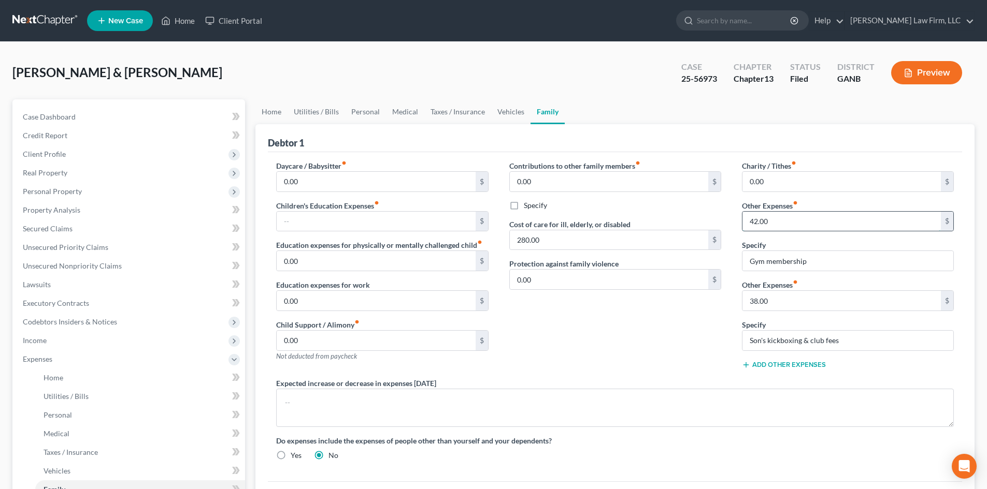
click at [753, 225] on input "42.00" at bounding box center [841, 222] width 198 height 20
type input "35"
click at [674, 317] on div "Contributions to other family members fiber_manual_record 0.00 $ Specify Cost o…" at bounding box center [615, 270] width 233 height 218
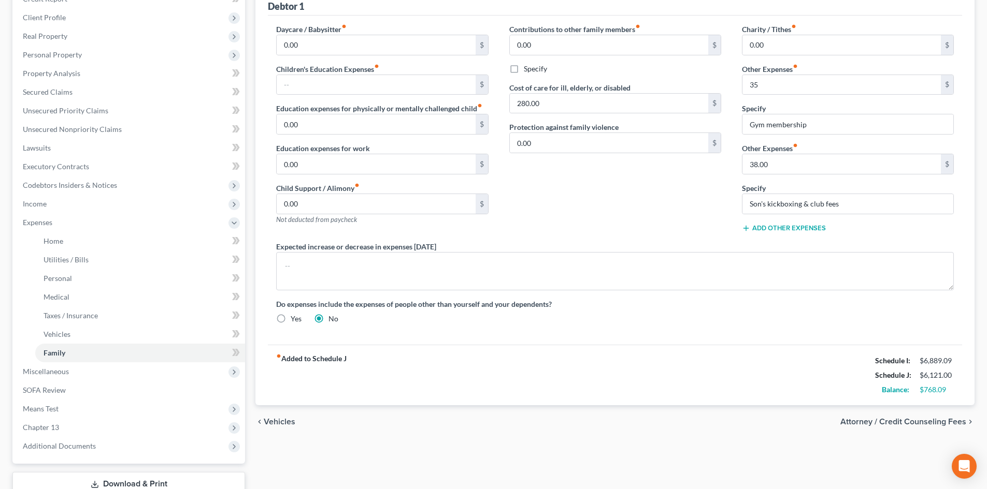
scroll to position [138, 0]
click at [85, 187] on span "Codebtors Insiders & Notices" at bounding box center [70, 183] width 94 height 9
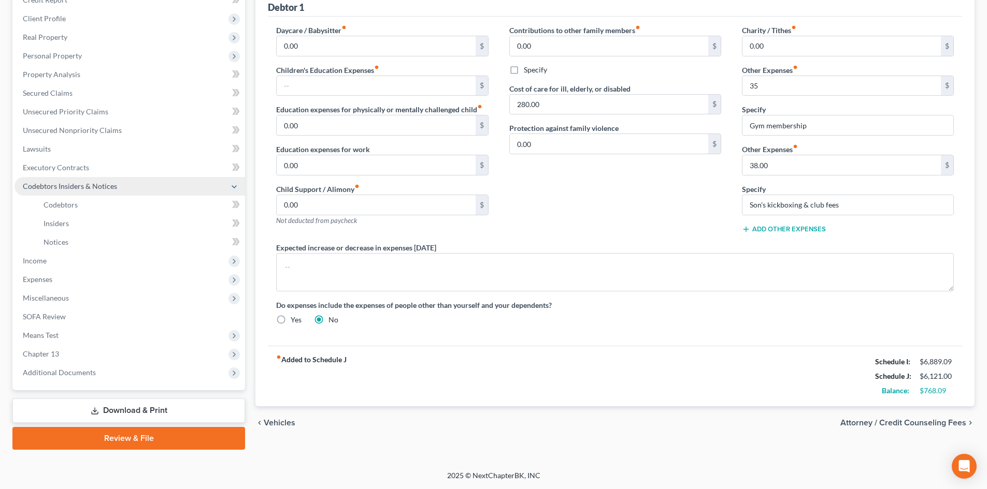
scroll to position [136, 0]
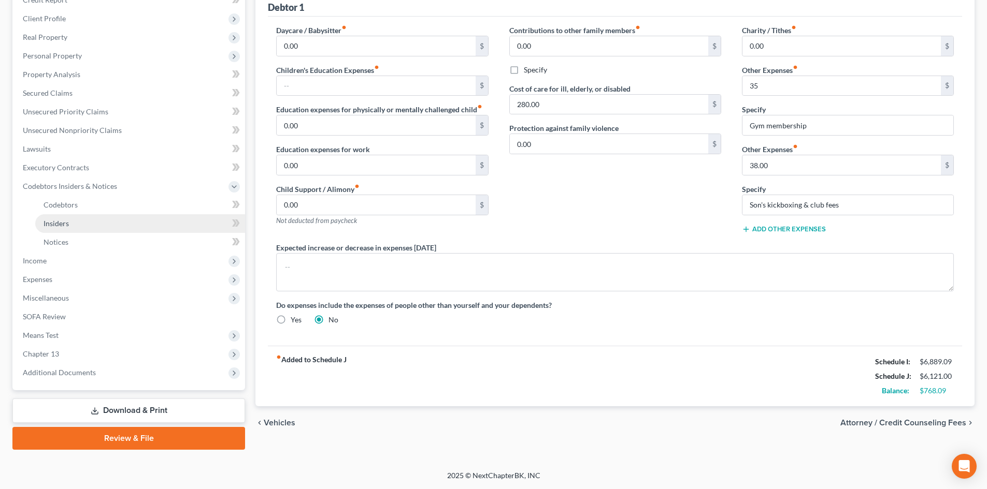
click at [67, 223] on span "Insiders" at bounding box center [56, 223] width 25 height 9
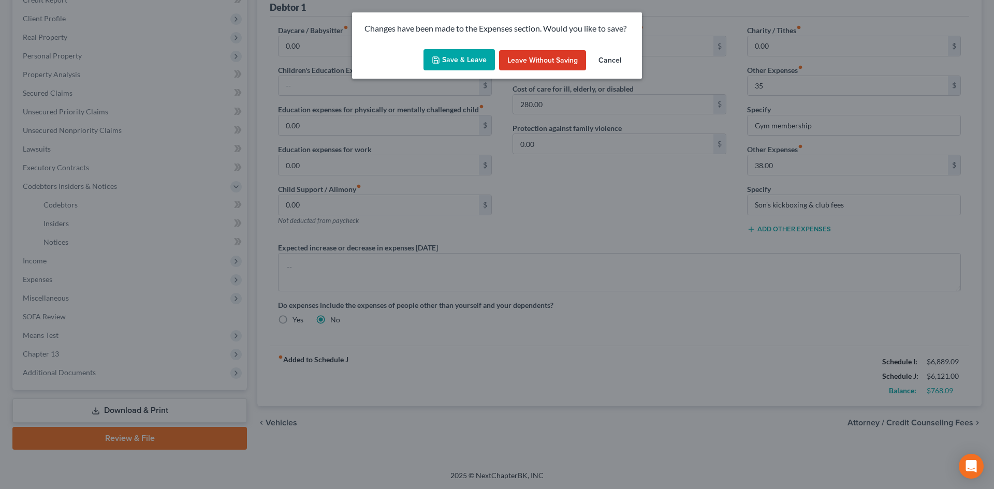
click at [455, 56] on button "Save & Leave" at bounding box center [459, 60] width 71 height 22
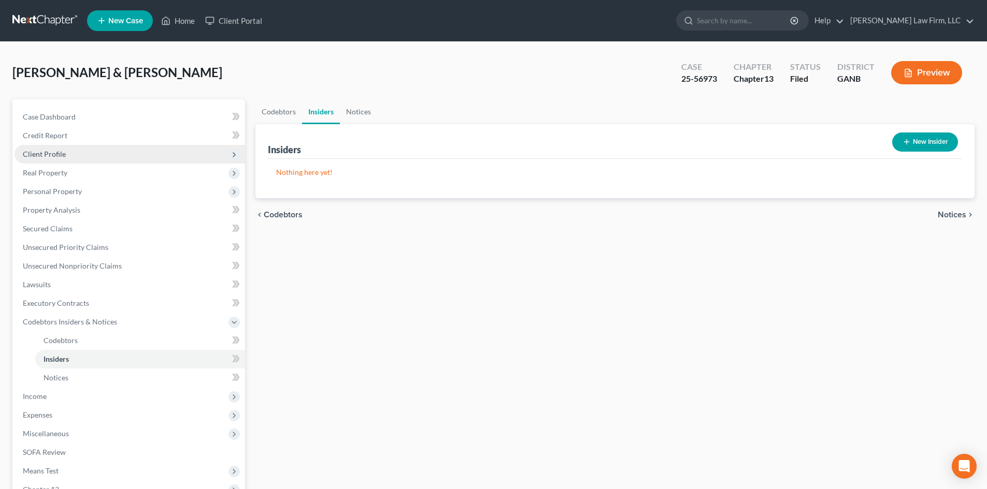
click at [49, 162] on span "Client Profile" at bounding box center [130, 154] width 230 height 19
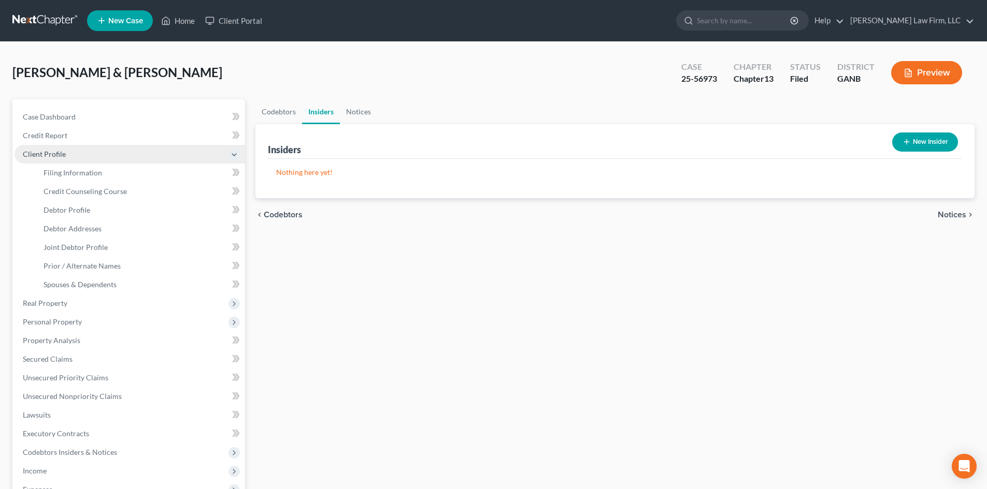
click at [65, 157] on span "Client Profile" at bounding box center [130, 154] width 230 height 19
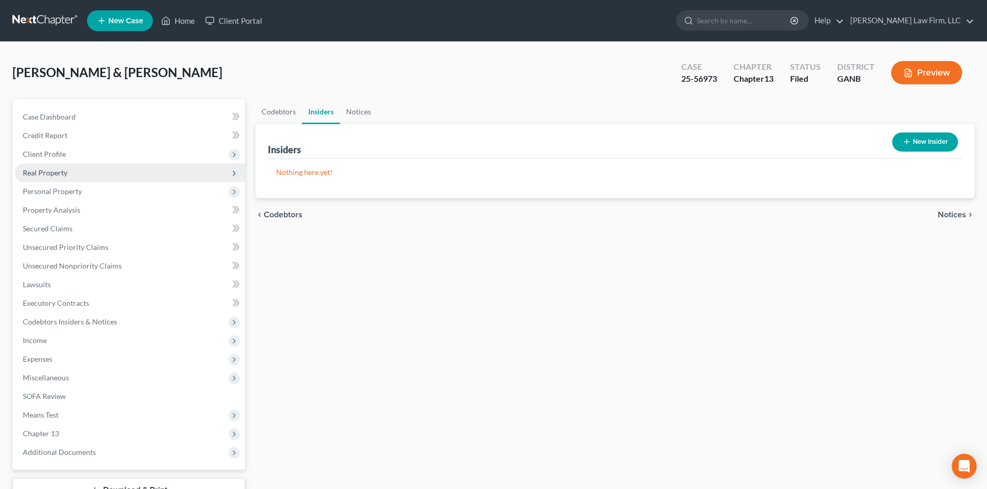
click at [48, 177] on span "Real Property" at bounding box center [130, 173] width 230 height 19
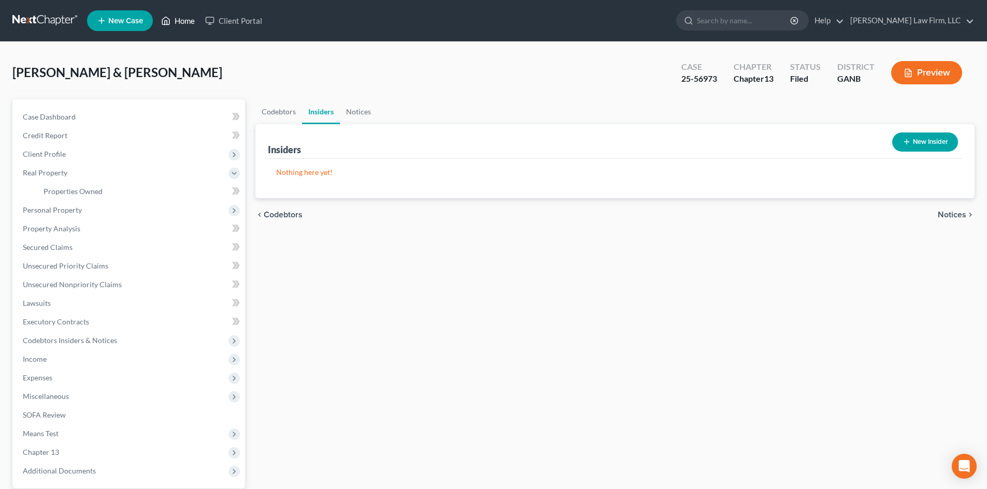
click at [181, 21] on link "Home" at bounding box center [178, 20] width 44 height 19
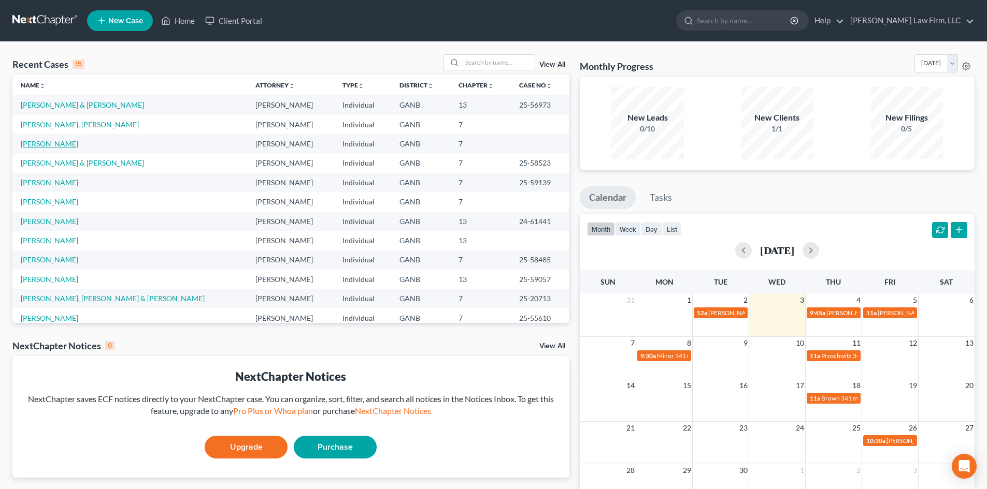
click at [52, 144] on link "Stuart, Maya" at bounding box center [49, 143] width 57 height 9
select select "10"
select select "6"
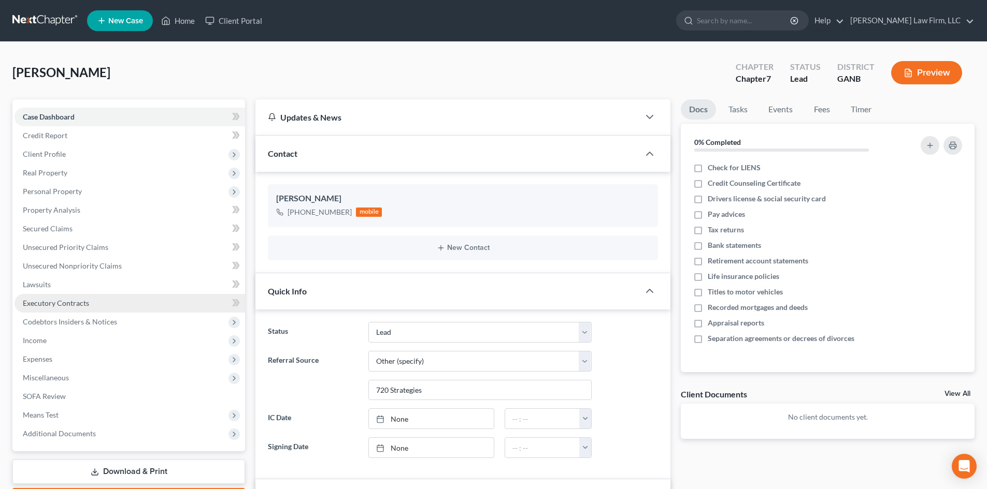
click at [78, 307] on span "Executory Contracts" at bounding box center [56, 303] width 66 height 9
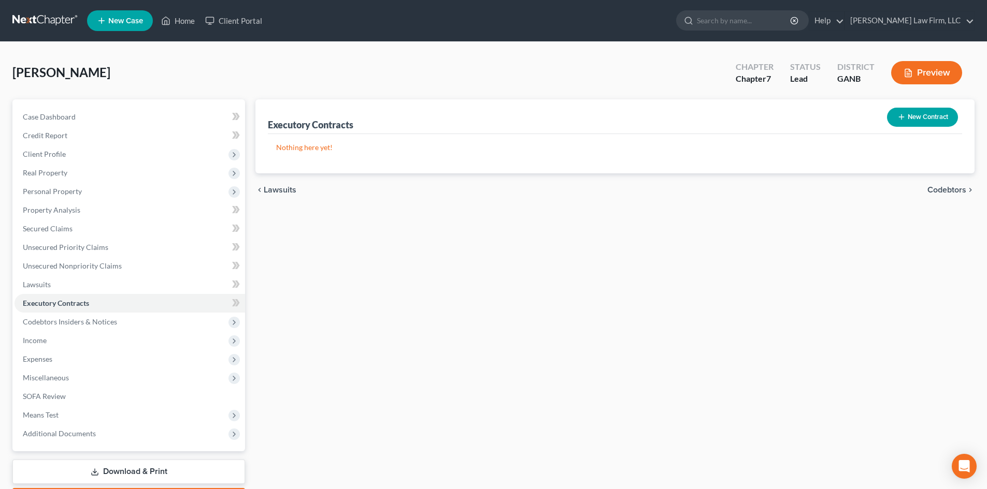
click at [912, 118] on button "New Contract" at bounding box center [922, 117] width 71 height 19
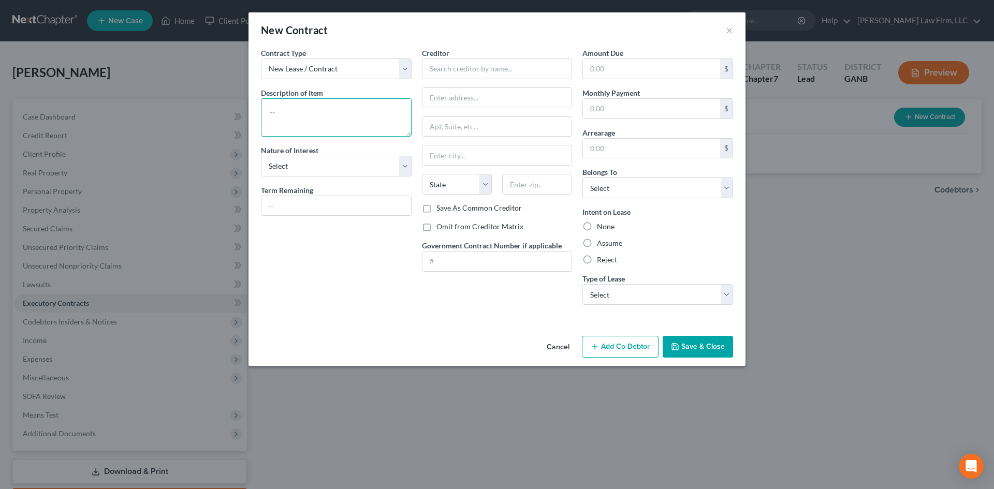
click at [333, 109] on textarea at bounding box center [336, 117] width 151 height 38
type textarea "Rental lease"
drag, startPoint x: 333, startPoint y: 163, endPoint x: 329, endPoint y: 176, distance: 13.6
click at [333, 163] on select "Select Purchaser Agent Lessor Lessee" at bounding box center [336, 166] width 151 height 21
select select "3"
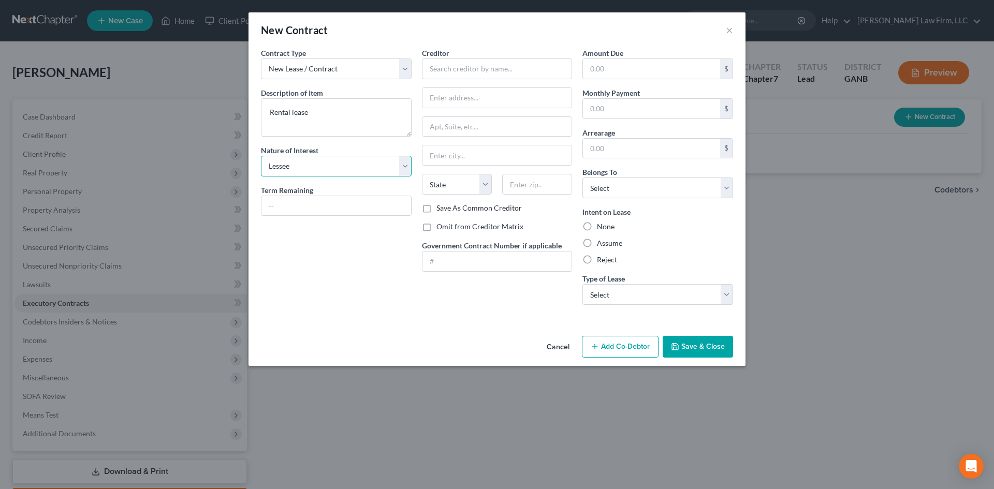
click at [261, 156] on select "Select Purchaser Agent Lessor Lessee" at bounding box center [336, 166] width 151 height 21
click at [313, 210] on input "text" at bounding box center [337, 206] width 150 height 20
type input "9 months"
click at [436, 75] on input "text" at bounding box center [497, 69] width 151 height 21
type input "Nde Nkimbeng"
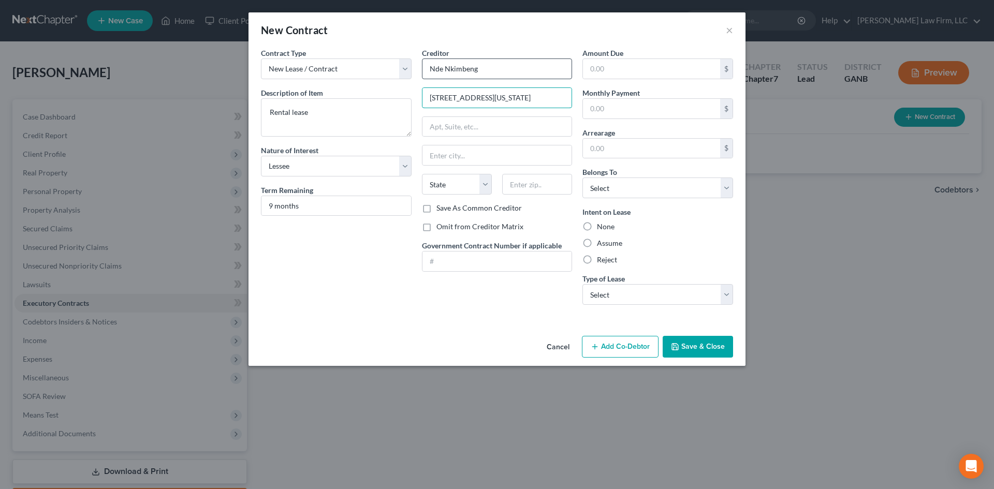
type input "380 New Jersey Ave NW"
type input "30314"
type input "Atlanta"
select select "10"
click at [693, 297] on select "Select Real Estate Car Other" at bounding box center [658, 294] width 151 height 21
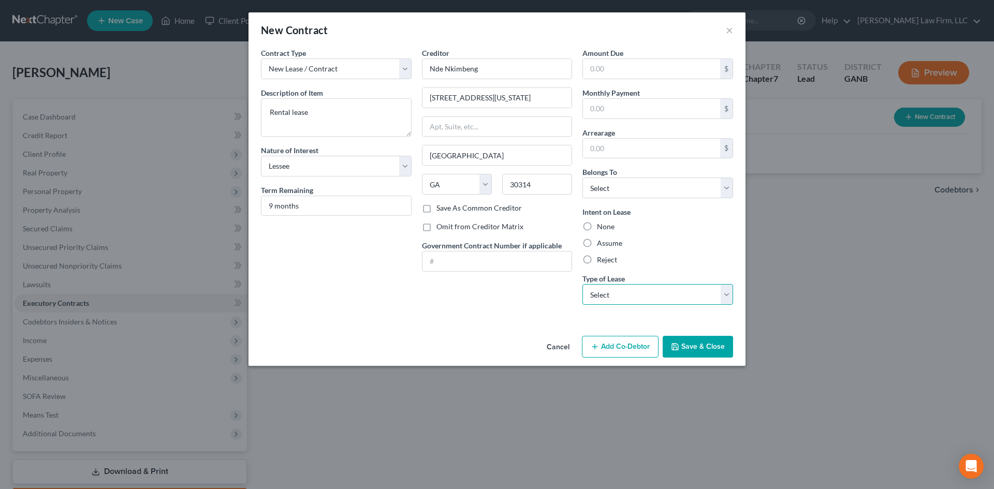
select select "0"
click at [583, 284] on select "Select Real Estate Car Other" at bounding box center [658, 294] width 151 height 21
click at [692, 345] on button "Save & Close" at bounding box center [698, 347] width 70 height 22
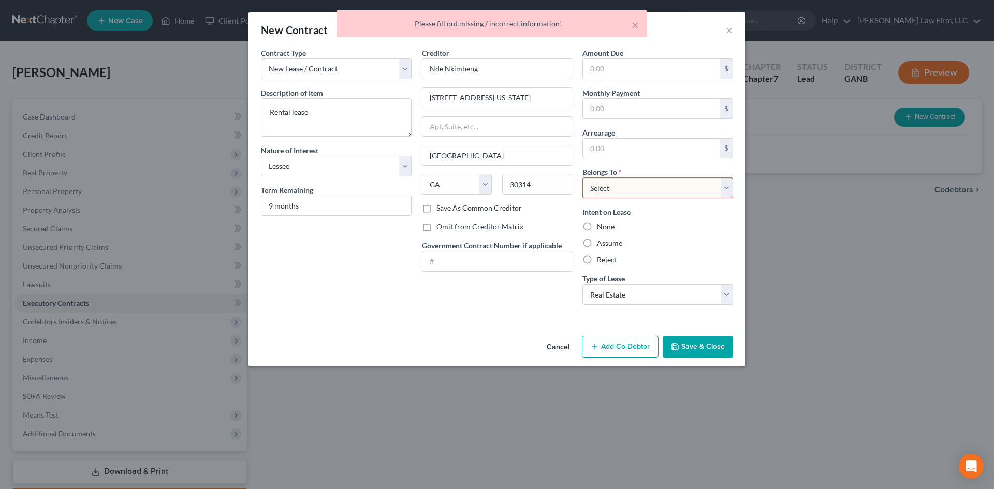
click at [644, 191] on select "Select Debtor 1 Only Debtor 2 Only Debtor 1 And Debtor 2 Only At Least One Of T…" at bounding box center [658, 188] width 151 height 21
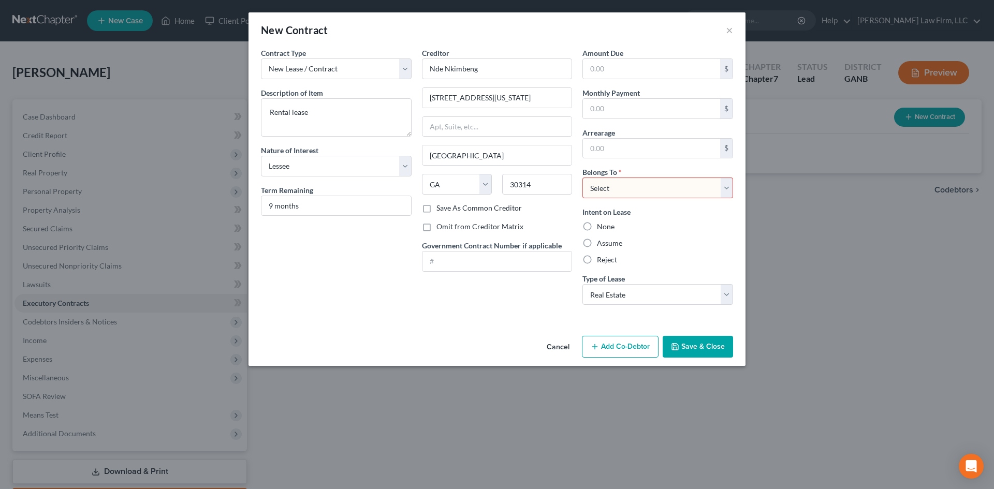
select select "0"
click at [583, 178] on select "Select Debtor 1 Only Debtor 2 Only Debtor 1 And Debtor 2 Only At Least One Of T…" at bounding box center [658, 188] width 151 height 21
click at [699, 350] on button "Save & Close" at bounding box center [698, 347] width 70 height 22
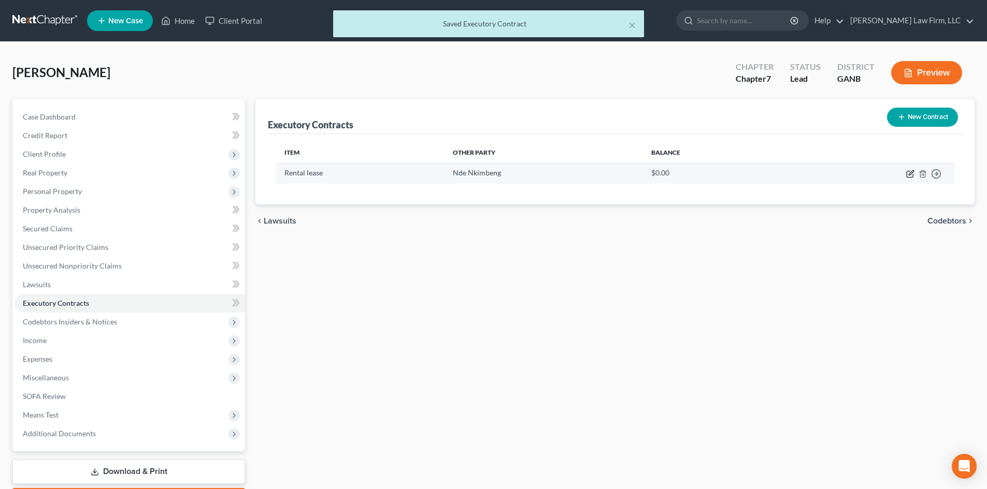
click at [910, 171] on icon "button" at bounding box center [910, 174] width 8 height 8
select select "3"
select select "10"
select select "0"
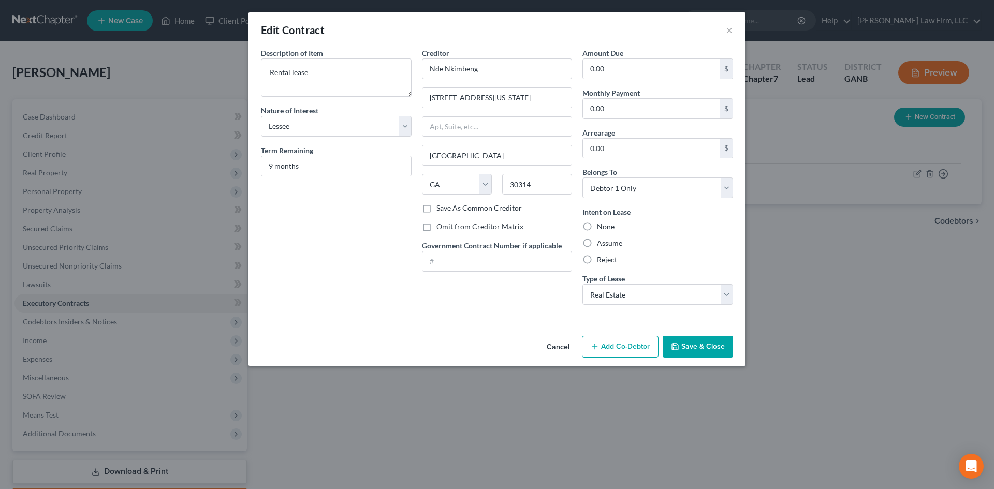
click at [437, 225] on label "Omit from Creditor Matrix" at bounding box center [480, 227] width 87 height 10
click at [441, 225] on input "Omit from Creditor Matrix" at bounding box center [444, 225] width 7 height 7
checkbox input "true"
click at [715, 349] on button "Save & Close" at bounding box center [698, 347] width 70 height 22
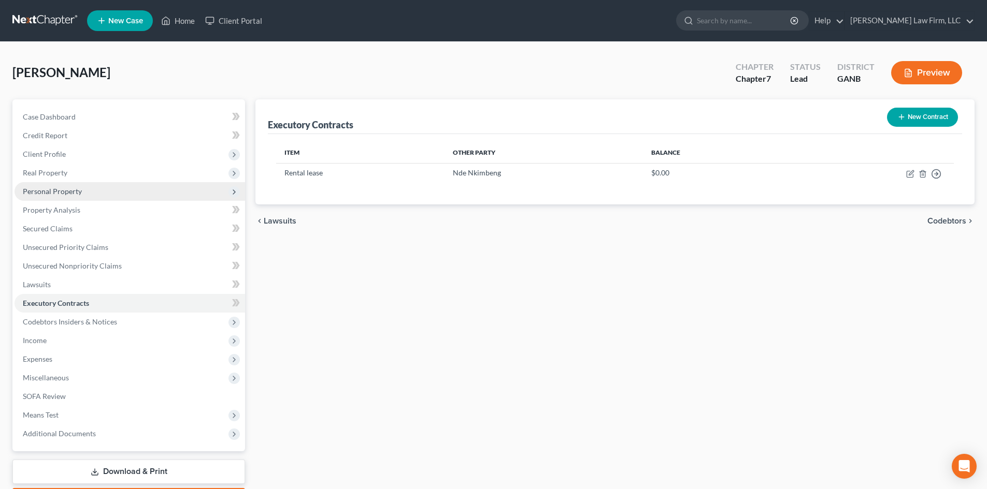
click at [59, 194] on span "Personal Property" at bounding box center [52, 191] width 59 height 9
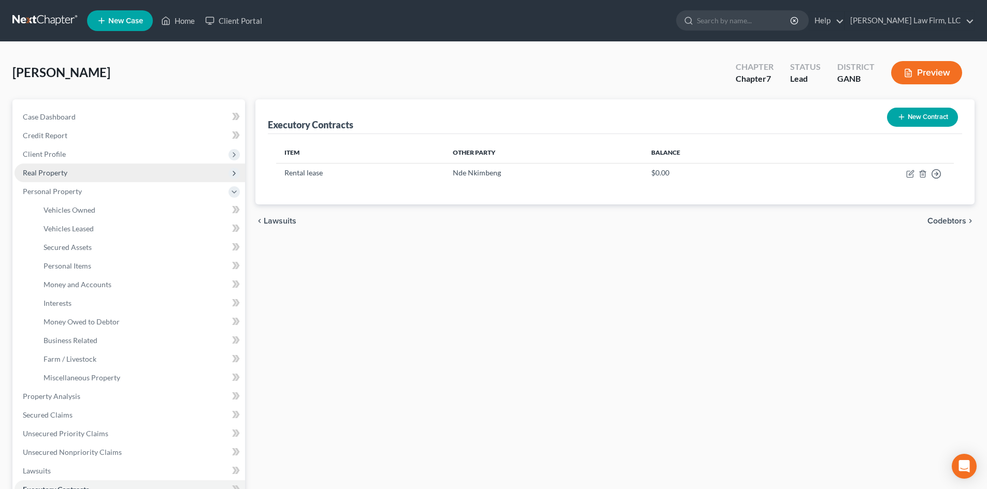
click at [54, 175] on span "Real Property" at bounding box center [45, 172] width 45 height 9
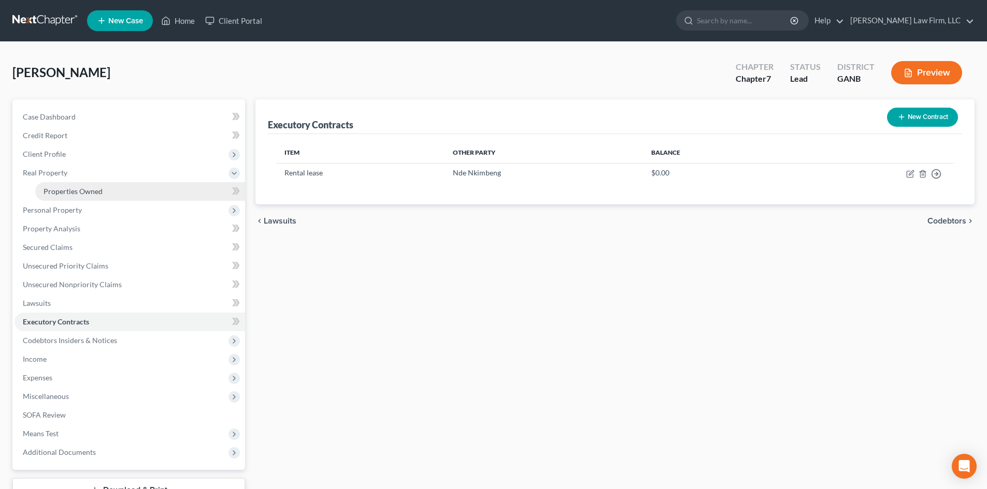
click at [54, 191] on span "Properties Owned" at bounding box center [73, 191] width 59 height 9
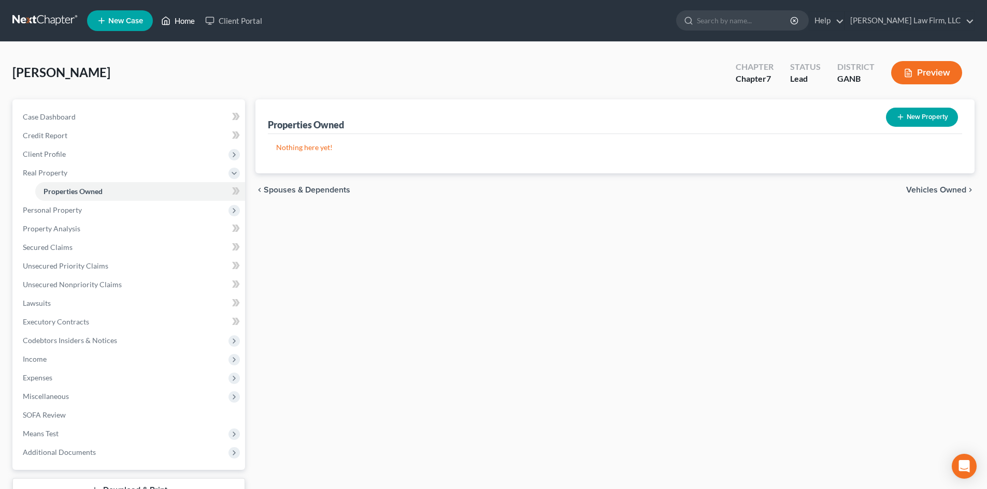
click at [181, 19] on link "Home" at bounding box center [178, 20] width 44 height 19
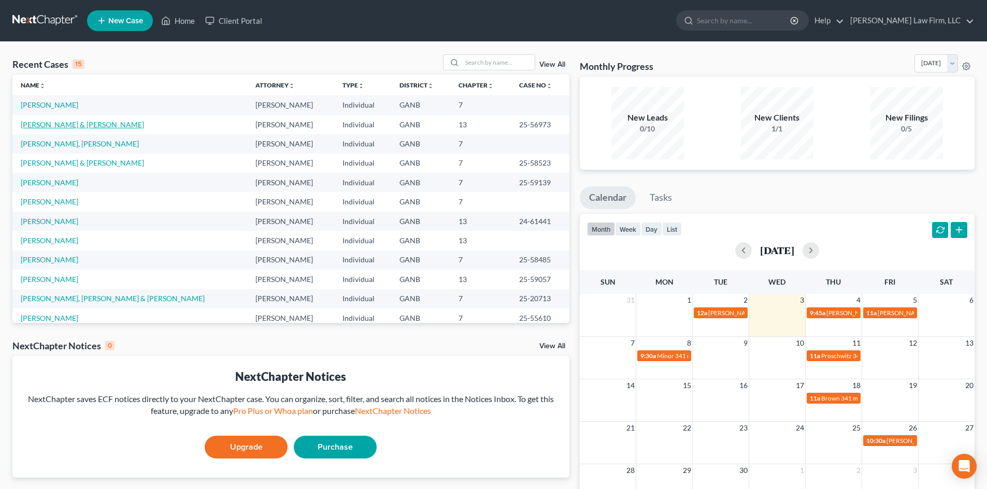
click at [51, 124] on link "Schechtel, Laura & Gaston" at bounding box center [82, 124] width 123 height 9
select select "6"
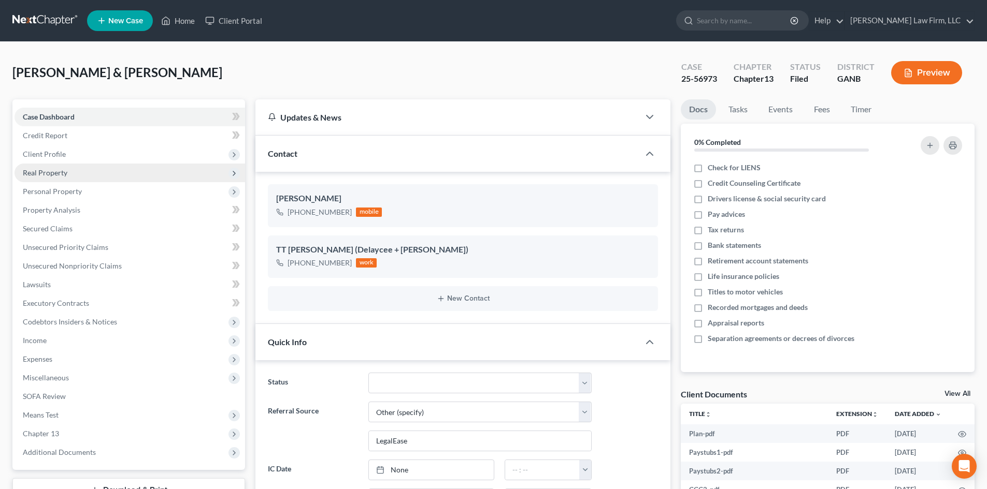
click at [40, 175] on span "Real Property" at bounding box center [45, 172] width 45 height 9
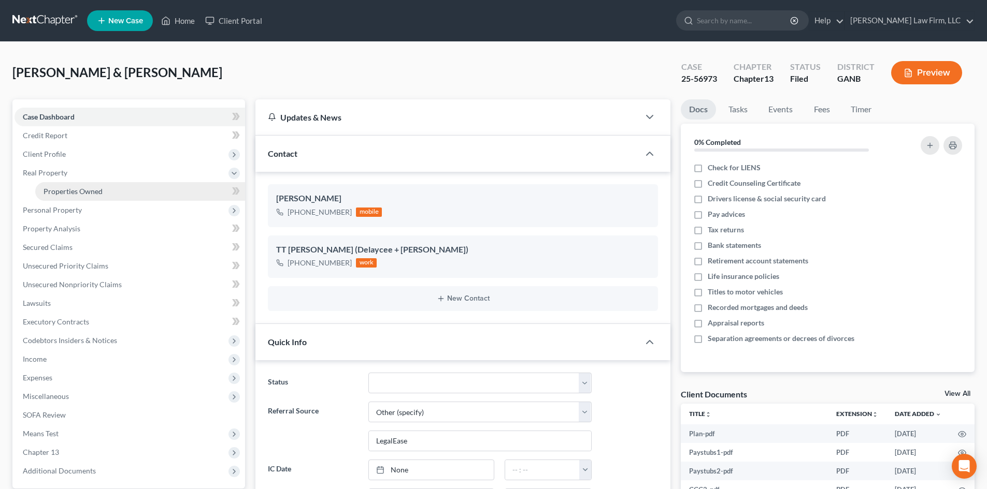
click at [40, 191] on link "Properties Owned" at bounding box center [140, 191] width 210 height 19
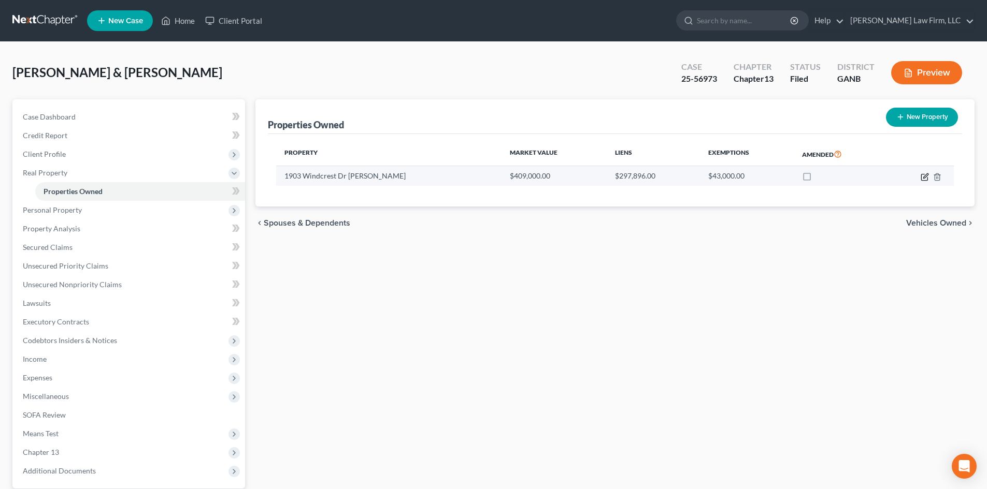
click at [924, 173] on icon "button" at bounding box center [924, 177] width 8 height 8
select select "10"
select select "2"
select select "0"
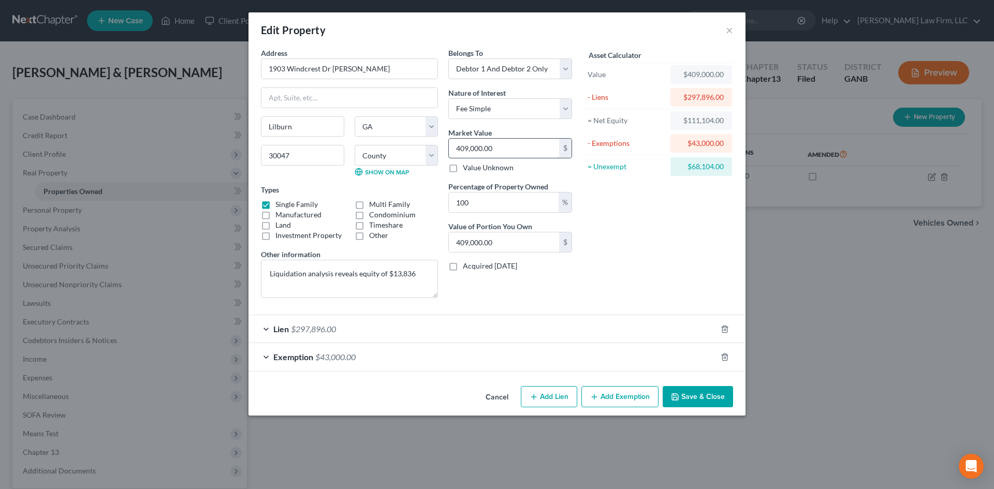
click at [518, 153] on input "409,000.00" at bounding box center [504, 149] width 110 height 20
click at [506, 146] on input "409,000.00" at bounding box center [504, 149] width 110 height 20
click at [485, 152] on input "409,000.00" at bounding box center [504, 149] width 110 height 20
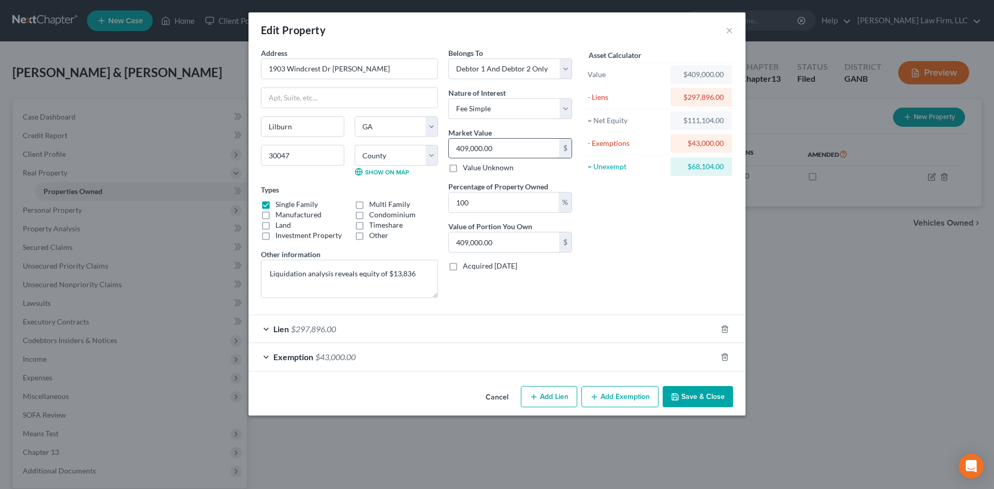
click at [485, 152] on input "409,000.00" at bounding box center [504, 149] width 110 height 20
type input "4"
type input "4.00"
type input "41"
type input "41.00"
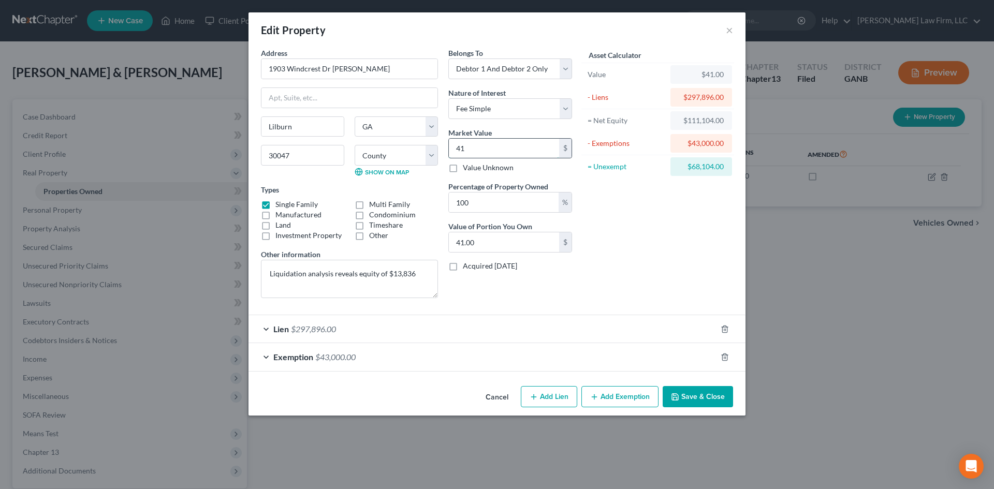
type input "412"
type input "412.00"
type input "4125"
click at [626, 233] on div "Asset Calculator Value $412,500.00 - Liens $297,896.00 = Net Equity -$297,484.0…" at bounding box center [657, 177] width 161 height 259
click at [712, 400] on button "Save & Close" at bounding box center [698, 397] width 70 height 22
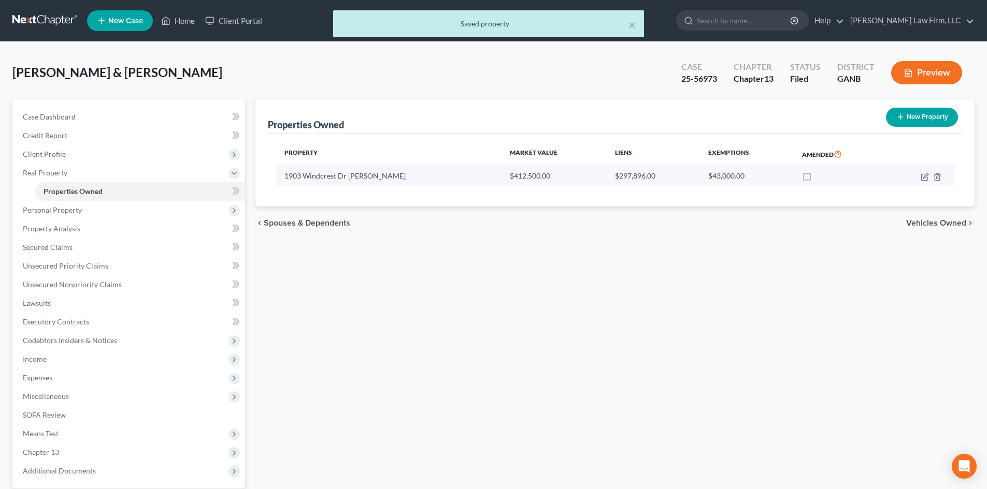
click at [816, 179] on label at bounding box center [816, 179] width 0 height 0
click at [820, 178] on input "checkbox" at bounding box center [823, 174] width 7 height 7
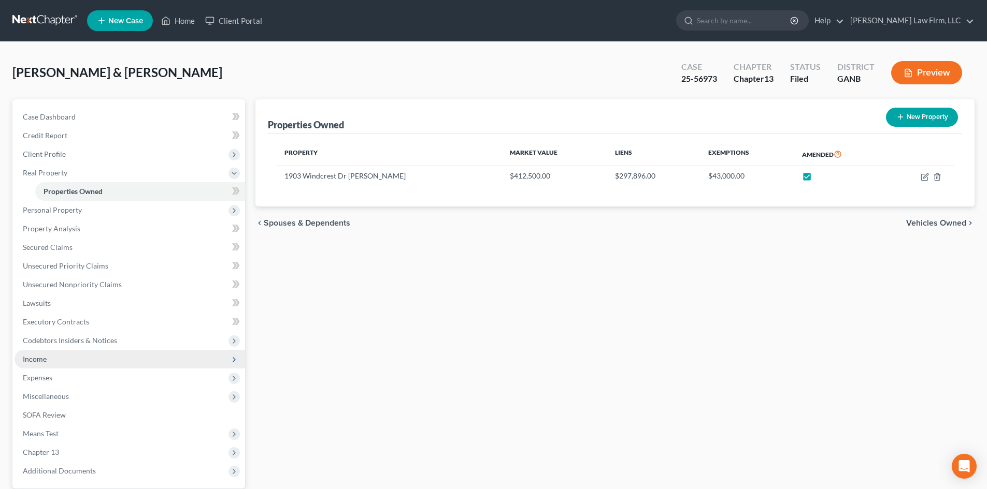
click at [45, 364] on span "Income" at bounding box center [130, 359] width 230 height 19
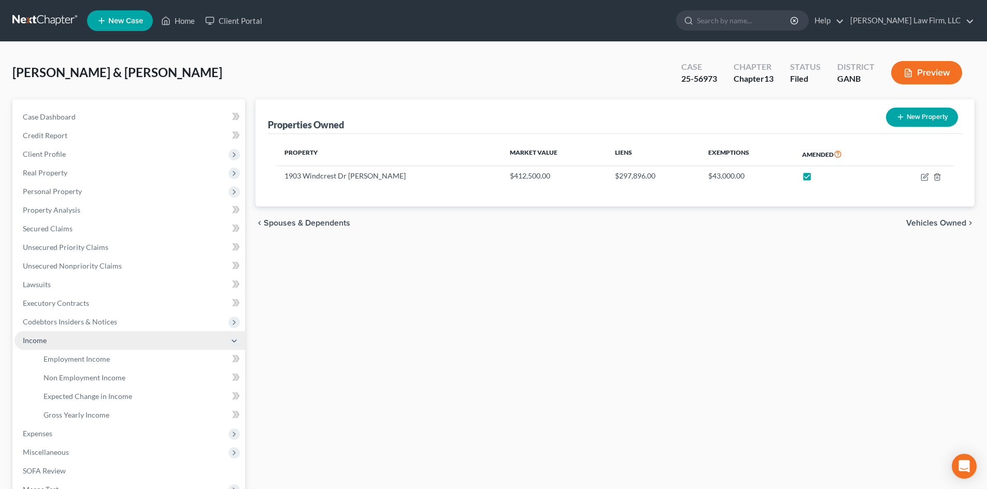
click at [30, 342] on span "Income" at bounding box center [35, 340] width 24 height 9
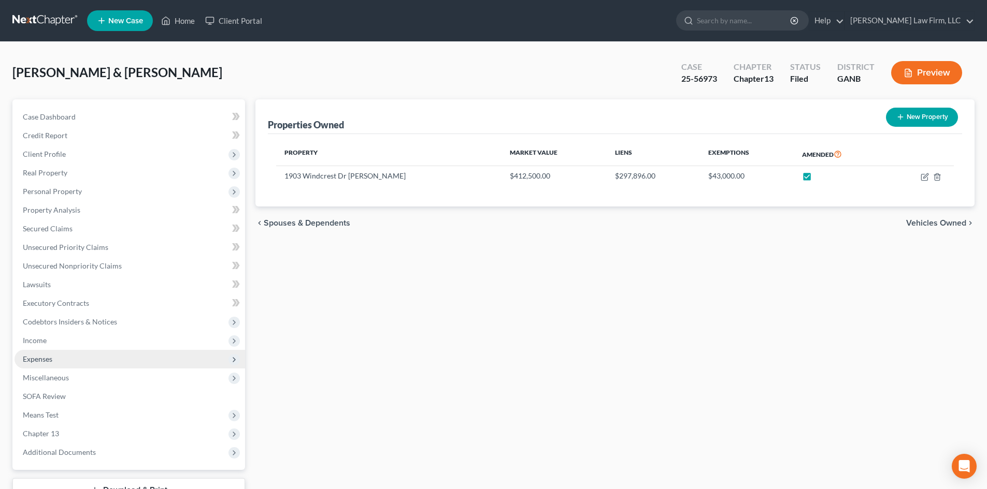
click at [33, 357] on span "Expenses" at bounding box center [38, 359] width 30 height 9
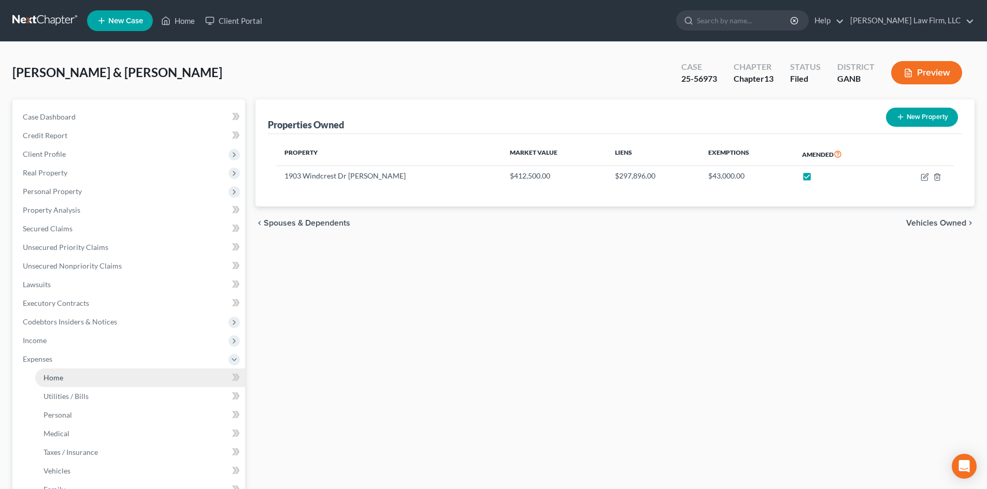
click at [51, 372] on link "Home" at bounding box center [140, 378] width 210 height 19
